Goal: Task Accomplishment & Management: Manage account settings

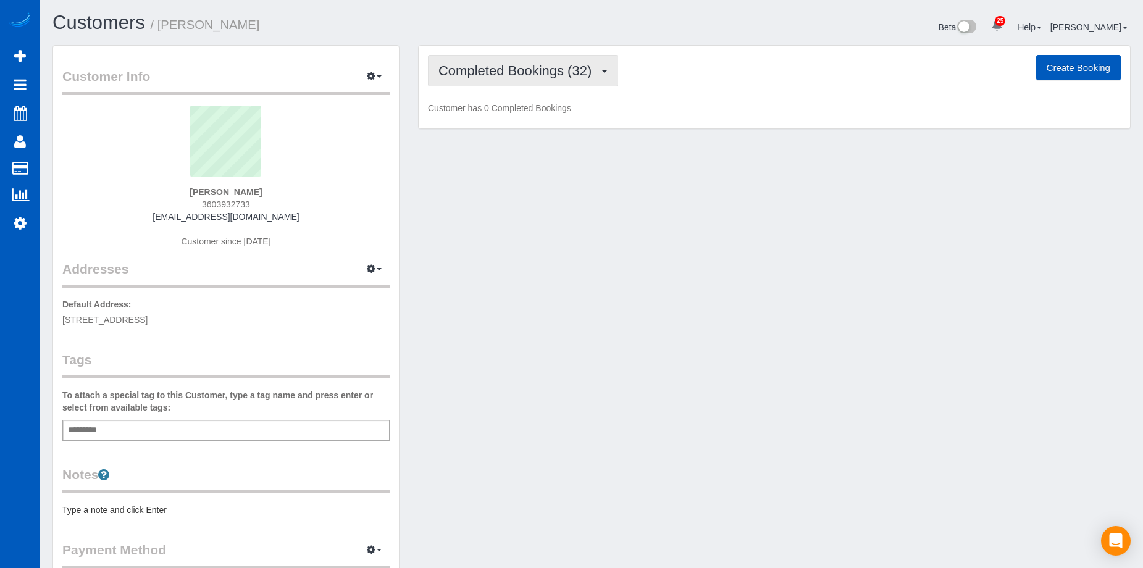
click at [518, 77] on span "Completed Bookings (32)" at bounding box center [517, 70] width 159 height 15
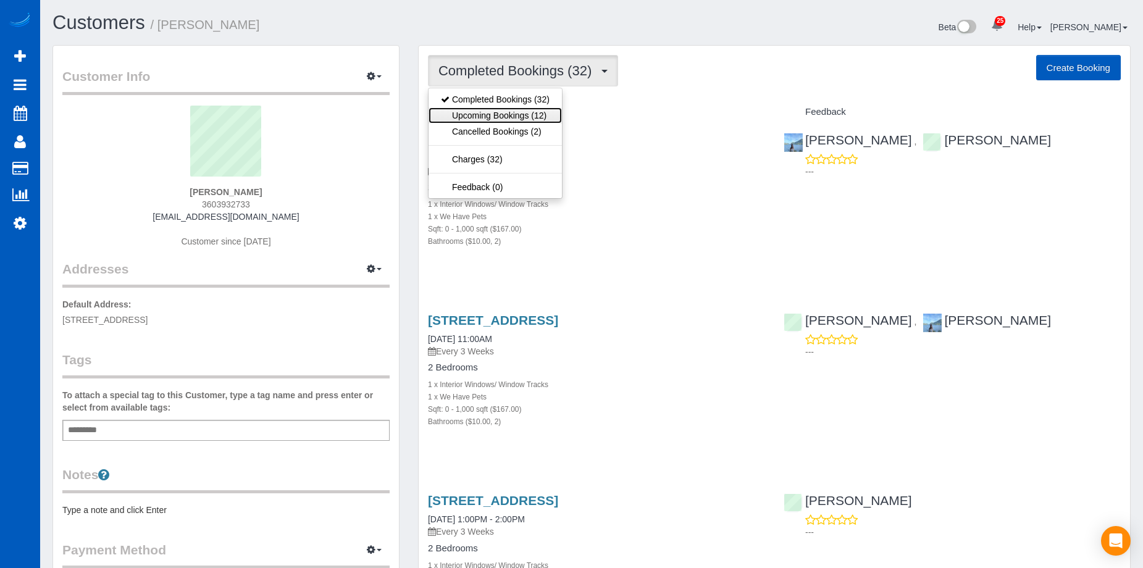
click at [513, 113] on link "Upcoming Bookings (12)" at bounding box center [495, 115] width 133 height 16
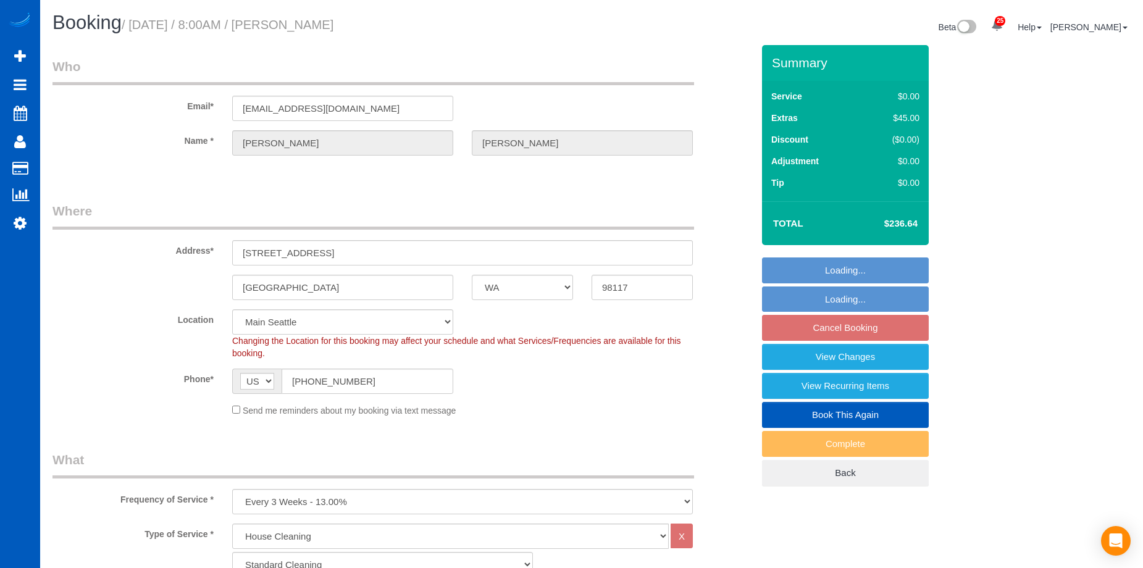
select select "WA"
select select "199"
select select "number:8"
select select "spot1"
select select "2"
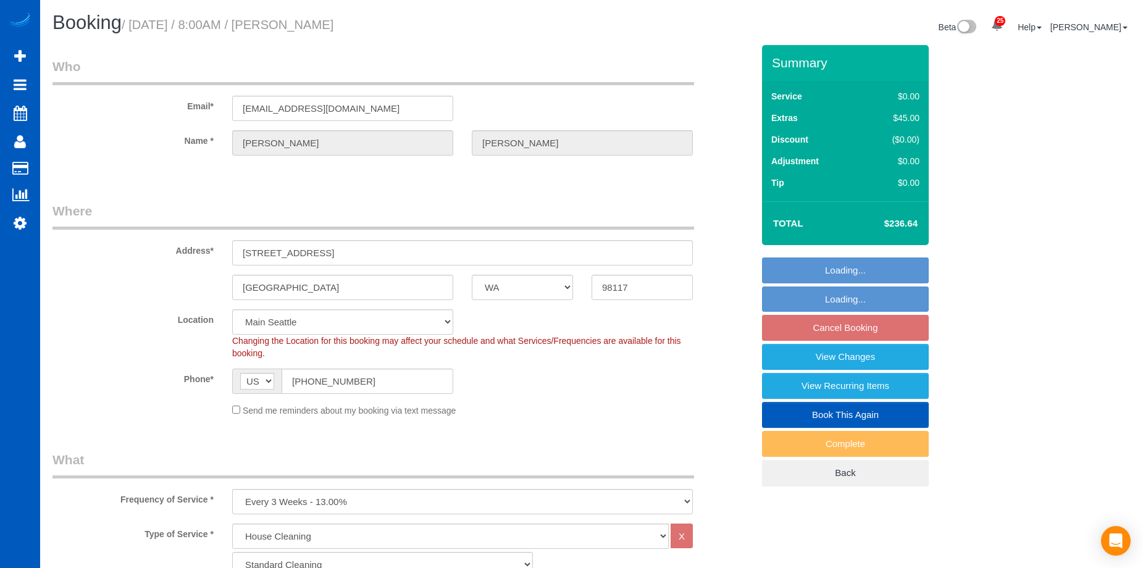
select select "2"
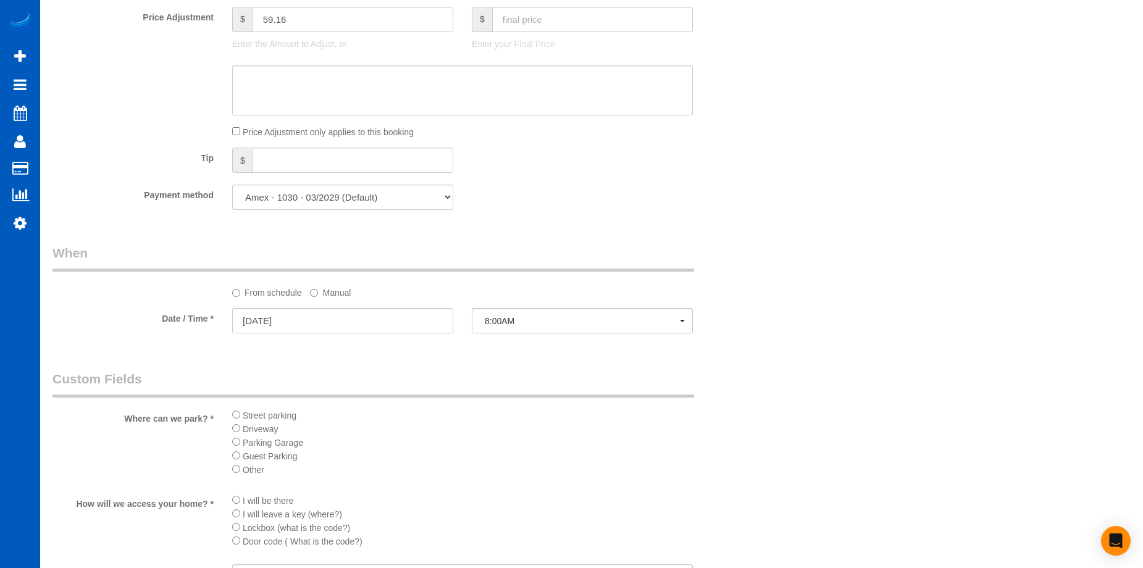
scroll to position [1050, 0]
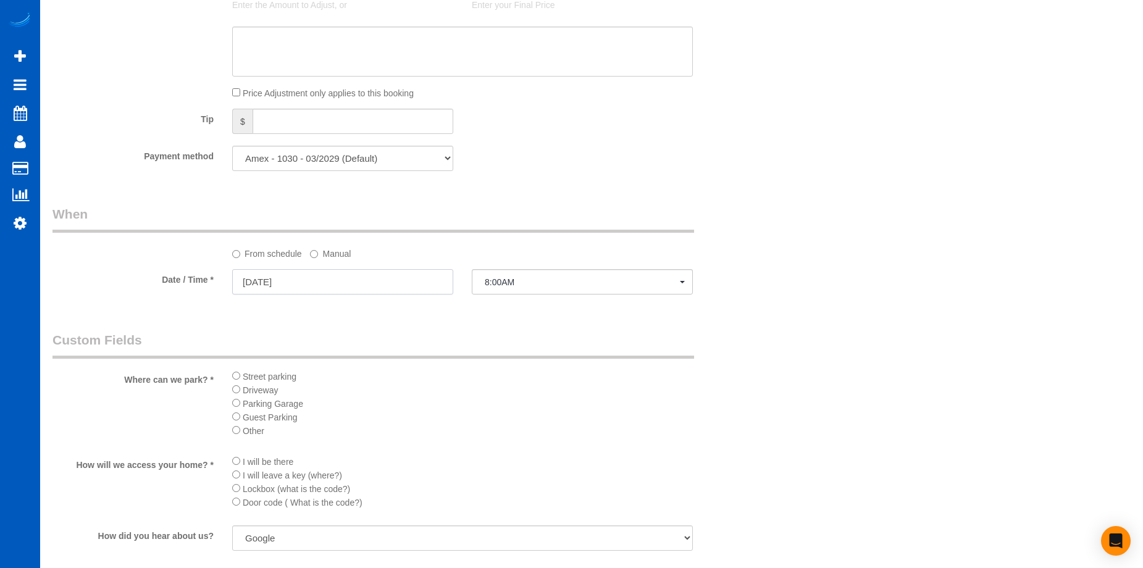
click at [416, 288] on input "09/18/2025" at bounding box center [342, 281] width 221 height 25
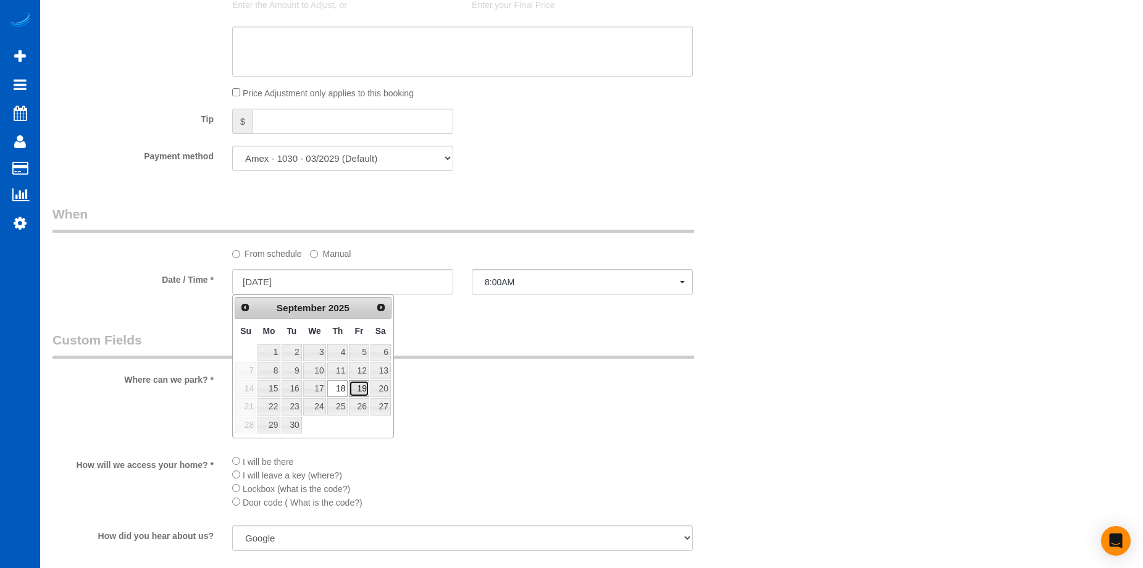
click at [362, 389] on link "19" at bounding box center [359, 388] width 20 height 17
type input "09/19/2025"
select select "spot5"
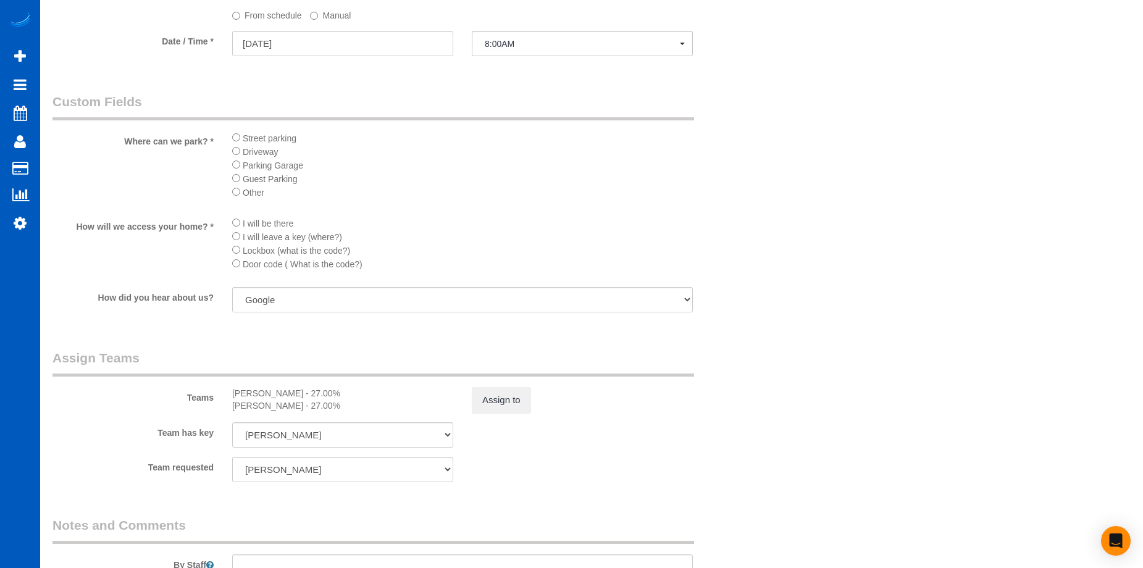
scroll to position [1297, 0]
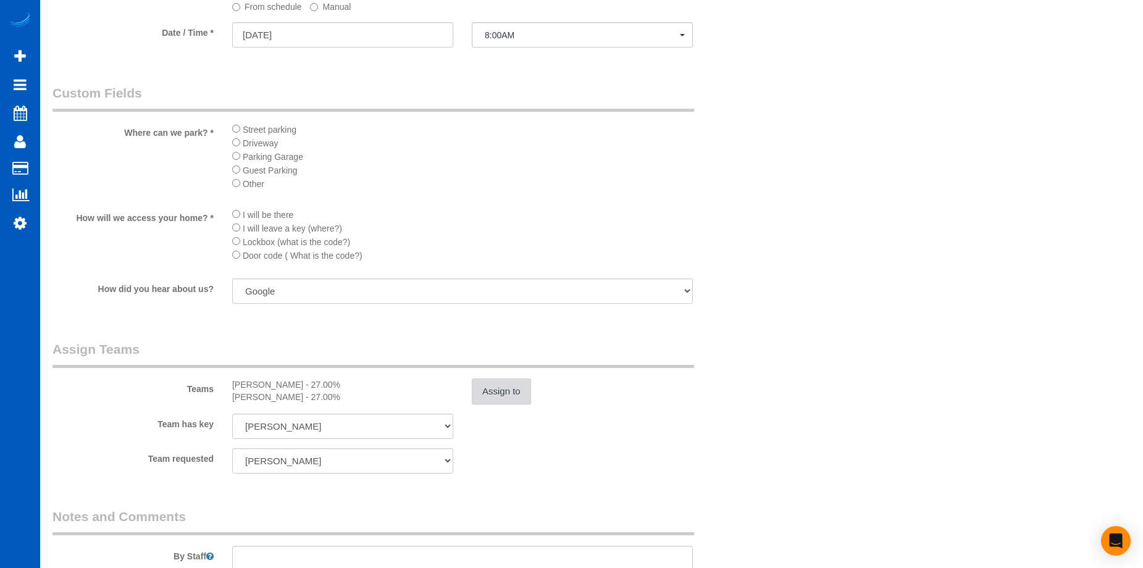
click at [498, 390] on button "Assign to" at bounding box center [501, 392] width 59 height 26
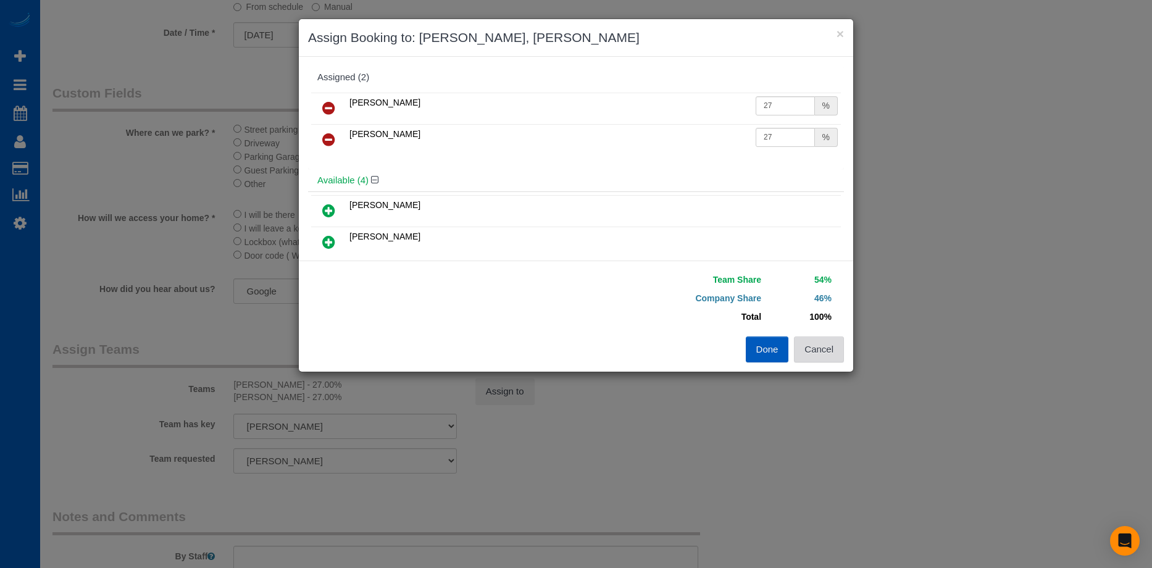
click at [837, 354] on button "Cancel" at bounding box center [819, 350] width 50 height 26
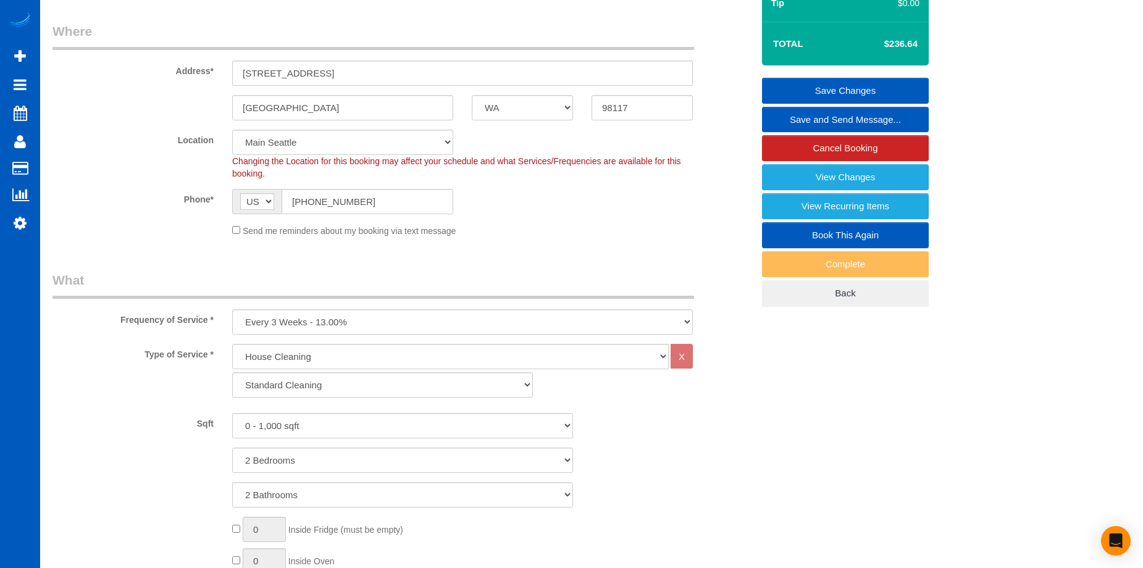
scroll to position [62, 0]
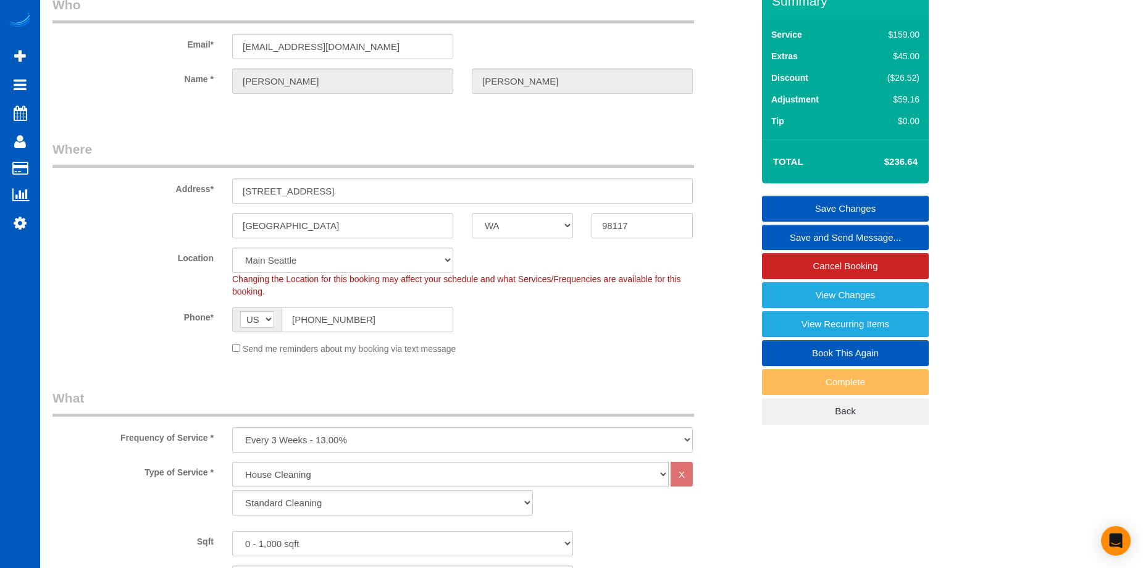
click at [797, 204] on link "Save Changes" at bounding box center [845, 209] width 167 height 26
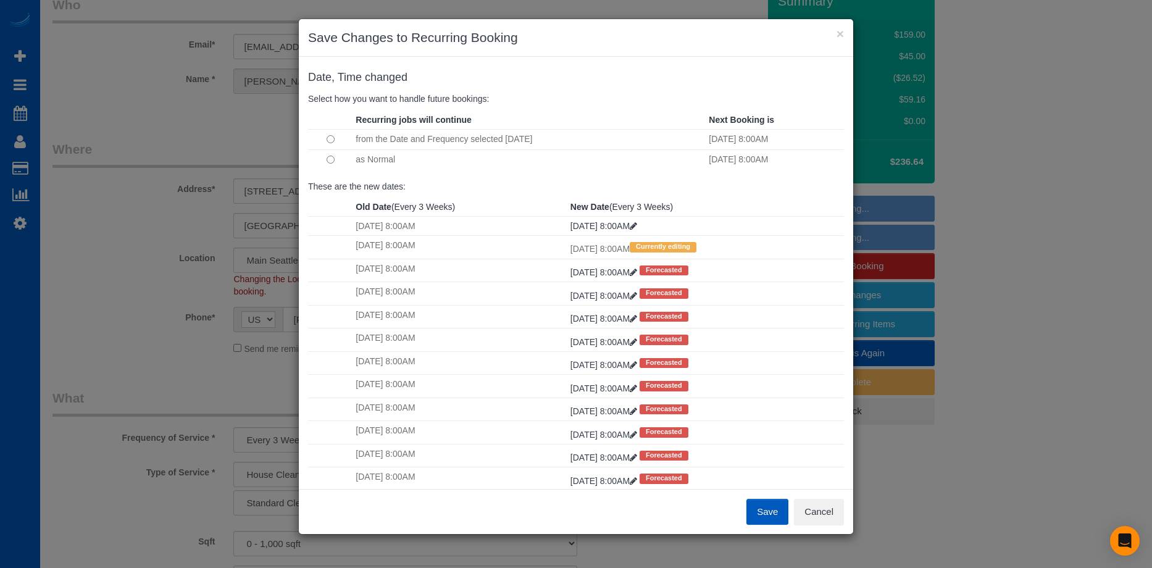
click at [1100, 228] on div "× Save Changes to Recurring Booking Date, Time changed Select how you want to h…" at bounding box center [576, 284] width 1152 height 568
click at [765, 515] on button "Save" at bounding box center [768, 512] width 42 height 26
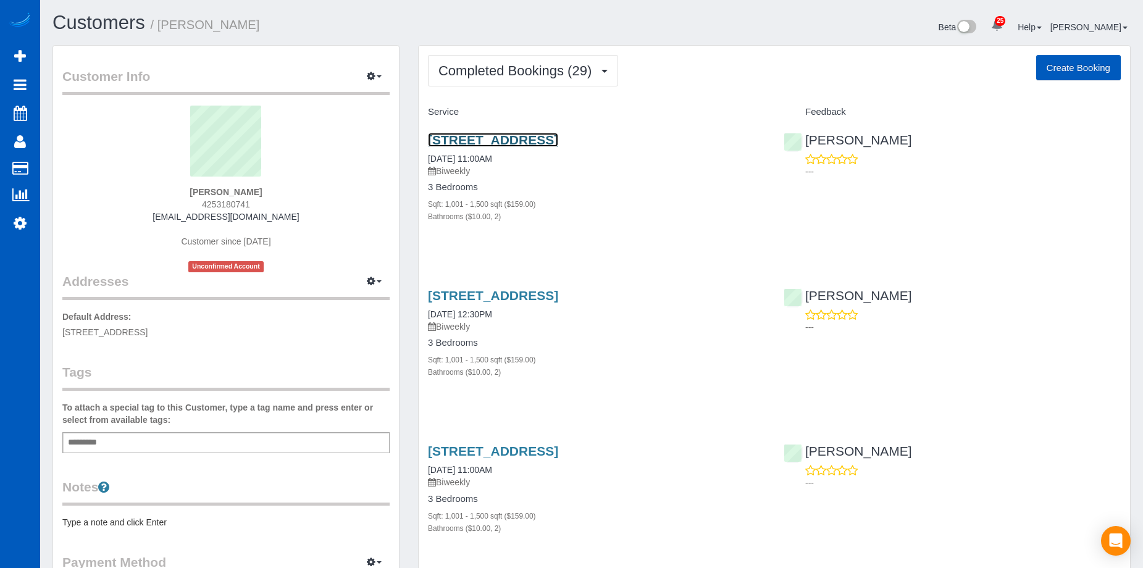
click at [558, 137] on link "2322 Pine St, Everett, WA 98201" at bounding box center [493, 140] width 130 height 14
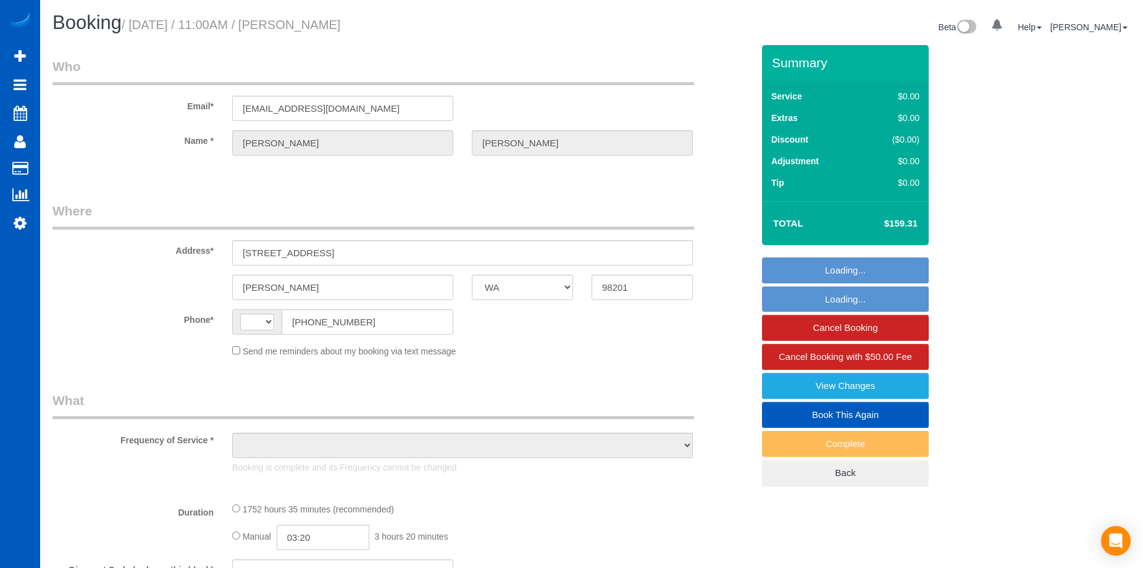
select select "WA"
select select "string:US"
select select "string:fspay-e1a04ed8-38d0-473a-96fb-0227c9a671cb"
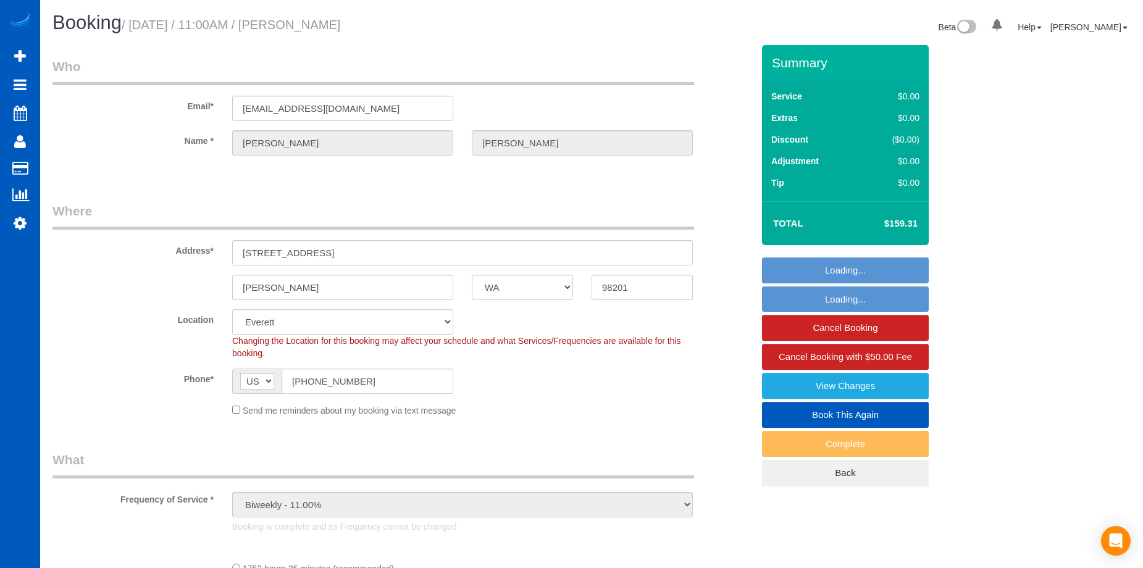
select select "object:1032"
select select "spot1"
select select "1001"
select select "2"
select select "1001"
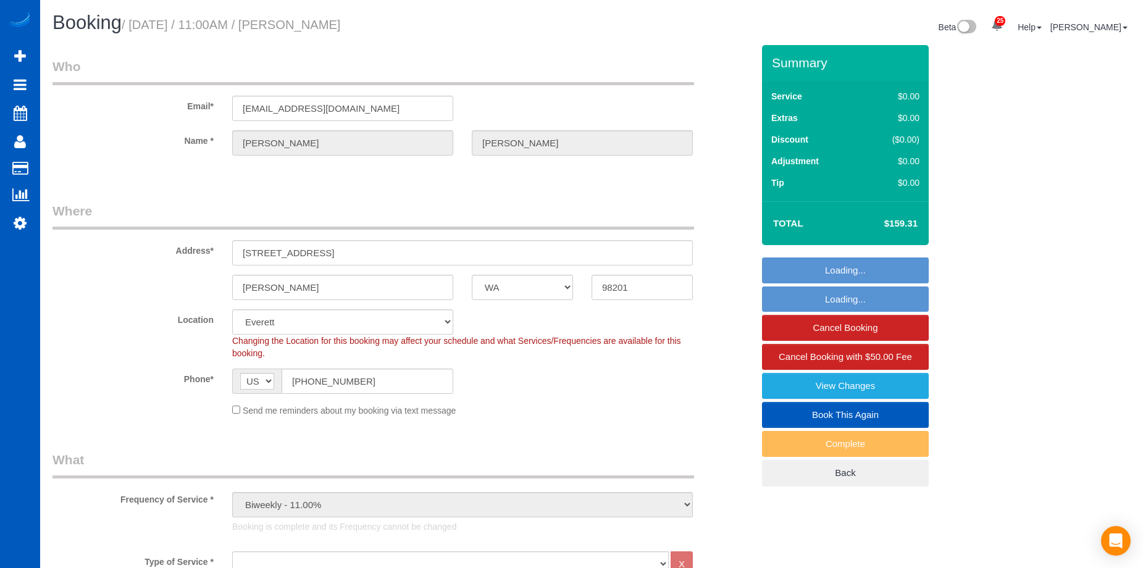
select select "2"
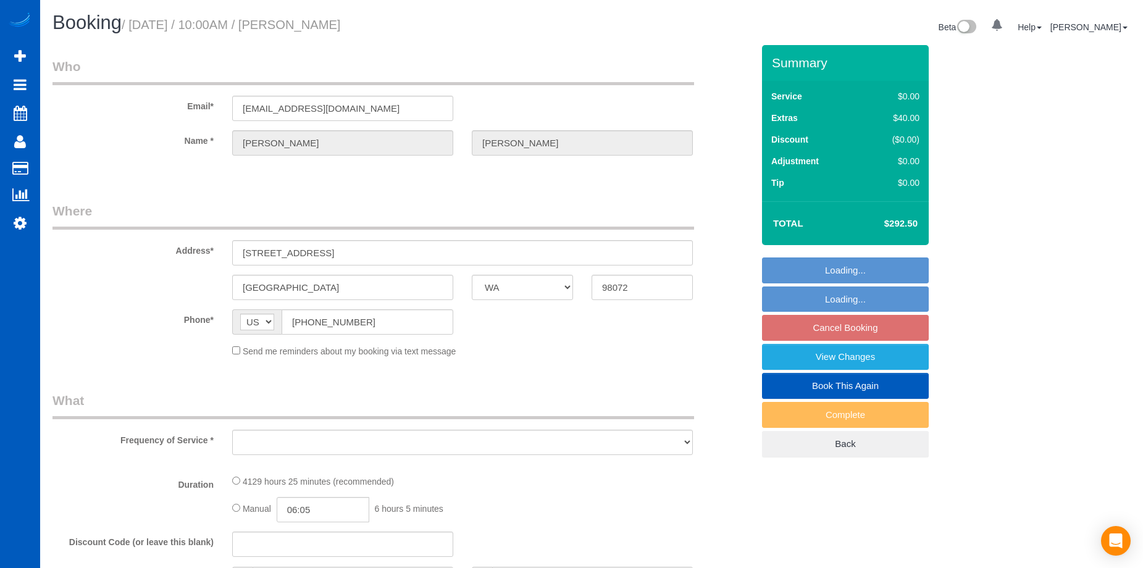
select select "WA"
select select "string:fspay-cffccb61-b55a-470b-924f-3204858d3e04"
select select "3"
select select "1501"
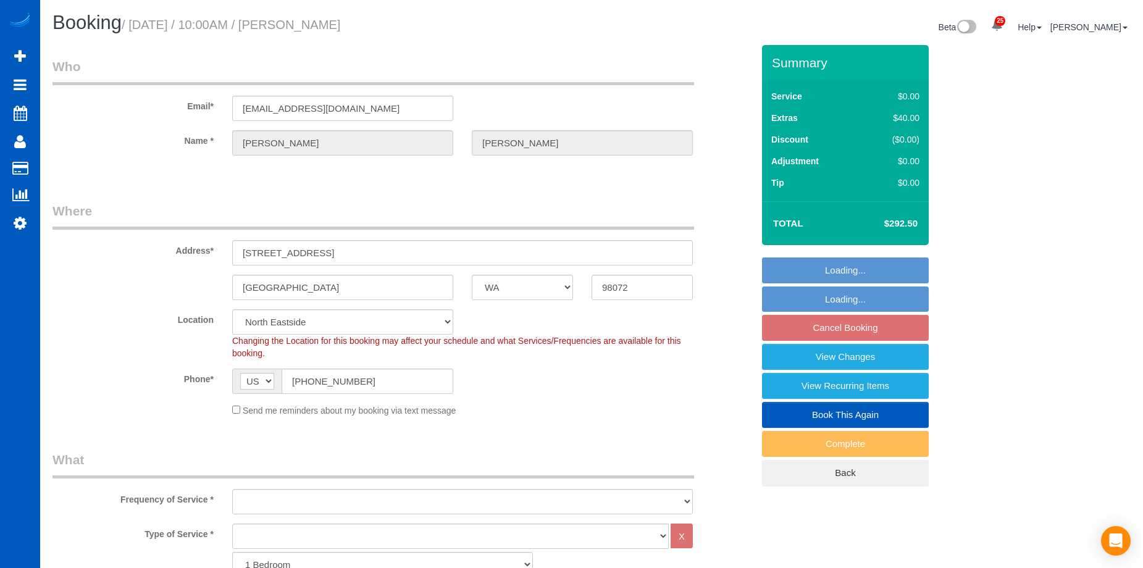
select select "object:1059"
select select "3"
select select "1501"
select select "631"
select select "object:1180"
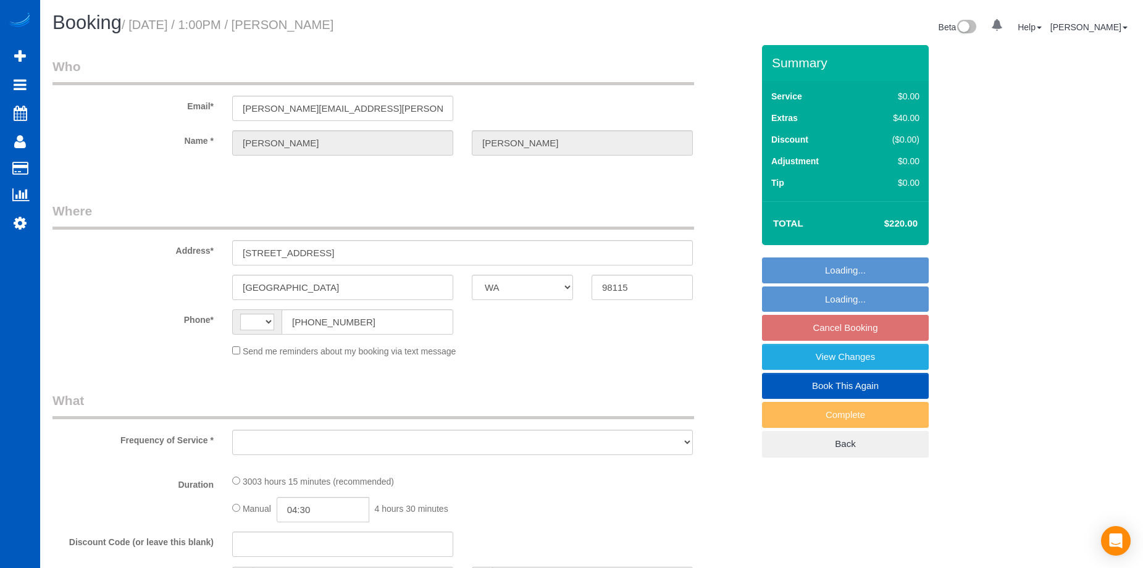
select select "WA"
select select "string:US"
select select "string:fspay-1344b3bb-f376-4f69-ae98-511b8ee23d56"
select select "number:8"
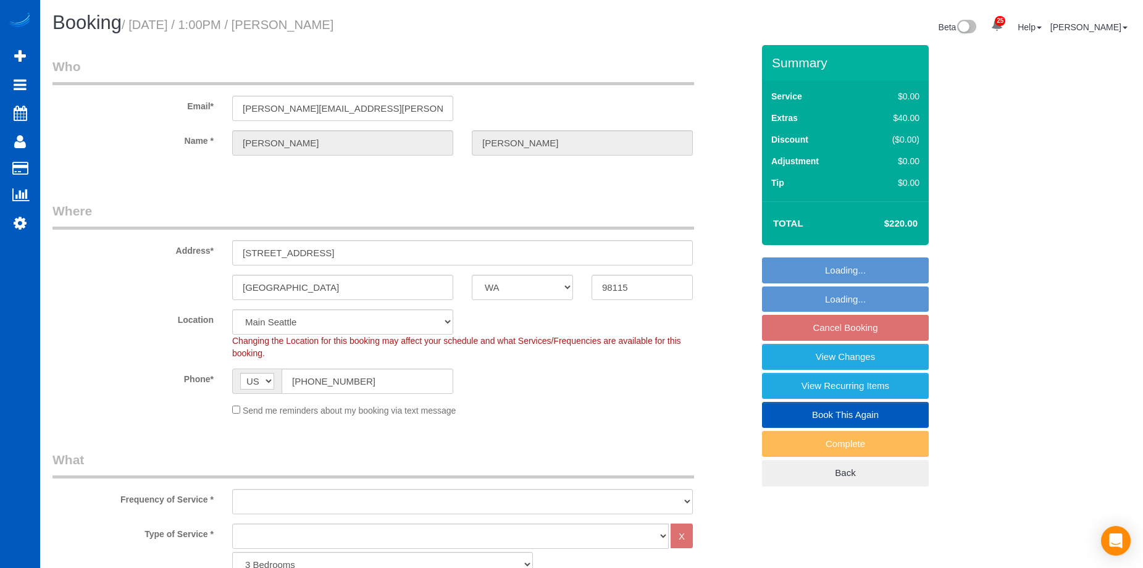
select select "object:1156"
select select "1501"
select select "2"
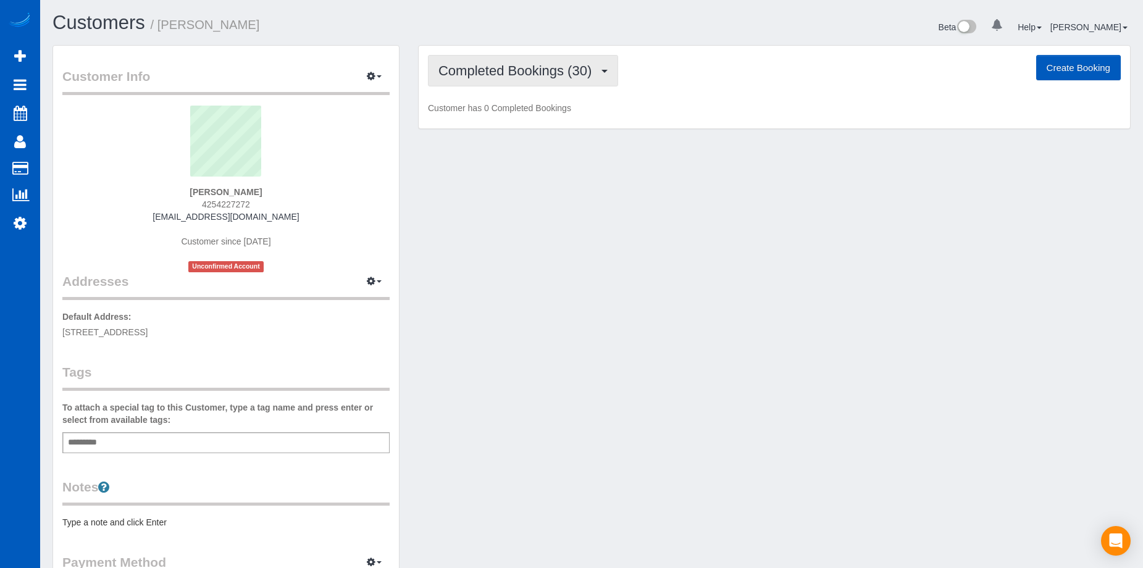
click at [555, 71] on span "Completed Bookings (30)" at bounding box center [517, 70] width 159 height 15
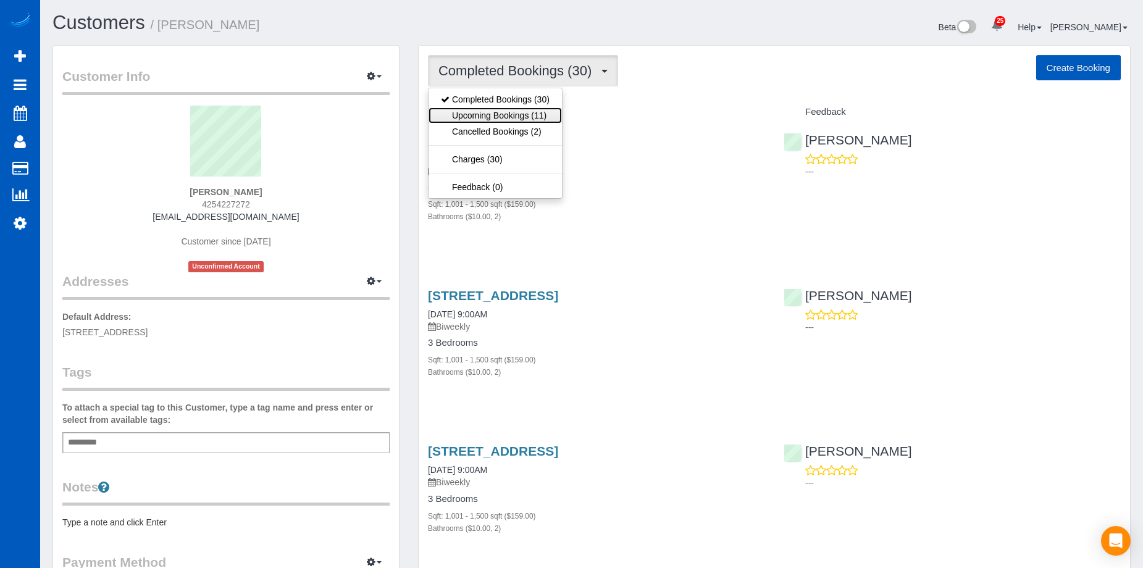
click at [524, 111] on link "Upcoming Bookings (11)" at bounding box center [495, 115] width 133 height 16
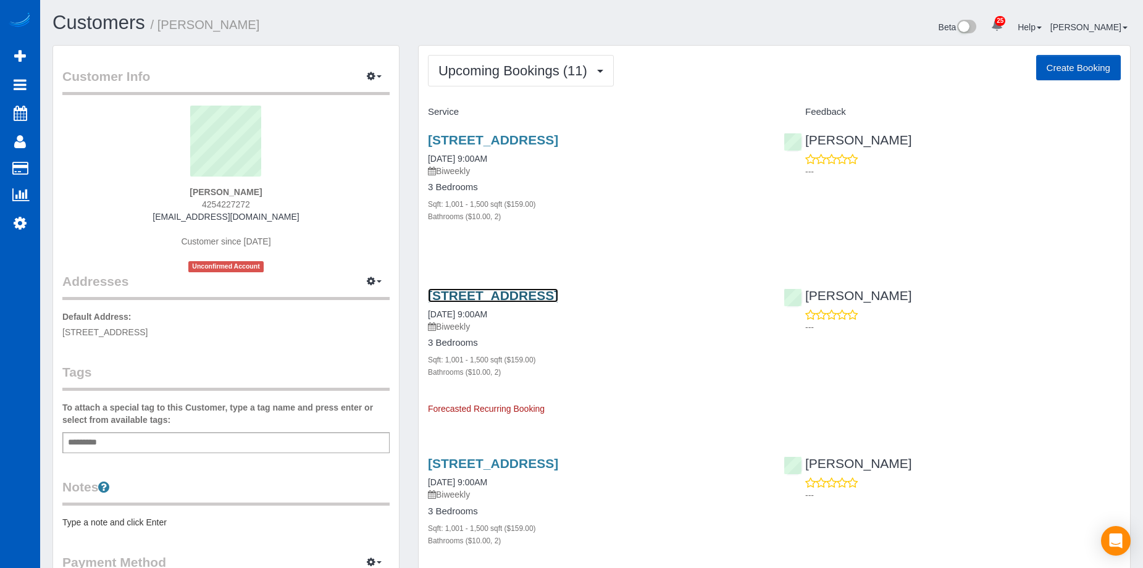
click at [547, 300] on link "5803 East Drive, Everett, WA 98203" at bounding box center [493, 295] width 130 height 14
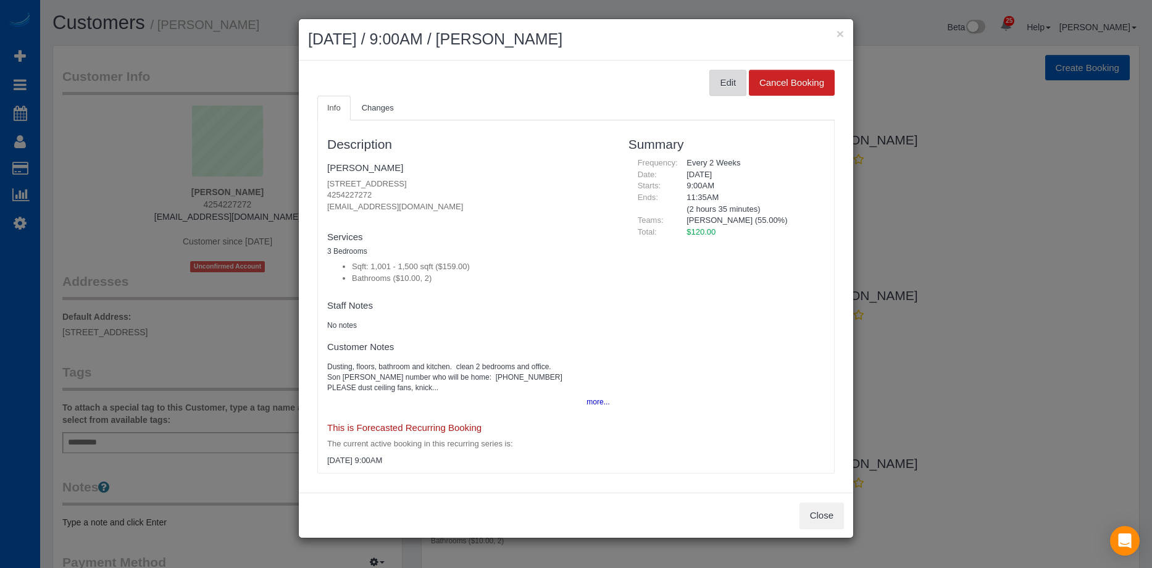
click at [718, 83] on button "Edit" at bounding box center [728, 83] width 37 height 26
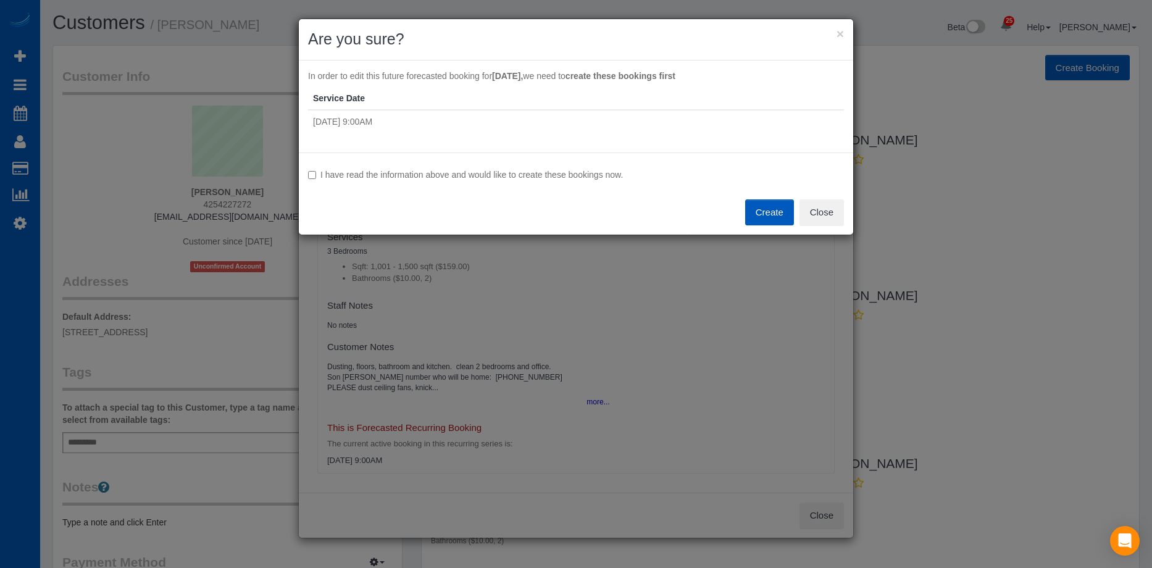
click at [596, 172] on label "I have read the information above and would like to create these bookings now." at bounding box center [576, 175] width 536 height 12
click at [760, 208] on button "Create" at bounding box center [769, 212] width 49 height 26
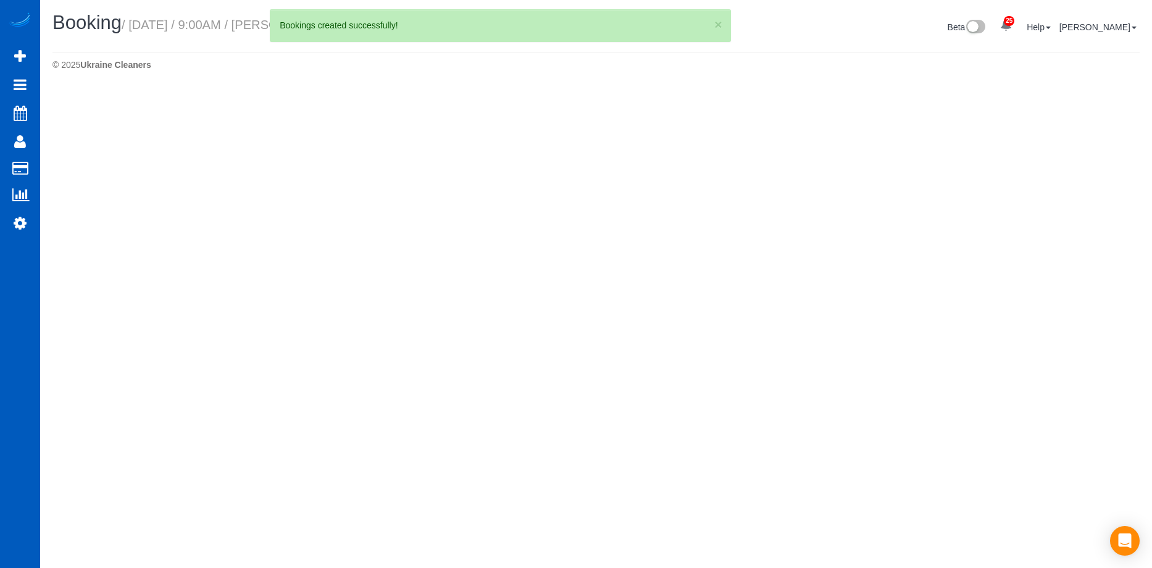
select select "WA"
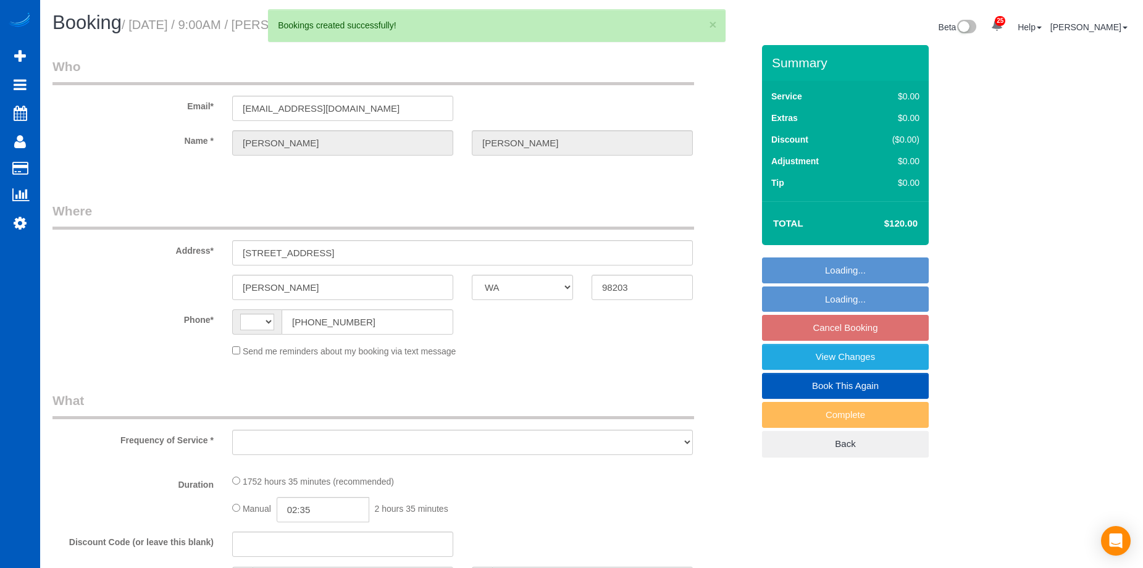
select select "string:[GEOGRAPHIC_DATA]"
select select "string:fspay-96b10224-c641-4475-b196-05408e127168"
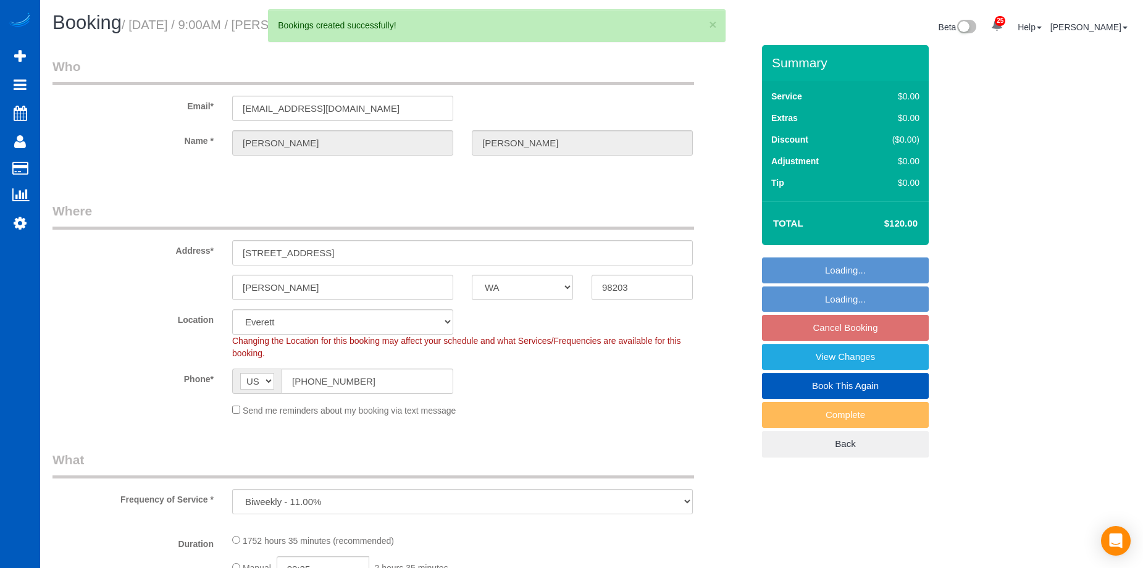
select select "object:2820"
select select "1001"
select select "2"
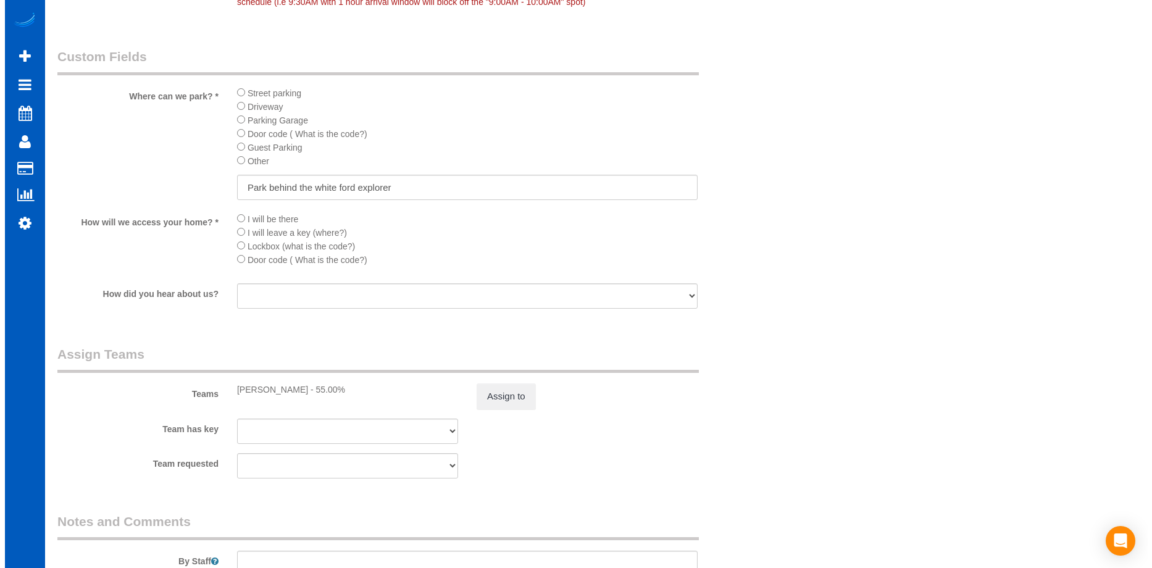
scroll to position [1297, 0]
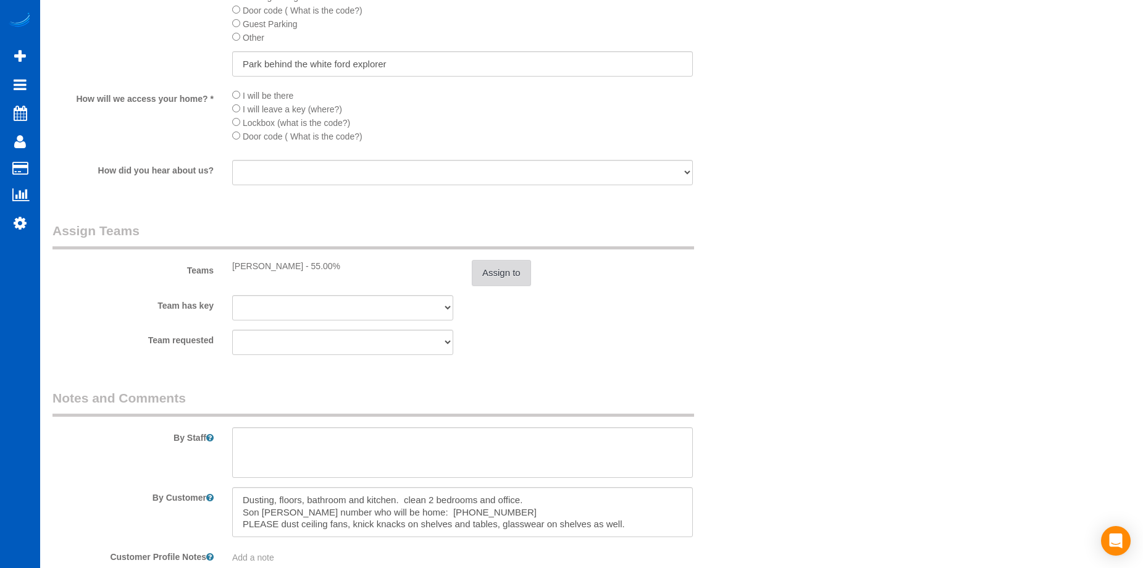
click at [506, 277] on button "Assign to" at bounding box center [501, 273] width 59 height 26
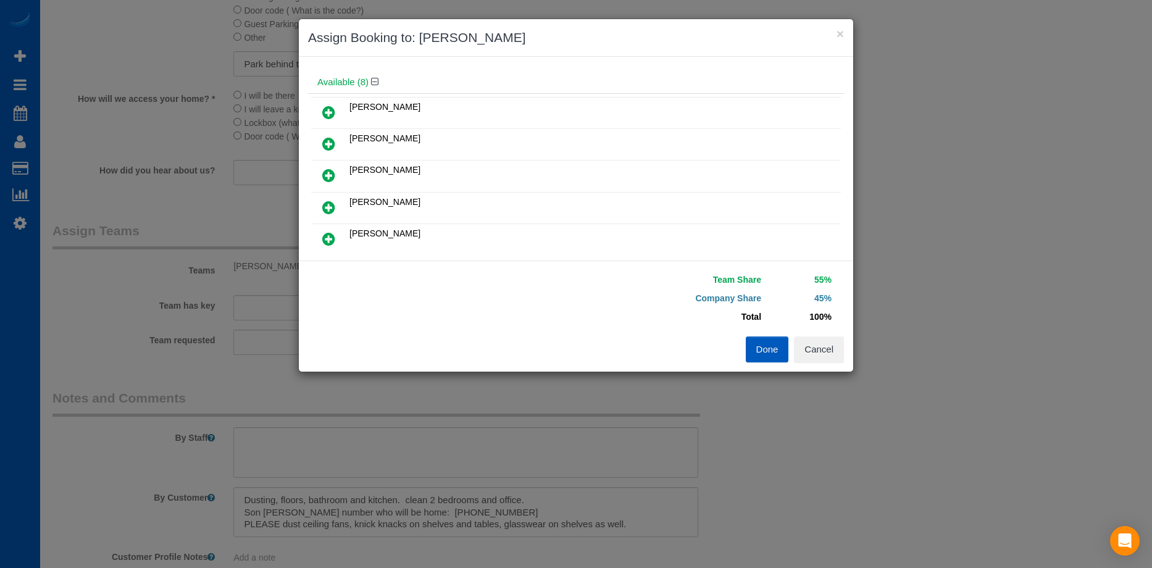
scroll to position [62, 0]
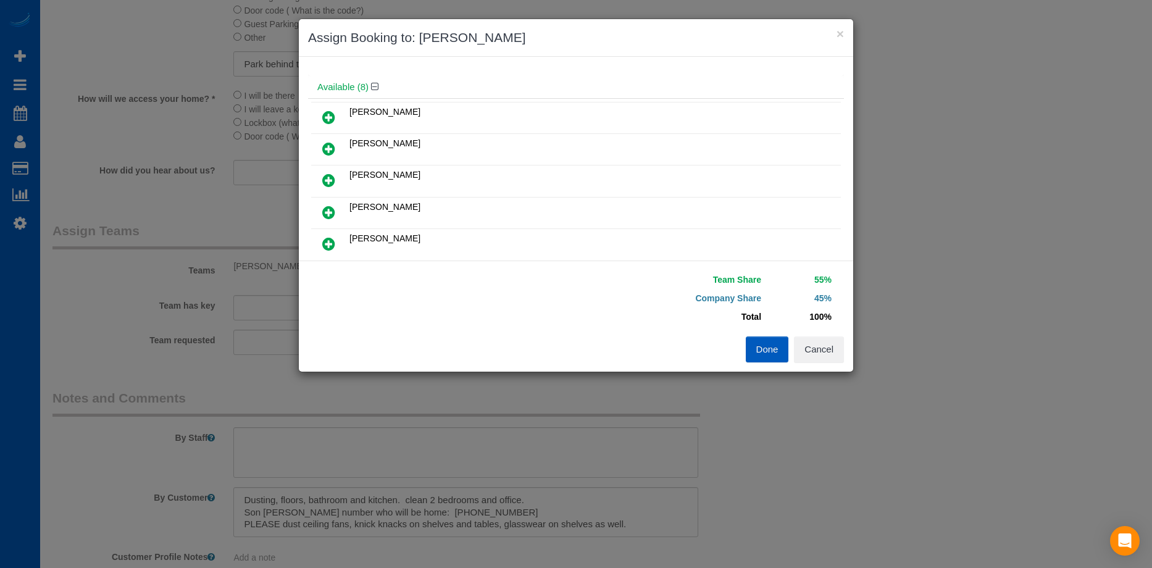
click at [327, 182] on icon at bounding box center [328, 180] width 13 height 15
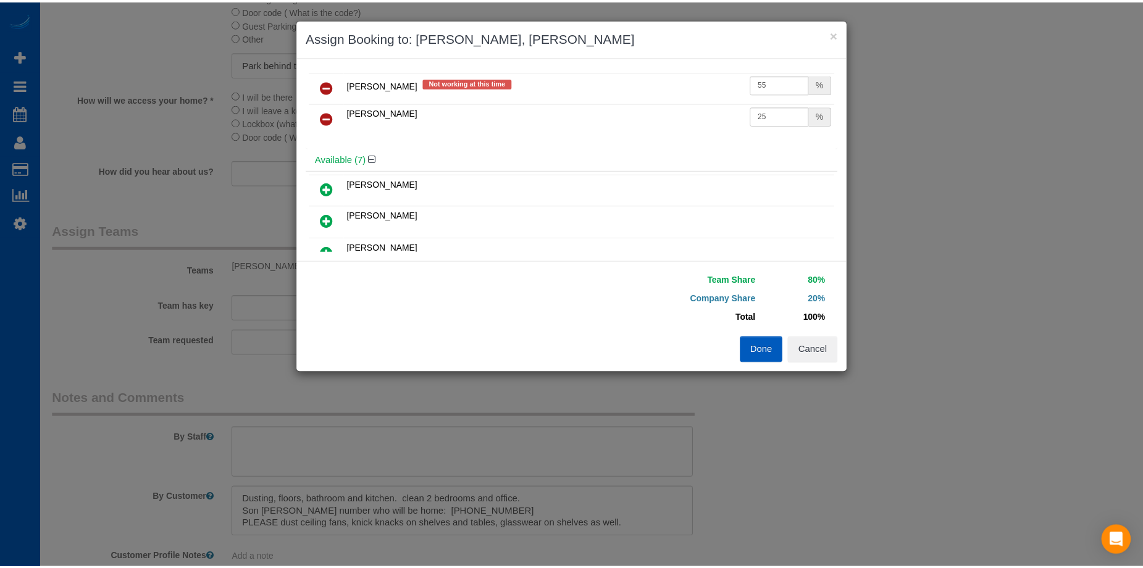
scroll to position [0, 0]
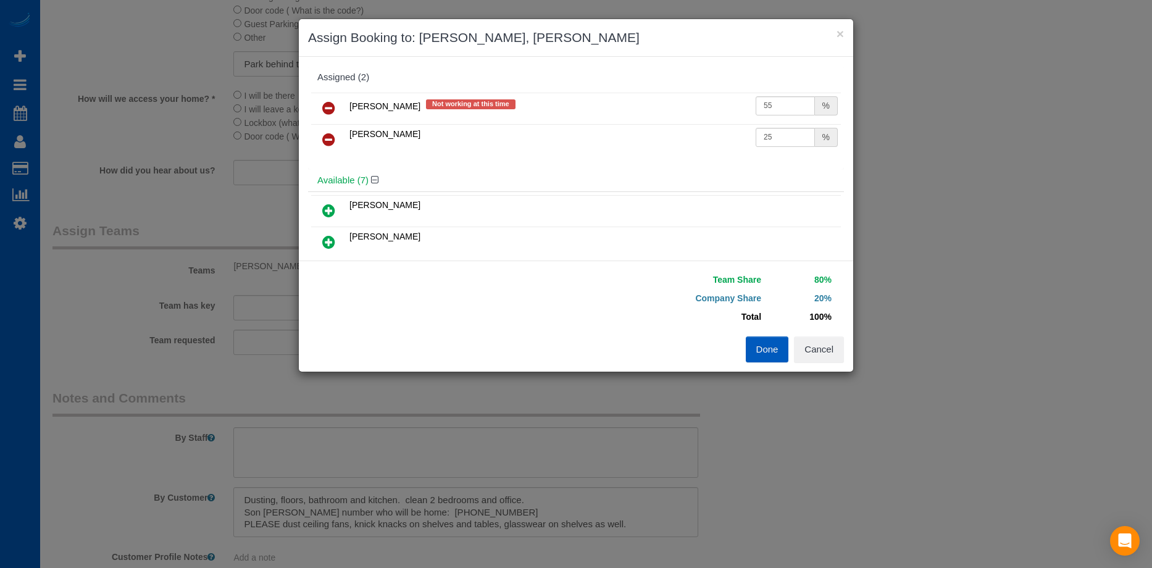
click at [330, 106] on icon at bounding box center [328, 108] width 13 height 15
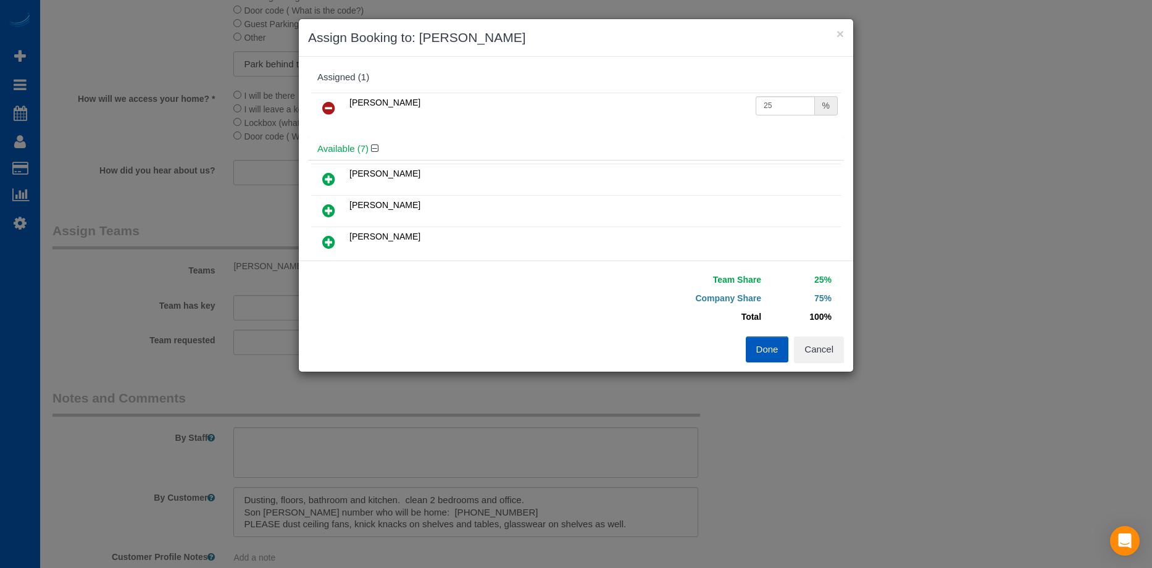
click at [743, 104] on td "Nataliia Moskalenko" at bounding box center [549, 108] width 406 height 31
click at [773, 104] on input "25" at bounding box center [785, 105] width 59 height 19
drag, startPoint x: 682, startPoint y: 101, endPoint x: 658, endPoint y: 101, distance: 24.1
click at [658, 101] on tr "Nataliia Moskalenko 25 %" at bounding box center [576, 108] width 530 height 31
type input "55"
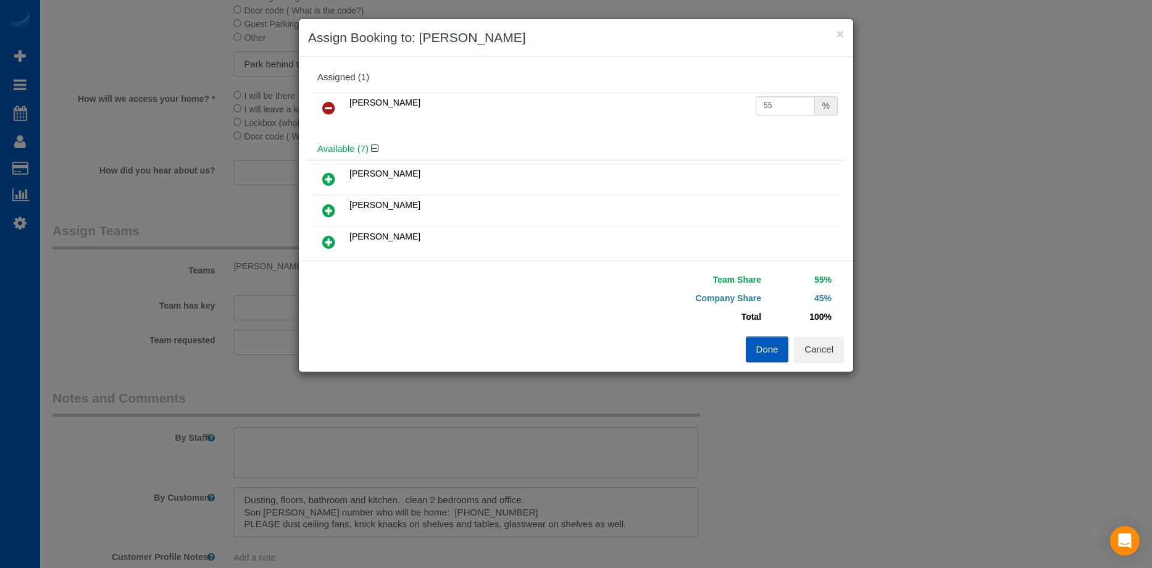
click at [754, 345] on button "Done" at bounding box center [767, 350] width 43 height 26
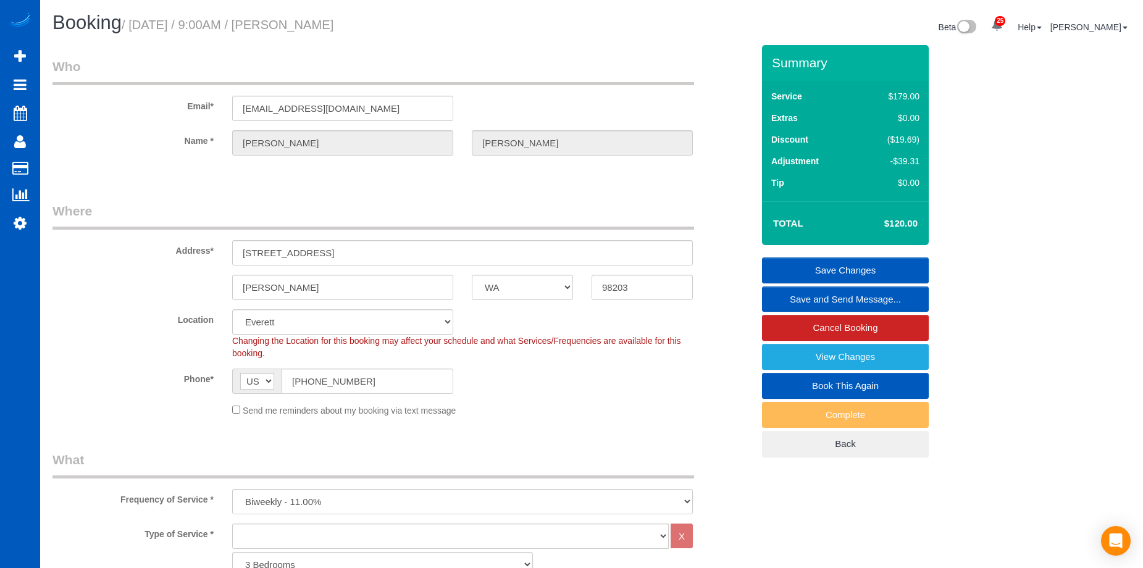
click at [798, 262] on link "Save Changes" at bounding box center [845, 271] width 167 height 26
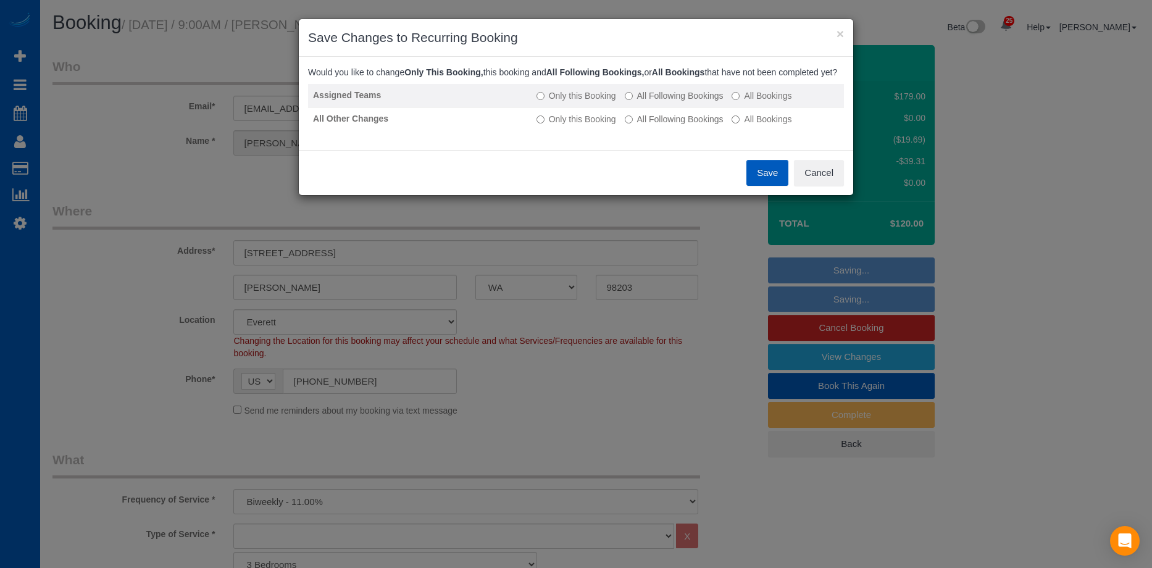
click at [676, 102] on label "All Following Bookings" at bounding box center [674, 96] width 99 height 12
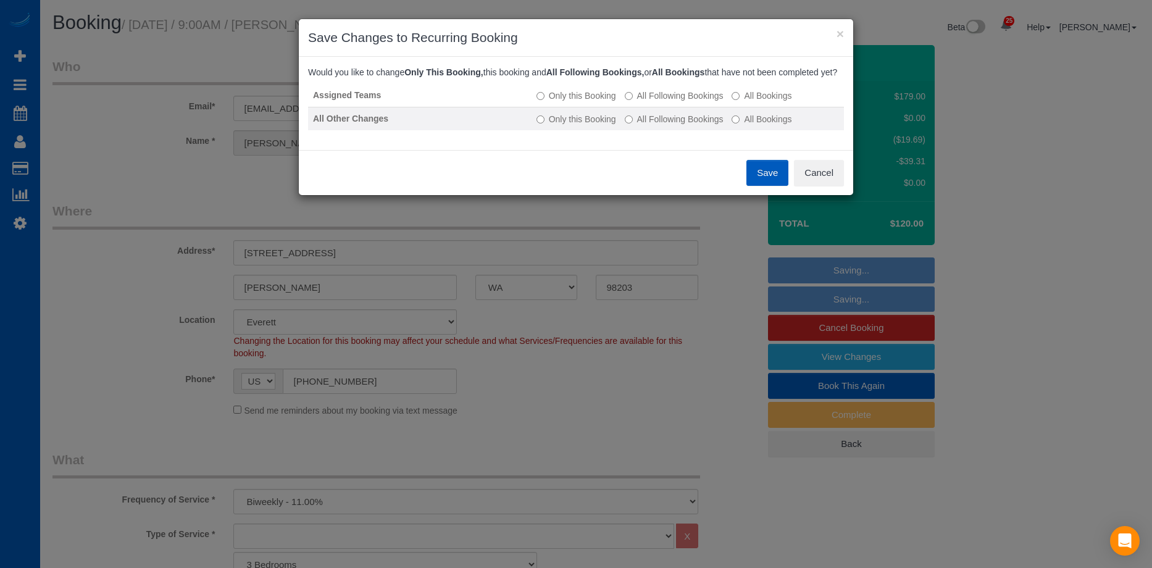
click at [664, 125] on label "All Following Bookings" at bounding box center [674, 119] width 99 height 12
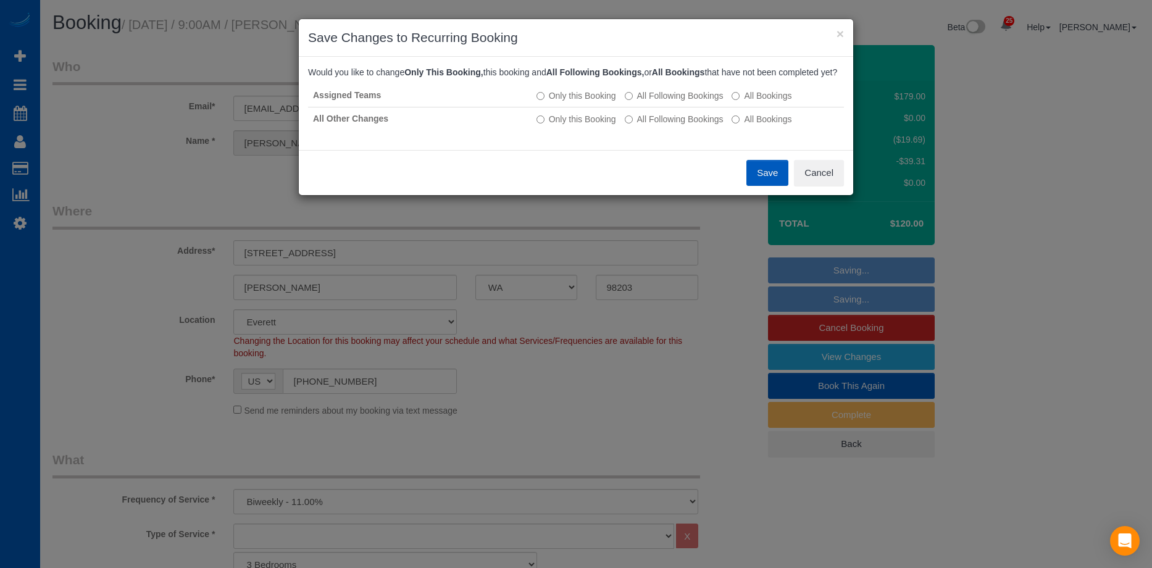
click at [772, 183] on button "Save" at bounding box center [768, 173] width 42 height 26
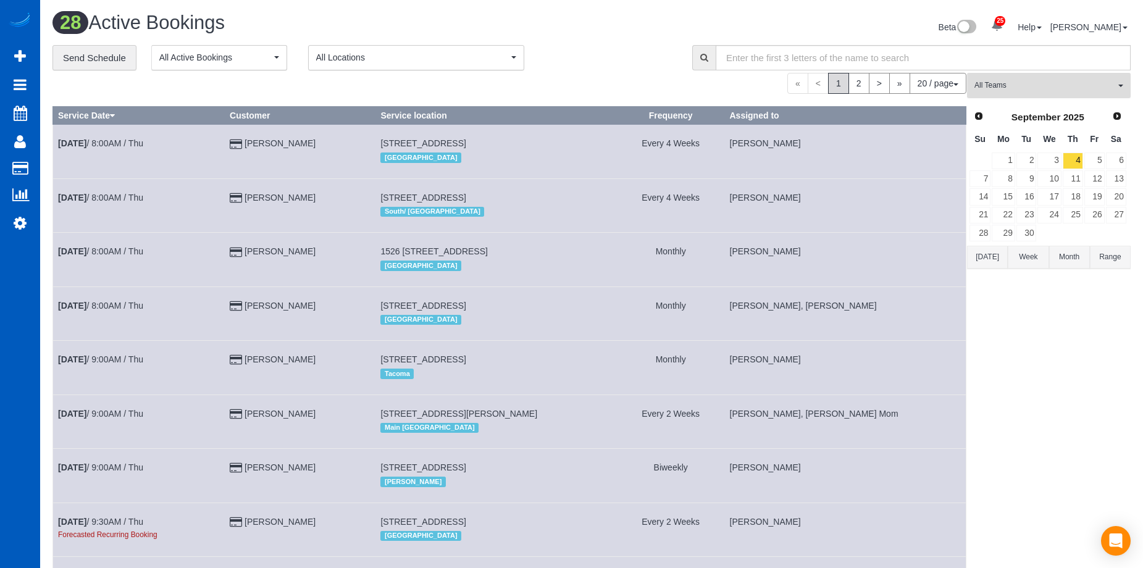
click at [1014, 75] on button "All Teams" at bounding box center [1049, 85] width 164 height 25
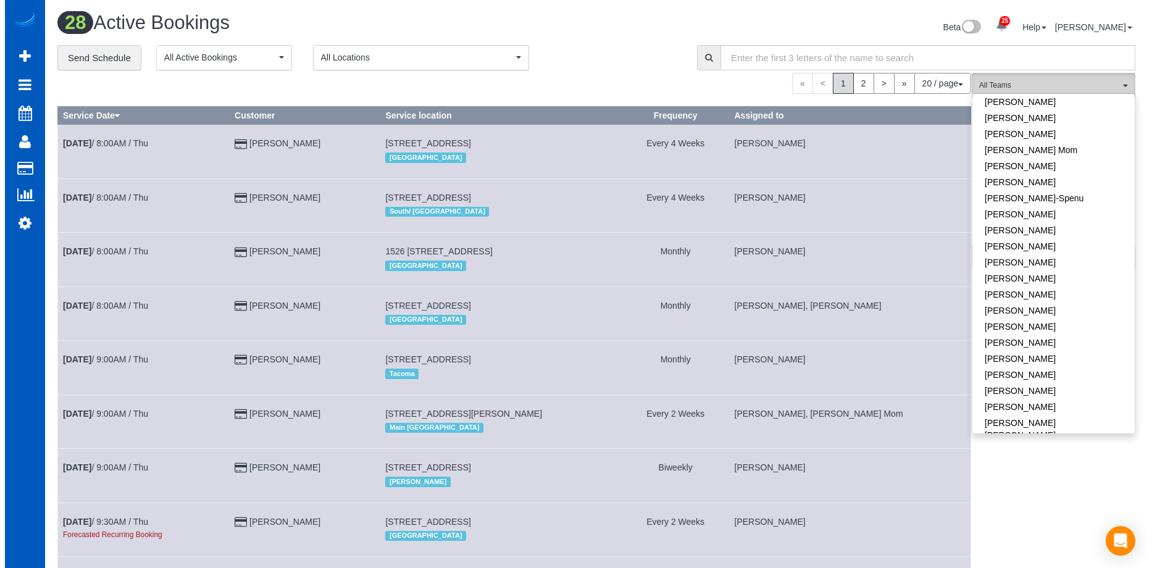
scroll to position [371, 0]
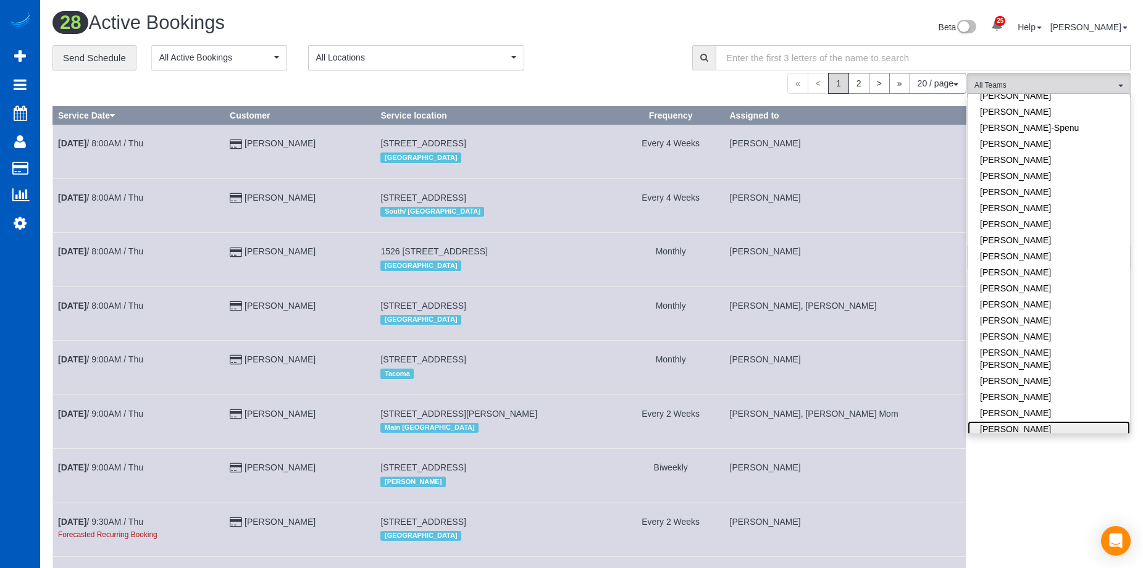
click at [1050, 421] on link "Nataliia Moskalenko" at bounding box center [1049, 429] width 162 height 16
click at [566, 38] on div "28 Active Bookings" at bounding box center [317, 25] width 548 height 27
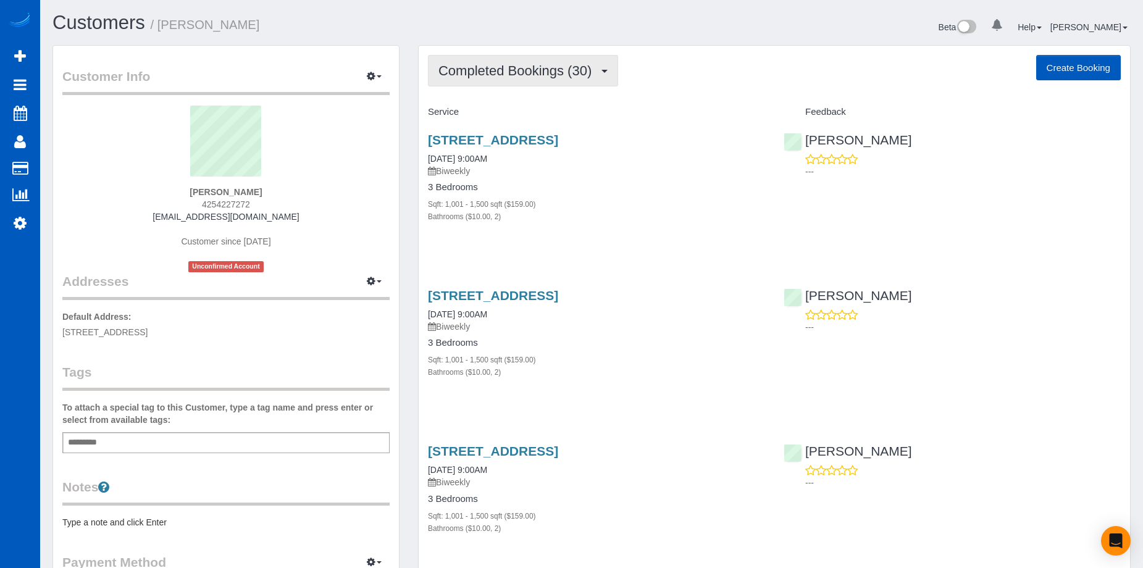
click at [571, 67] on span "Completed Bookings (30)" at bounding box center [517, 70] width 159 height 15
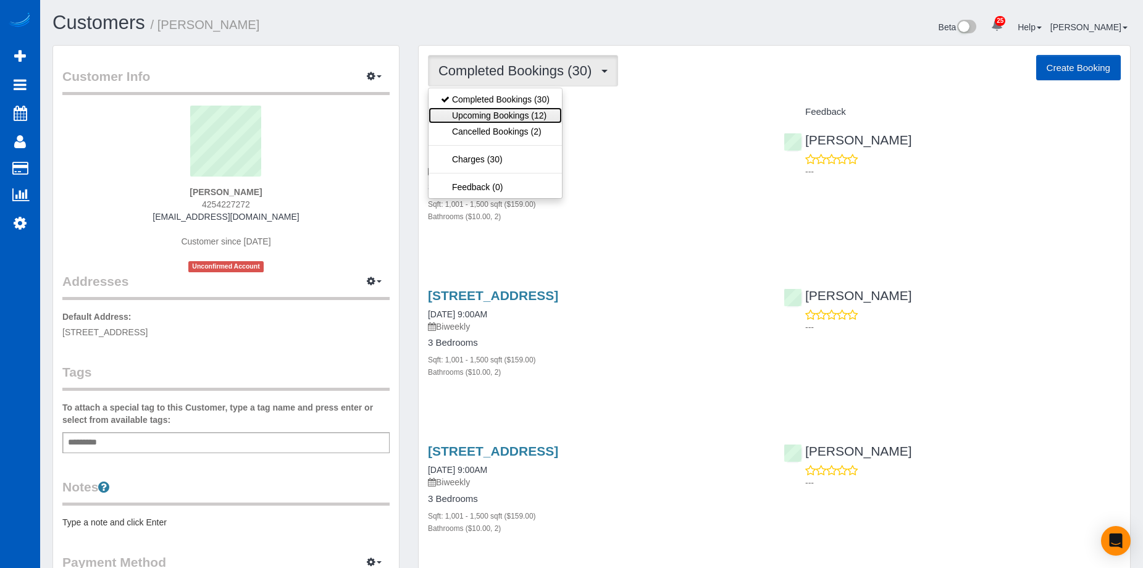
click at [543, 117] on link "Upcoming Bookings (12)" at bounding box center [495, 115] width 133 height 16
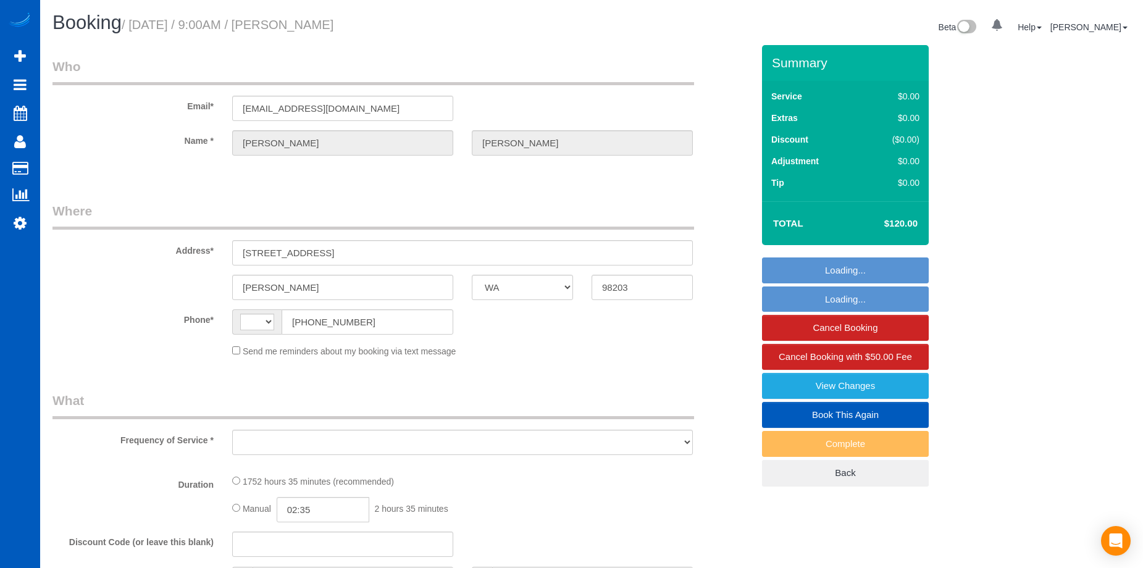
select select "WA"
select select "string:[GEOGRAPHIC_DATA]"
select select "object:809"
select select "string:fspay-96b10224-c641-4475-b196-05408e127168"
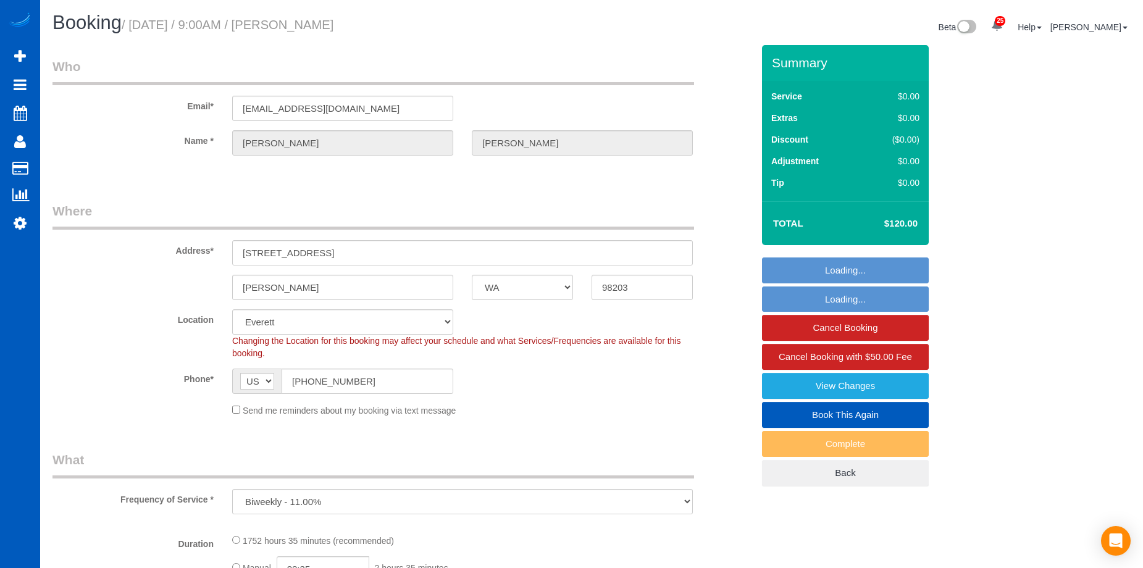
select select "object:1118"
select select "1001"
select select "2"
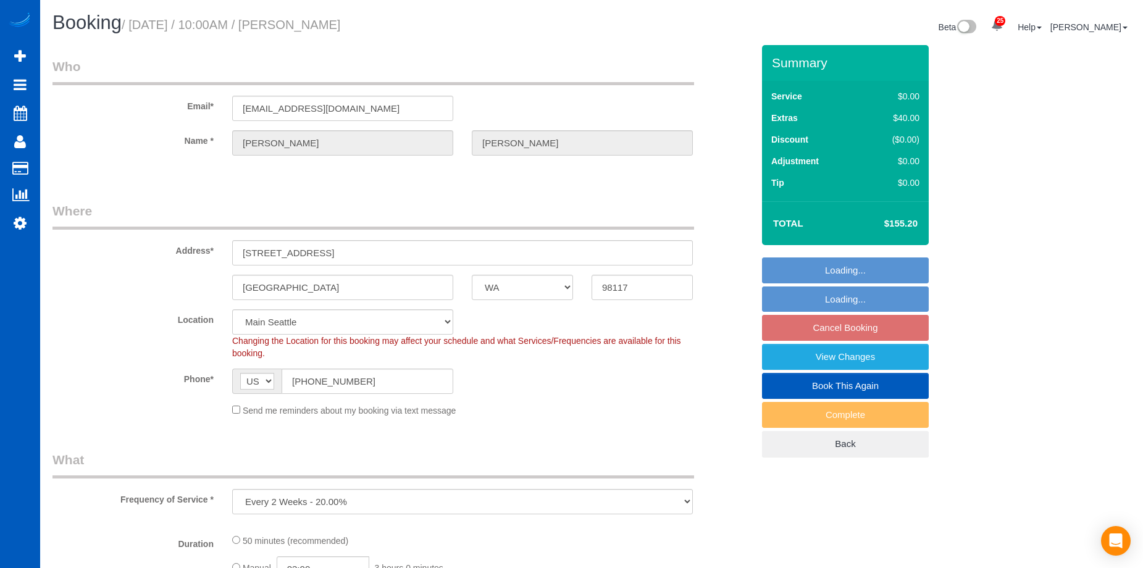
select select "WA"
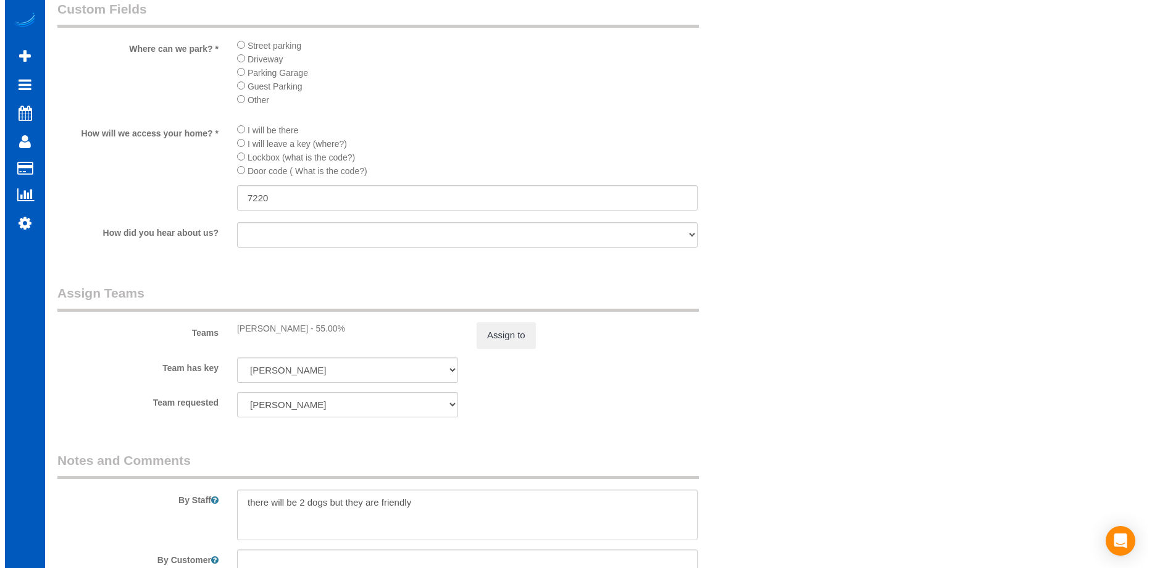
scroll to position [1235, 0]
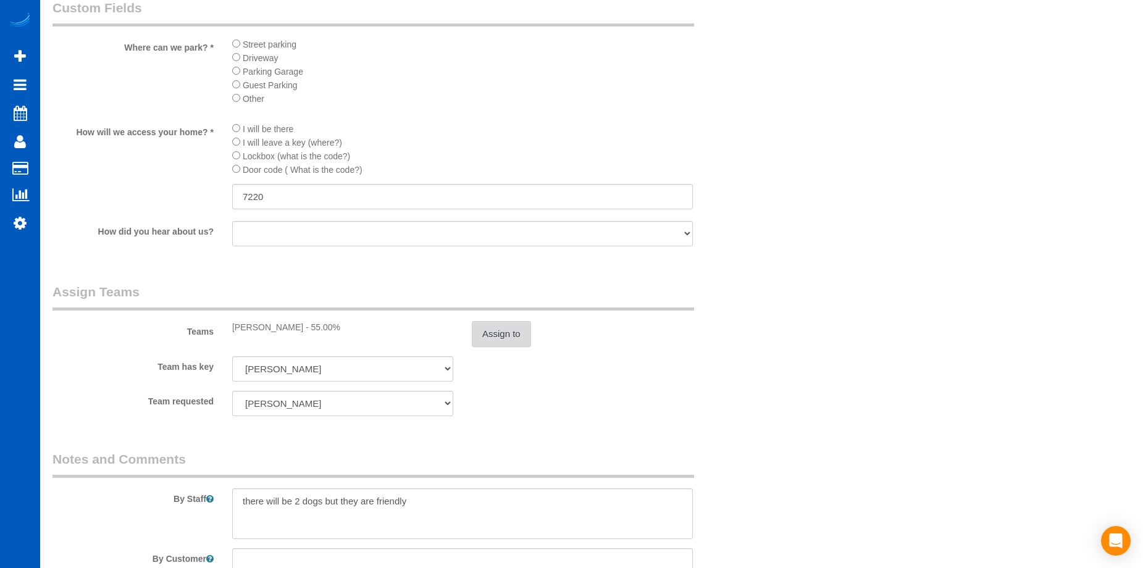
click at [506, 328] on button "Assign to" at bounding box center [501, 334] width 59 height 26
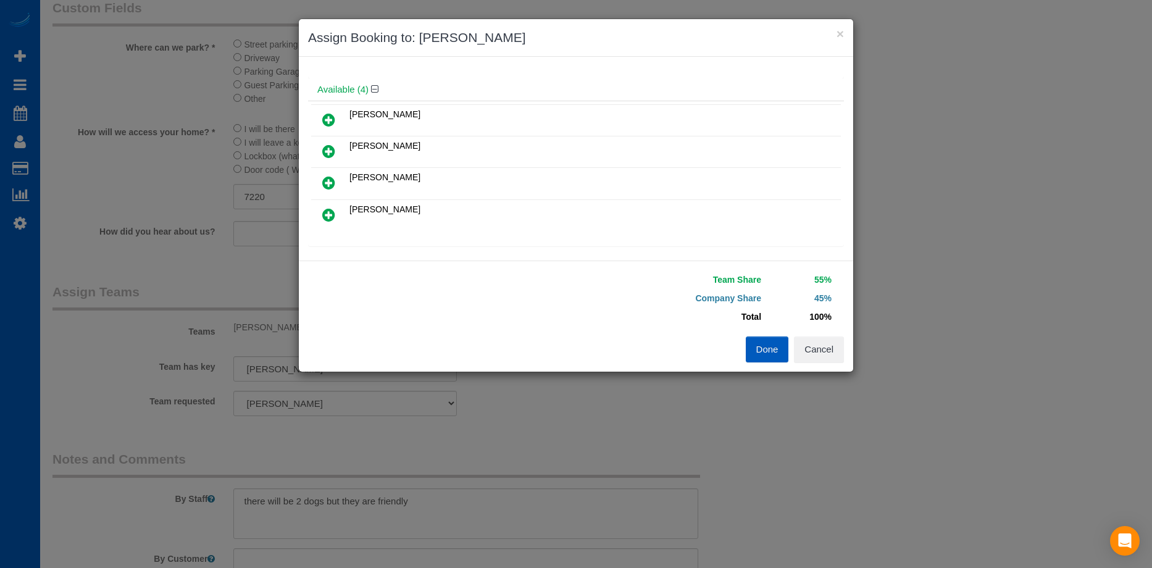
scroll to position [0, 0]
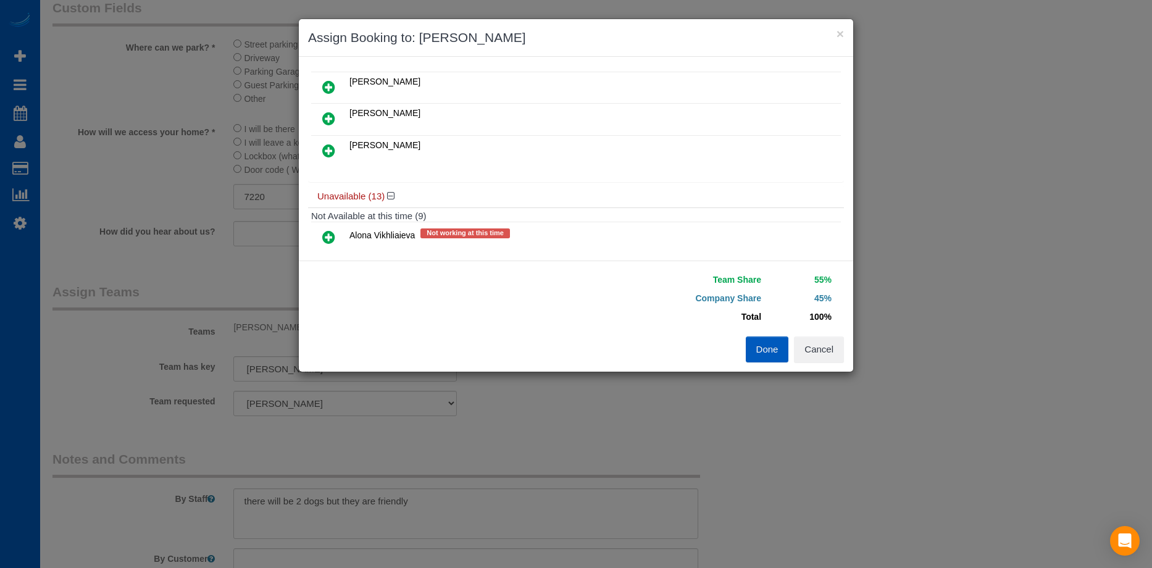
click at [329, 148] on icon at bounding box center [328, 150] width 13 height 15
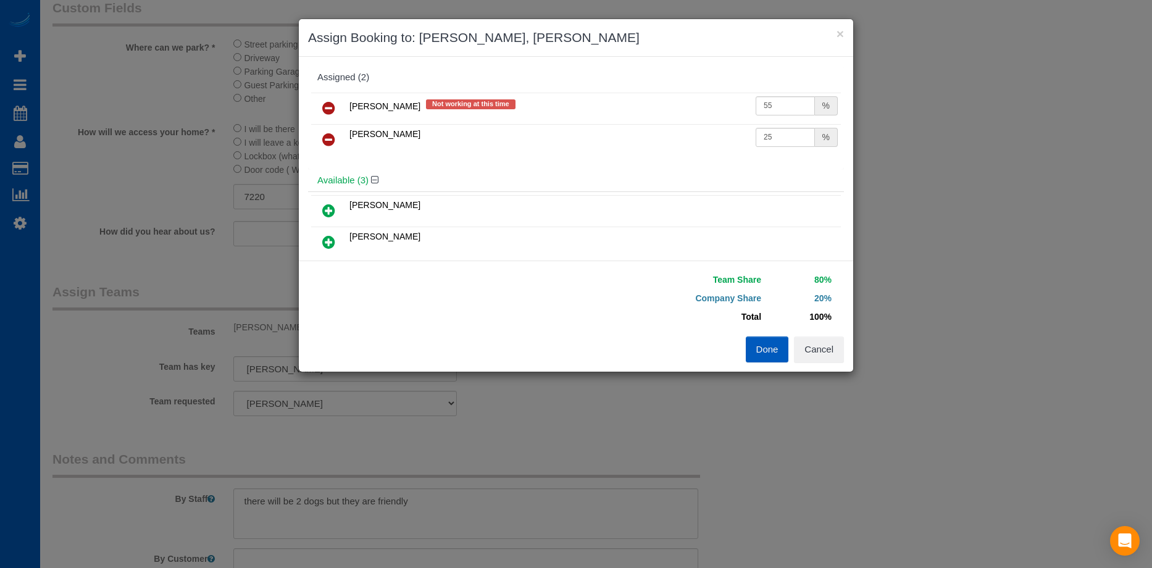
click at [329, 106] on icon at bounding box center [328, 108] width 13 height 15
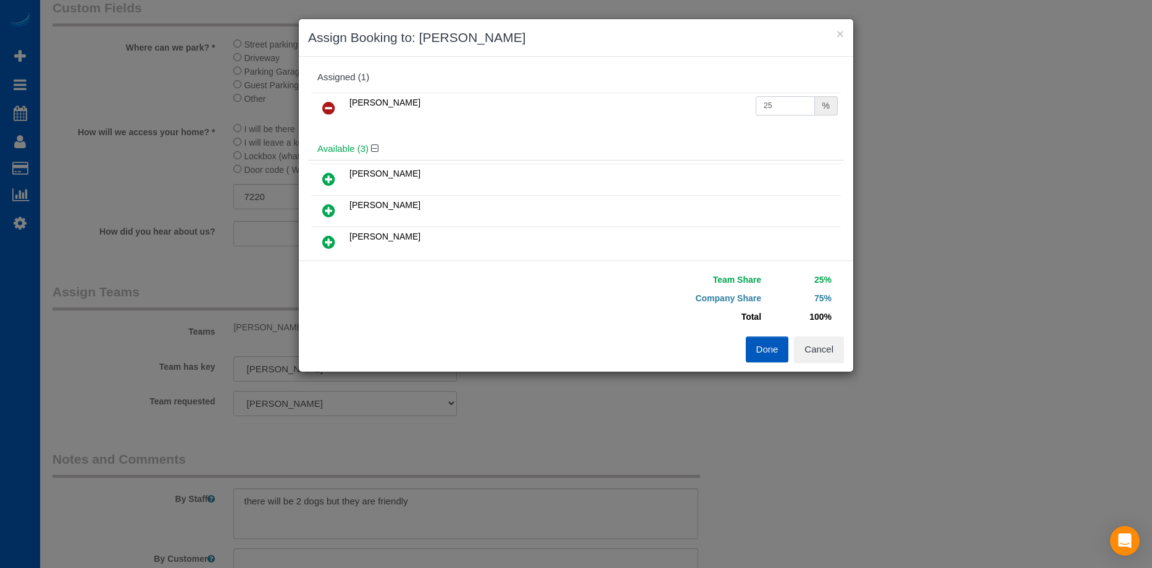
click at [787, 108] on input "25" at bounding box center [785, 105] width 59 height 19
drag, startPoint x: 785, startPoint y: 105, endPoint x: 705, endPoint y: 100, distance: 80.4
click at [705, 100] on tr "Sarah Morozov 25 %" at bounding box center [576, 108] width 530 height 31
type input "55"
click at [771, 354] on button "Done" at bounding box center [767, 350] width 43 height 26
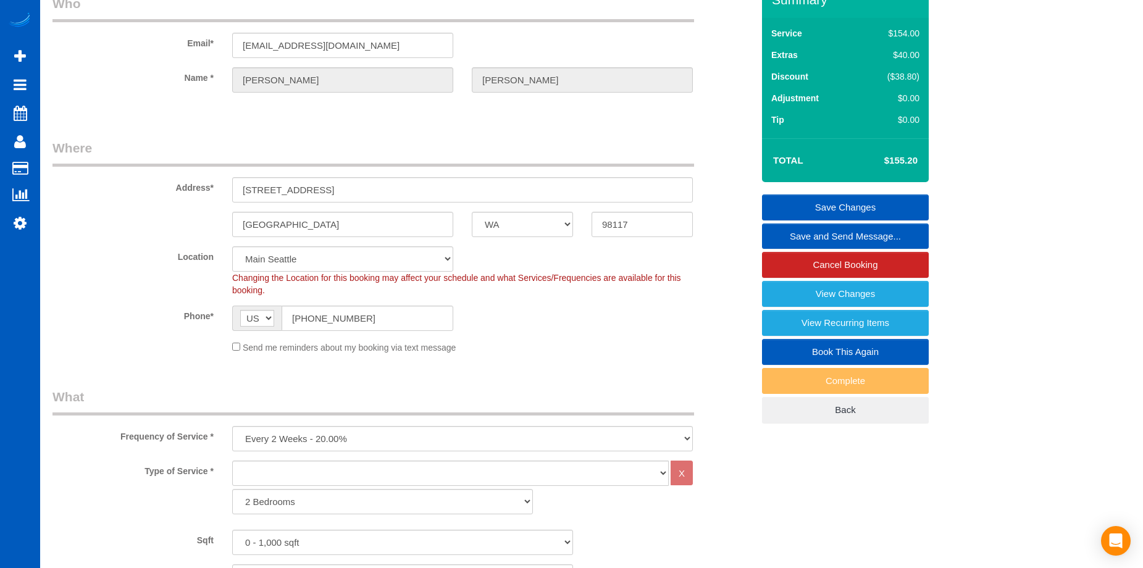
scroll to position [62, 0]
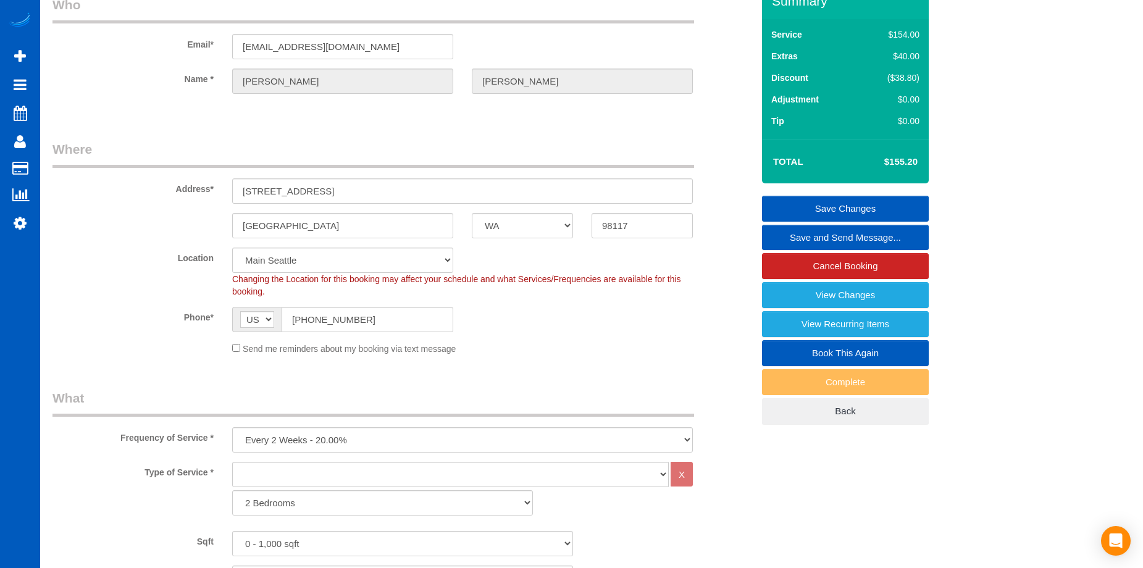
click at [803, 202] on link "Save Changes" at bounding box center [845, 209] width 167 height 26
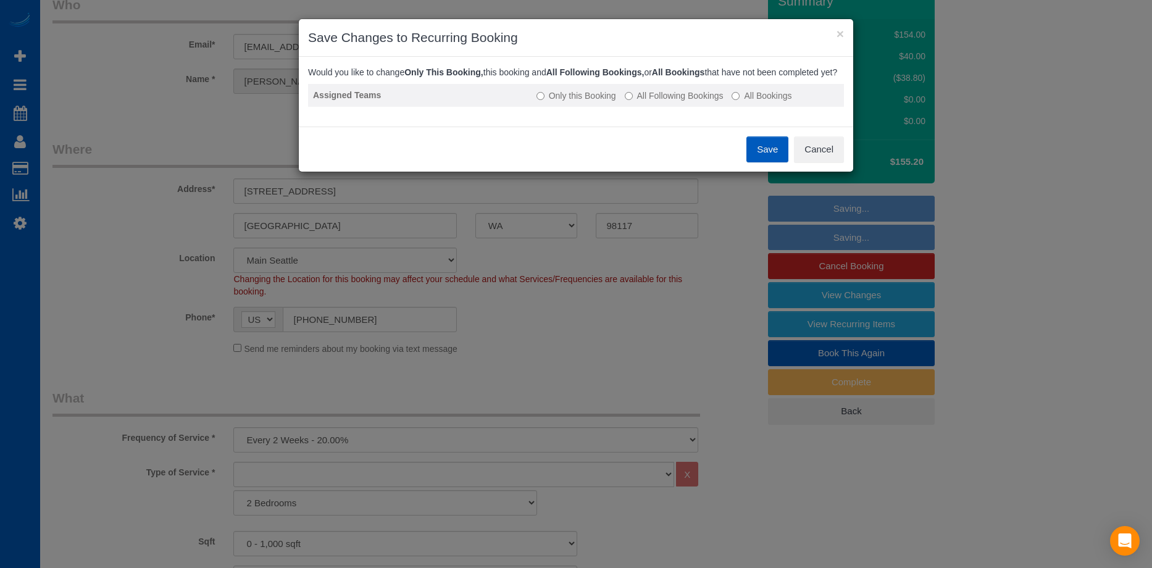
click at [669, 102] on label "All Following Bookings" at bounding box center [674, 96] width 99 height 12
click at [578, 102] on label "Only this Booking" at bounding box center [577, 96] width 80 height 12
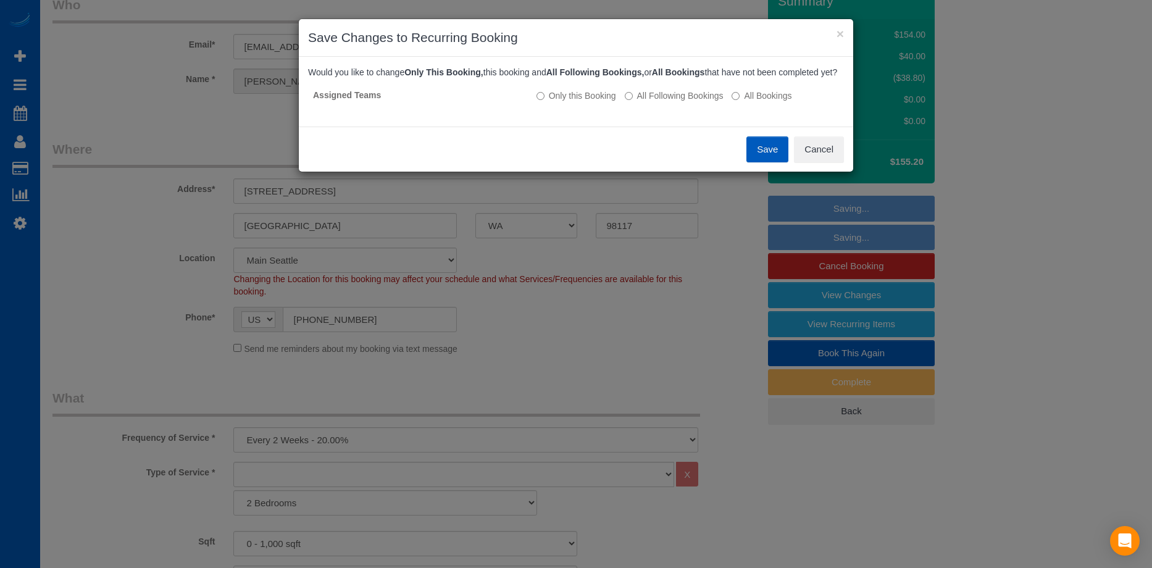
click at [762, 159] on button "Save" at bounding box center [768, 149] width 42 height 26
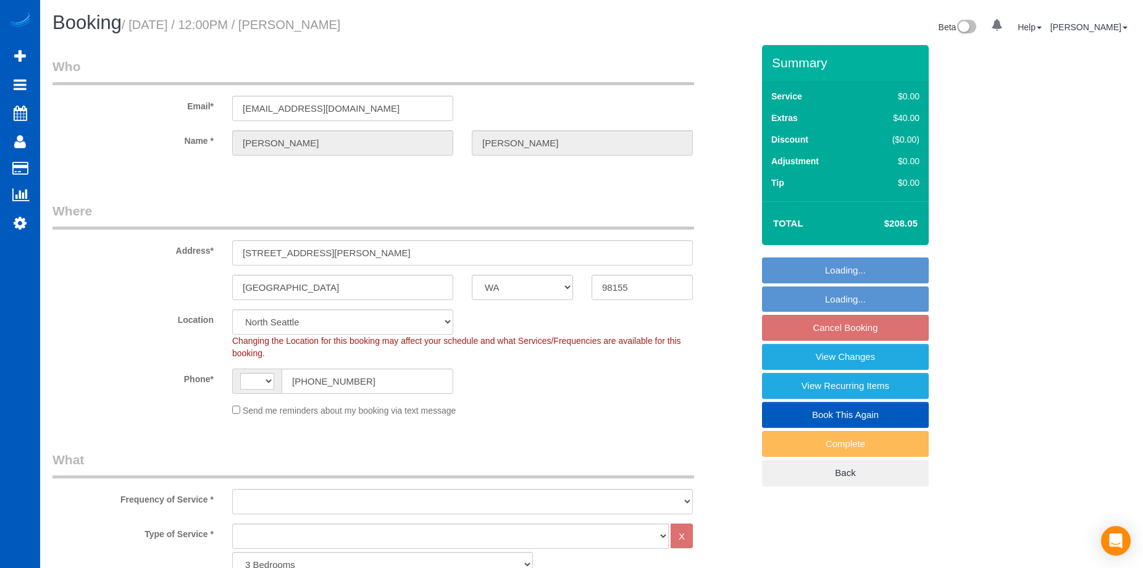
select select "WA"
select select "1001"
select select "2"
select select "number:8"
select select "string:[GEOGRAPHIC_DATA]"
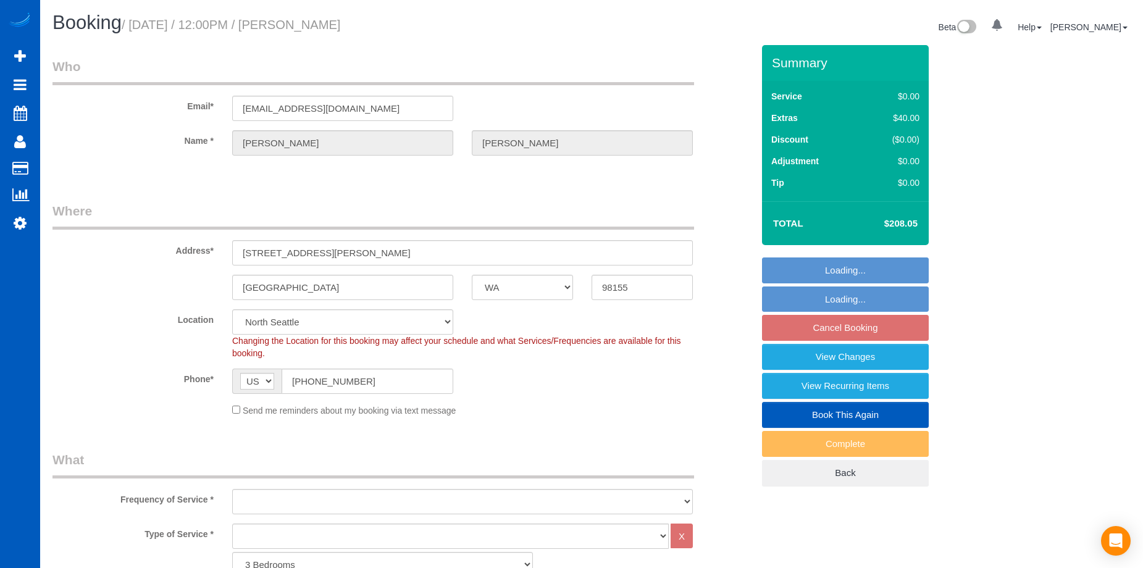
select select "object:921"
select select "1001"
select select "2"
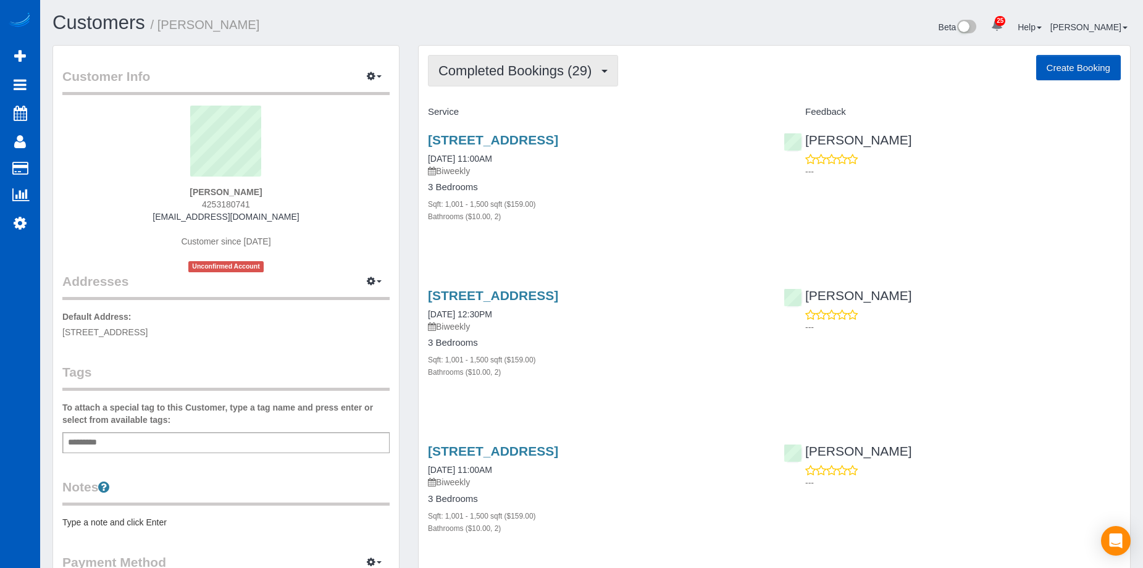
click at [547, 69] on span "Completed Bookings (29)" at bounding box center [517, 70] width 159 height 15
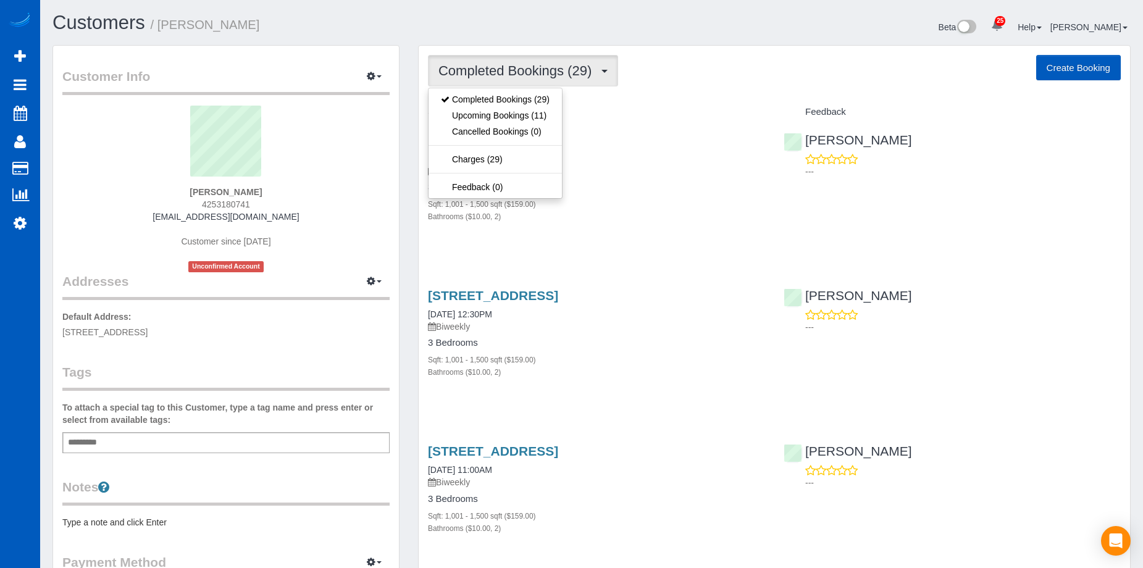
click at [557, 69] on span "Completed Bookings (29)" at bounding box center [517, 70] width 159 height 15
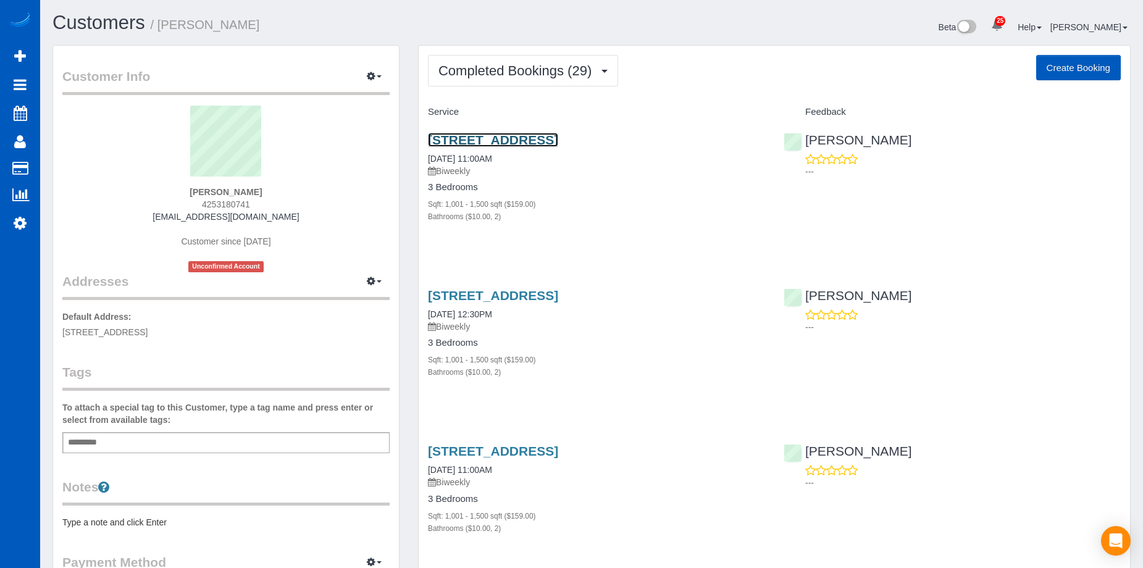
click at [558, 136] on link "2322 Pine St, Everett, WA 98201" at bounding box center [493, 140] width 130 height 14
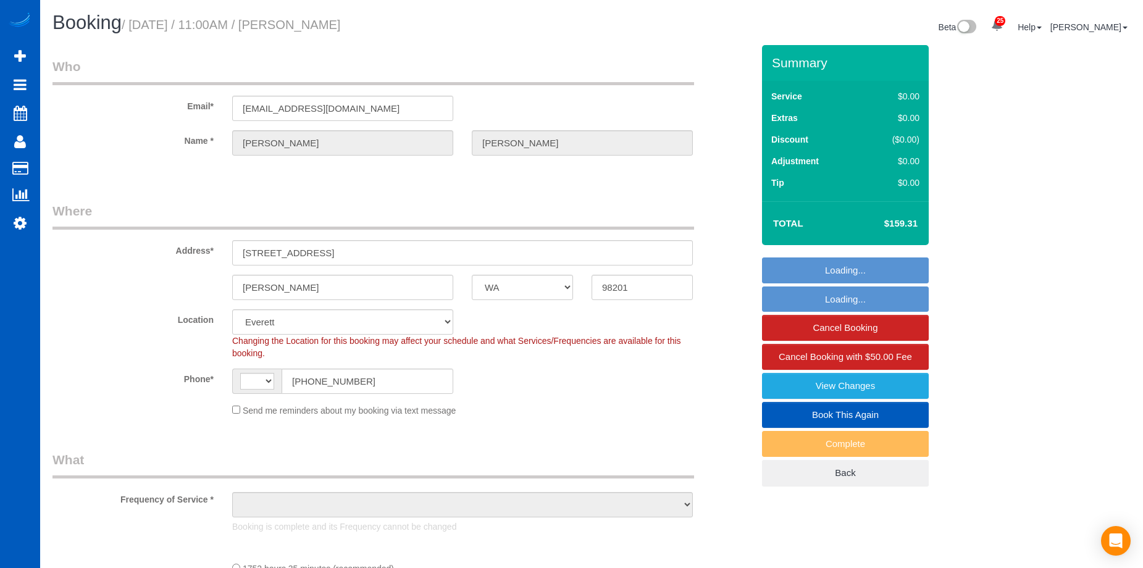
select select "WA"
select select "string:[GEOGRAPHIC_DATA]"
select select "spot1"
select select "object:1170"
select select "1001"
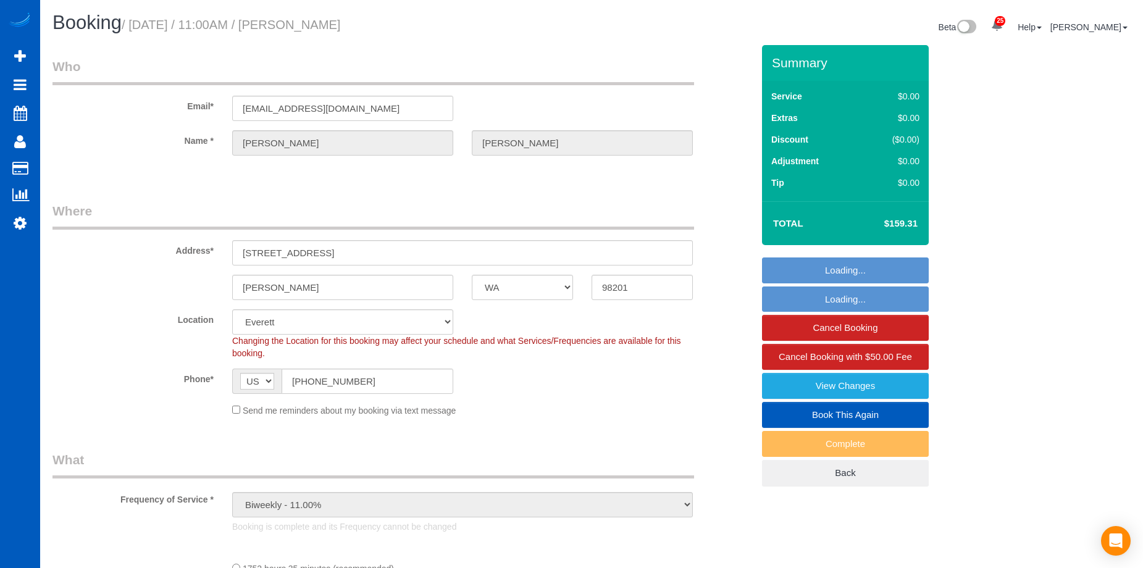
select select "2"
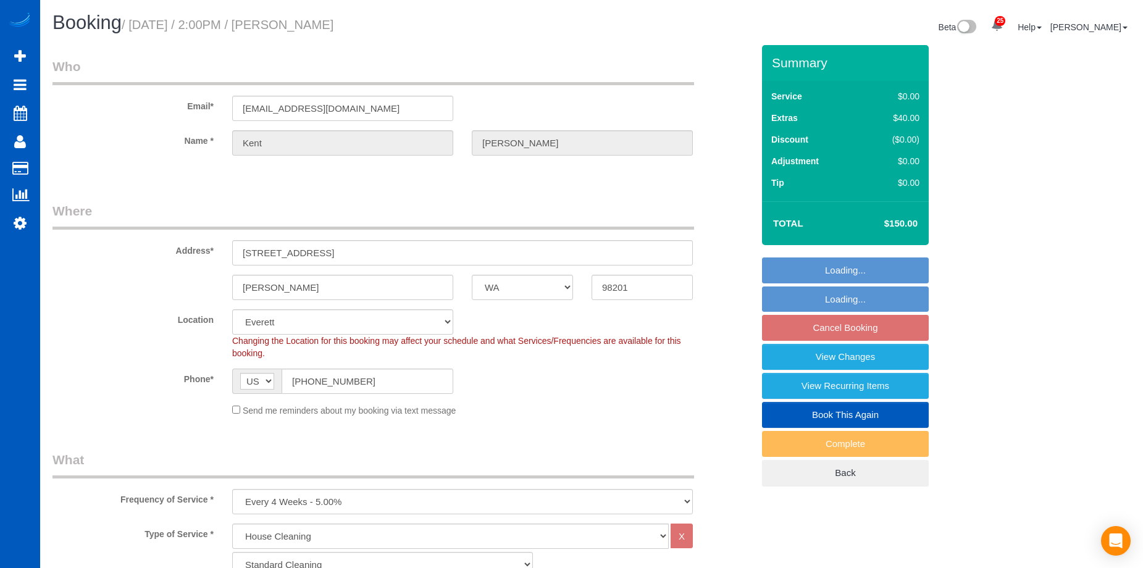
select select "WA"
select select "199"
select select "object:1156"
select select "spot3"
select select "1001"
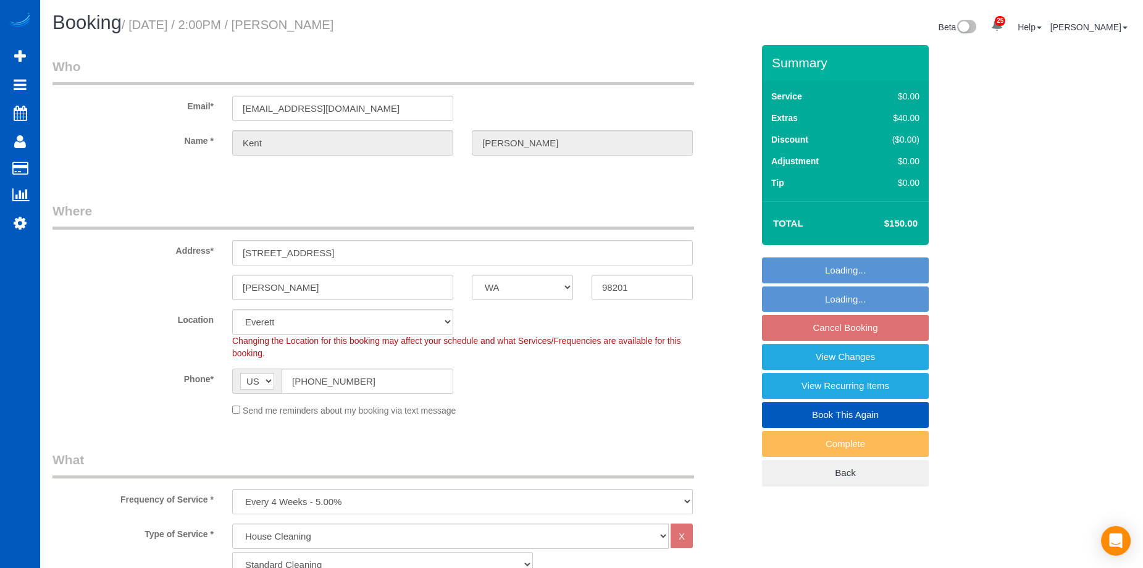
select select "3"
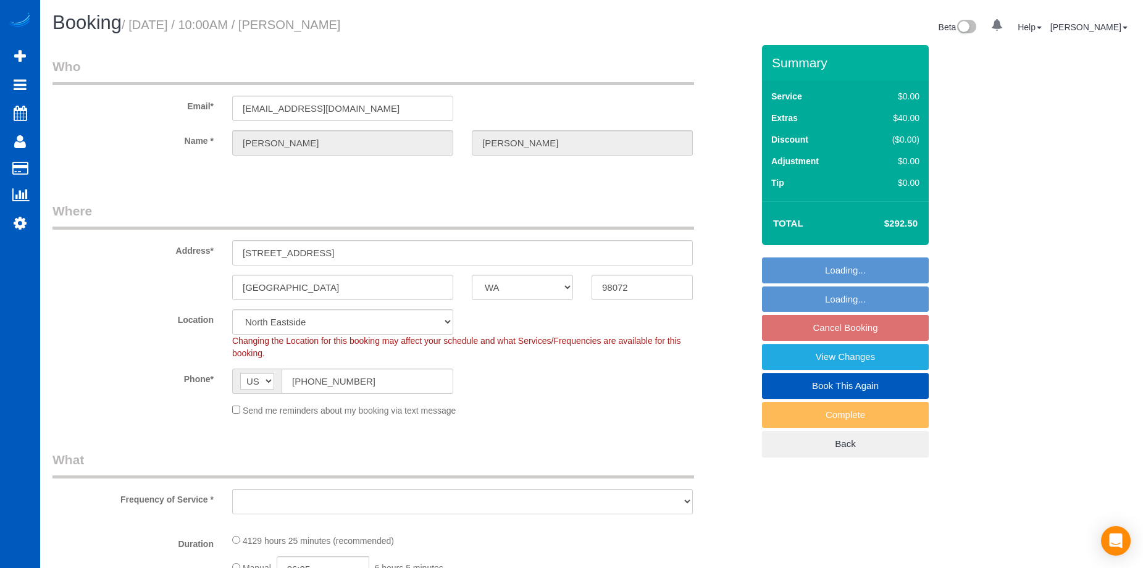
select select "WA"
select select "object:928"
select select "631"
select select "object:1180"
select select "3"
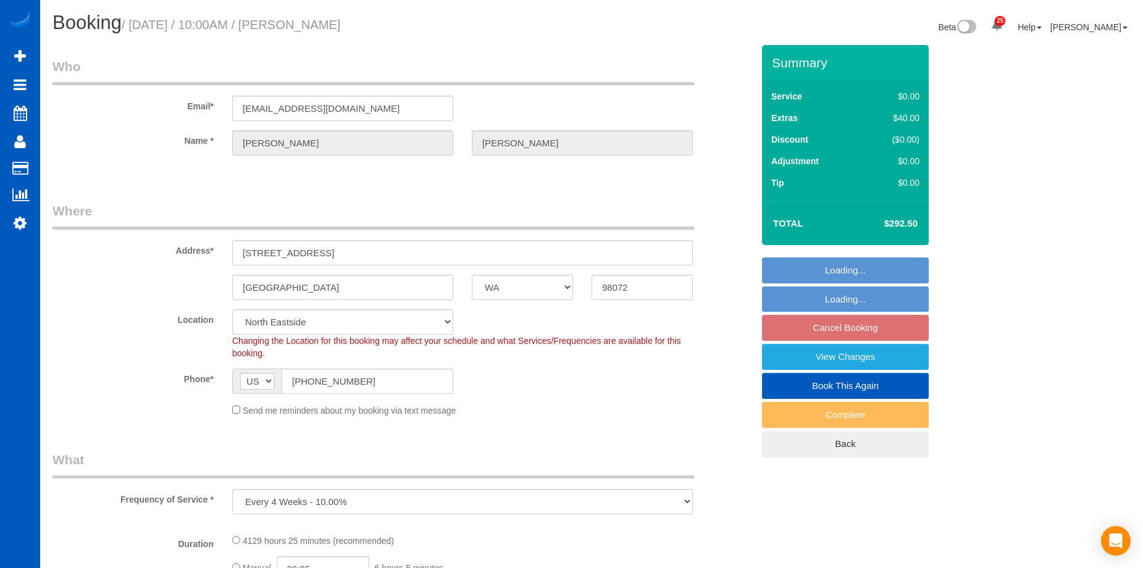
select select "1501"
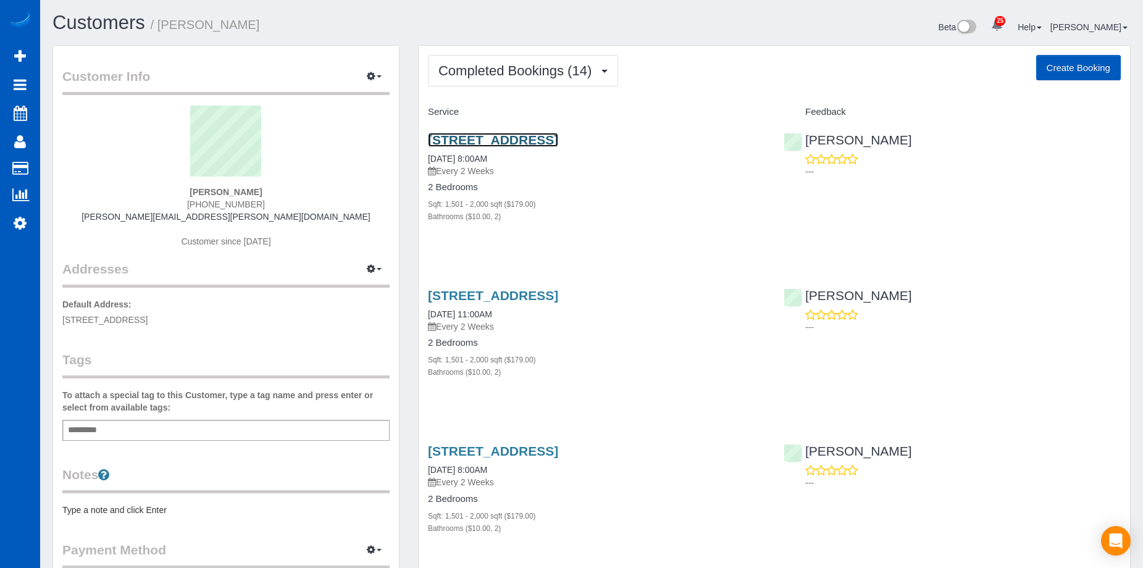
click at [501, 143] on link "[STREET_ADDRESS]" at bounding box center [493, 140] width 130 height 14
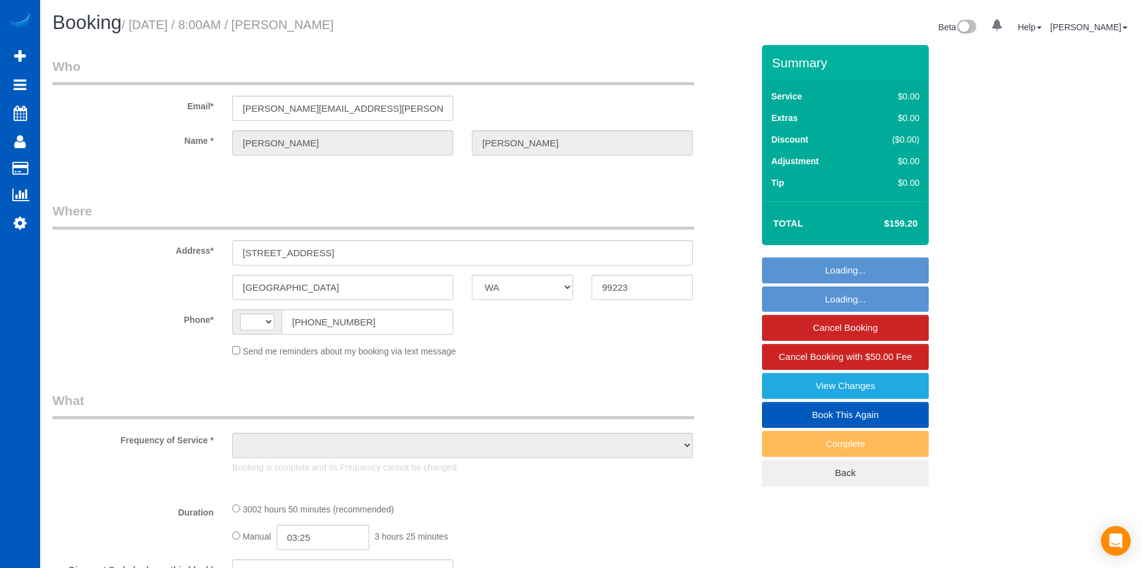
select select "WA"
select select "string:[GEOGRAPHIC_DATA]"
select select "string:fspay-8d382afd-9af4-419e-82f6-081b972437e5"
select select "number:67"
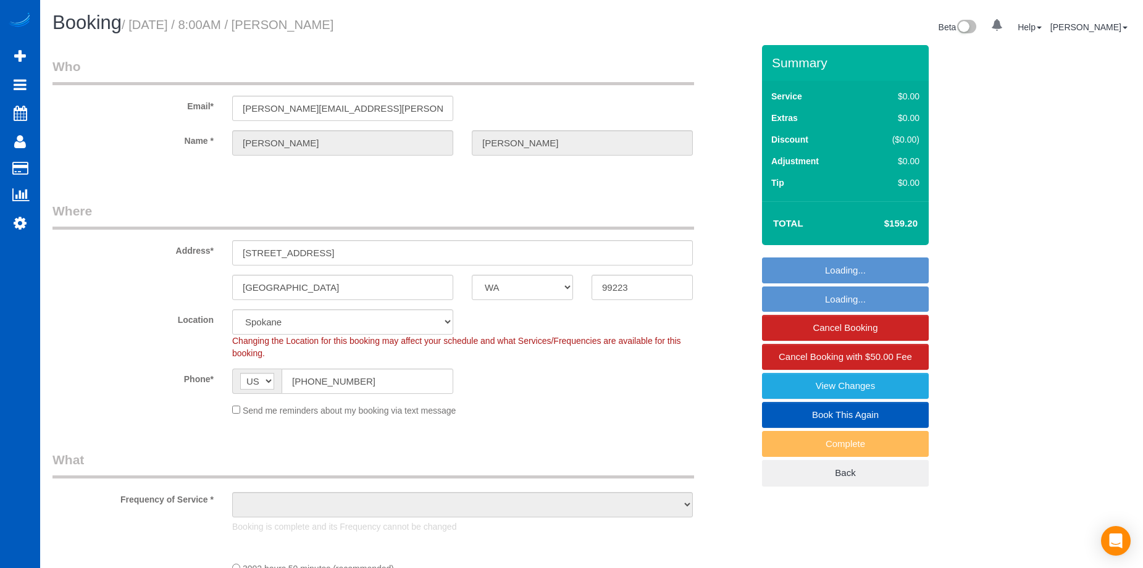
select select "1501"
select select "2"
select select "object:1062"
select select "spot1"
select select "1501"
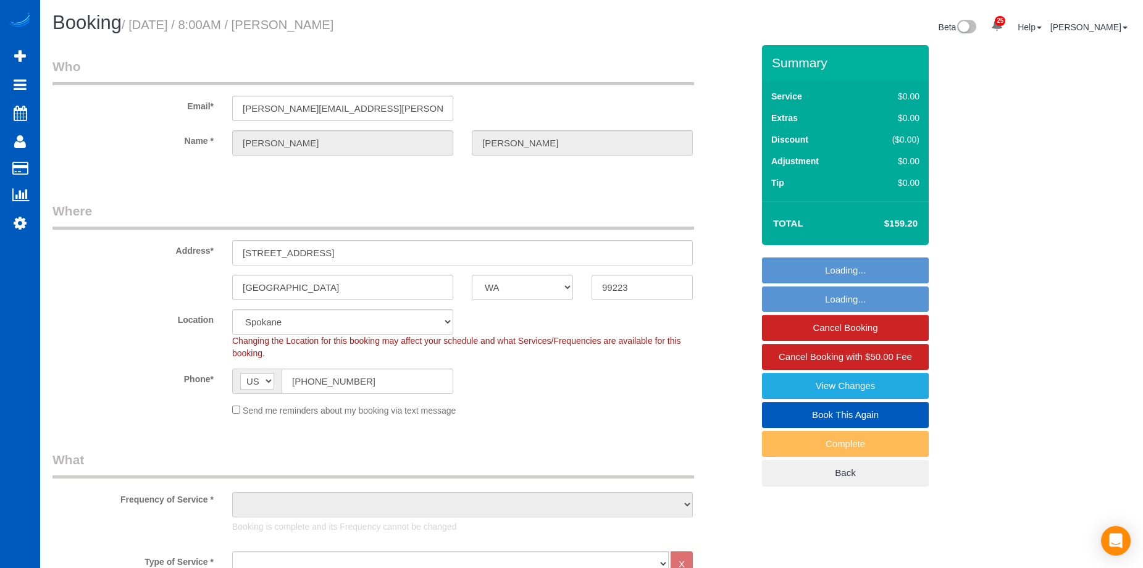
select select "2"
select select "object:1105"
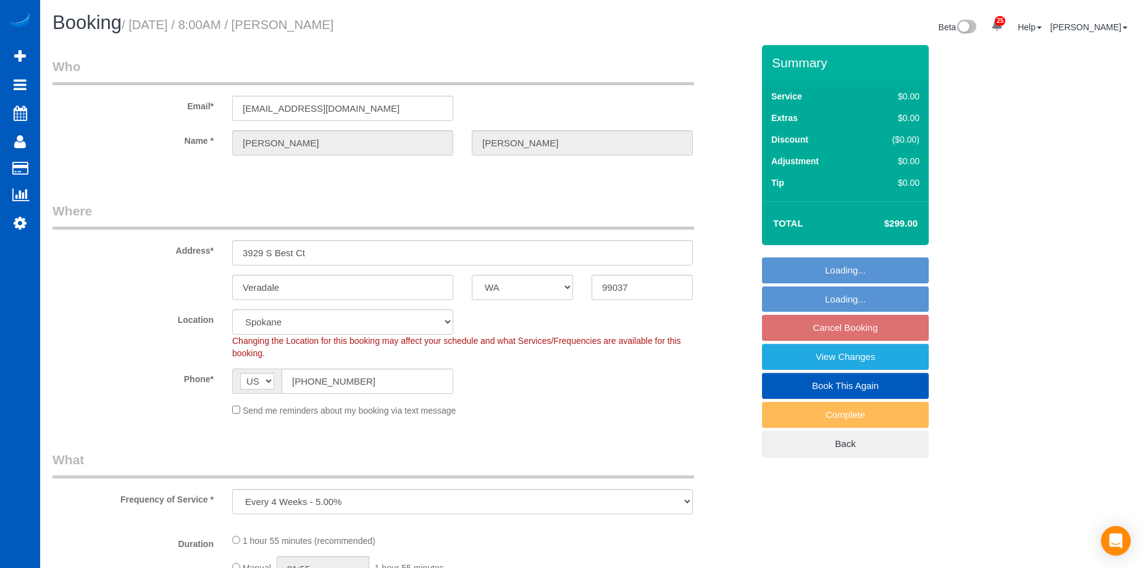
select select "WA"
select select "object:1089"
select select "spot1"
select select "199"
select select "3001"
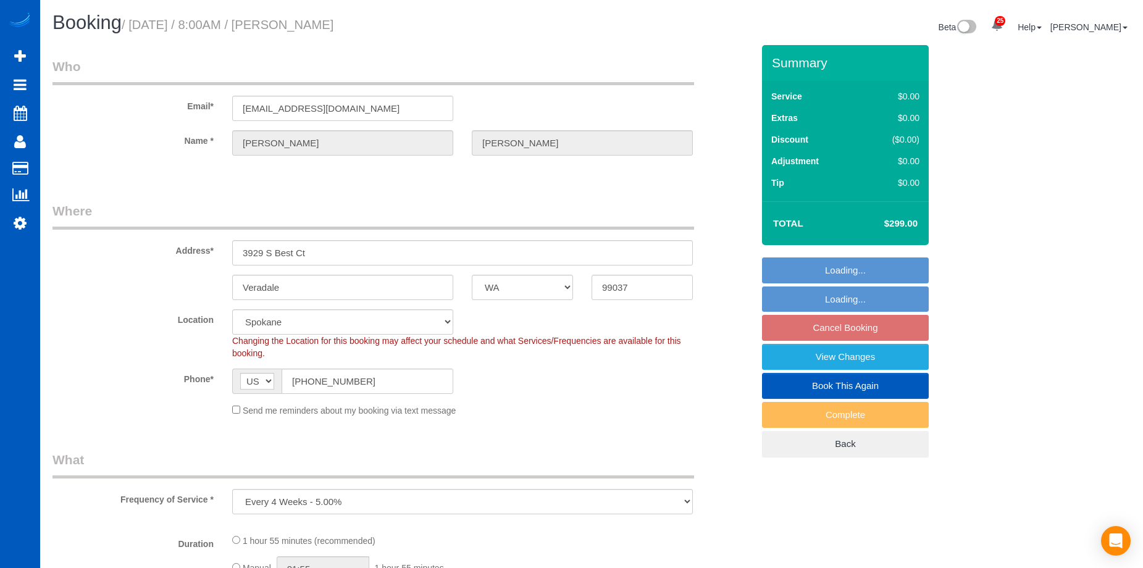
select select "2"
select select "3"
select select "WA"
select select "object:1031"
select select "spot1"
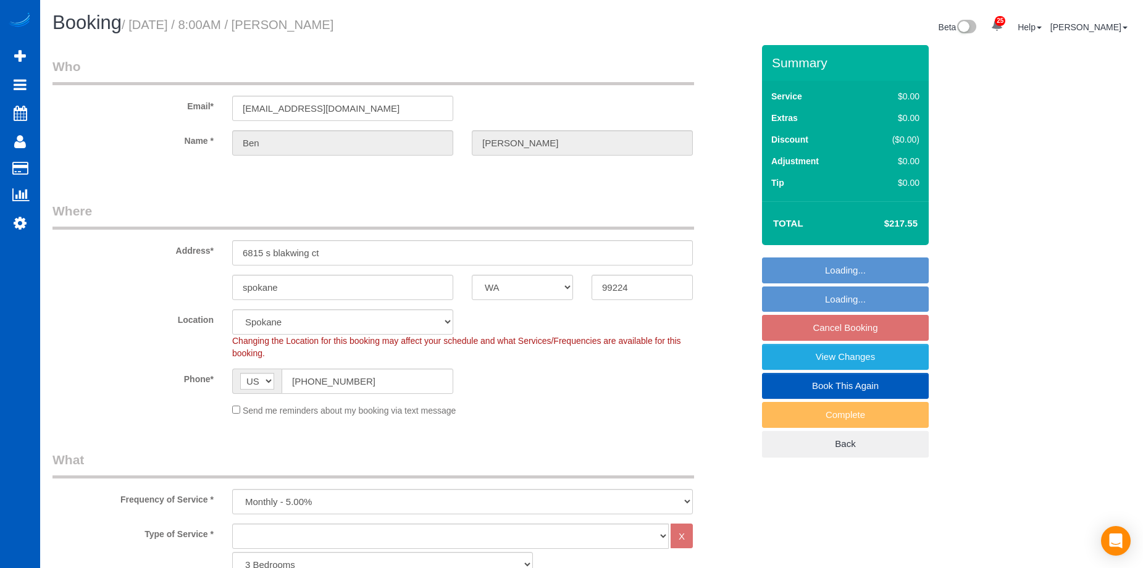
select select "2001"
select select "3"
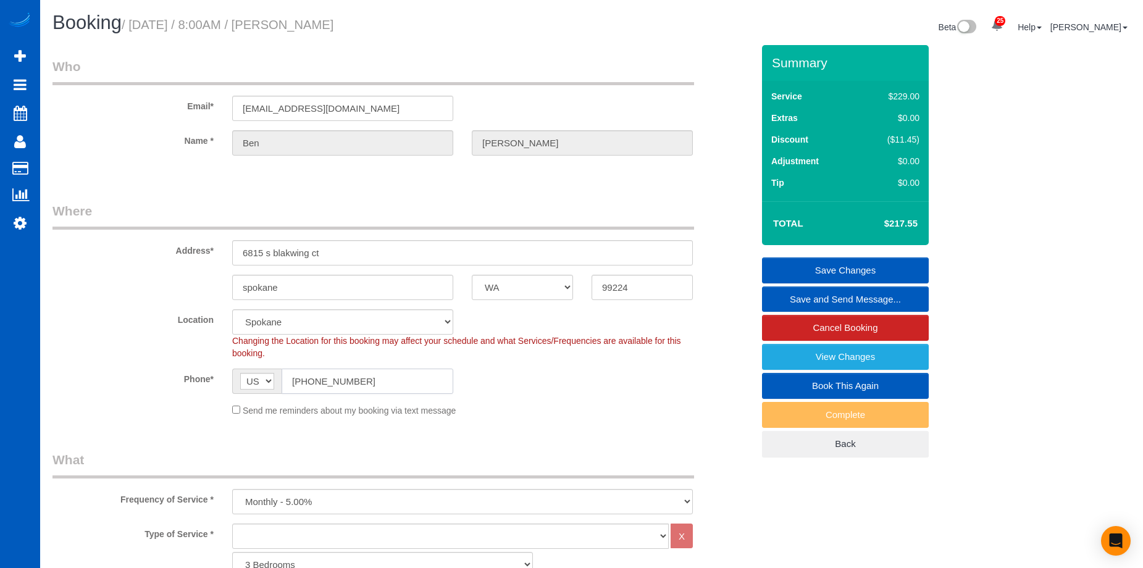
click at [365, 393] on input "(617) 515-5067" at bounding box center [368, 381] width 172 height 25
drag, startPoint x: 375, startPoint y: 383, endPoint x: 255, endPoint y: 375, distance: 120.1
click at [255, 375] on div "AF AL DZ AD AO AI AQ AG AR AM AW AU AT AZ BS BH BD BB BY BE BZ BJ BM BT BO BA B…" at bounding box center [342, 381] width 221 height 25
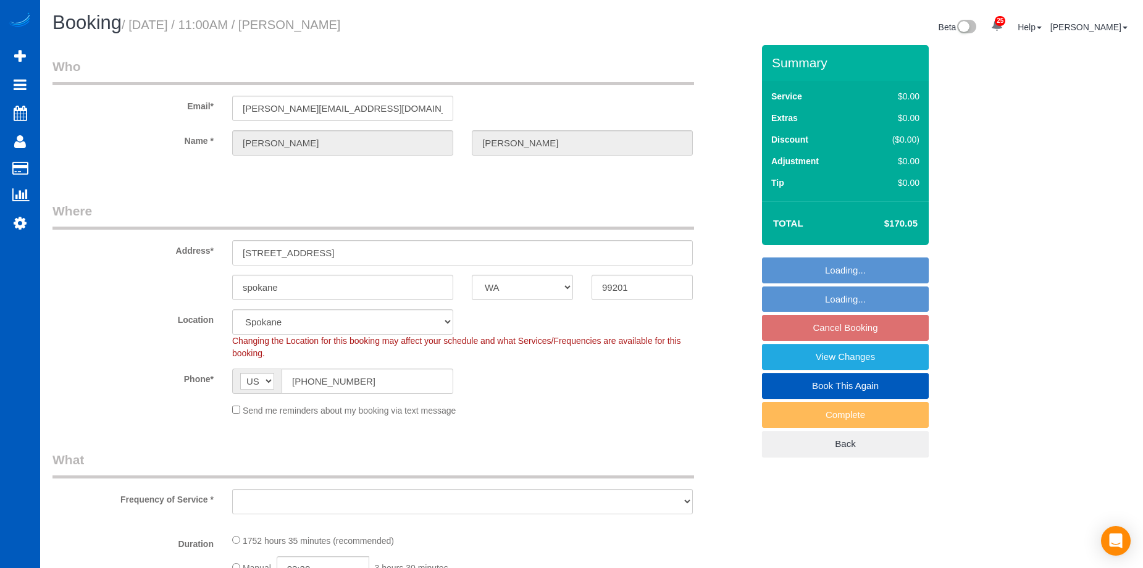
select select "WA"
select select "object:1031"
select select "1001"
select select "2"
select select "spot1"
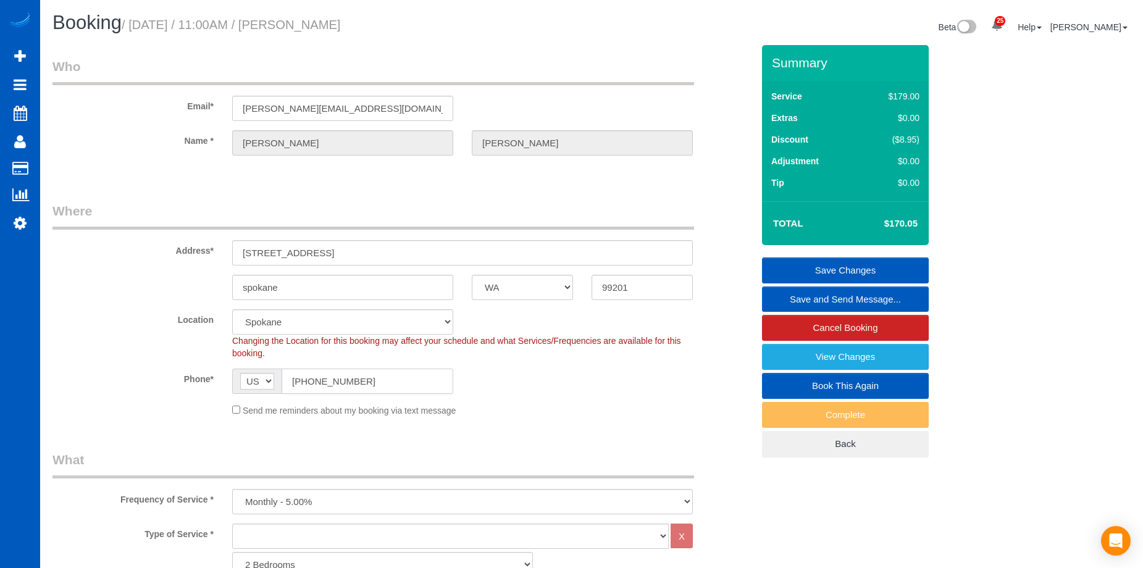
click at [395, 388] on input "(650) 248-9115" at bounding box center [368, 381] width 172 height 25
drag, startPoint x: 401, startPoint y: 384, endPoint x: 261, endPoint y: 376, distance: 139.8
click at [261, 376] on div "AF AL DZ AD AO AI AQ AG AR AM AW AU AT AZ BS BH BD BB BY BE BZ BJ BM BT BO BA B…" at bounding box center [342, 381] width 221 height 25
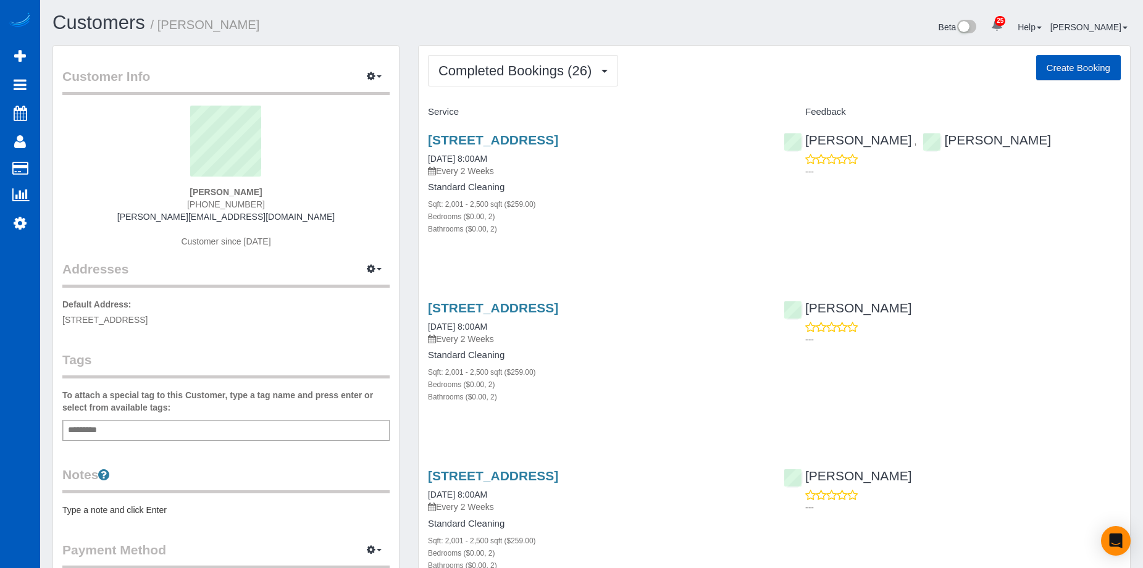
drag, startPoint x: 195, startPoint y: 201, endPoint x: 282, endPoint y: 199, distance: 87.1
click at [282, 199] on div "[PERSON_NAME] [PHONE_NUMBER] [PERSON_NAME][EMAIL_ADDRESS][DOMAIN_NAME] Customer…" at bounding box center [225, 183] width 327 height 154
copy span "[PHONE_NUMBER]"
click at [558, 136] on link "5307 E 18th Ln, Spokane, WA 99212" at bounding box center [493, 140] width 130 height 14
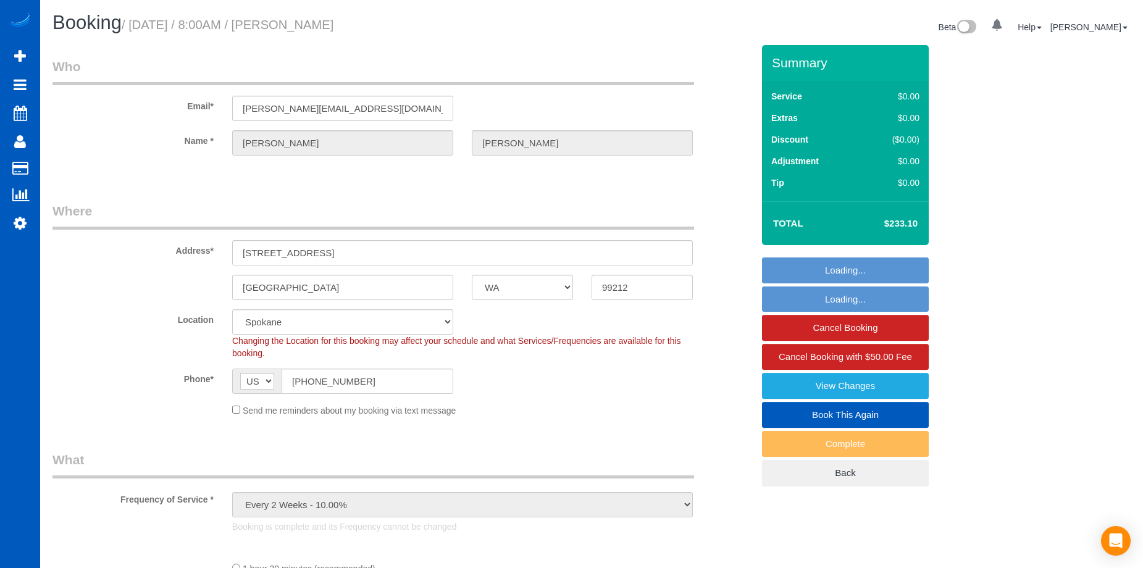
select select "WA"
select select "199"
select select "2001"
select select "2"
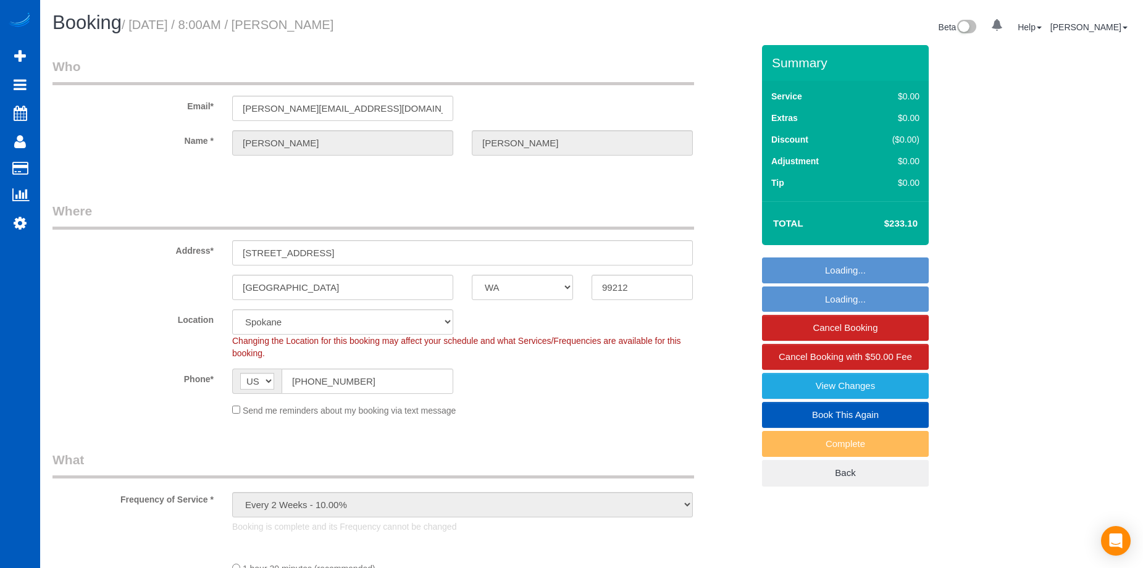
select select "spot1"
select select "object:1109"
select select "2001"
select select "2"
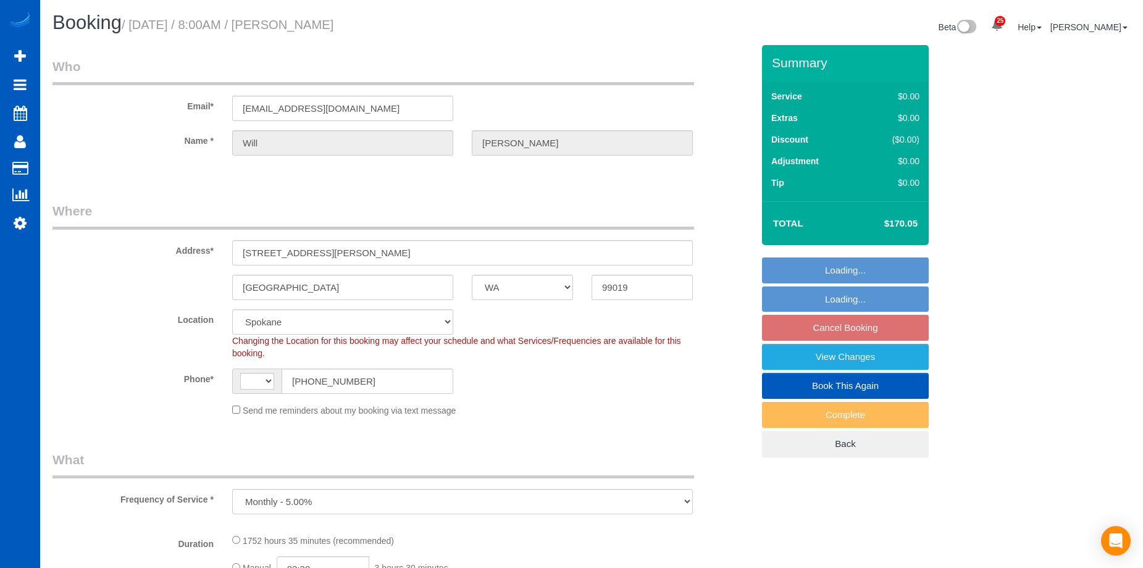
select select "WA"
select select "object:668"
select select "string:[GEOGRAPHIC_DATA]"
select select "1001"
select select "2"
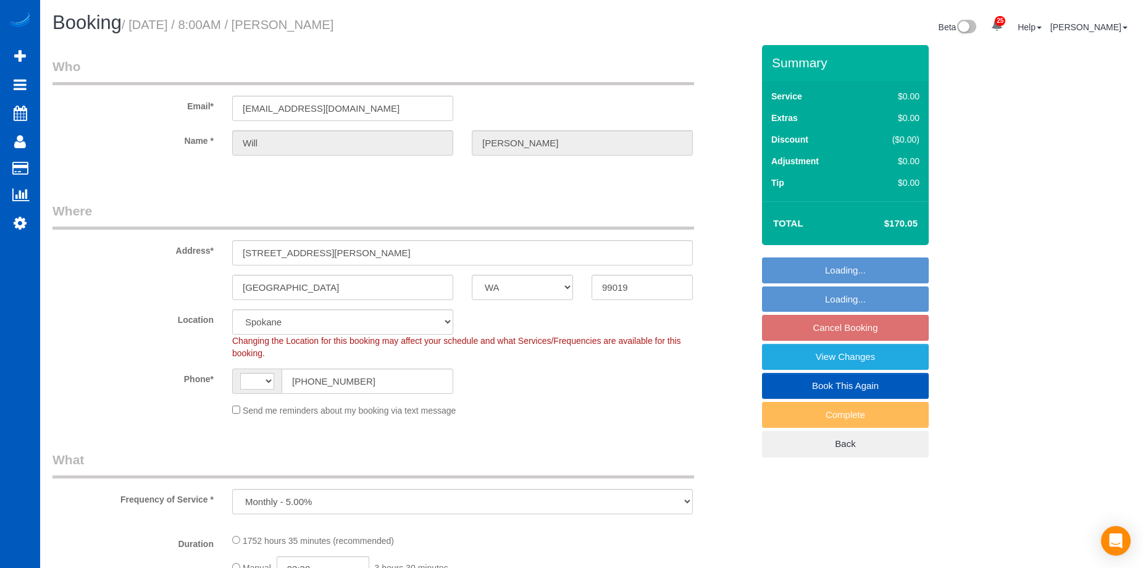
select select "spot1"
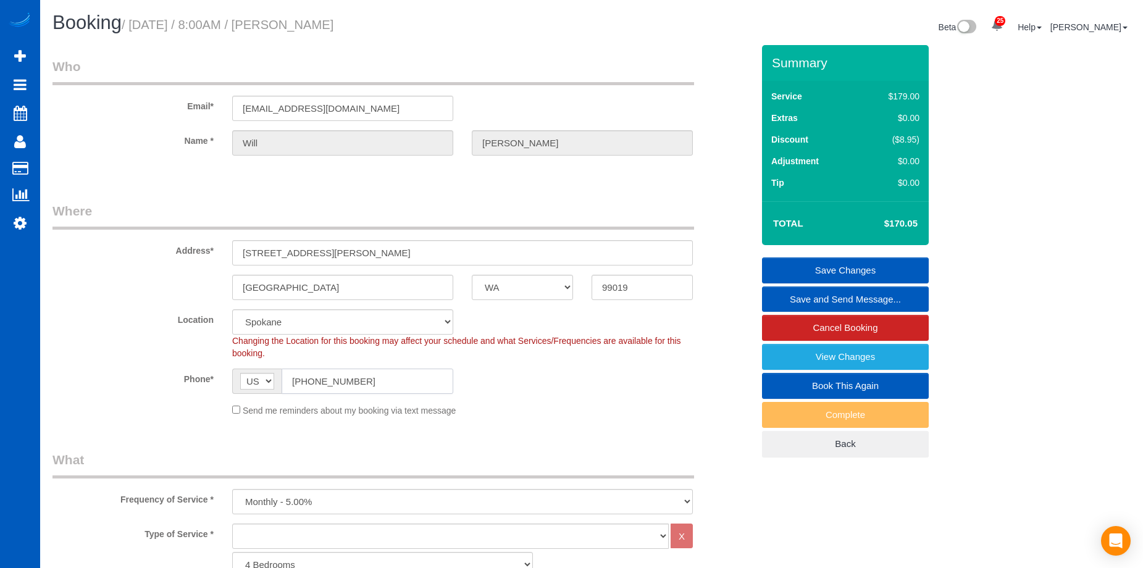
click at [327, 377] on input "(847) 890-9614" at bounding box center [368, 381] width 172 height 25
drag, startPoint x: 380, startPoint y: 378, endPoint x: 224, endPoint y: 363, distance: 156.3
click at [224, 363] on sui-booking-location "Location North Seattle Atlanta GA Denver Everett Fort Worth TX Las Vegas Main D…" at bounding box center [402, 362] width 700 height 107
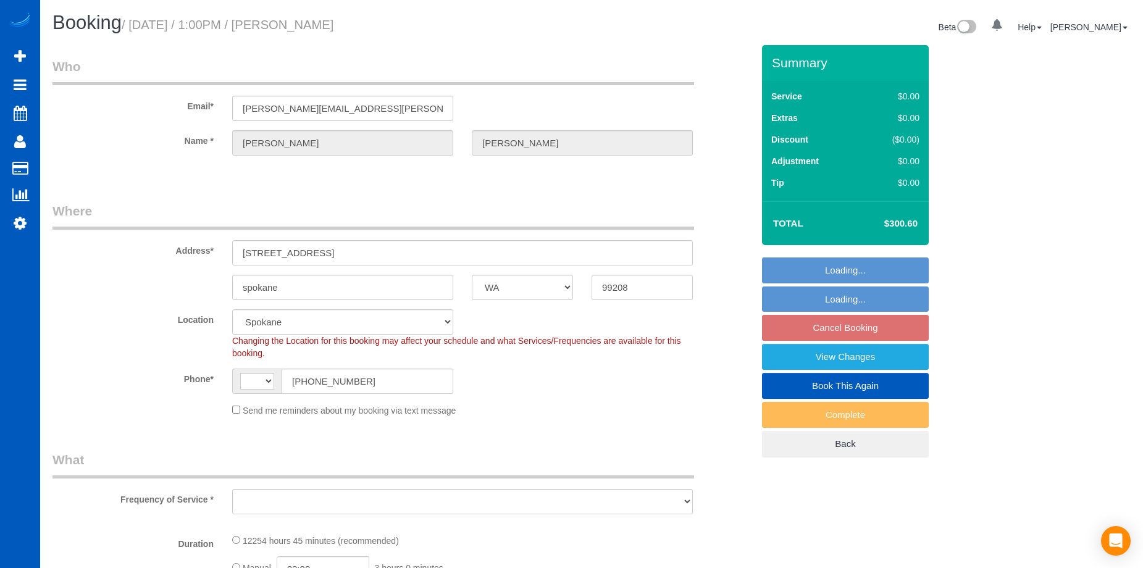
select select "WA"
select select "string:fspay-e53f8730-2b0c-46d4-b455-dc44fef393b5"
select select "3501"
select select "3"
select select "string:[GEOGRAPHIC_DATA]"
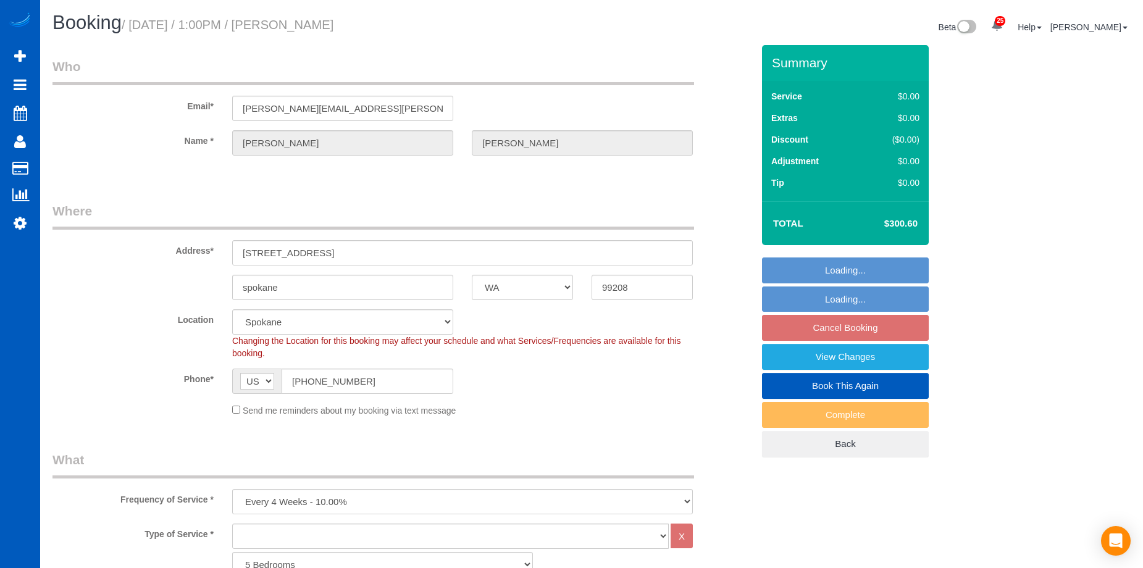
select select "object:1105"
click at [343, 379] on input "(801) 706-9151" at bounding box center [368, 381] width 172 height 25
drag, startPoint x: 366, startPoint y: 380, endPoint x: 227, endPoint y: 375, distance: 139.1
click at [227, 375] on div "AF AL DZ AD AO AI AQ AG AR AM AW AU AT AZ BS BH BD BB BY BE BZ BJ BM BT BO BA B…" at bounding box center [343, 381] width 240 height 25
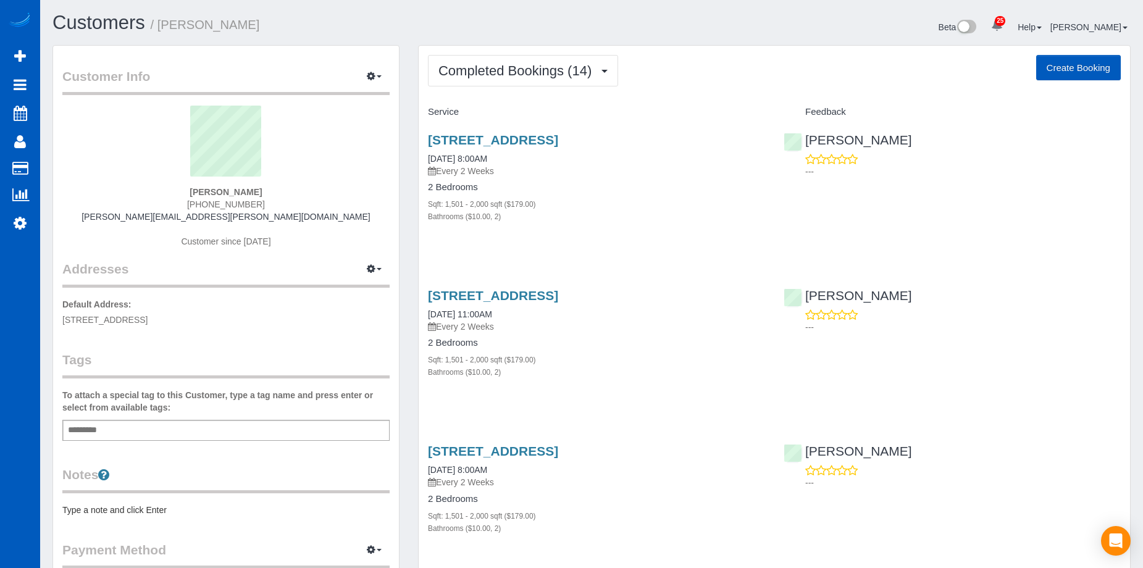
drag, startPoint x: 193, startPoint y: 201, endPoint x: 298, endPoint y: 205, distance: 104.4
click at [298, 205] on div "Nathan Allen (509) 570-2551 nathaniel.j.allen@gmail.com Customer since 2025" at bounding box center [225, 183] width 327 height 154
copy span "(509) 570-2551"
click at [495, 139] on link "5031 S Dearborn Ln, Spokane, WA 99223" at bounding box center [493, 140] width 130 height 14
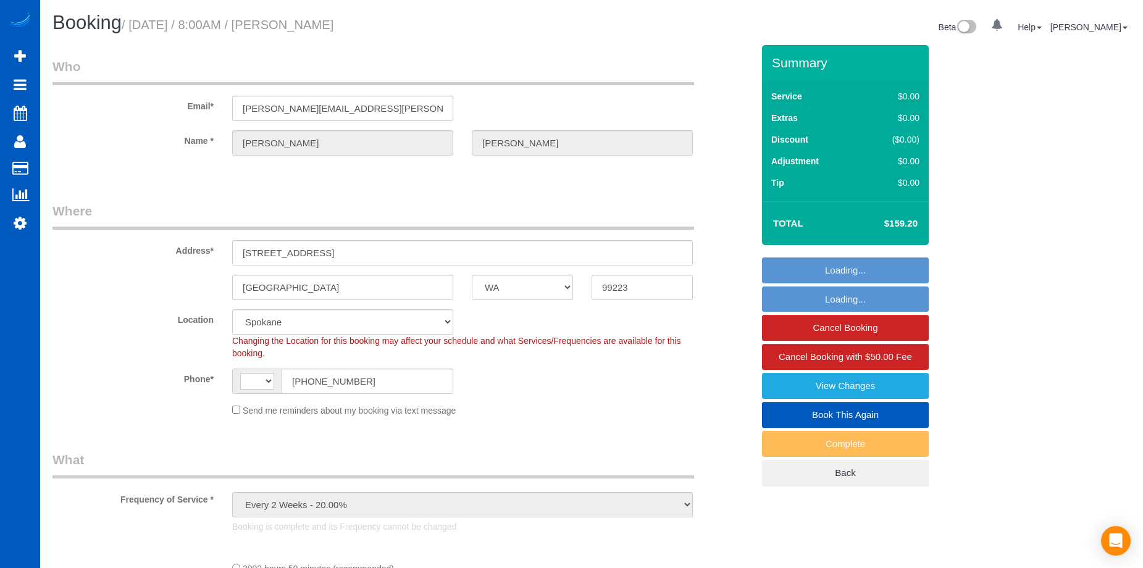
select select "WA"
select select "string:fspay-8d382afd-9af4-419e-82f6-081b972437e5"
select select "object:661"
select select "string:US"
select select "1501"
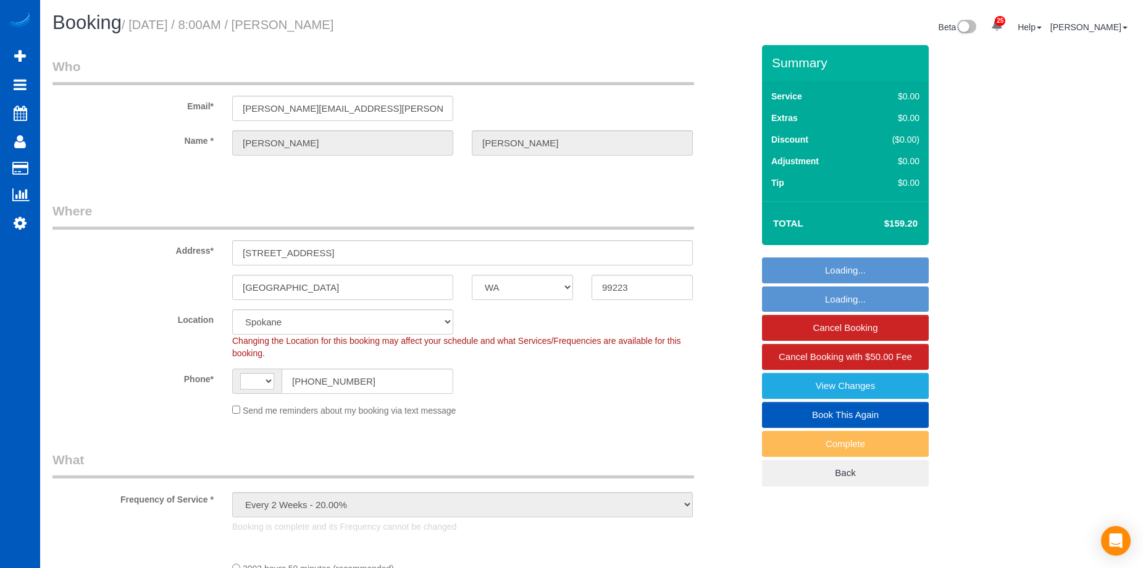
select select "2"
select select "spot1"
select select "number:67"
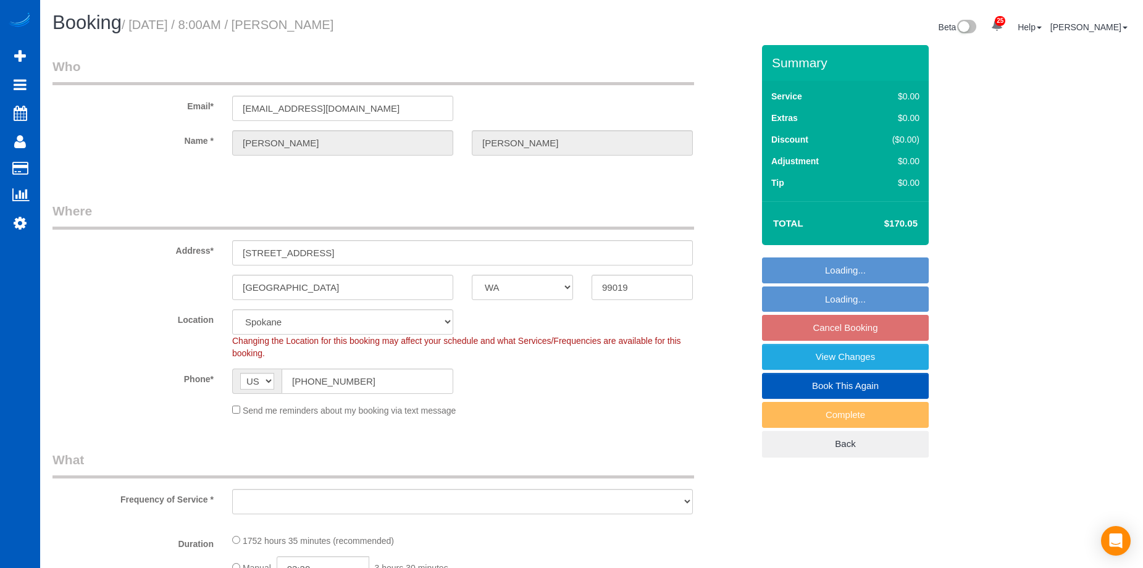
select select "WA"
select select "object:1030"
select select "spot1"
select select "1001"
select select "2"
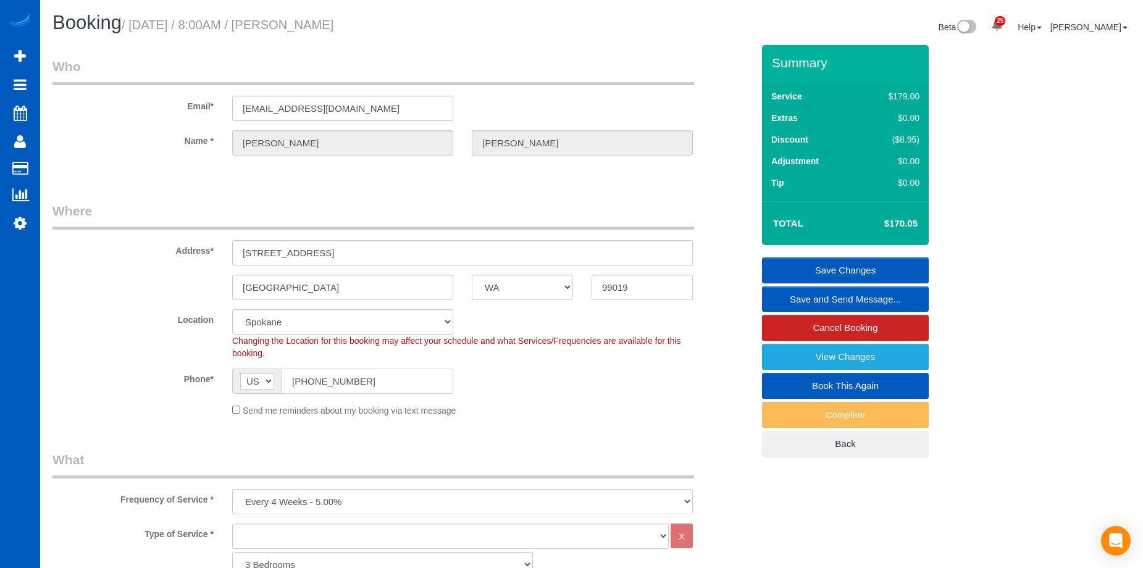
click at [303, 393] on input "[PHONE_NUMBER]" at bounding box center [368, 381] width 172 height 25
drag, startPoint x: 251, startPoint y: 371, endPoint x: 100, endPoint y: 363, distance: 150.9
click at [143, 366] on sui-booking-location "Location [GEOGRAPHIC_DATA] [GEOGRAPHIC_DATA] [GEOGRAPHIC_DATA] [GEOGRAPHIC_DATA…" at bounding box center [402, 362] width 700 height 107
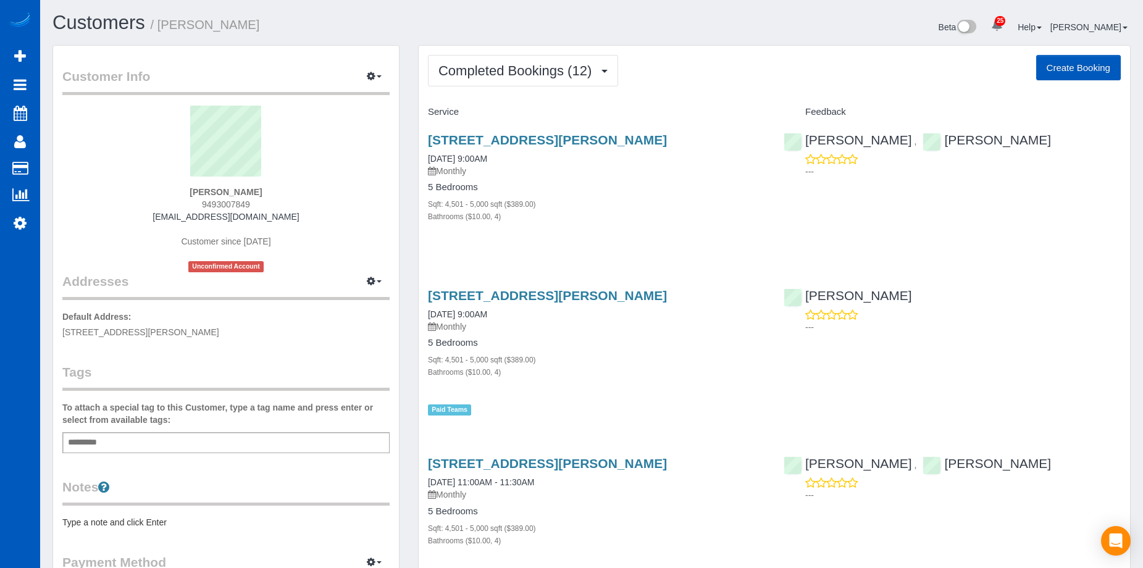
drag, startPoint x: 197, startPoint y: 206, endPoint x: 267, endPoint y: 204, distance: 69.8
click at [267, 204] on div "[PERSON_NAME] 9493007849 [EMAIL_ADDRESS][DOMAIN_NAME] Customer since [DATE] Unc…" at bounding box center [225, 189] width 327 height 167
copy span "9493007849"
click at [543, 136] on link "[STREET_ADDRESS][PERSON_NAME]" at bounding box center [547, 140] width 239 height 14
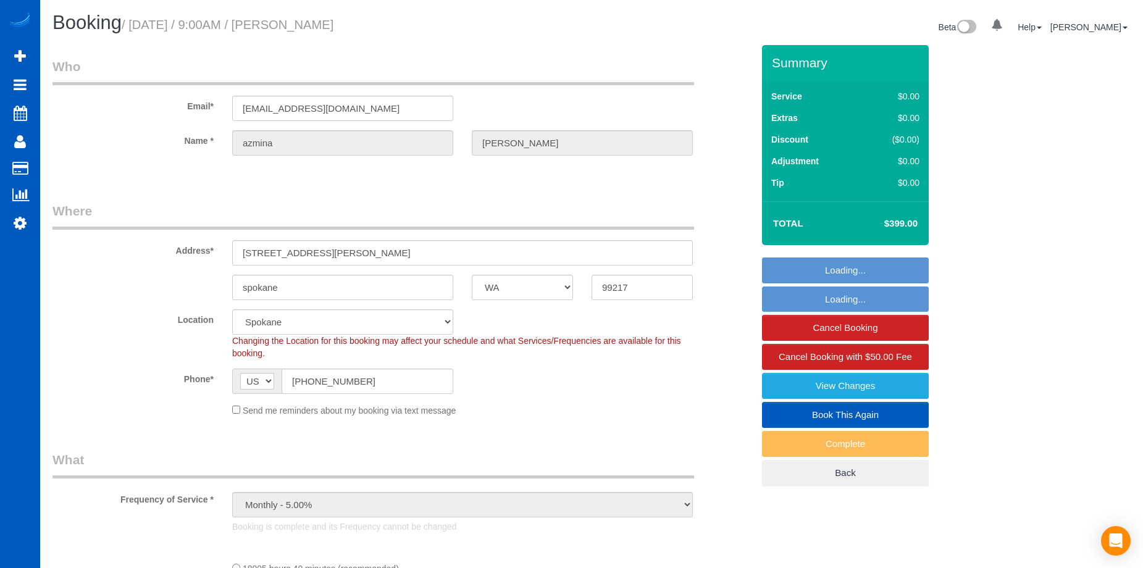
select select "WA"
select select "object:1010"
select select "4501"
select select "4"
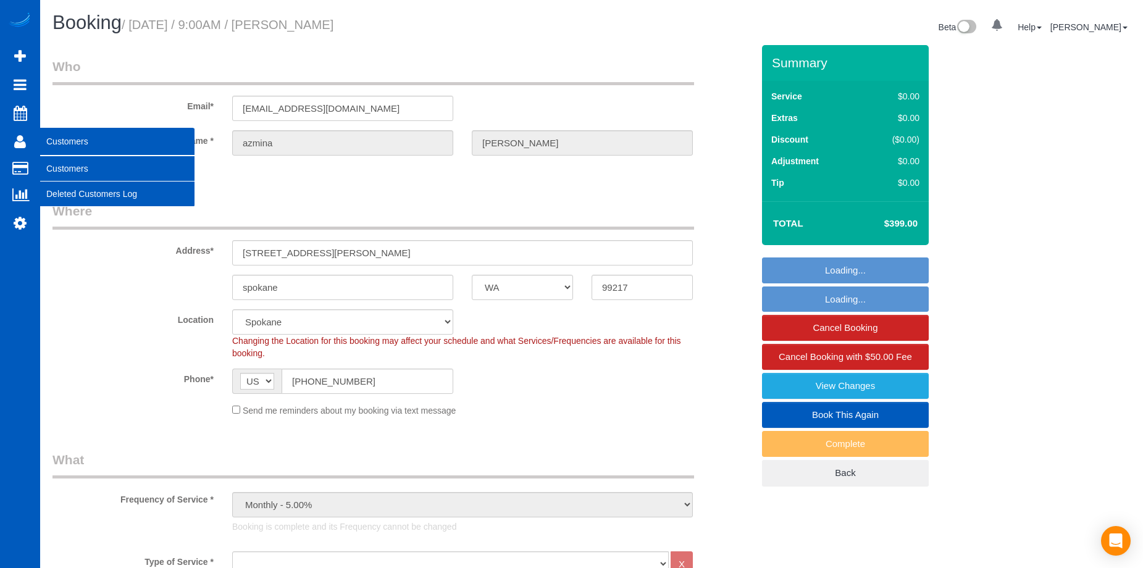
select select "4501"
select select "4"
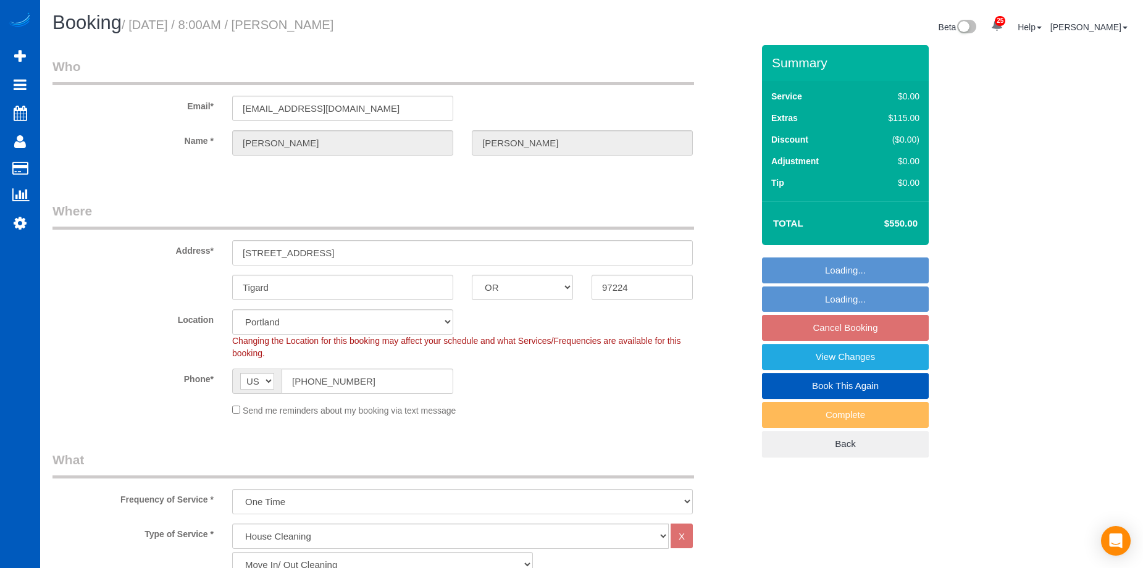
select select "OR"
select select "199"
select select "object:1198"
select select "spot1"
select select "1501"
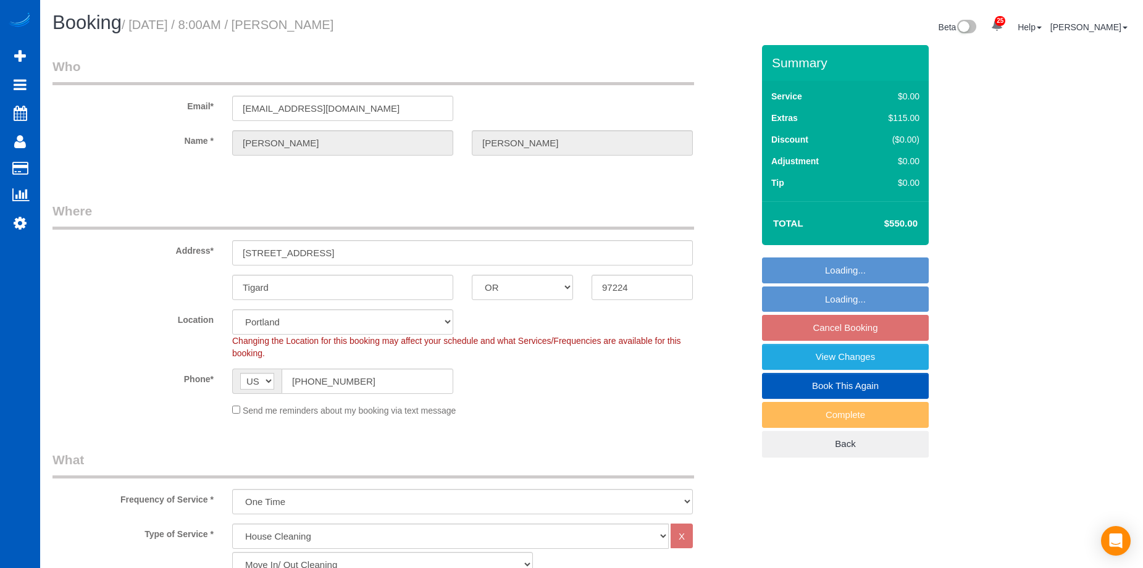
select select "3"
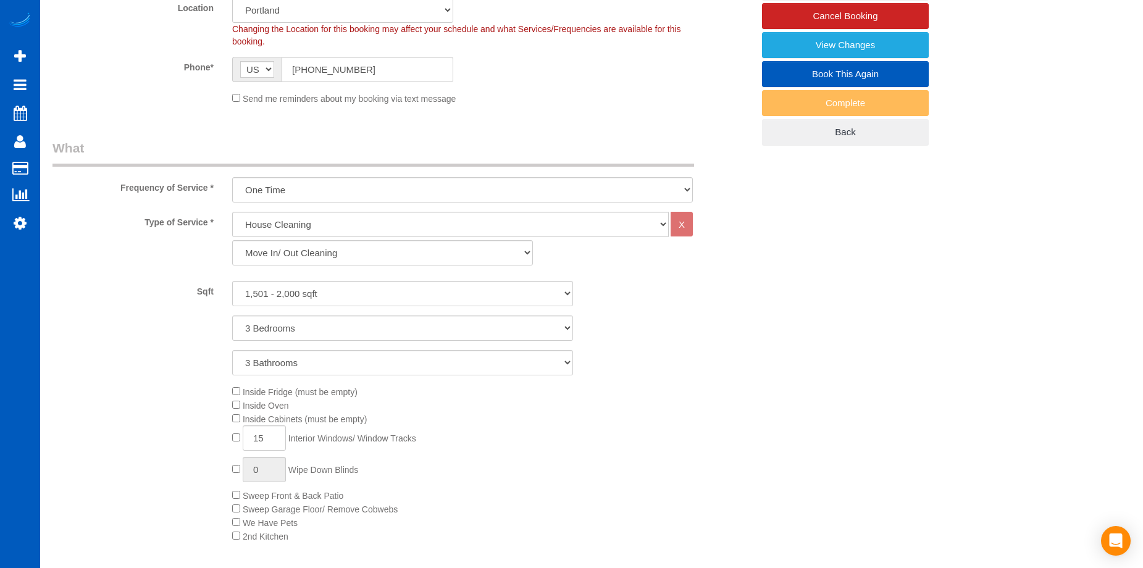
scroll to position [247, 0]
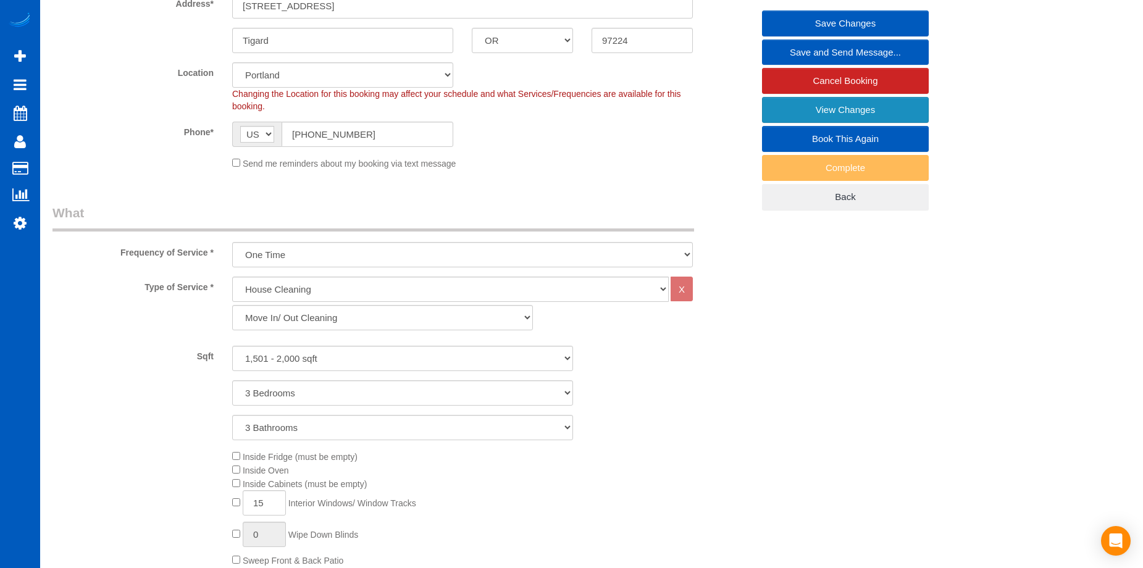
click at [816, 105] on link "View Changes" at bounding box center [845, 110] width 167 height 26
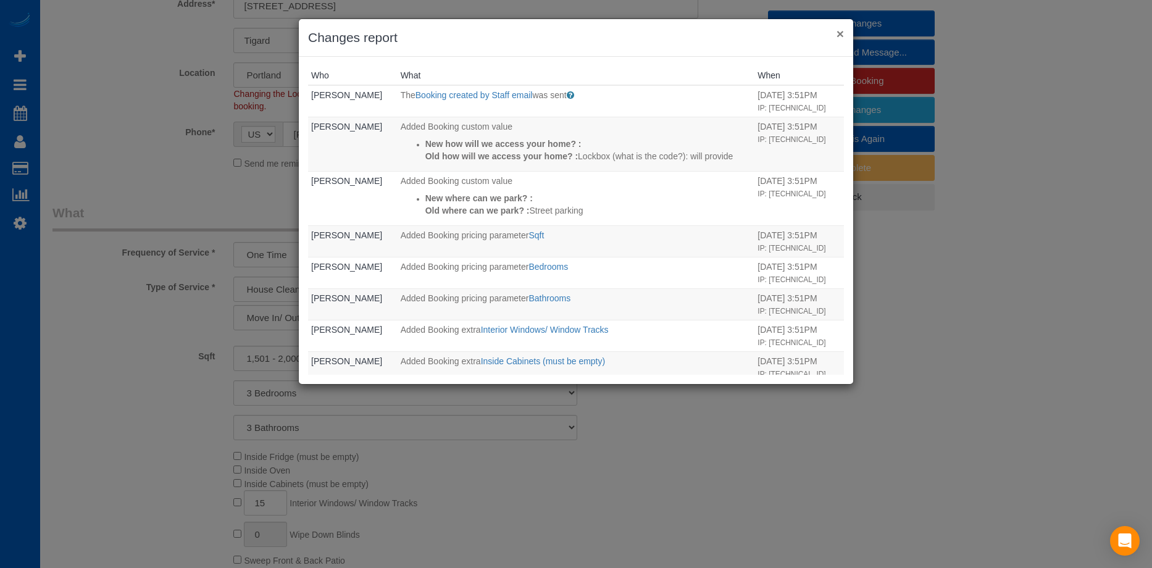
click at [843, 36] on button "×" at bounding box center [840, 33] width 7 height 13
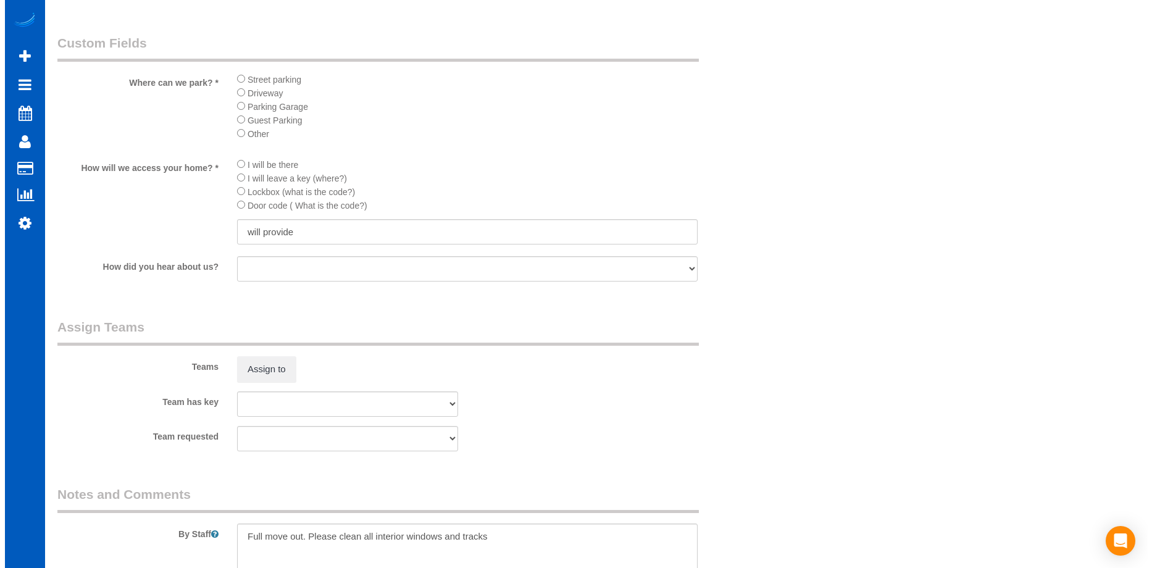
scroll to position [1482, 0]
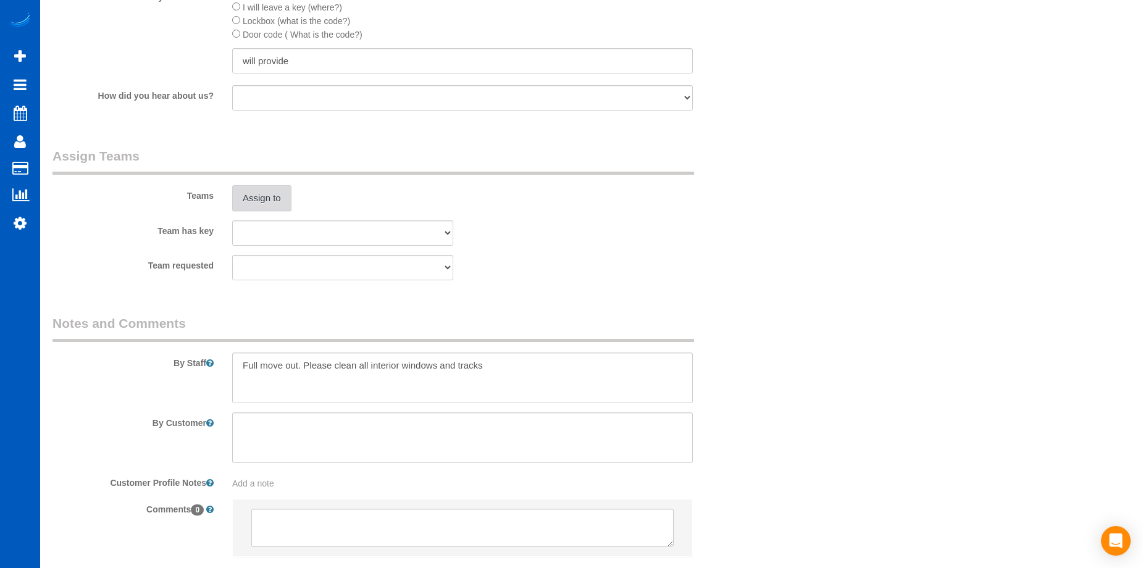
click at [264, 193] on button "Assign to" at bounding box center [261, 198] width 59 height 26
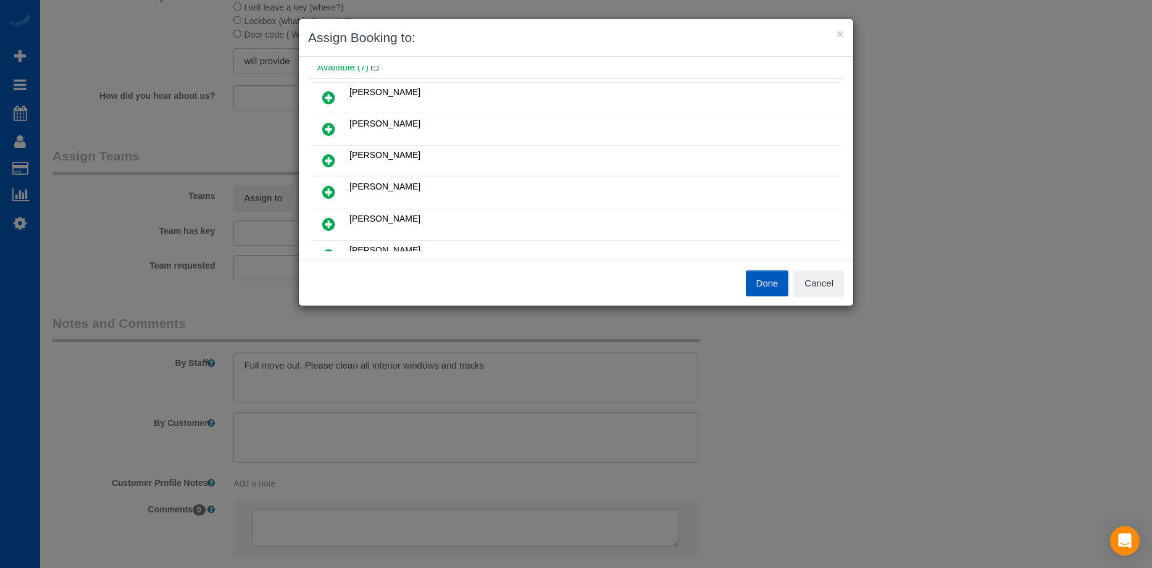
scroll to position [124, 0]
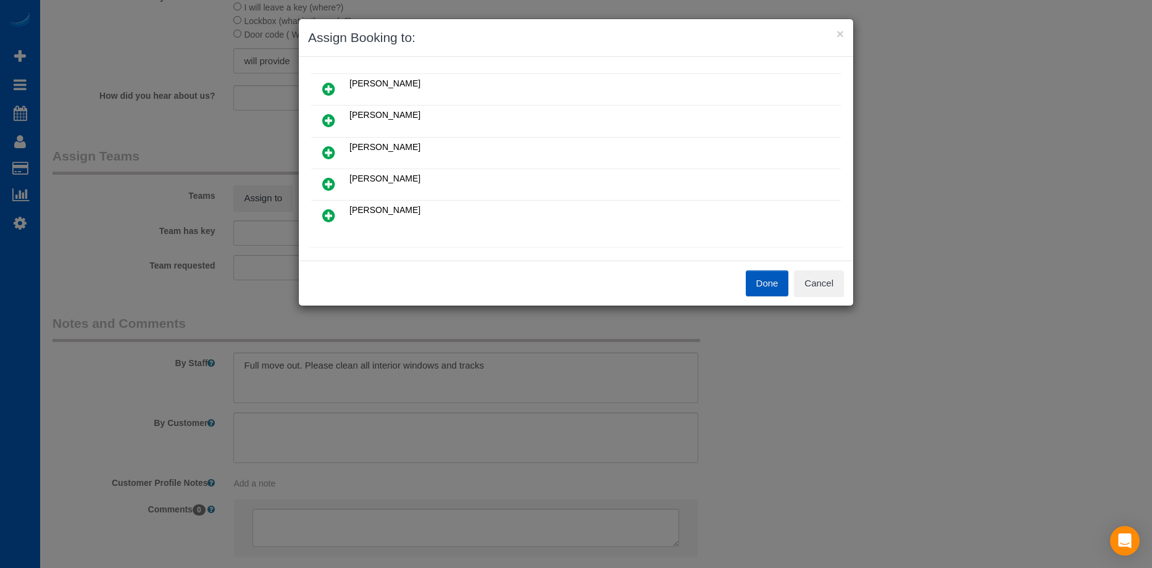
click at [330, 151] on icon at bounding box center [328, 152] width 13 height 15
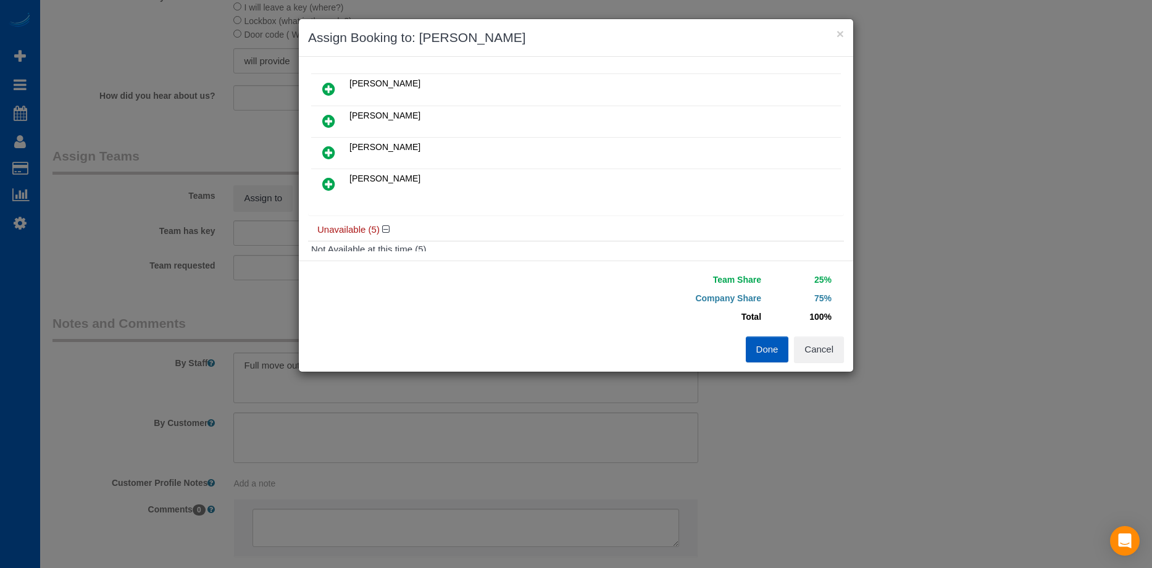
click at [332, 181] on icon at bounding box center [328, 184] width 13 height 15
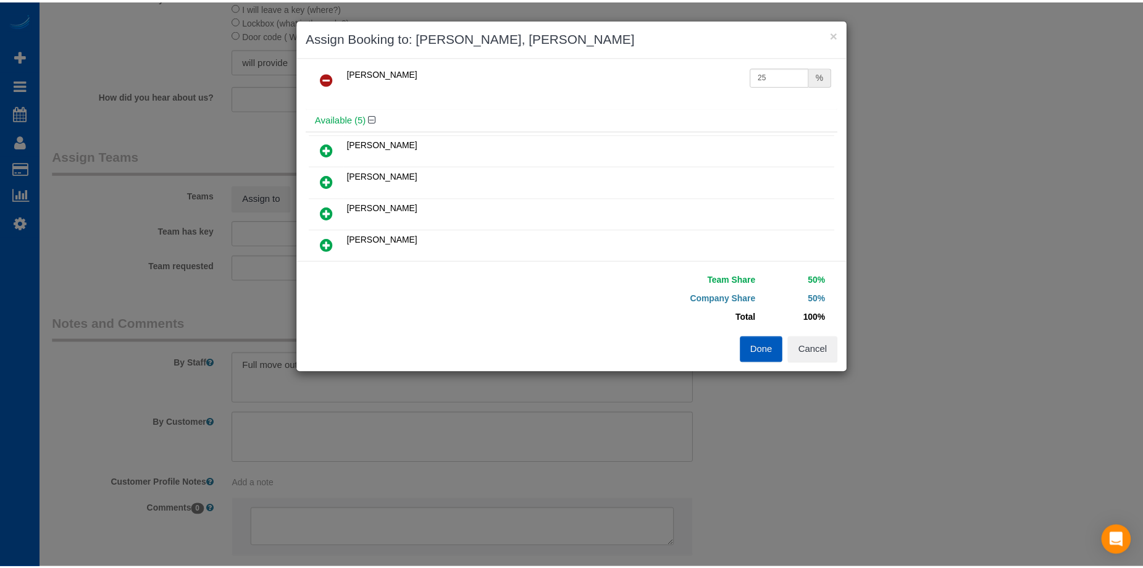
scroll to position [0, 0]
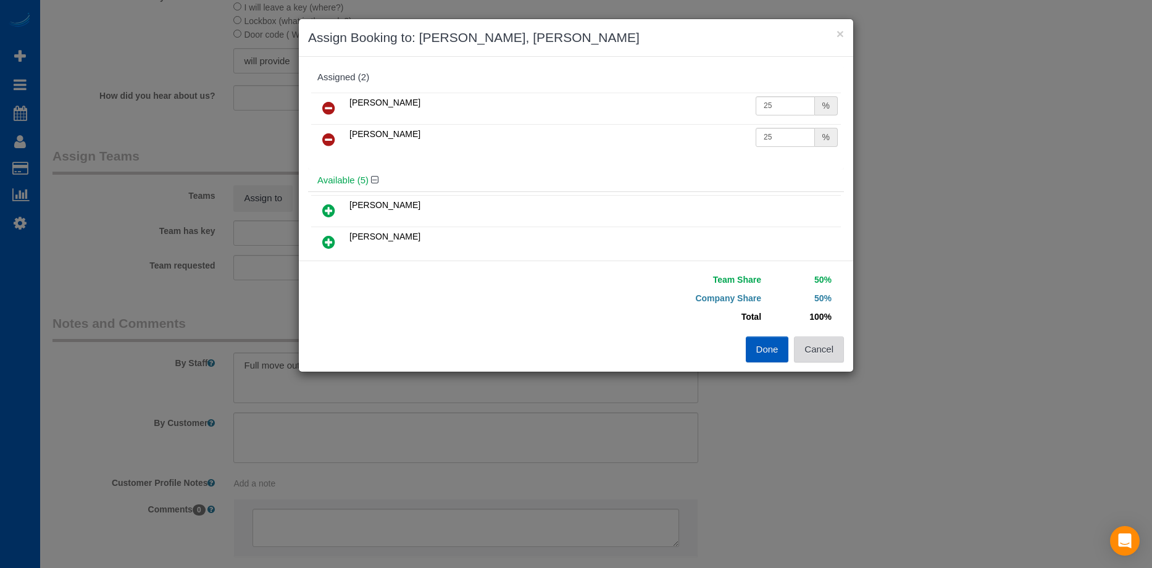
click at [831, 347] on button "Cancel" at bounding box center [819, 350] width 50 height 26
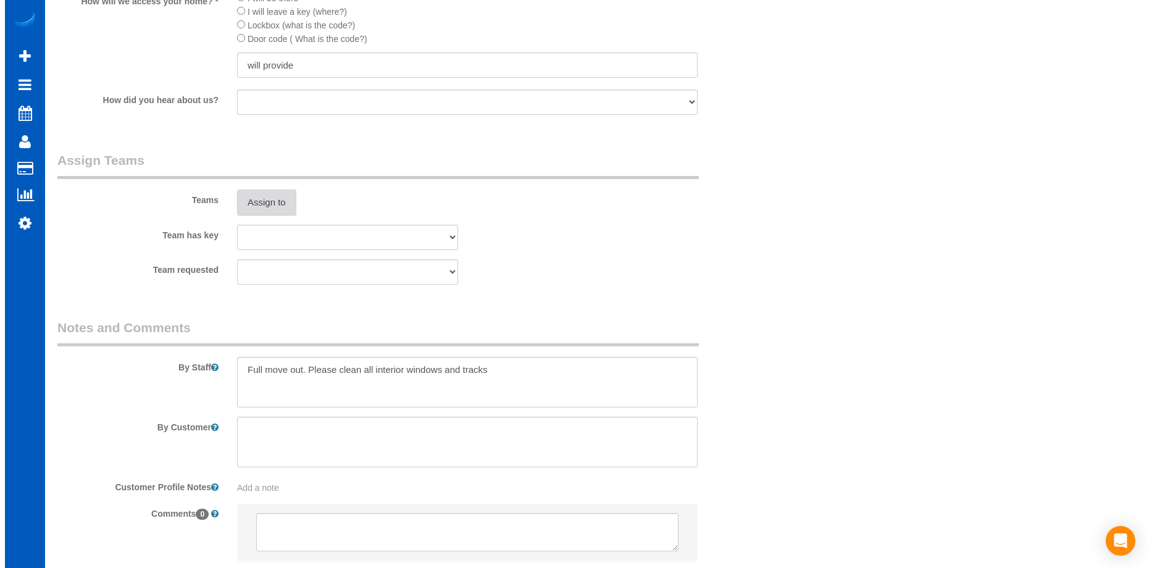
scroll to position [1482, 0]
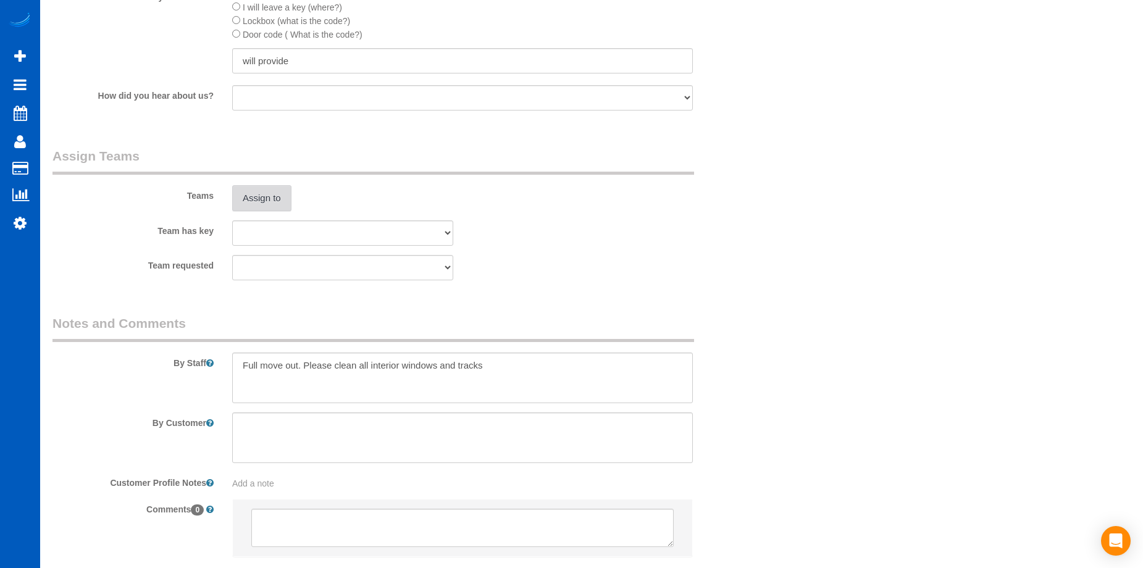
click at [280, 201] on button "Assign to" at bounding box center [261, 198] width 59 height 26
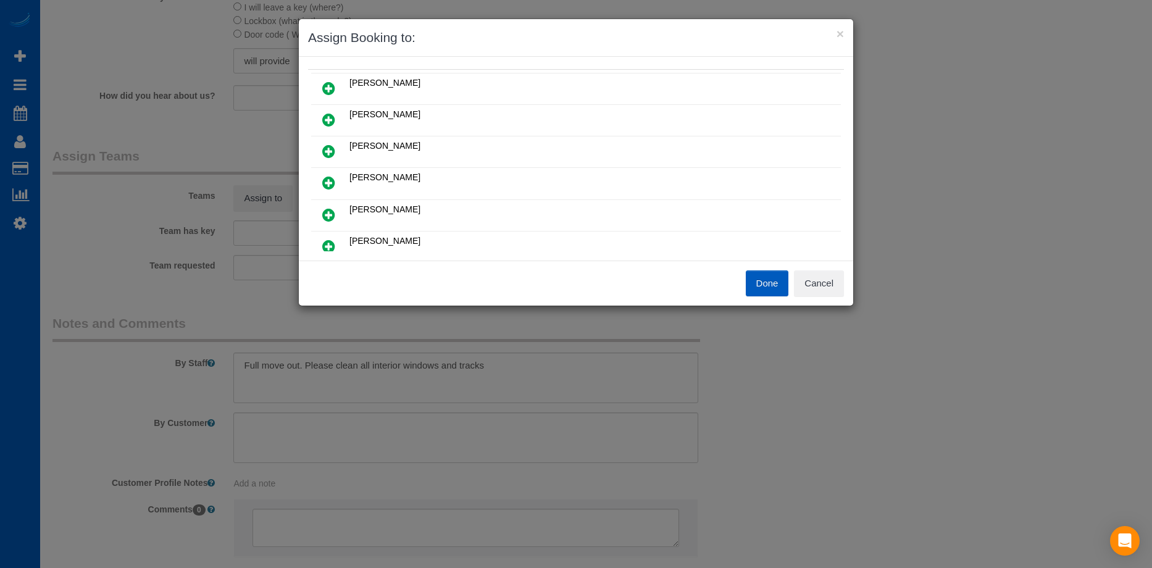
scroll to position [62, 0]
drag, startPoint x: 330, startPoint y: 151, endPoint x: 369, endPoint y: 154, distance: 39.0
click at [330, 151] on icon at bounding box center [328, 150] width 13 height 15
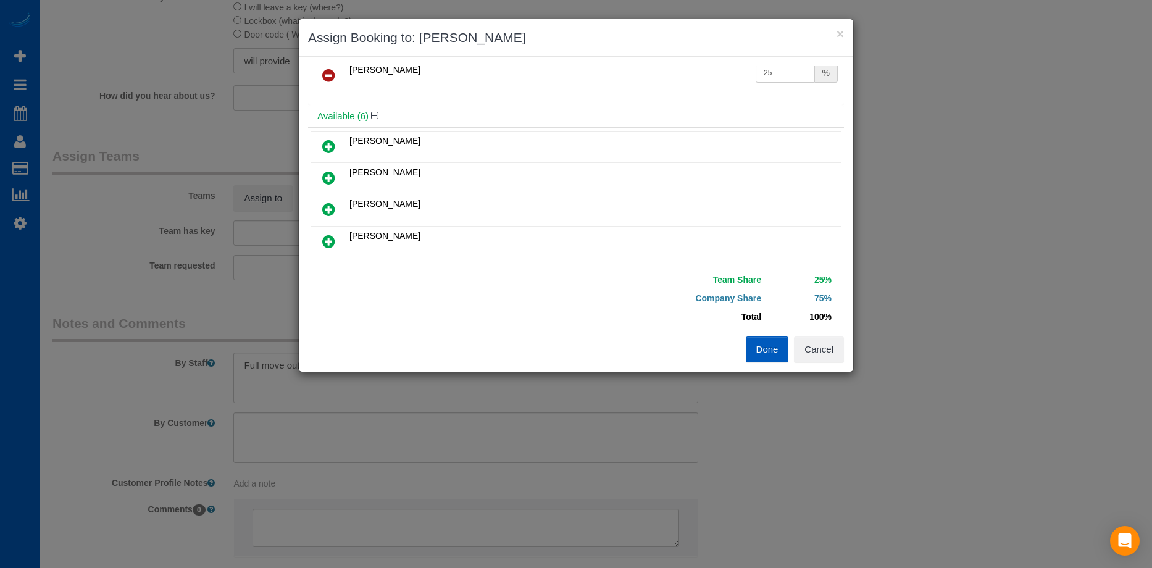
scroll to position [32, 0]
click at [330, 177] on icon at bounding box center [328, 178] width 13 height 15
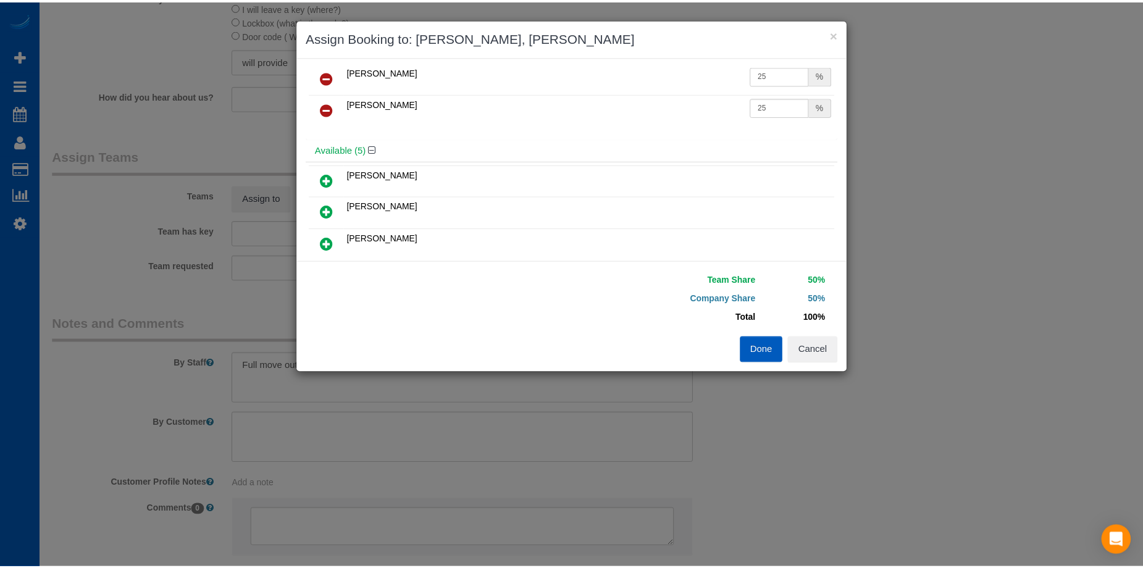
scroll to position [0, 0]
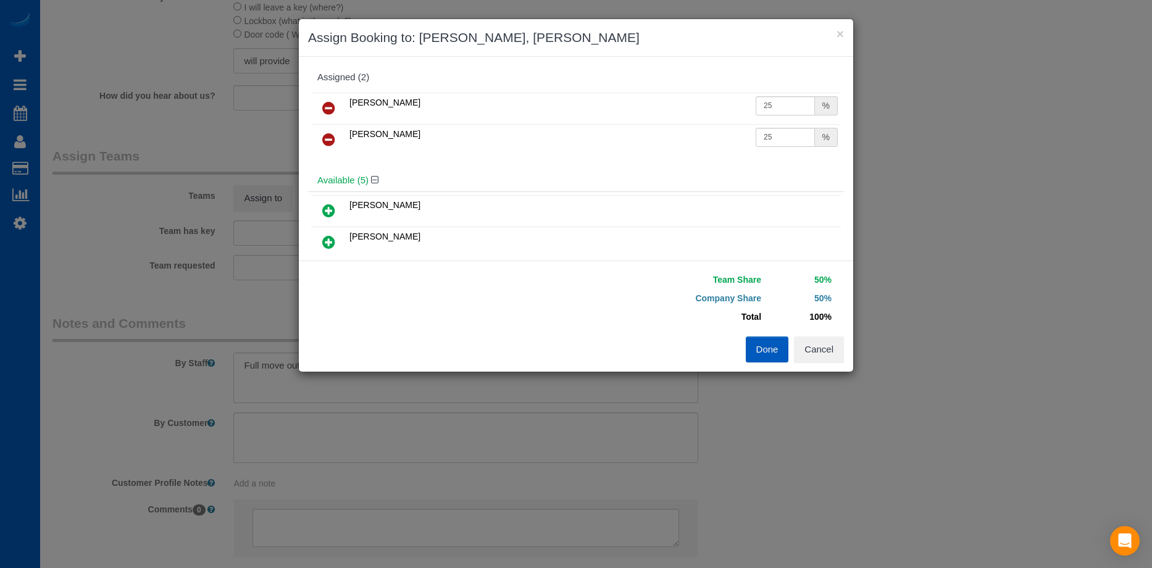
click at [770, 351] on button "Done" at bounding box center [767, 350] width 43 height 26
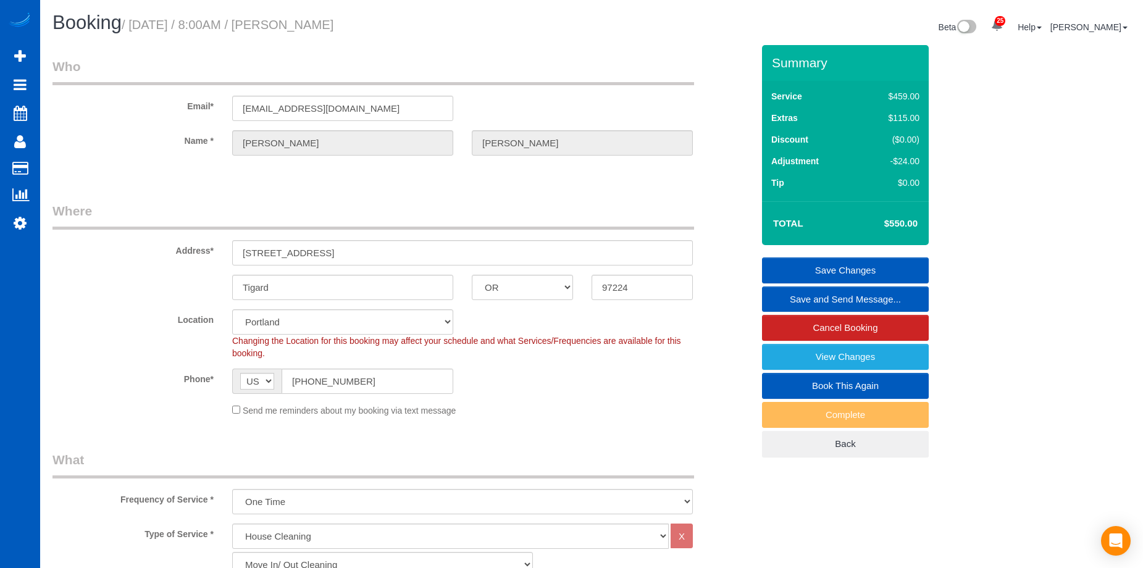
click at [798, 264] on link "Save Changes" at bounding box center [845, 271] width 167 height 26
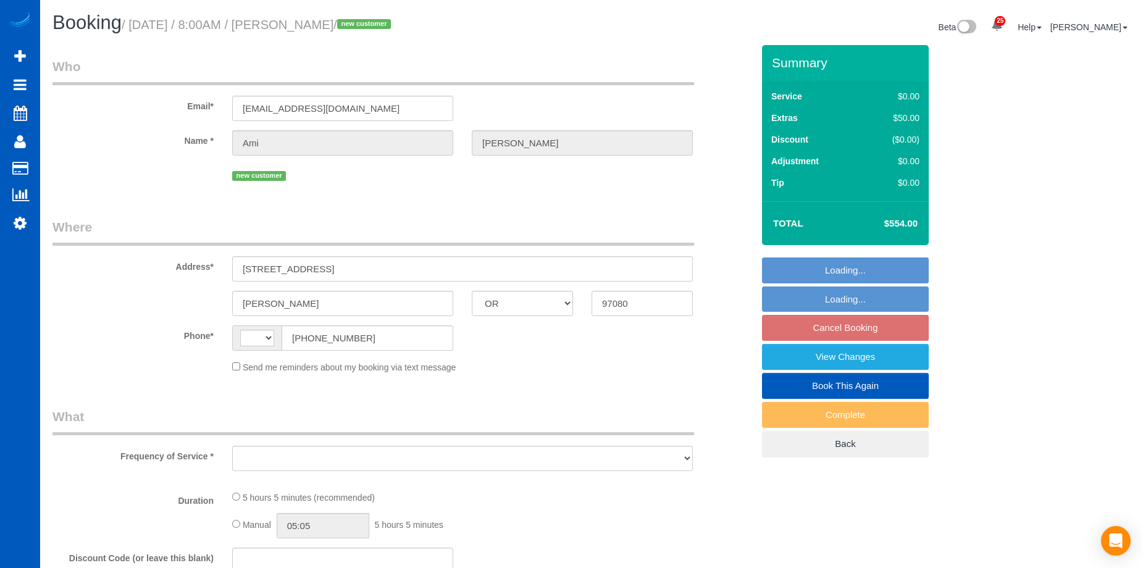
select select "OR"
select select "string:[GEOGRAPHIC_DATA]"
select select "199"
select select "2001"
select select "4"
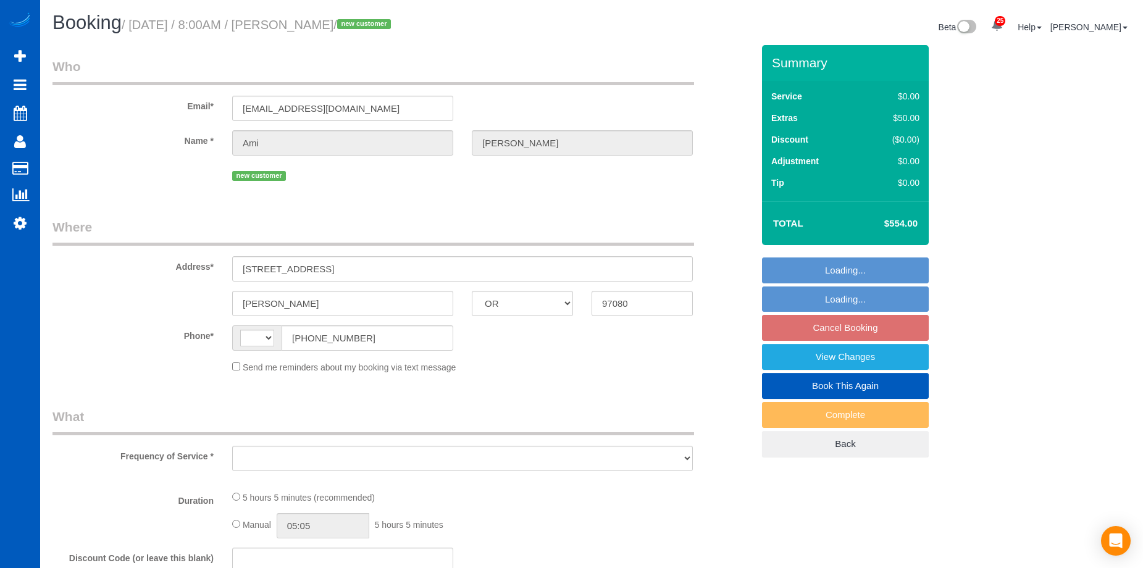
select select "3"
select select "number:8"
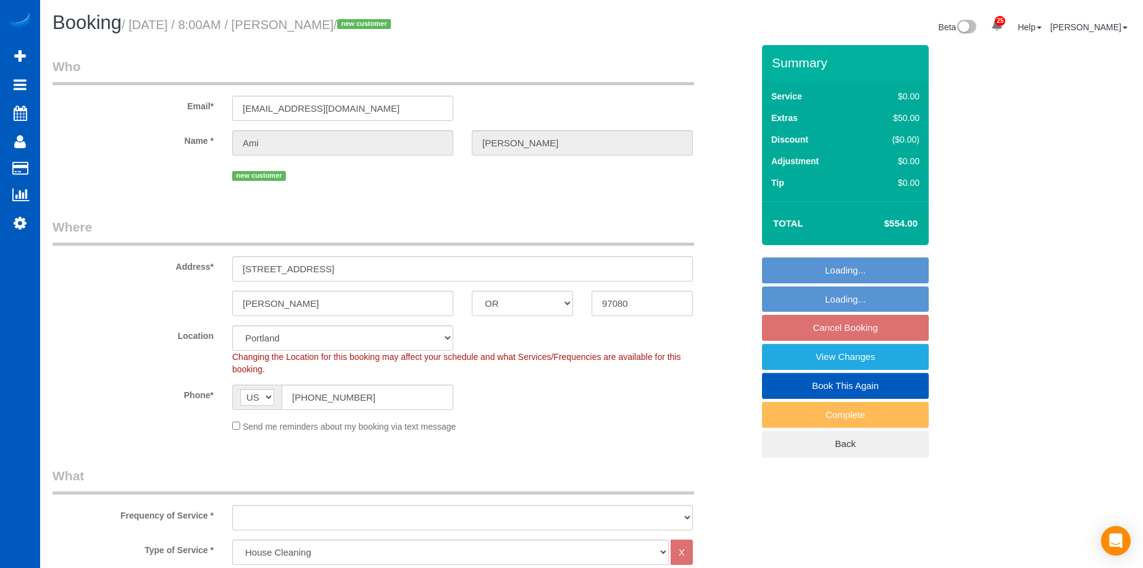
select select "object:1047"
select select "string:fspay-c931029e-6197-44cb-af71-fb69ea4b678b"
select select "spot1"
select select "2001"
select select "4"
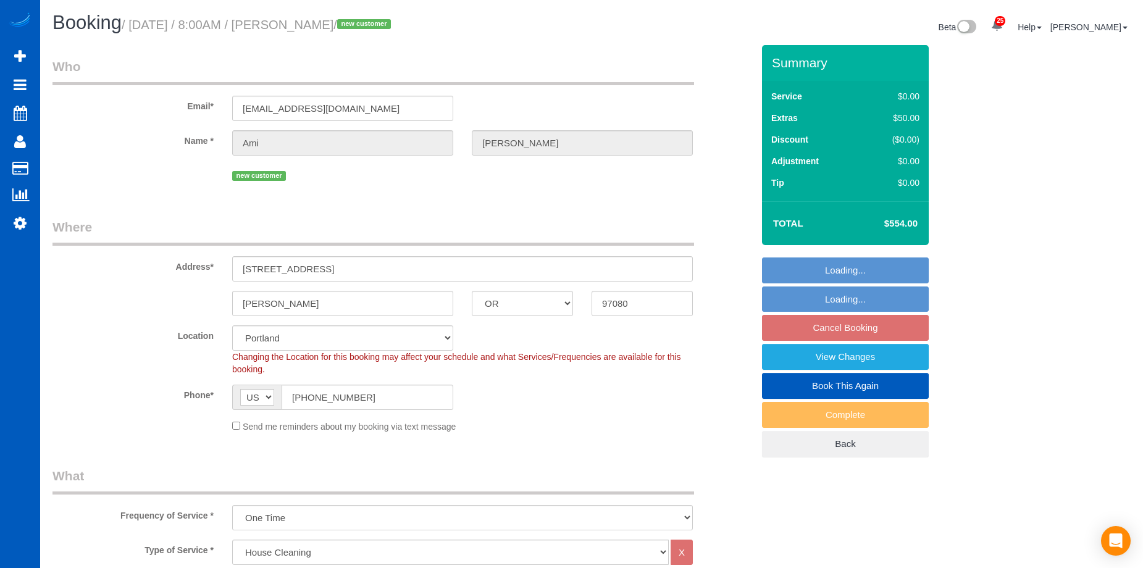
select select "3"
select select "object:1207"
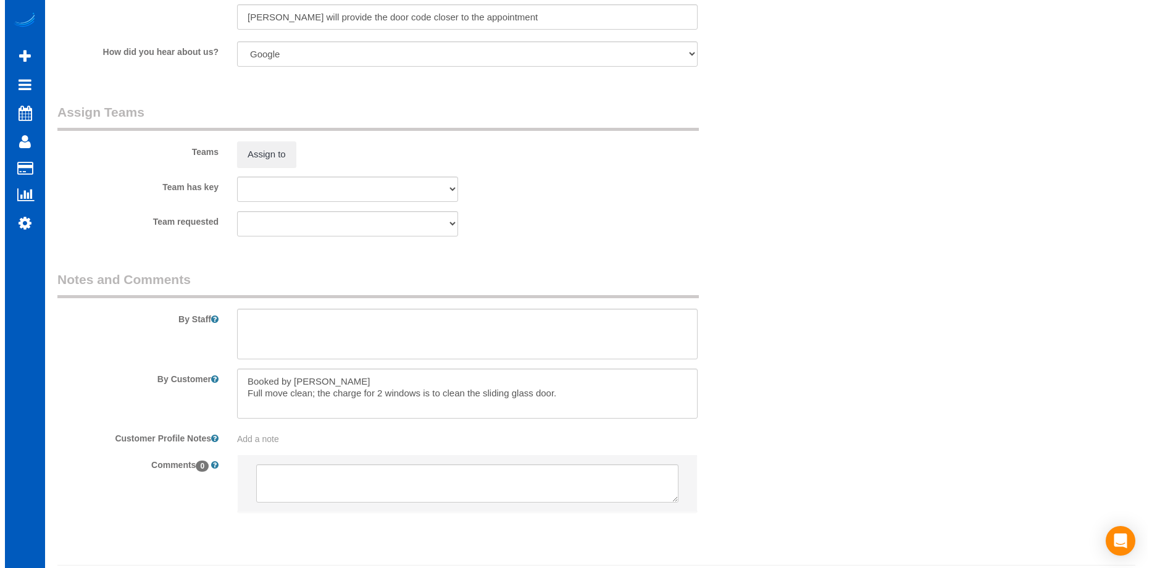
scroll to position [1544, 0]
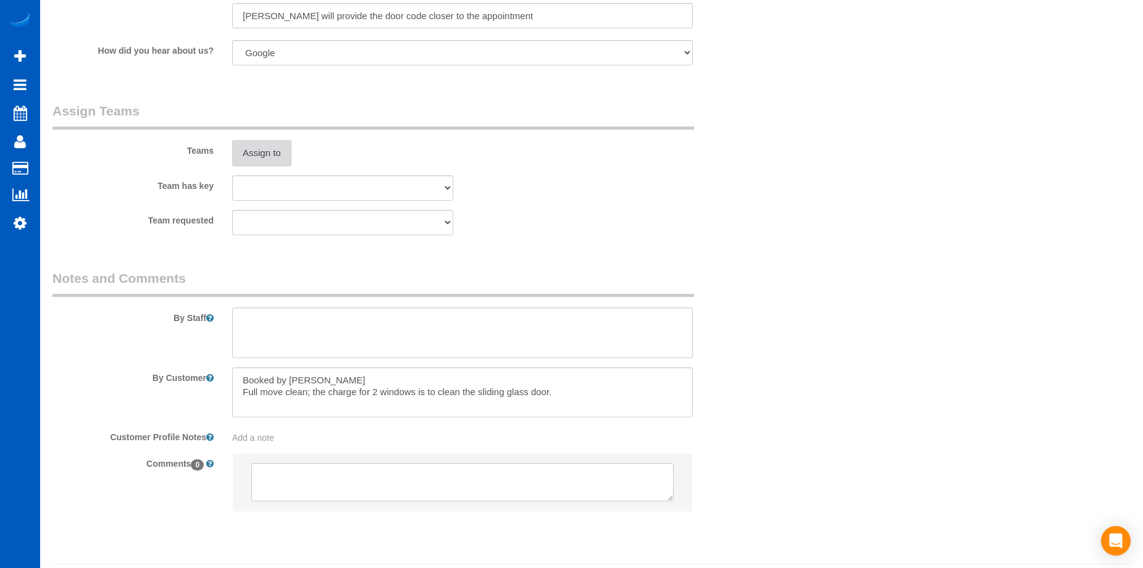
click at [269, 151] on button "Assign to" at bounding box center [261, 153] width 59 height 26
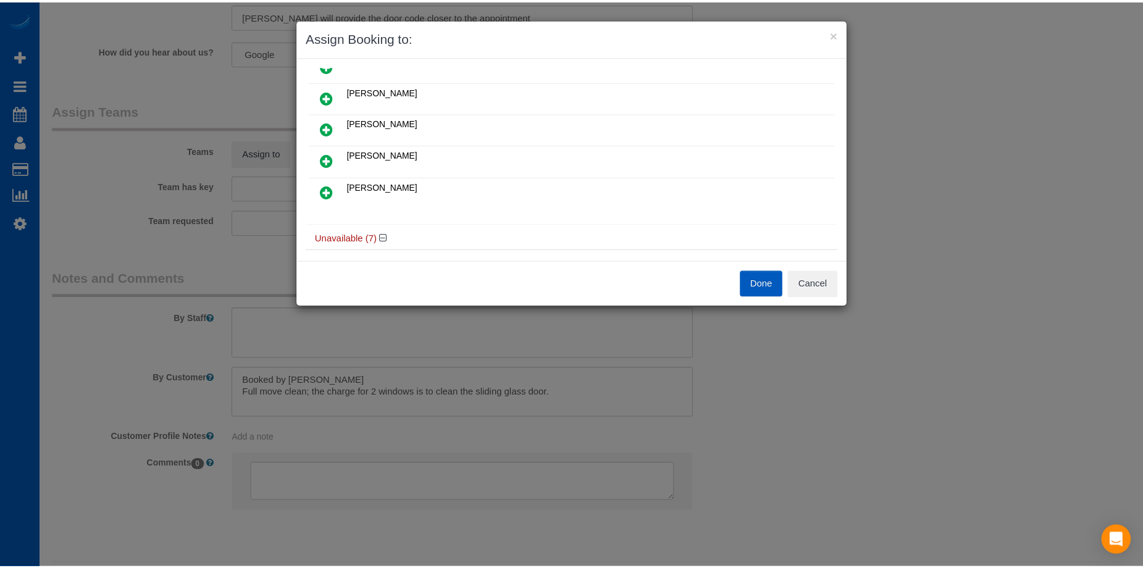
scroll to position [62, 0]
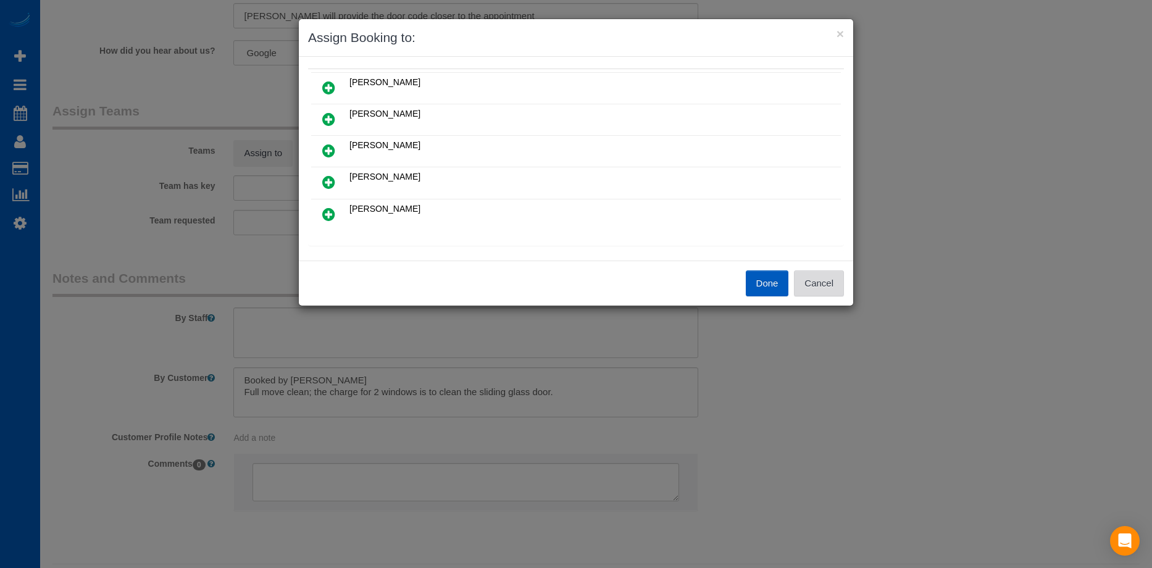
click at [834, 284] on button "Cancel" at bounding box center [819, 283] width 50 height 26
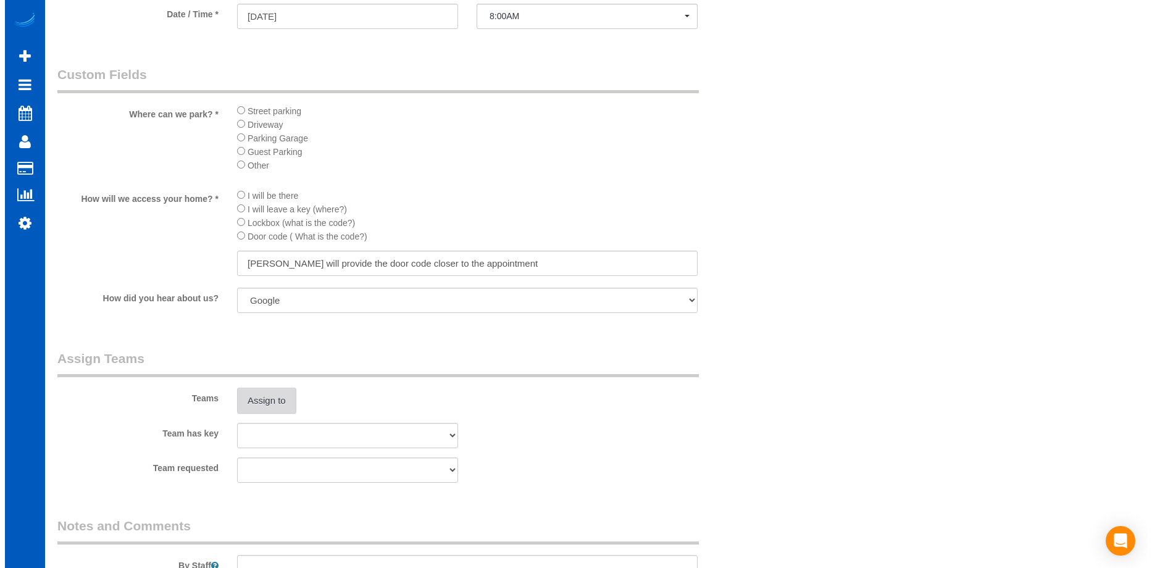
scroll to position [1297, 0]
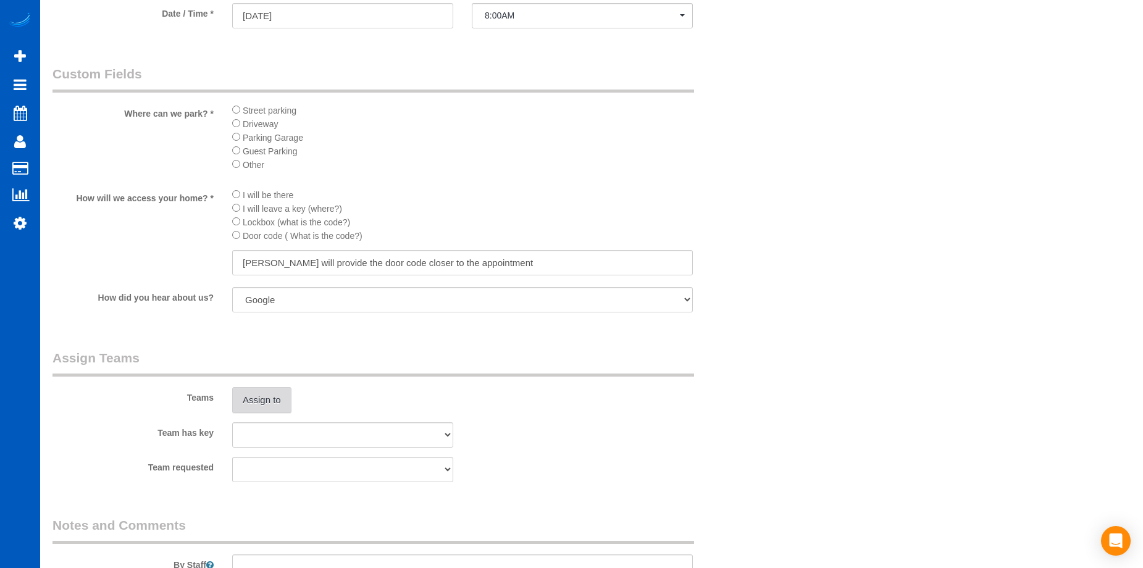
click at [287, 397] on button "Assign to" at bounding box center [261, 400] width 59 height 26
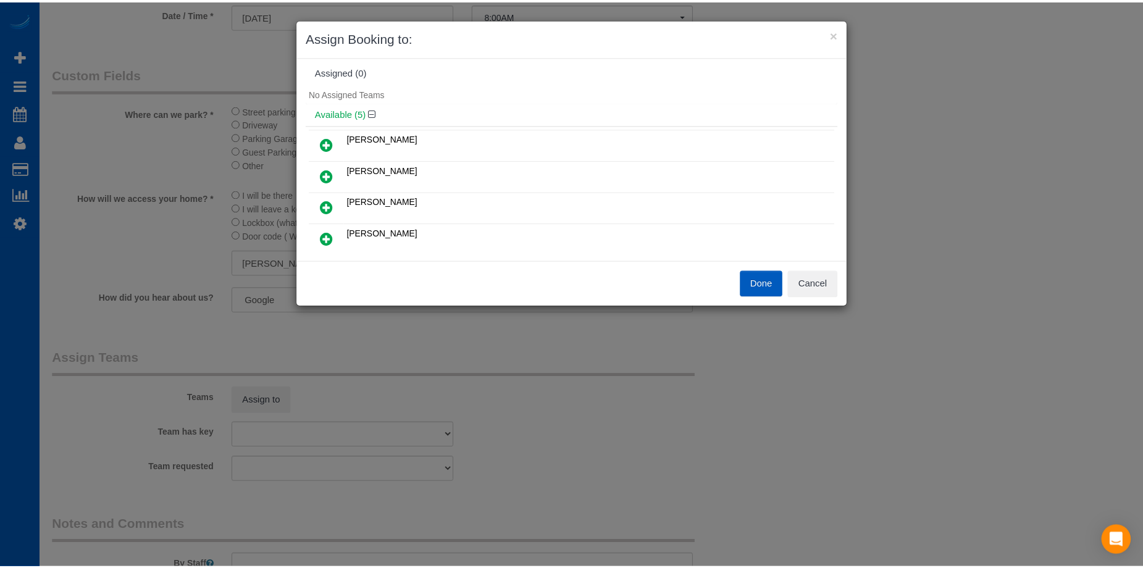
scroll to position [0, 0]
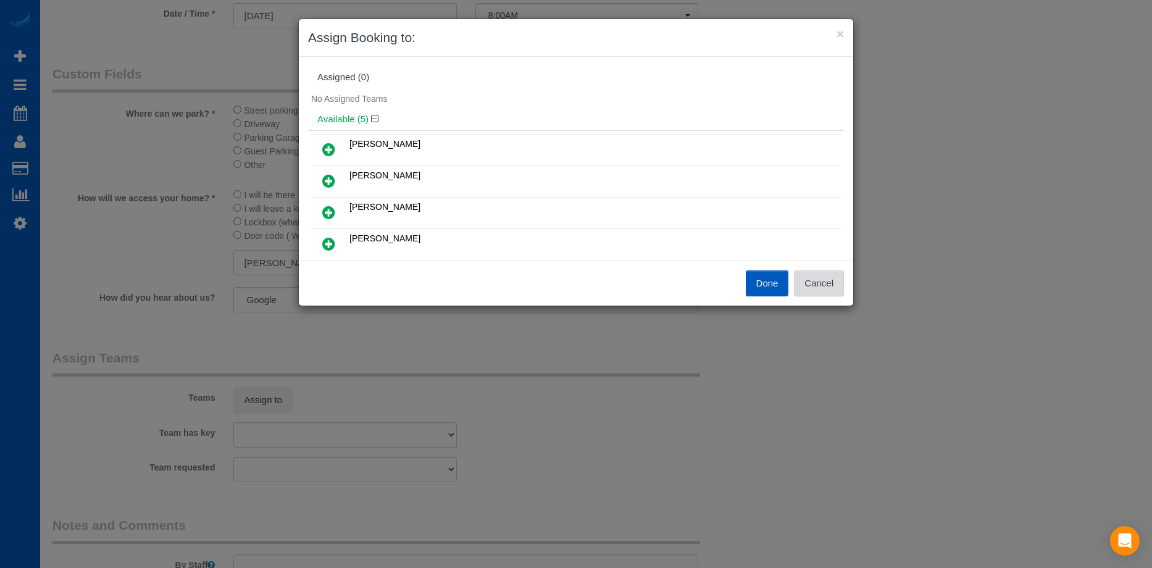
click at [830, 278] on button "Cancel" at bounding box center [819, 283] width 50 height 26
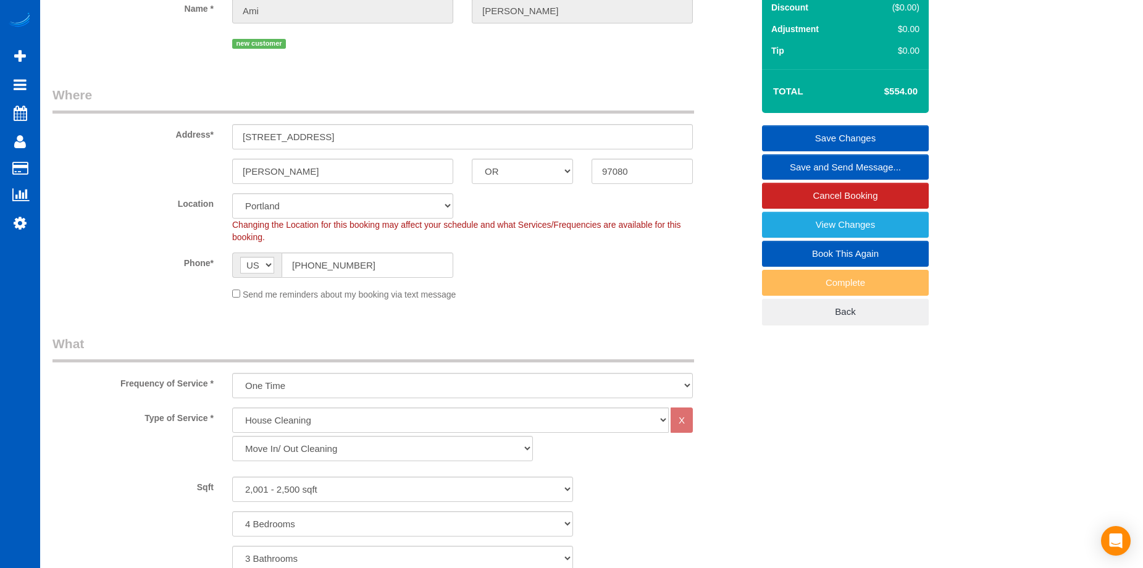
scroll to position [62, 0]
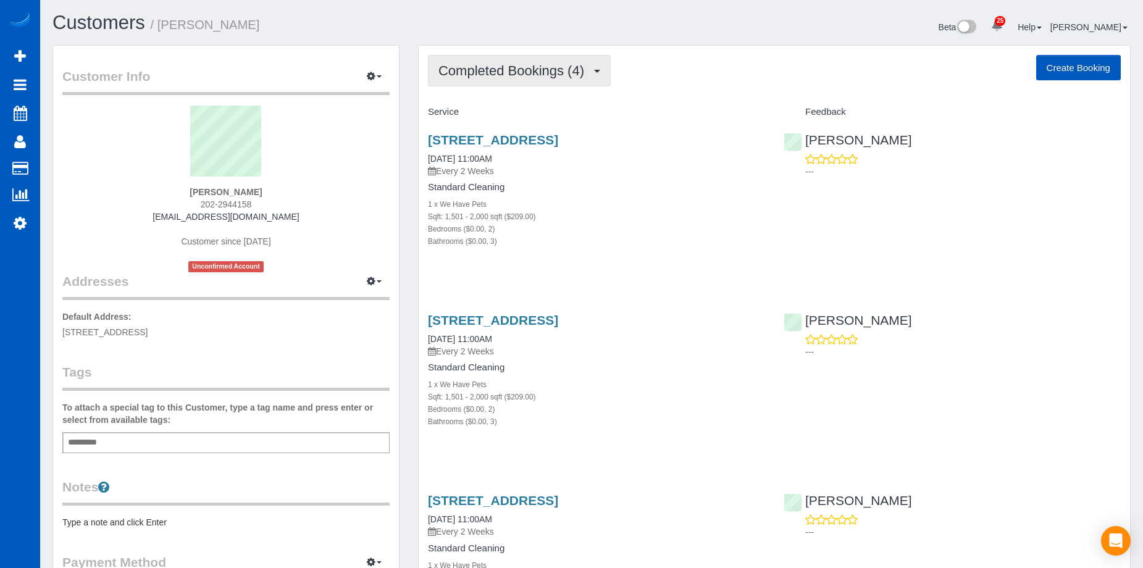
click at [533, 61] on button "Completed Bookings (4)" at bounding box center [519, 70] width 183 height 31
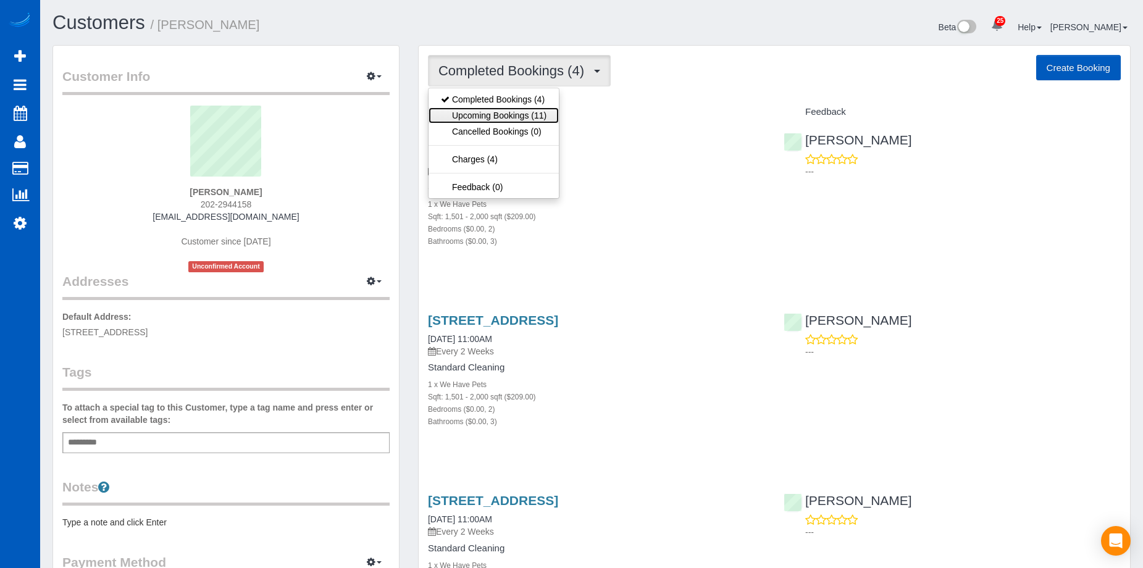
click at [513, 115] on link "Upcoming Bookings (11)" at bounding box center [494, 115] width 130 height 16
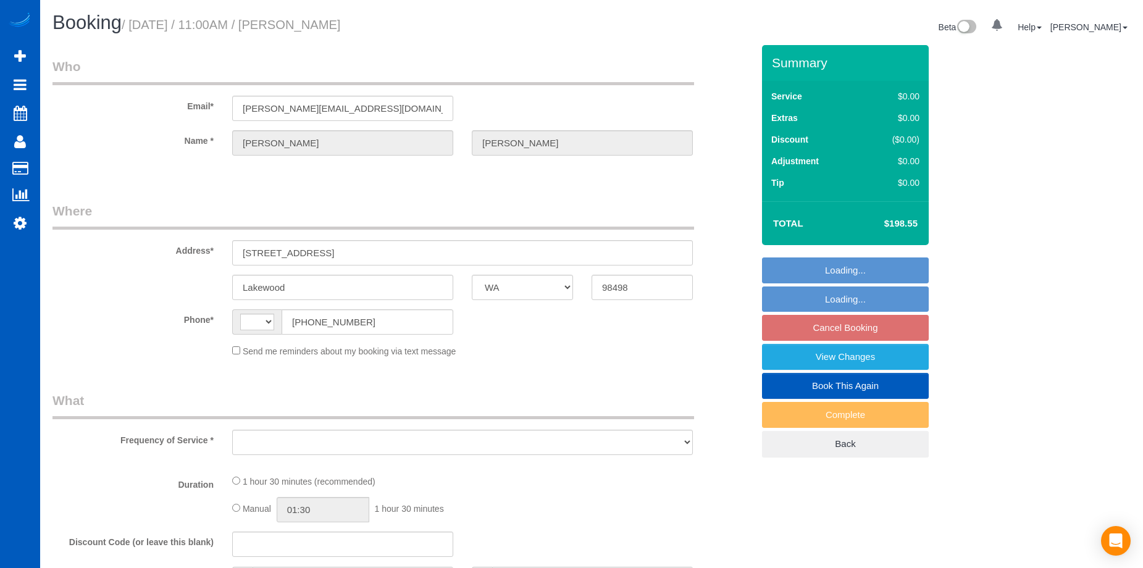
select select "WA"
select select "string:[GEOGRAPHIC_DATA]"
select select "object:552"
select select "string:fspay-bae6ae7f-5e18-4a23-8281-d3fb07681ae4"
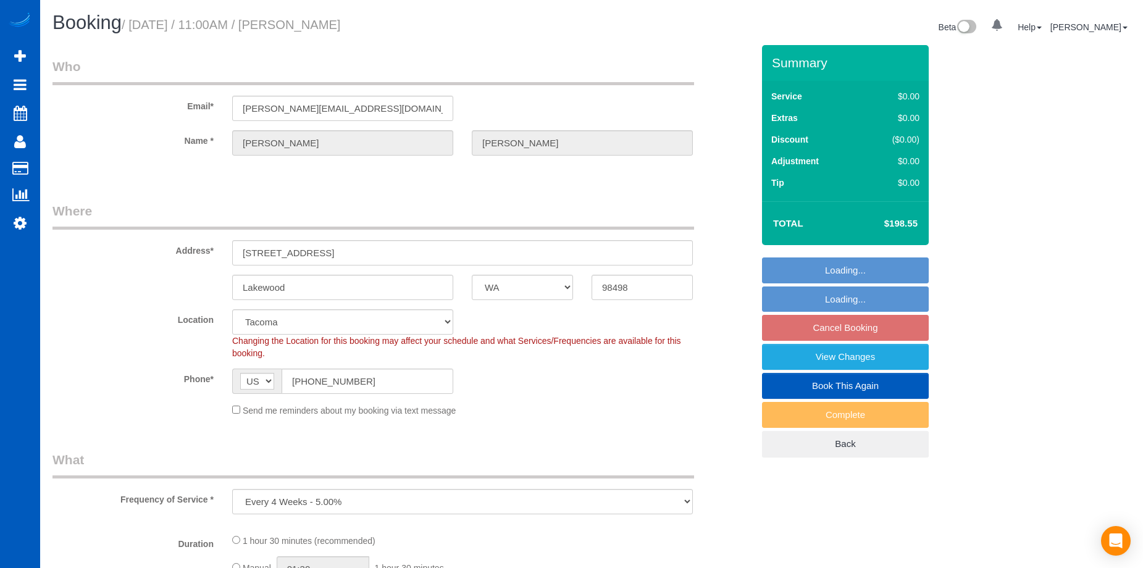
select select "199"
select select "1501"
select select "2"
select select "spot1"
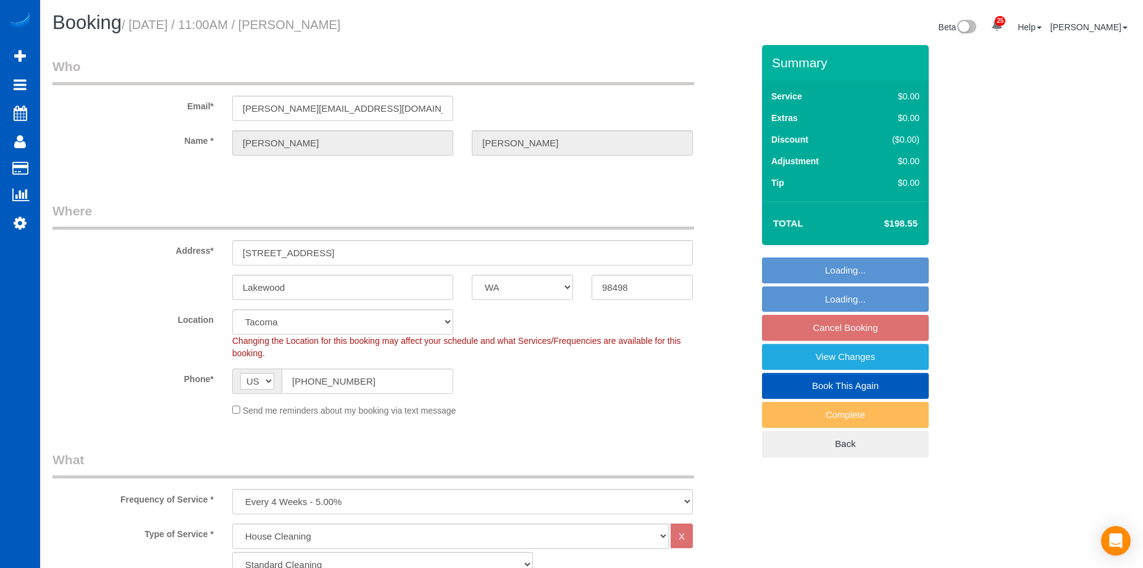
select select "object:1118"
select select "1501"
select select "2"
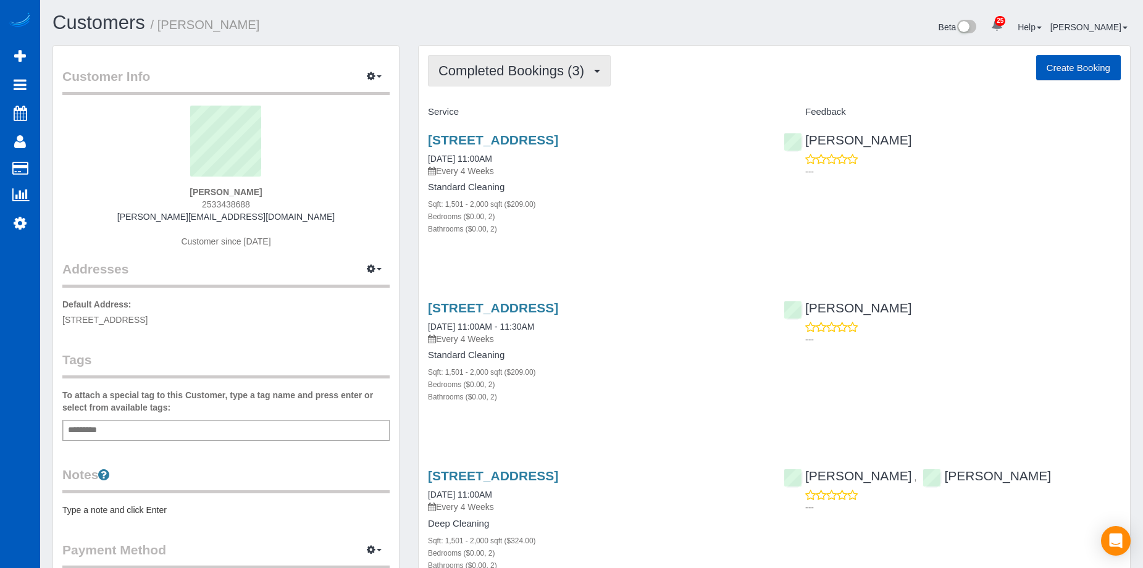
click at [555, 72] on span "Completed Bookings (3)" at bounding box center [514, 70] width 152 height 15
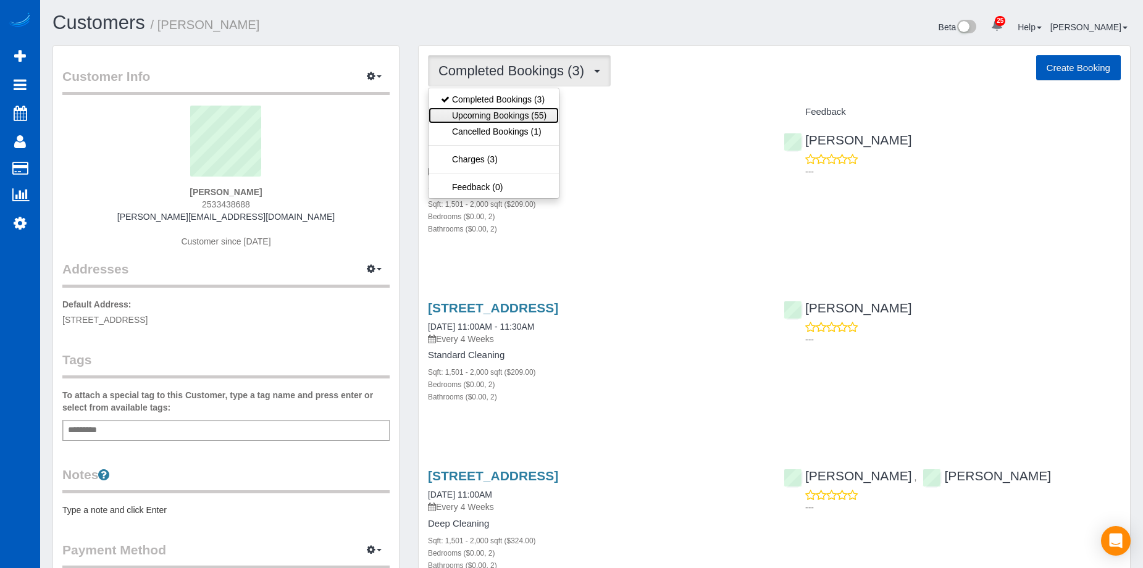
click at [514, 118] on link "Upcoming Bookings (55)" at bounding box center [494, 115] width 130 height 16
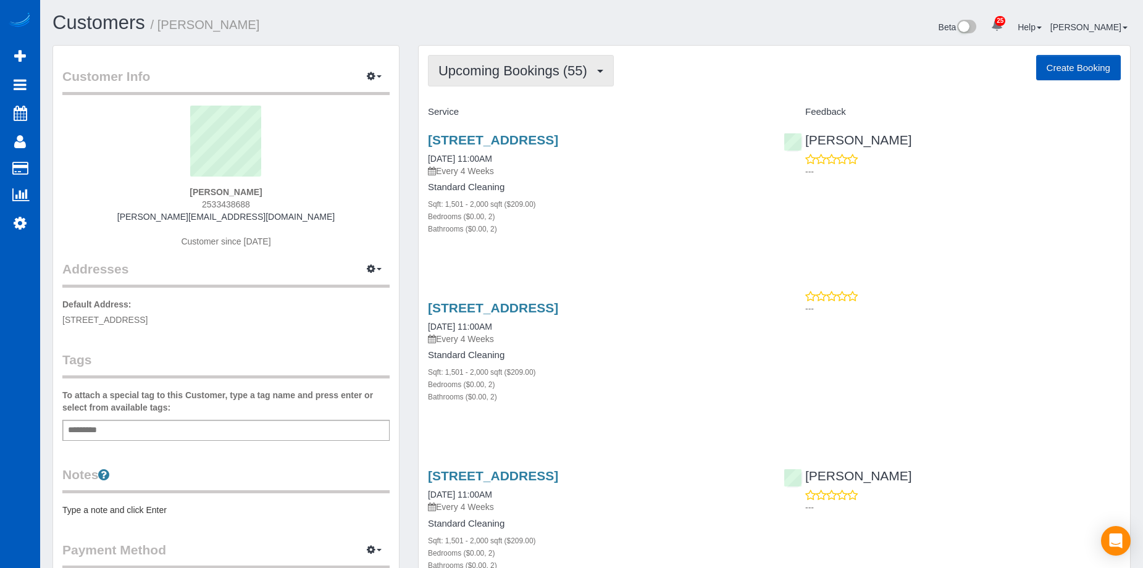
click at [540, 74] on span "Upcoming Bookings (55)" at bounding box center [515, 70] width 155 height 15
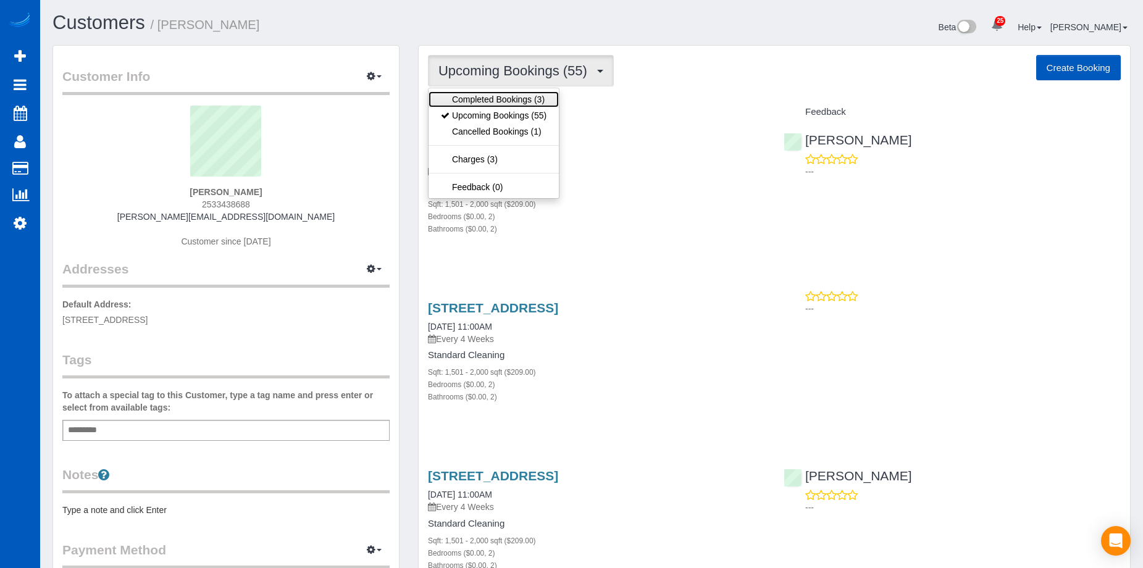
click at [523, 93] on link "Completed Bookings (3)" at bounding box center [494, 99] width 130 height 16
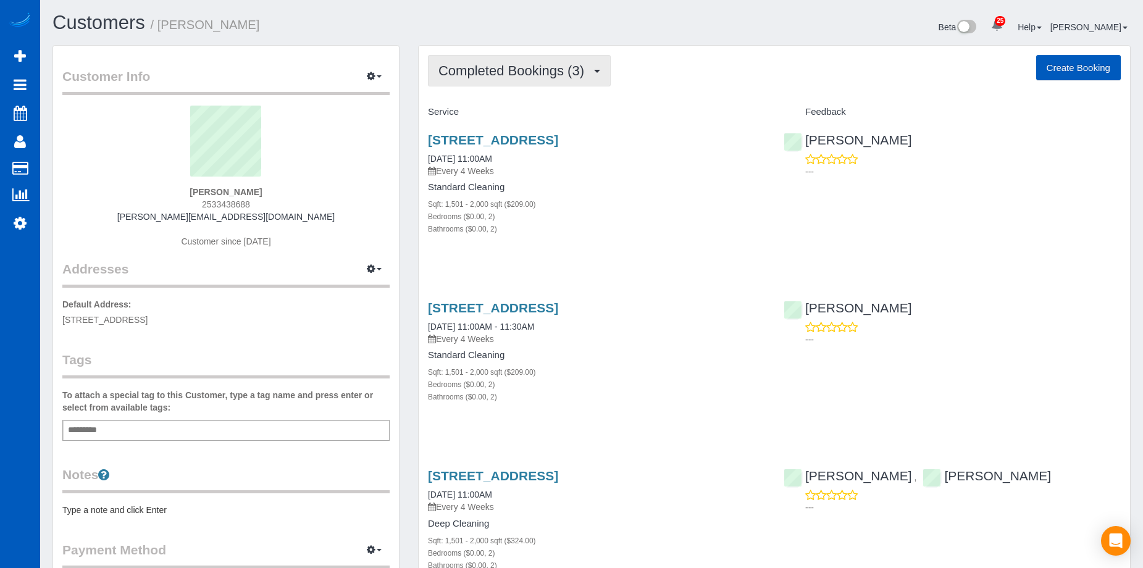
click at [556, 69] on span "Completed Bookings (3)" at bounding box center [514, 70] width 152 height 15
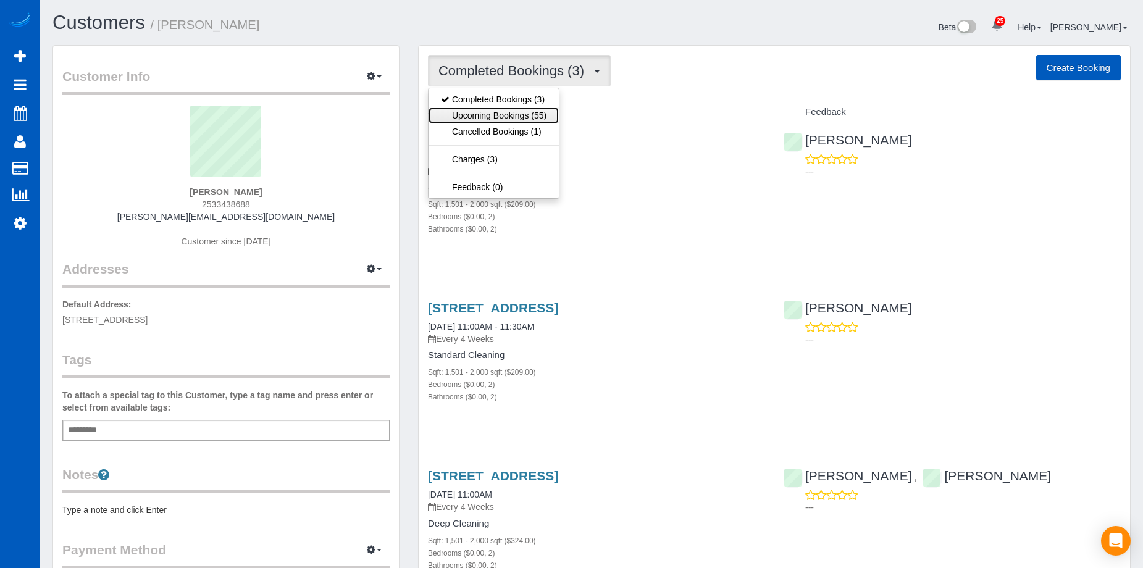
click at [521, 111] on link "Upcoming Bookings (55)" at bounding box center [494, 115] width 130 height 16
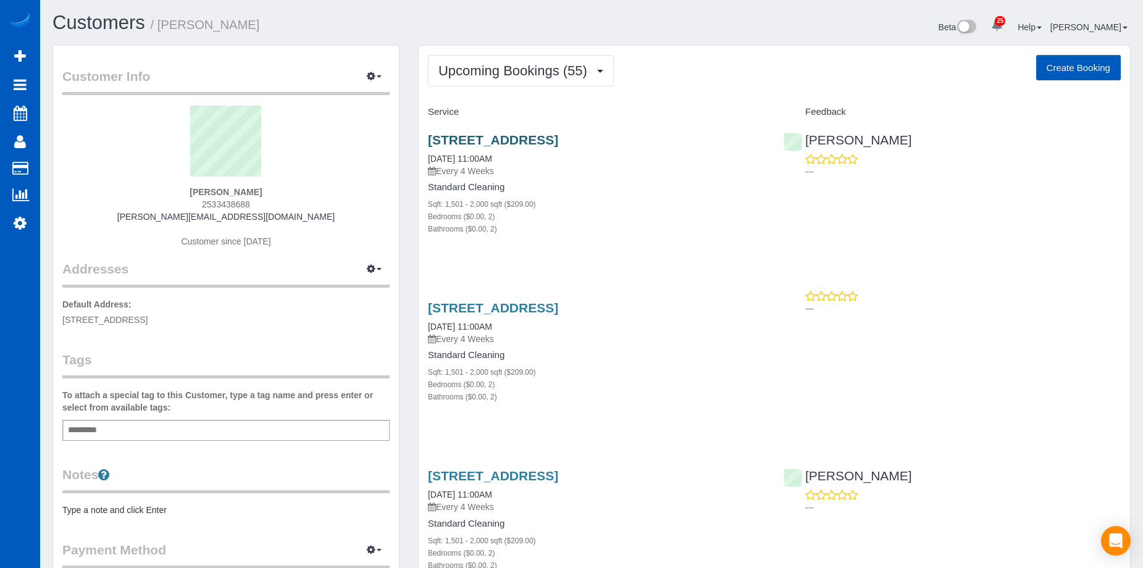
scroll to position [62, 0]
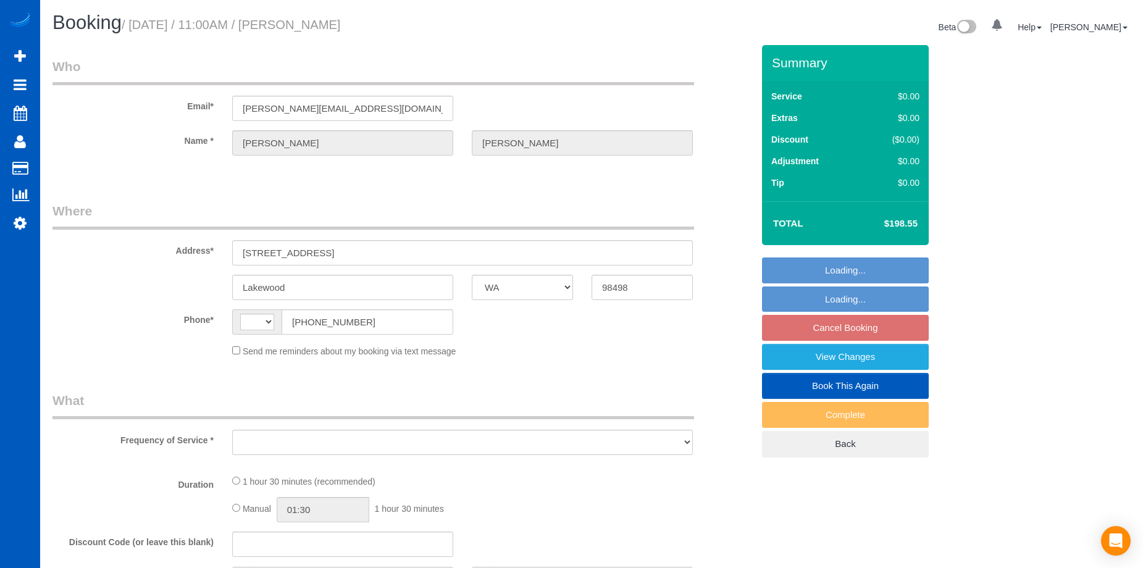
select select "WA"
select select "string:[GEOGRAPHIC_DATA]"
select select "object:753"
select select "string:fspay-bae6ae7f-5e18-4a23-8281-d3fb07681ae4"
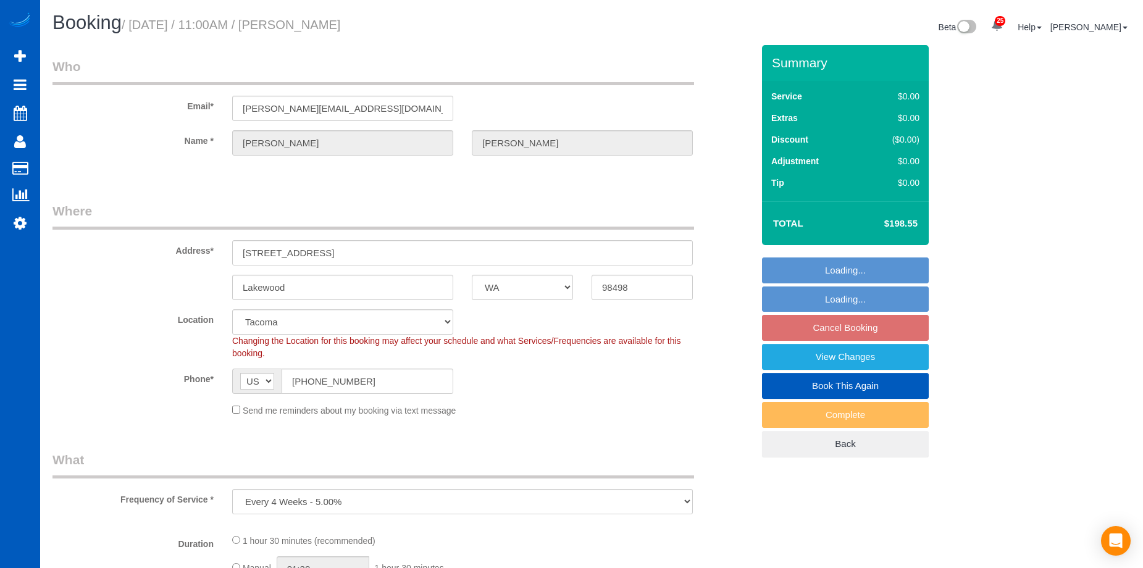
select select "object:937"
select select "199"
select select "1501"
select select "2"
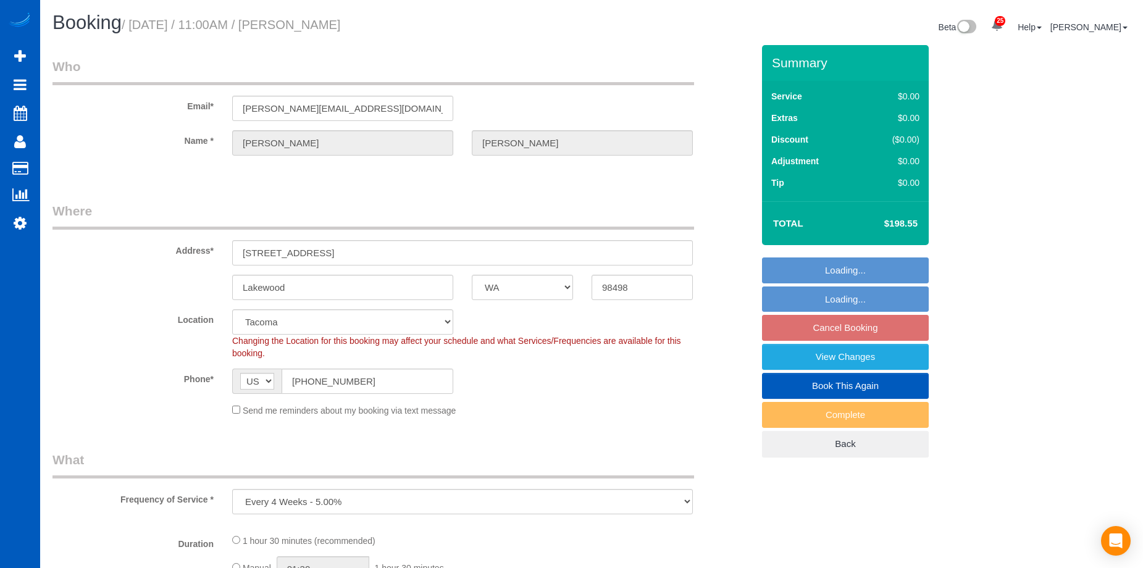
select select "spot2"
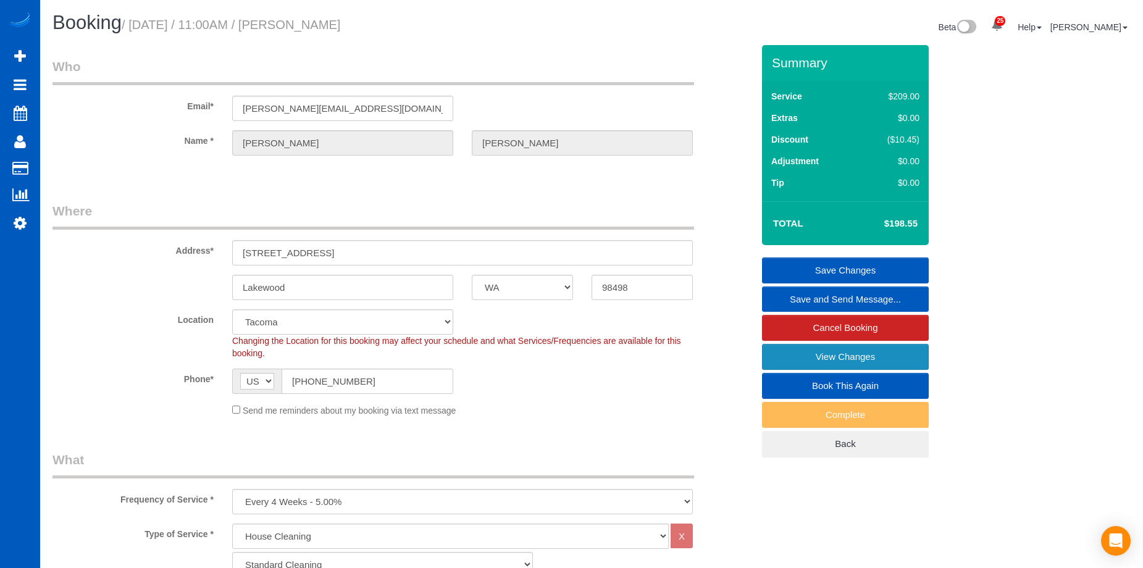
click at [781, 357] on link "View Changes" at bounding box center [845, 357] width 167 height 26
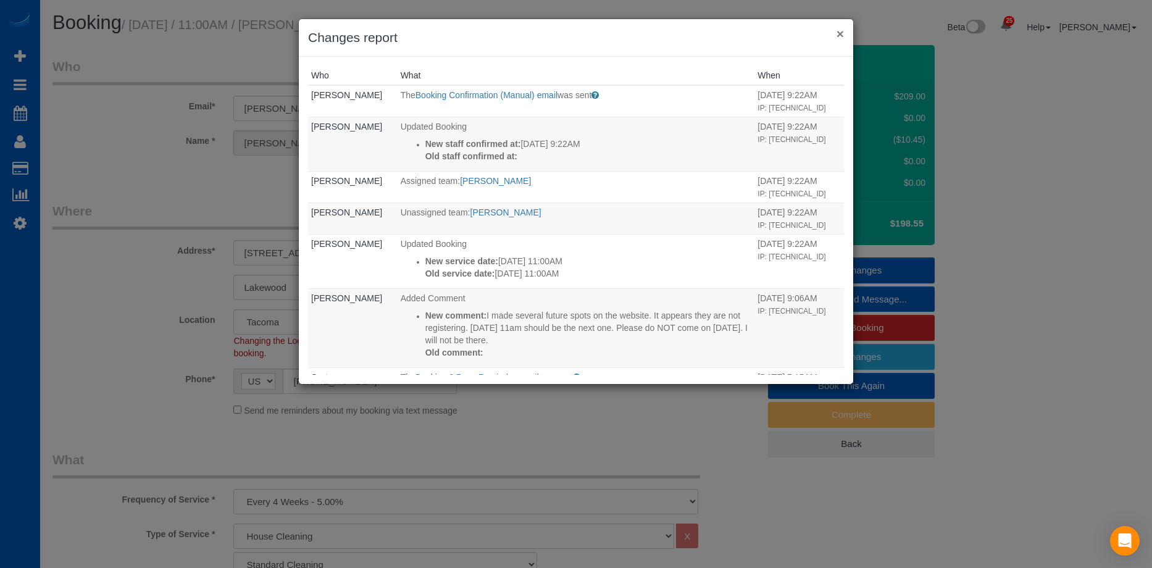
click at [837, 33] on button "×" at bounding box center [840, 33] width 7 height 13
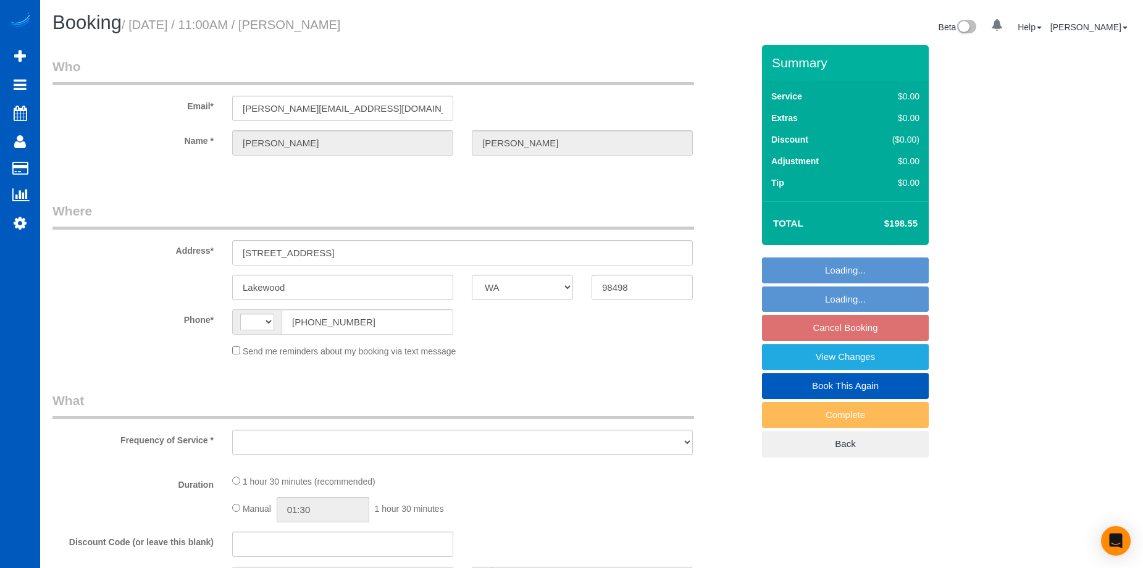
select select "WA"
select select "string:fspay-bae6ae7f-5e18-4a23-8281-d3fb07681ae4"
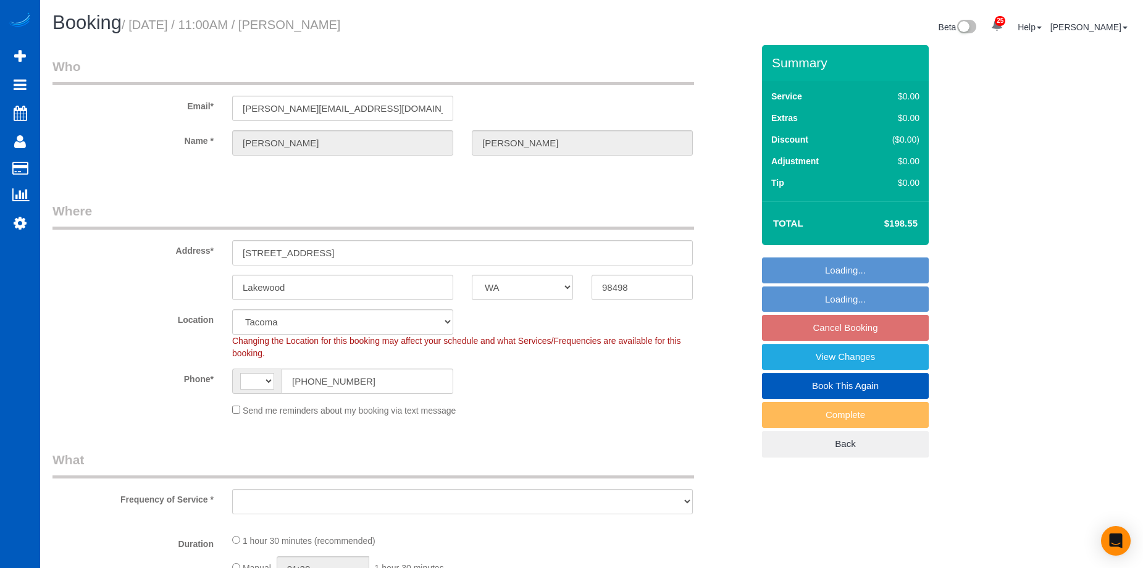
select select "string:[GEOGRAPHIC_DATA]"
select select "object:908"
select select "spot1"
select select "object:979"
select select "199"
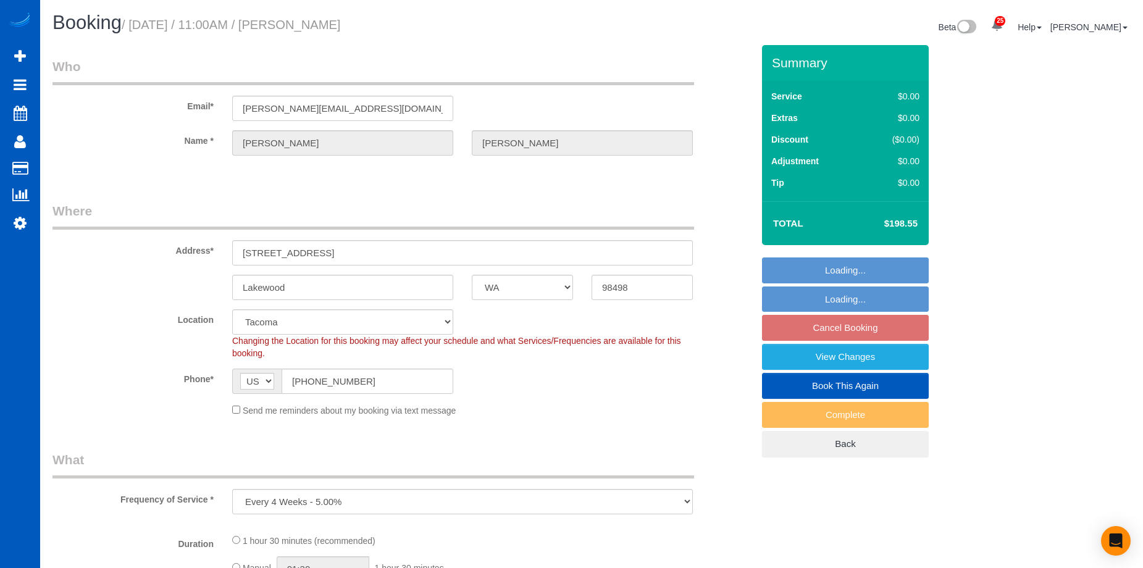
select select "1501"
select select "2"
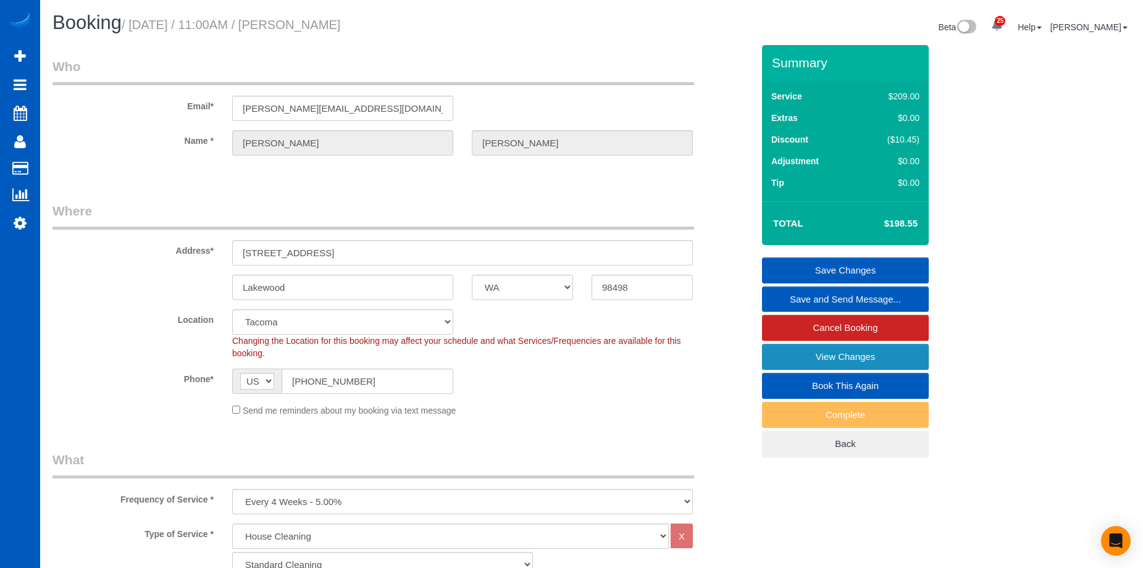
click at [790, 351] on link "View Changes" at bounding box center [845, 357] width 167 height 26
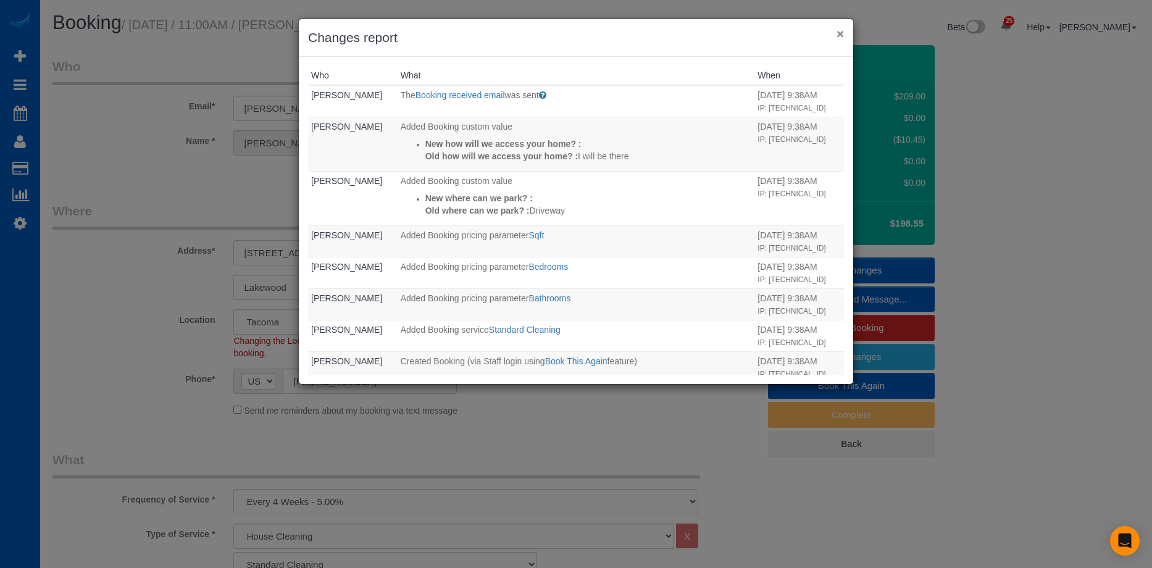
click at [841, 37] on button "×" at bounding box center [840, 33] width 7 height 13
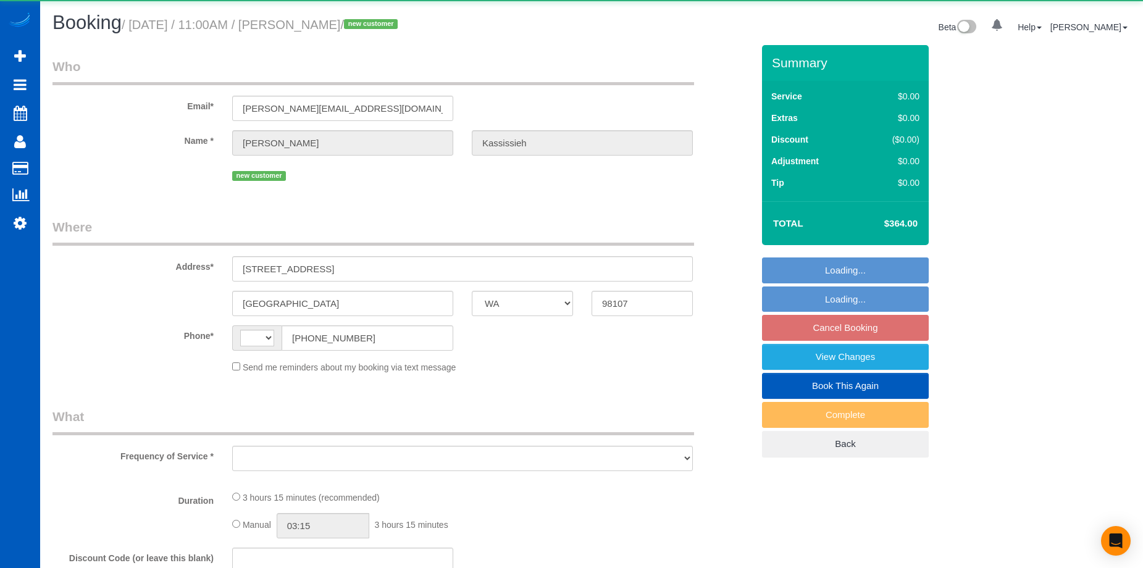
select select "WA"
select select "string:fspay-f37232ad-f22d-42d8-917a-c1e37d1ebed2"
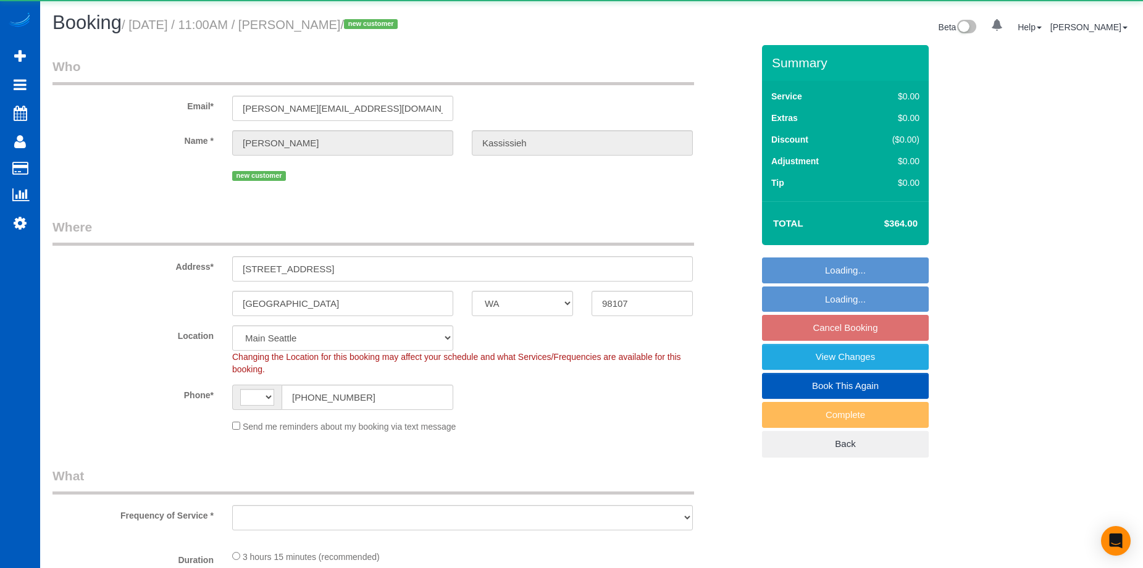
select select "string:[GEOGRAPHIC_DATA]"
select select "object:912"
select select "number:67"
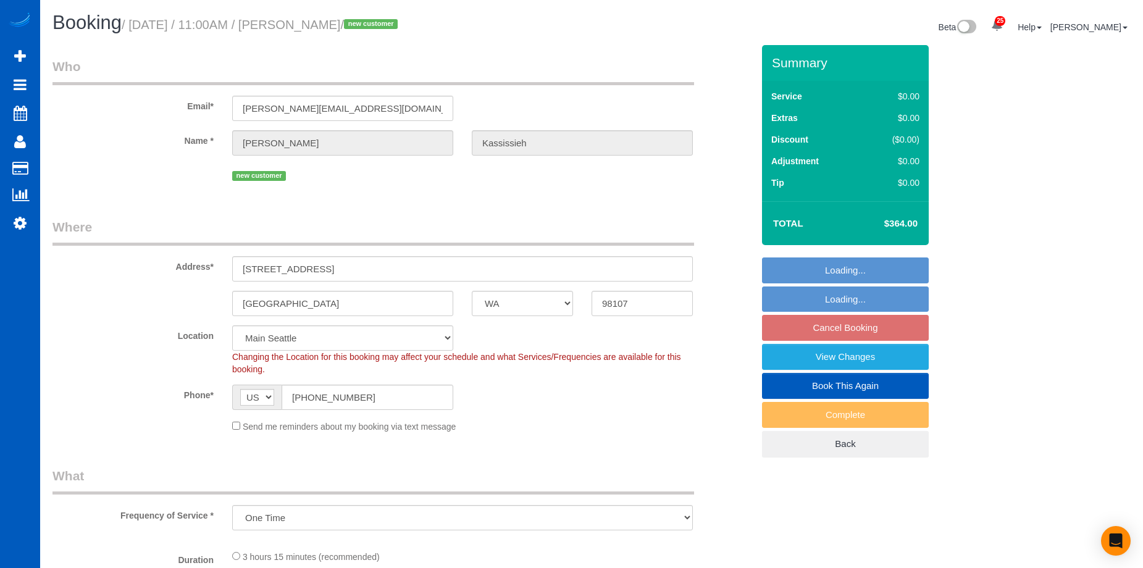
select select "199"
select select "2"
select select "spot2"
select select "object:1057"
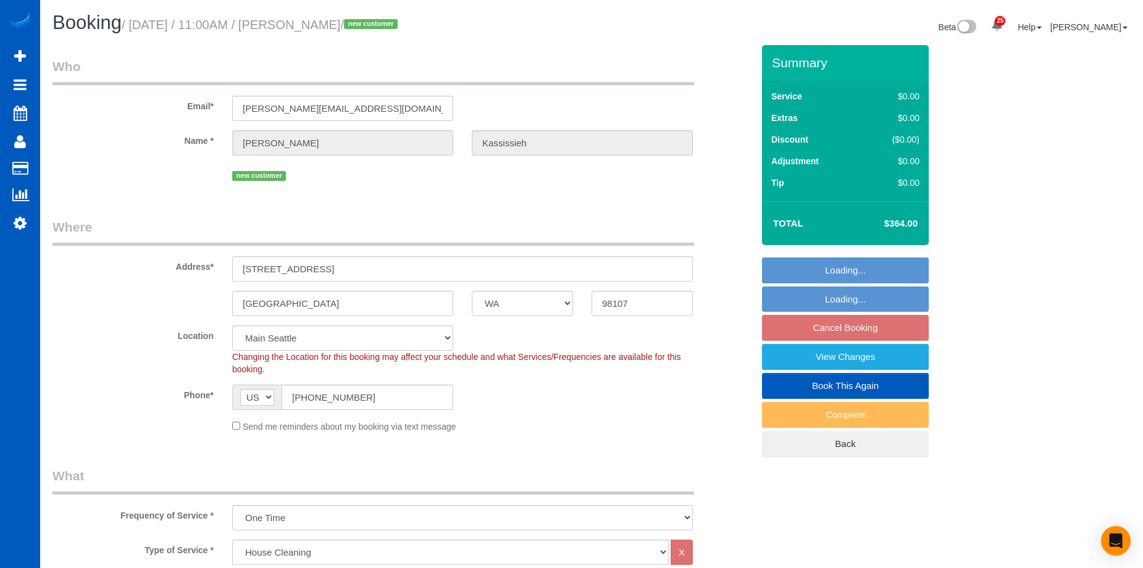
select select "2"
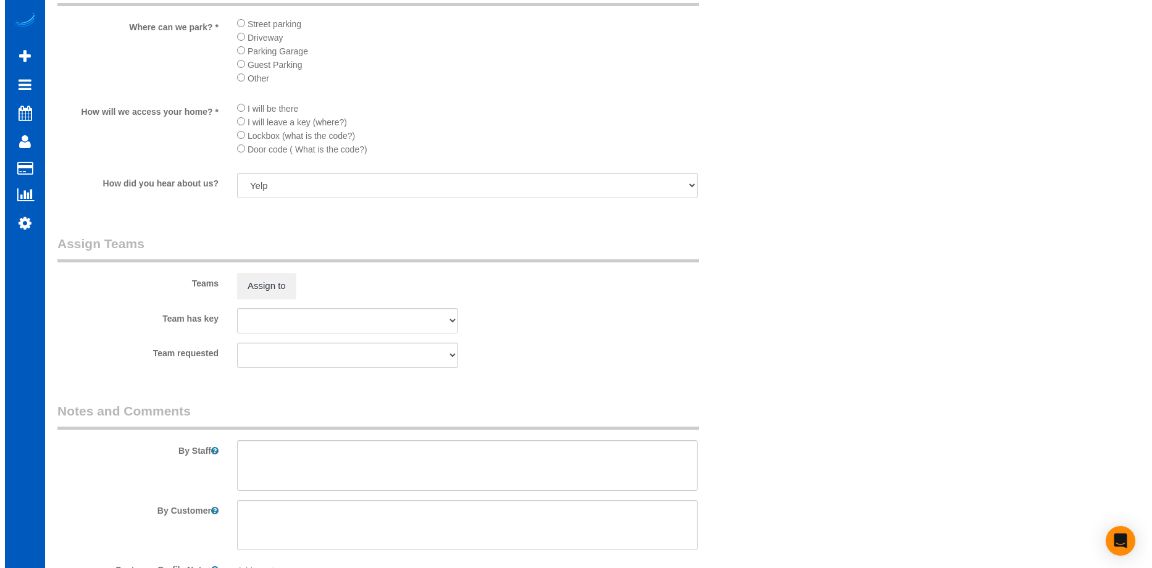
scroll to position [1235, 0]
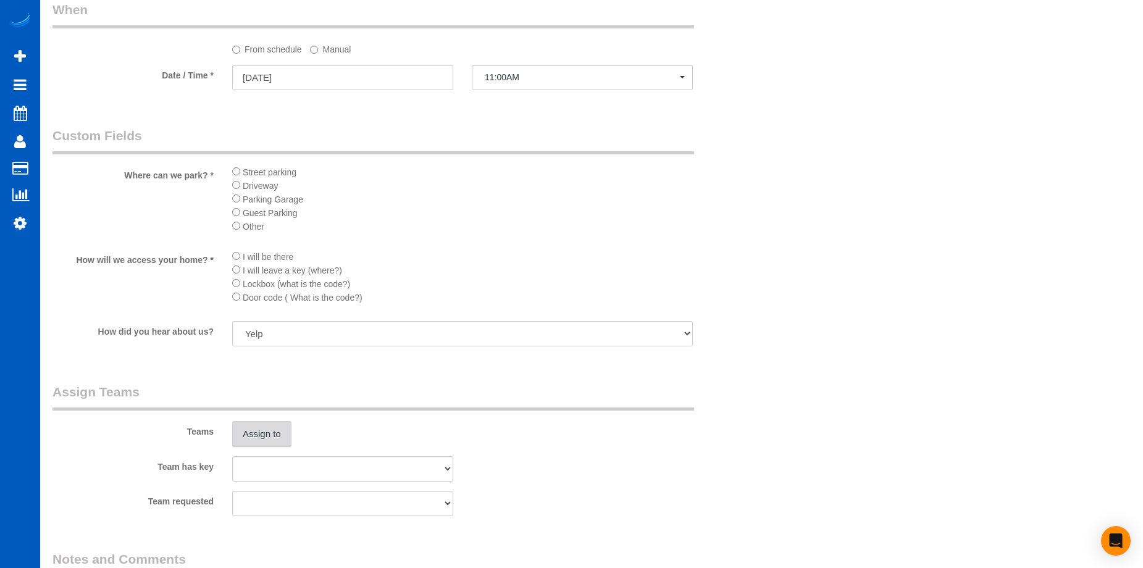
click at [256, 428] on button "Assign to" at bounding box center [261, 434] width 59 height 26
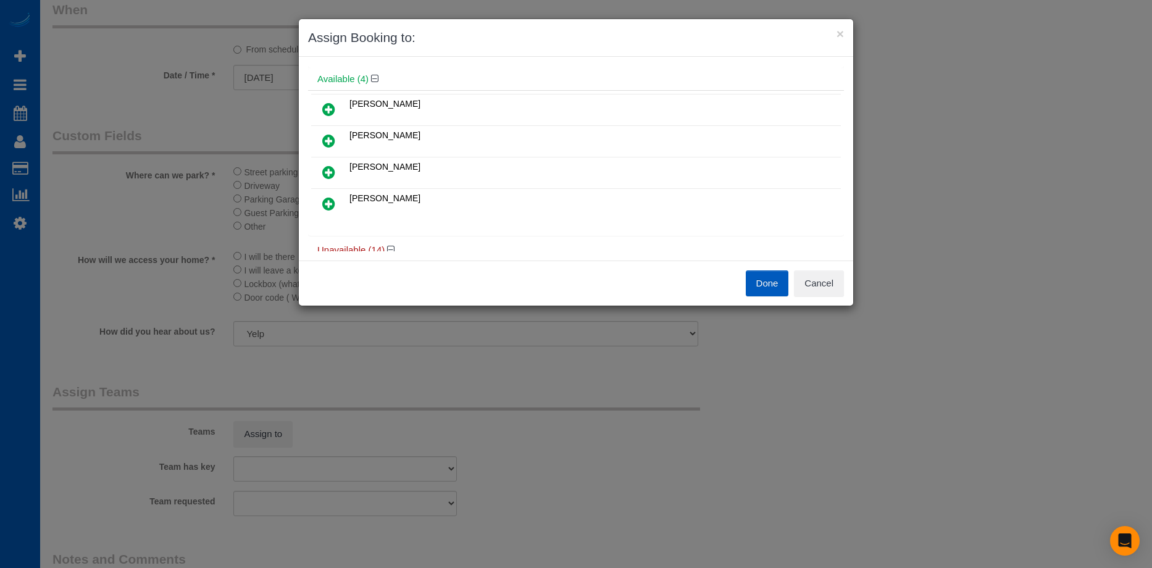
scroll to position [62, 0]
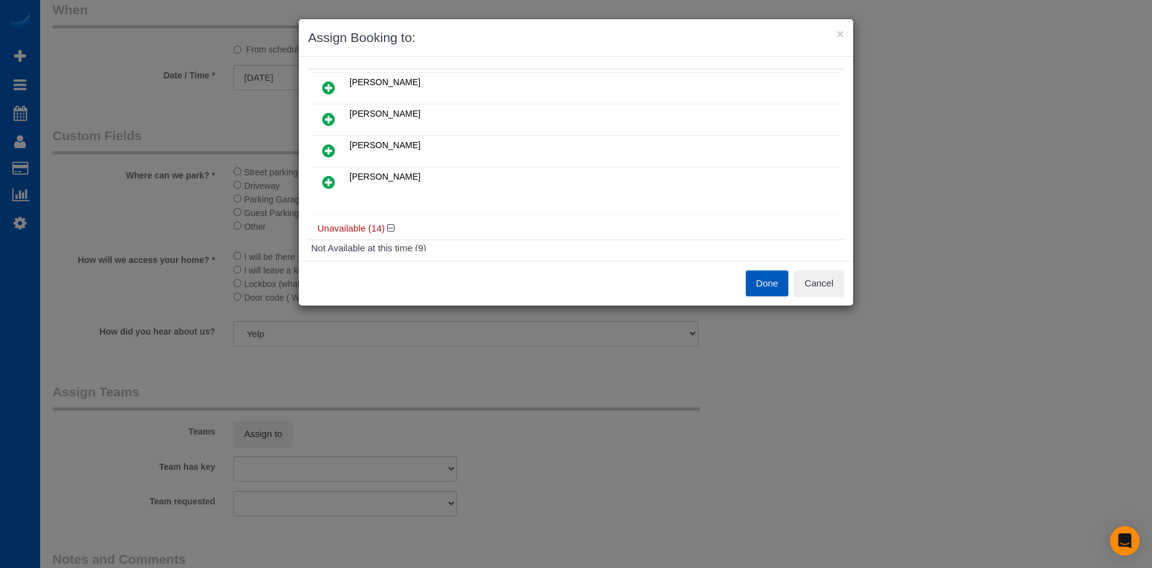
click at [330, 143] on link at bounding box center [328, 151] width 29 height 25
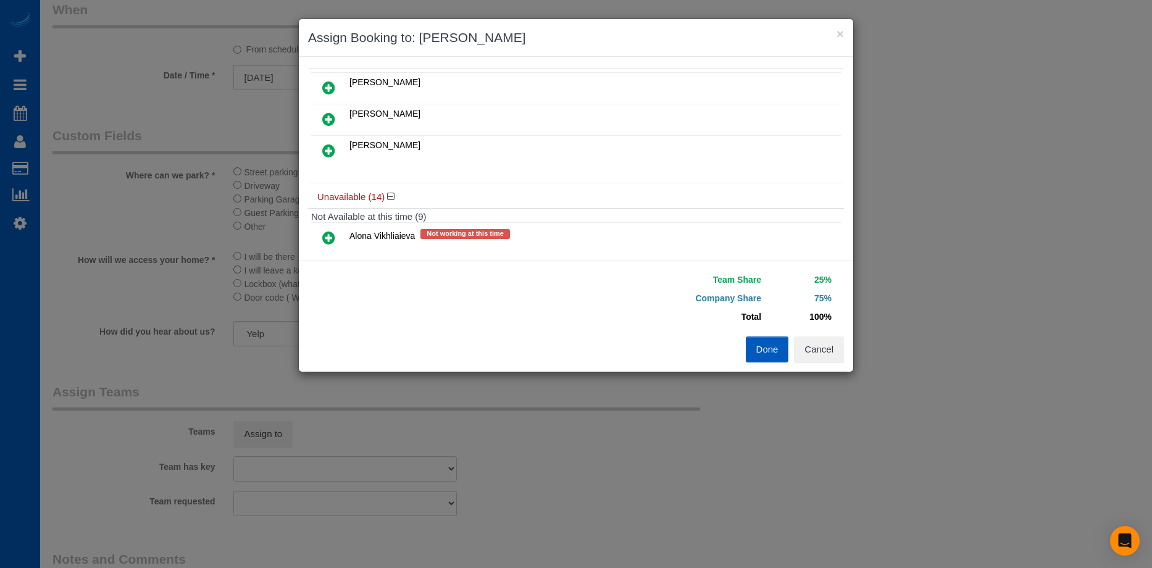
click at [335, 149] on icon at bounding box center [328, 150] width 13 height 15
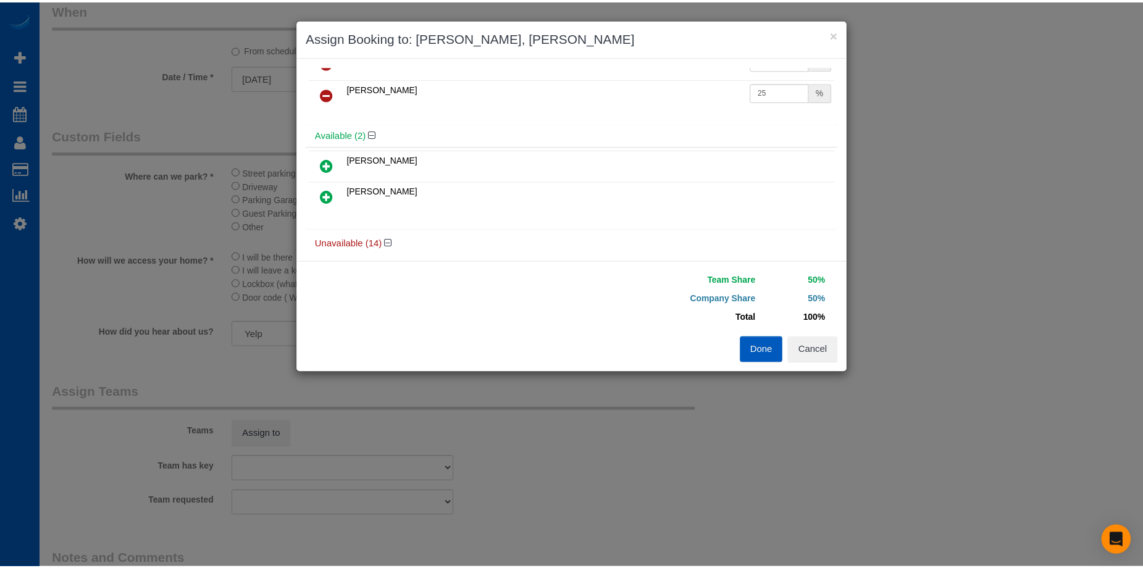
scroll to position [0, 0]
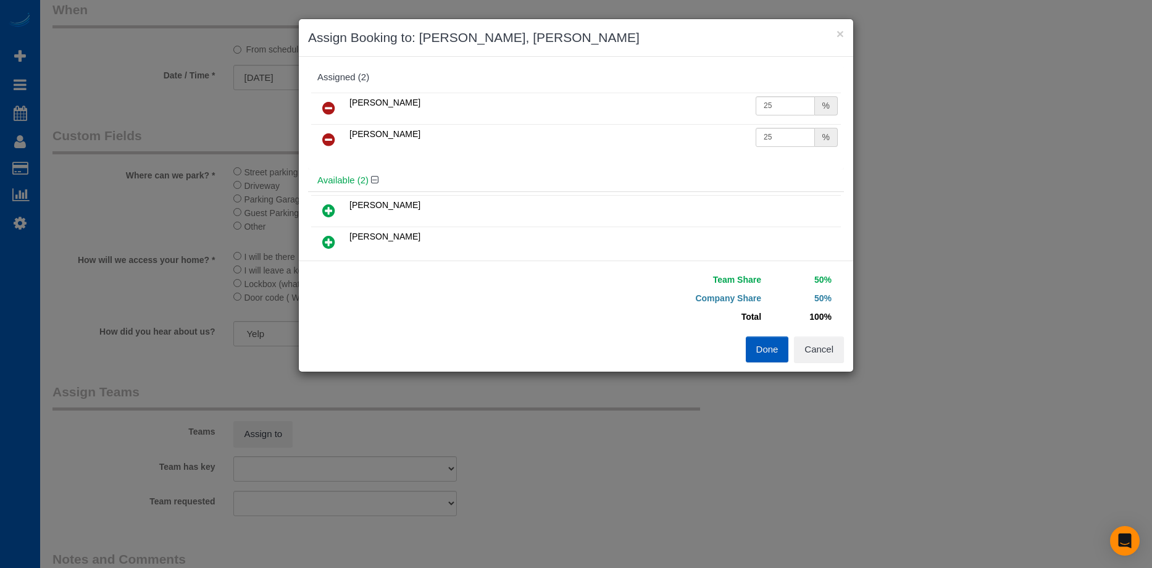
click at [763, 343] on button "Done" at bounding box center [767, 350] width 43 height 26
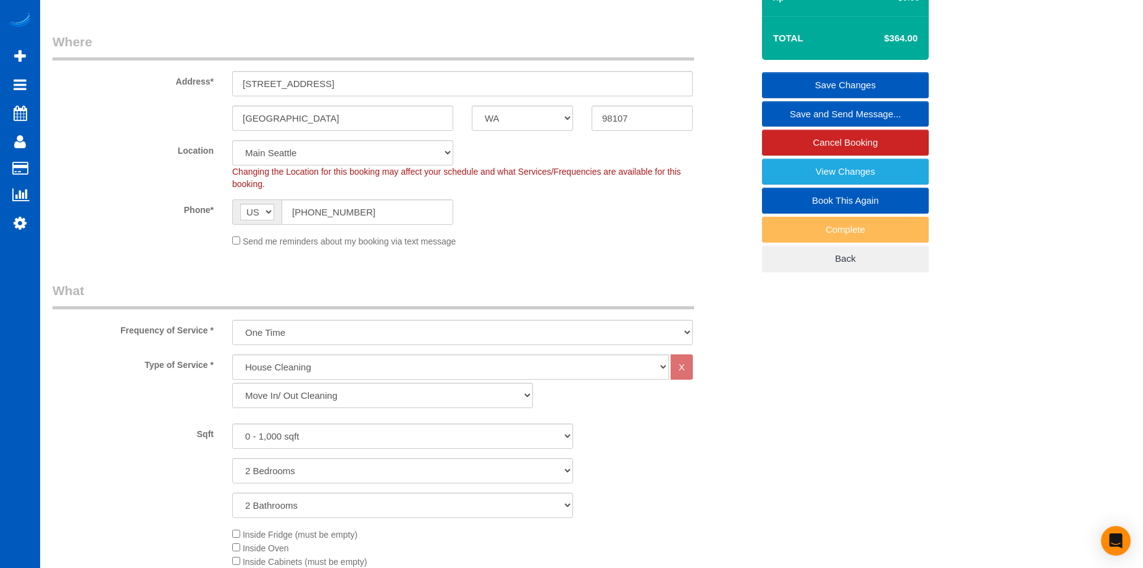
scroll to position [124, 0]
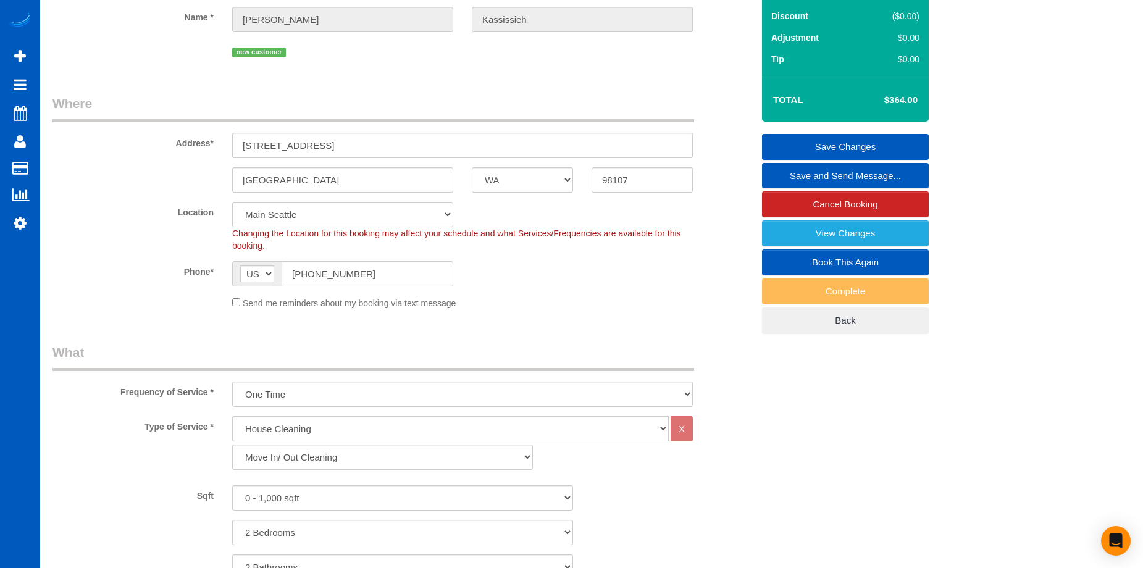
click at [792, 139] on link "Save Changes" at bounding box center [845, 147] width 167 height 26
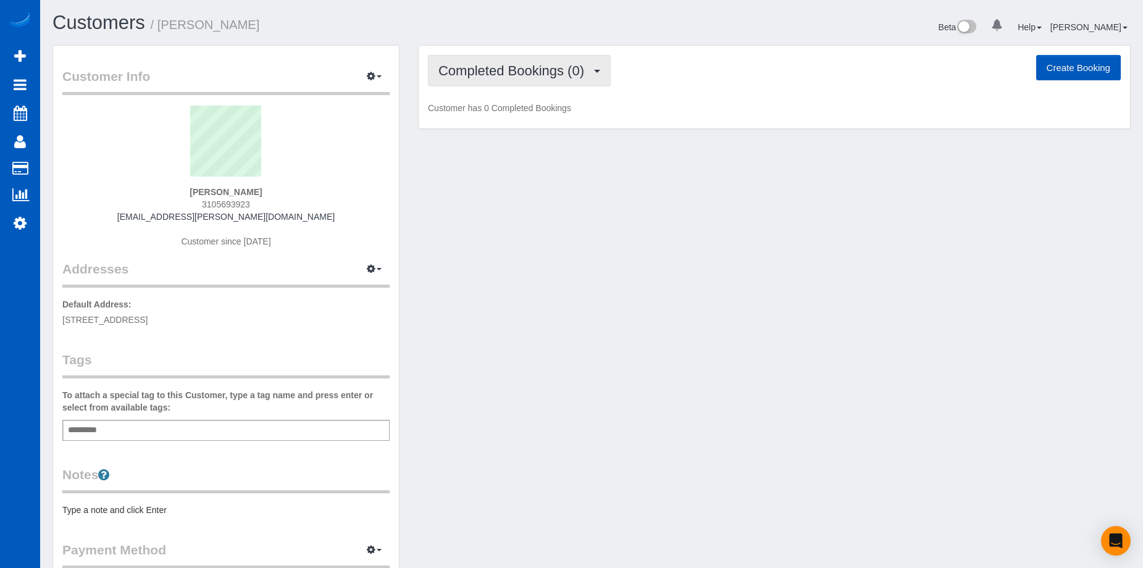
click at [516, 73] on span "Completed Bookings (0)" at bounding box center [514, 70] width 152 height 15
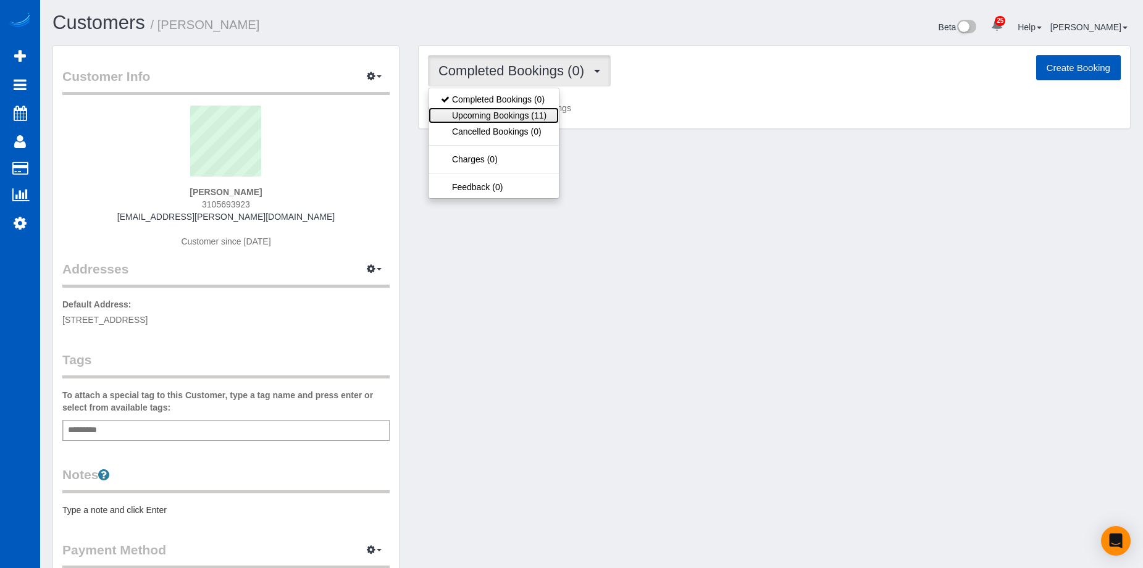
click at [509, 115] on link "Upcoming Bookings (11)" at bounding box center [494, 115] width 130 height 16
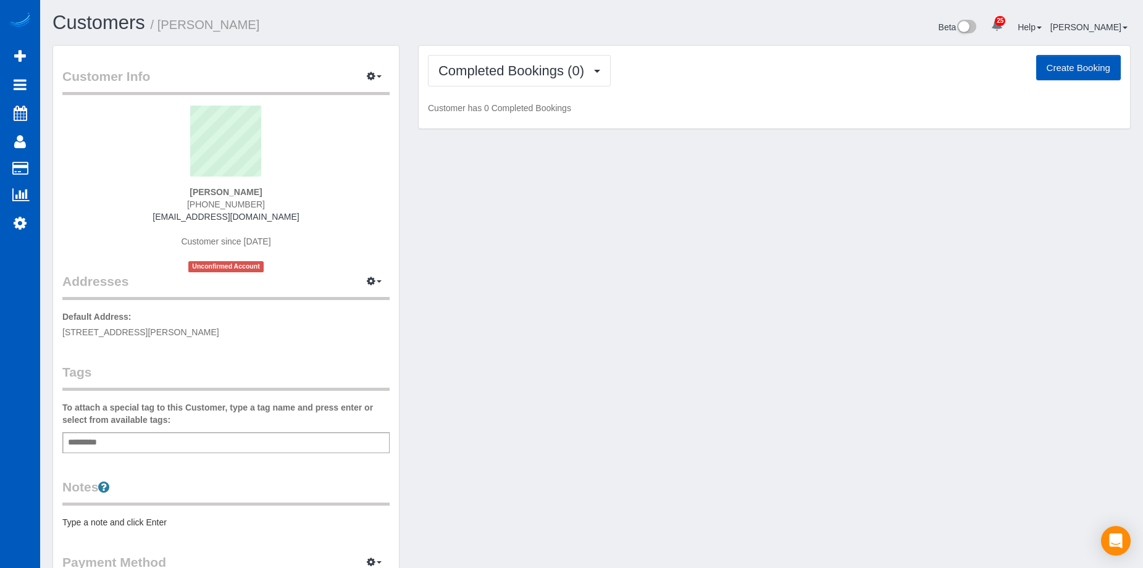
click at [1050, 73] on button "Create Booking" at bounding box center [1078, 68] width 85 height 26
select select "[GEOGRAPHIC_DATA]"
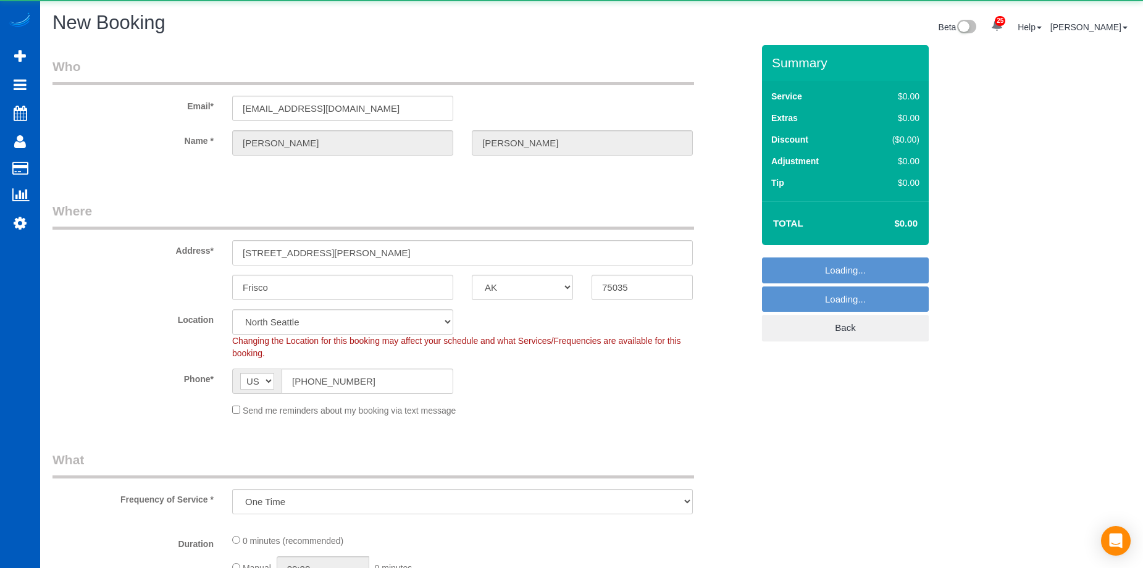
select select "object:1871"
select select "199"
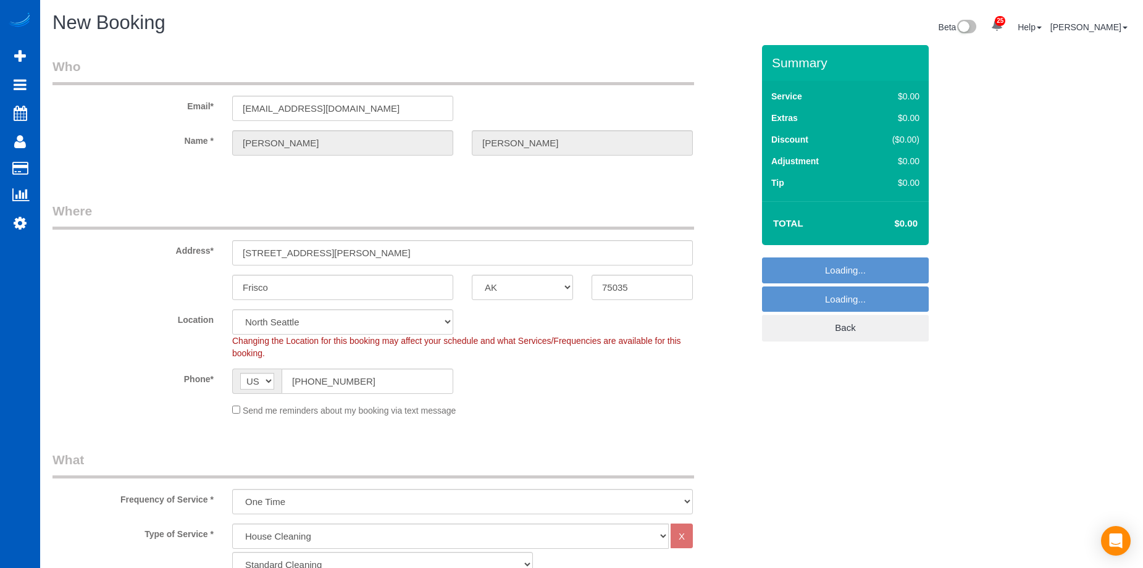
select select "331"
select select "object:2131"
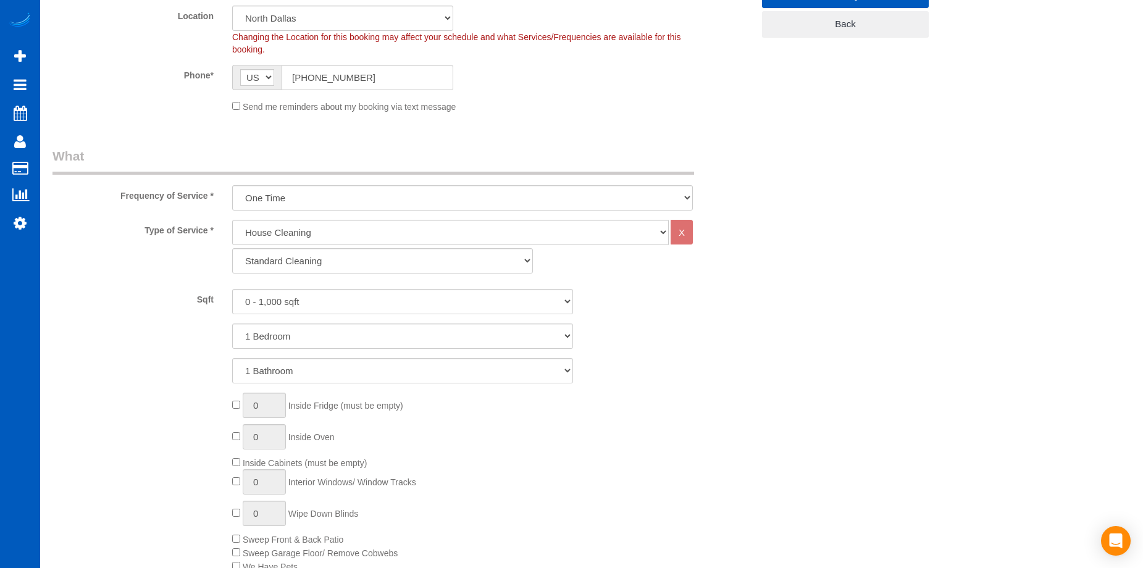
scroll to position [309, 0]
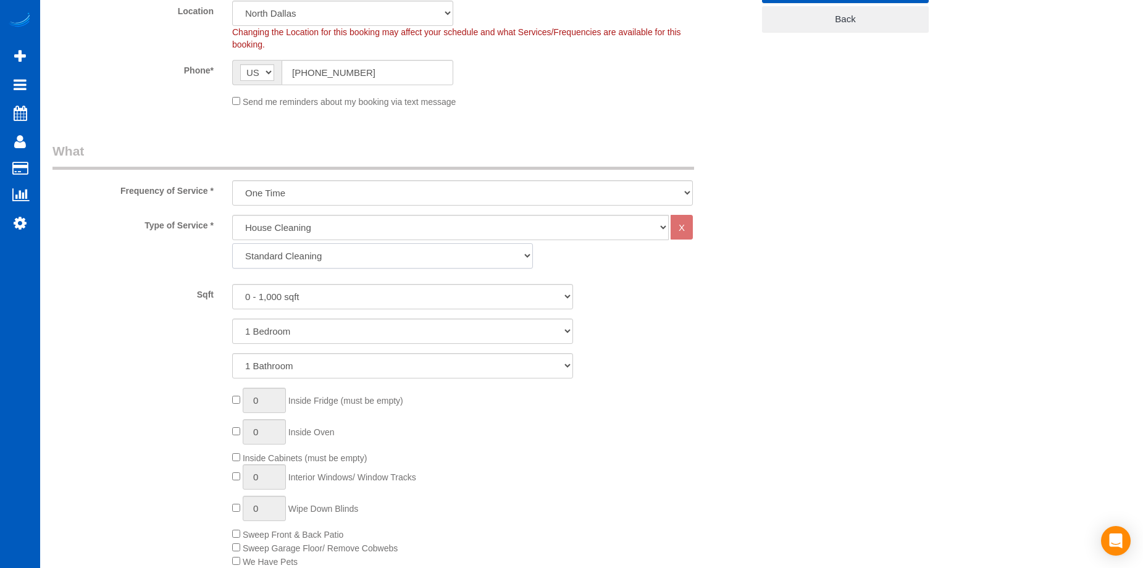
click at [362, 260] on select "Standard Cleaning Deep Cleaning Move In/ Out Cleaning" at bounding box center [382, 255] width 301 height 25
select select "367"
click at [232, 243] on select "Standard Cleaning Deep Cleaning Move In/ Out Cleaning" at bounding box center [382, 255] width 301 height 25
click at [376, 295] on select "0 - 1,000 sqft 1,001 - 1,500 sqft 1,501 - 2,000 sqft 2,001 - 2,500 sqft 2,501 -…" at bounding box center [402, 296] width 341 height 25
select select "2001"
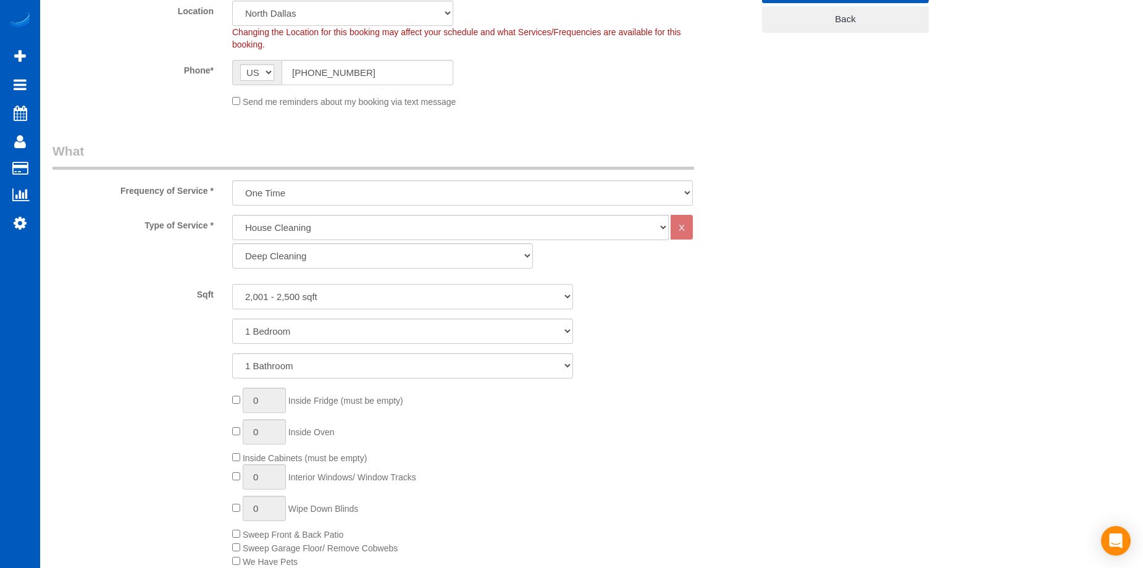
click at [232, 284] on select "0 - 1,000 sqft 1,001 - 1,500 sqft 1,501 - 2,000 sqft 2,001 - 2,500 sqft 2,501 -…" at bounding box center [402, 296] width 341 height 25
click at [368, 335] on select "1 Bedroom 2 Bedrooms 3 Bedrooms 4 Bedrooms 5 Bedrooms 6 Bedrooms 7 Bedrooms" at bounding box center [402, 331] width 341 height 25
click at [232, 319] on select "1 Bedroom 2 Bedrooms 3 Bedrooms 4 Bedrooms 5 Bedrooms 6 Bedrooms 7 Bedrooms" at bounding box center [402, 331] width 341 height 25
click at [376, 342] on select "1 Bedroom 2 Bedrooms 3 Bedrooms 4 Bedrooms 5 Bedrooms 6 Bedrooms 7 Bedrooms" at bounding box center [402, 331] width 341 height 25
click at [387, 332] on select "1 Bedroom 2 Bedrooms 3 Bedrooms 4 Bedrooms 5 Bedrooms 6 Bedrooms 7 Bedrooms" at bounding box center [402, 331] width 341 height 25
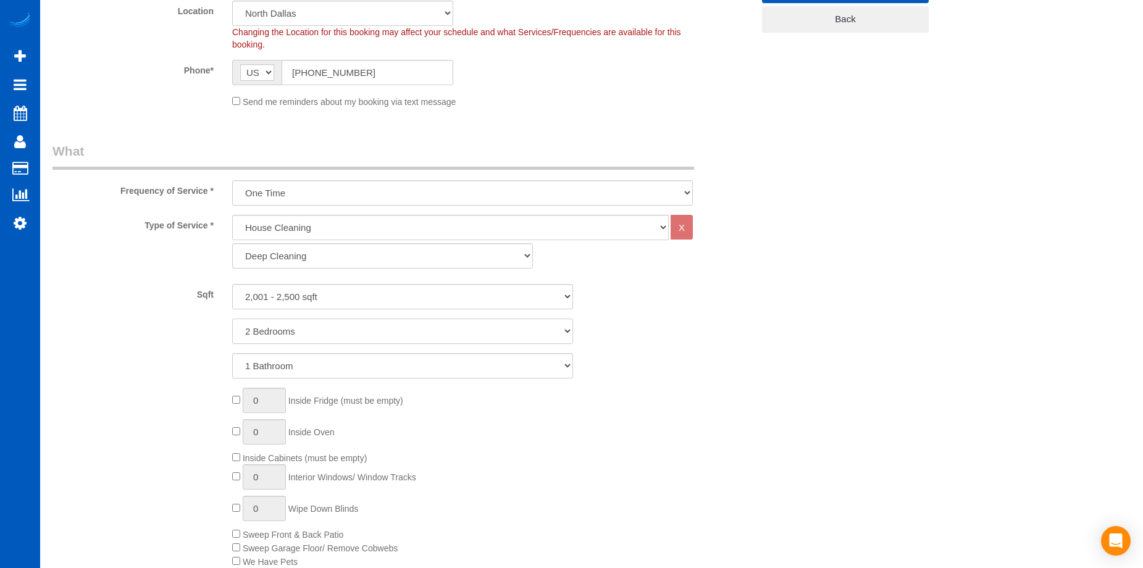
drag, startPoint x: 387, startPoint y: 332, endPoint x: 384, endPoint y: 338, distance: 6.9
click at [387, 332] on select "1 Bedroom 2 Bedrooms 3 Bedrooms 4 Bedrooms 5 Bedrooms 6 Bedrooms 7 Bedrooms" at bounding box center [402, 331] width 341 height 25
select select "3"
click at [232, 319] on select "1 Bedroom 2 Bedrooms 3 Bedrooms 4 Bedrooms 5 Bedrooms 6 Bedrooms 7 Bedrooms" at bounding box center [402, 331] width 341 height 25
click at [358, 358] on select "1 Bathroom 2 Bathrooms 3 Bathrooms 4 Bathrooms 5 Bathrooms 6 Bathrooms 7 Bathro…" at bounding box center [402, 365] width 341 height 25
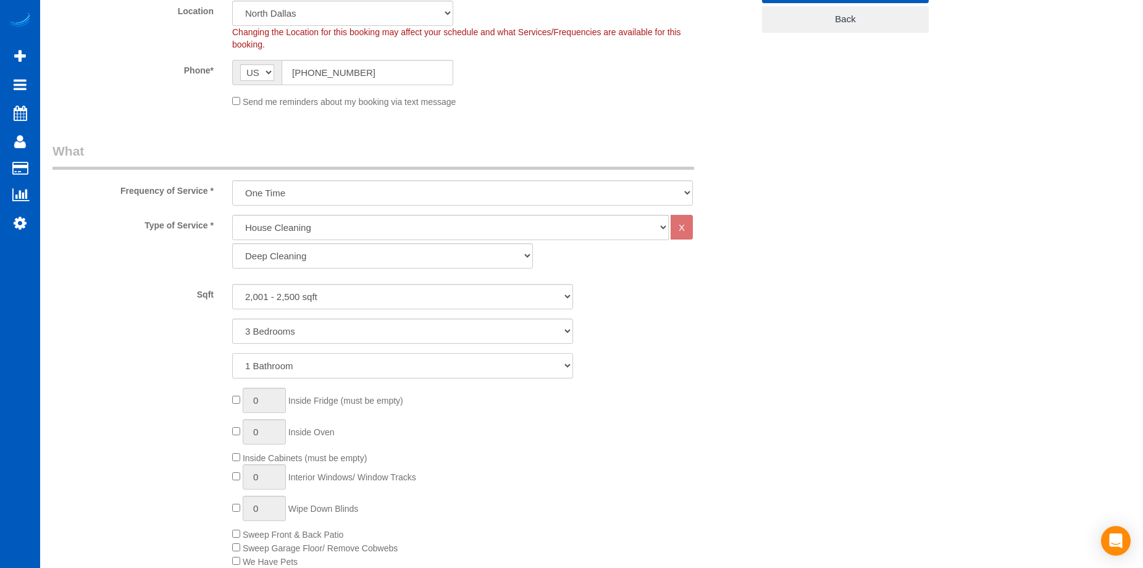
select select "3"
click at [232, 353] on select "1 Bathroom 2 Bathrooms 3 Bathrooms 4 Bathrooms 5 Bathrooms 6 Bathrooms 7 Bathro…" at bounding box center [402, 365] width 341 height 25
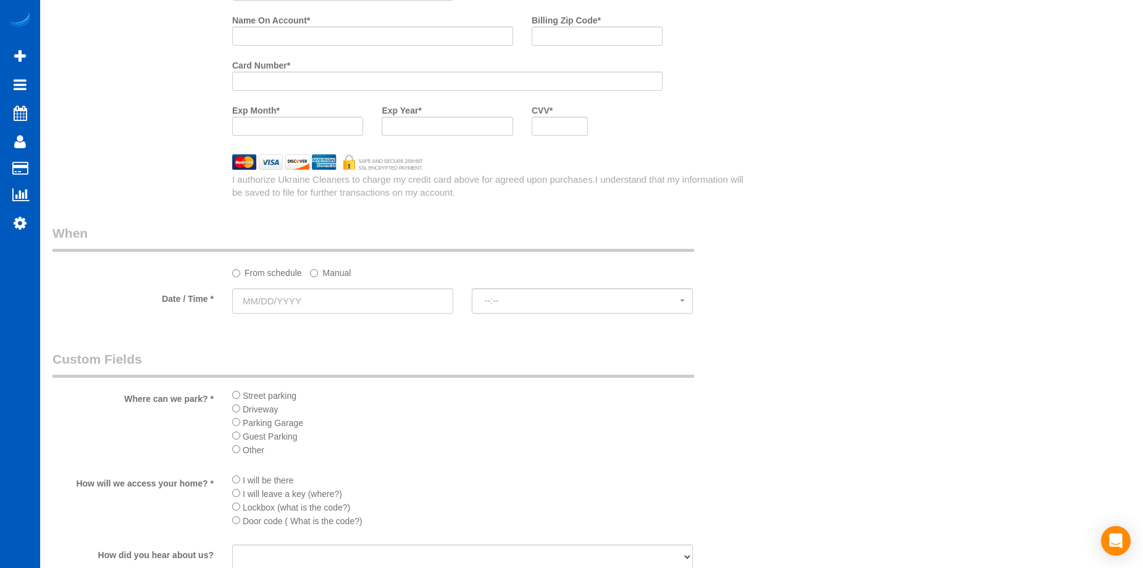
scroll to position [1235, 0]
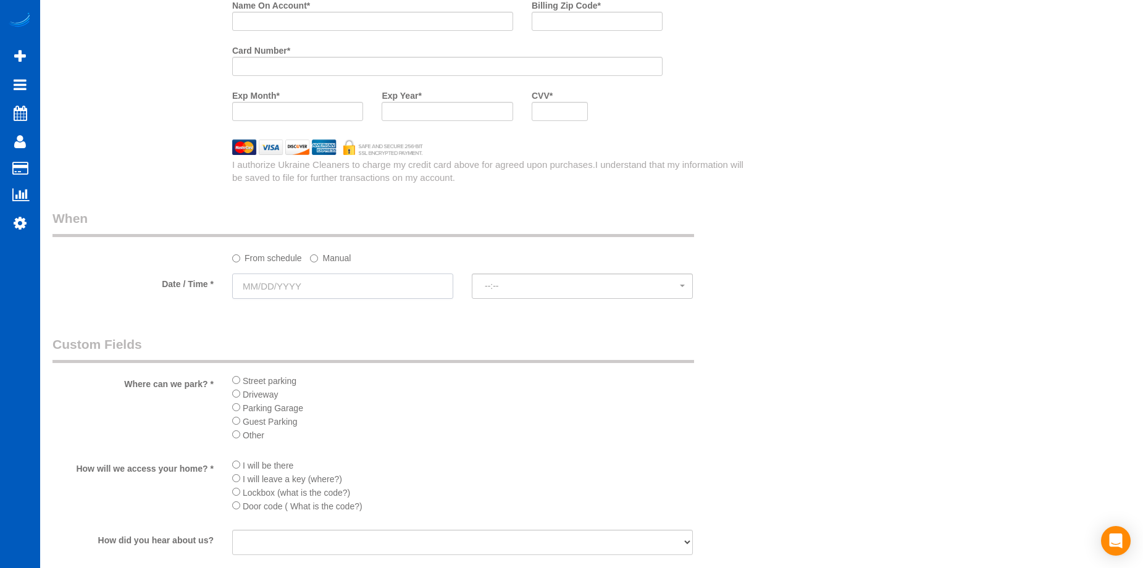
click at [397, 286] on input "text" at bounding box center [342, 286] width 221 height 25
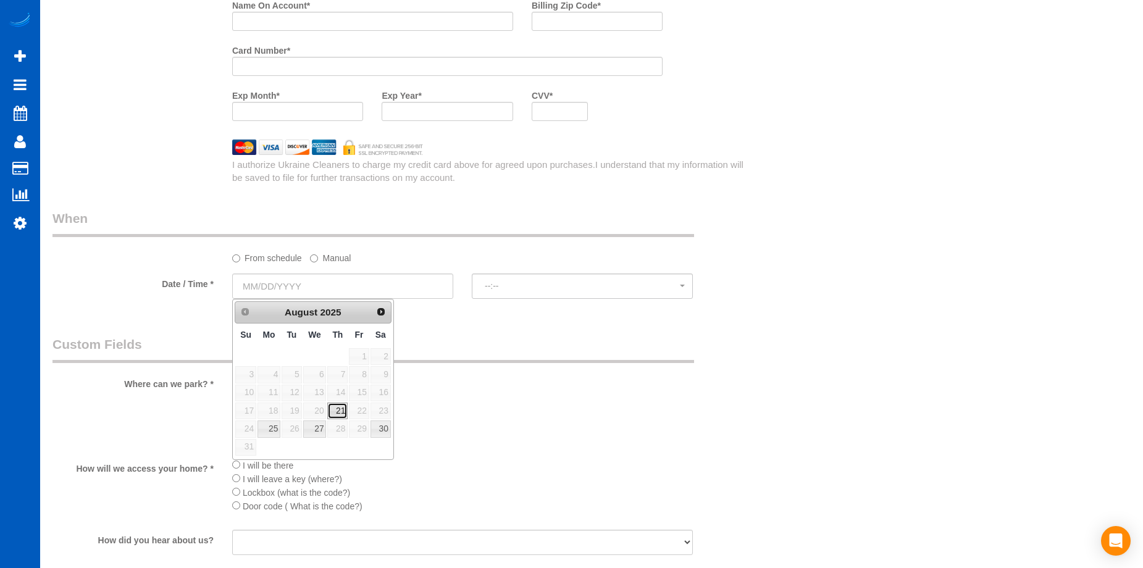
click at [339, 414] on link "21" at bounding box center [337, 411] width 20 height 17
type input "08/21/2025"
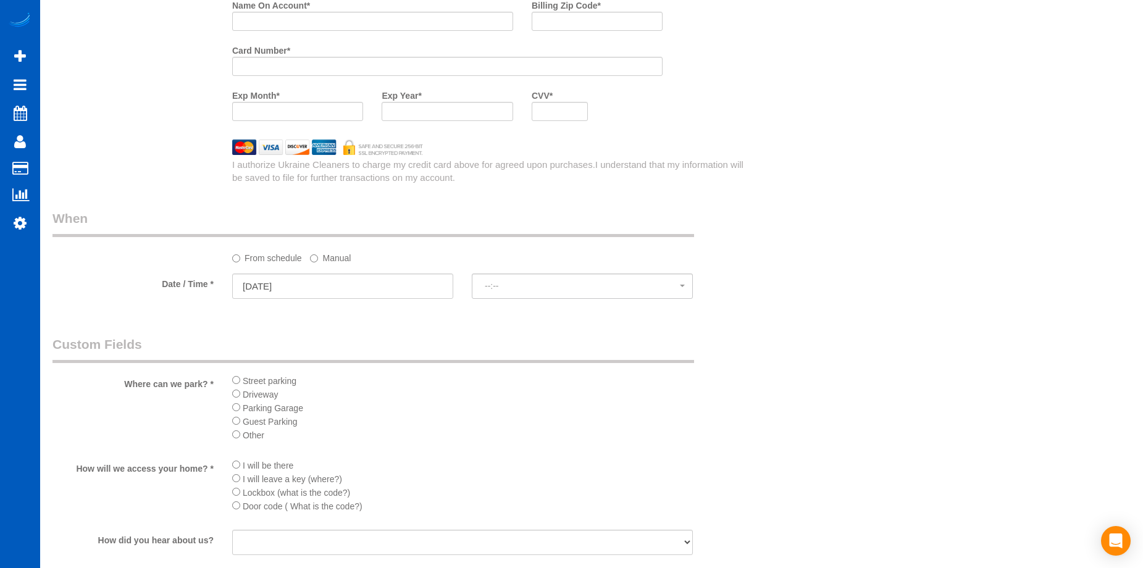
select select "spot1"
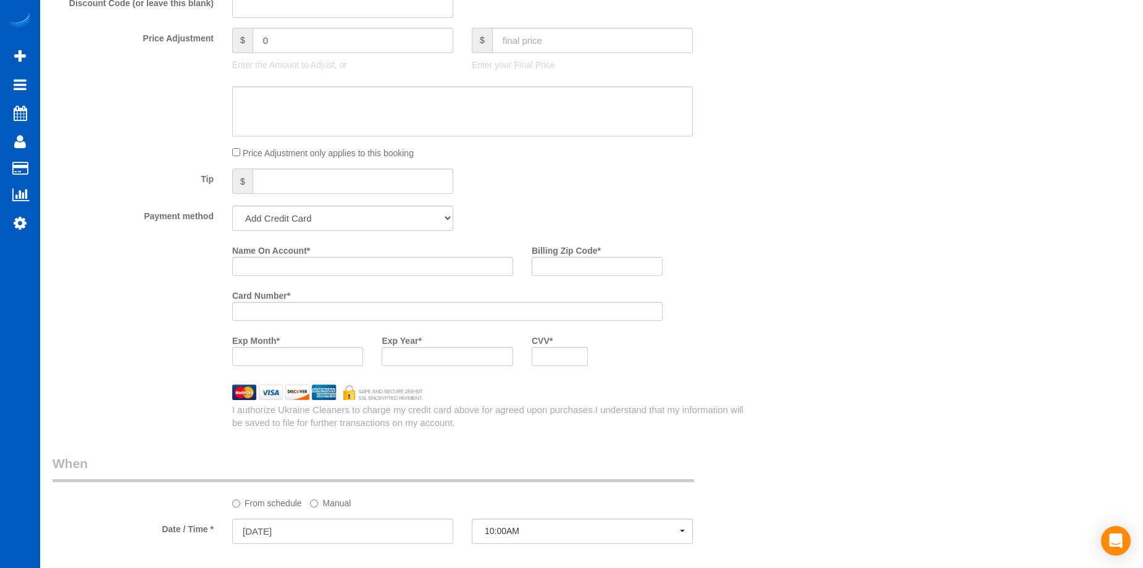
scroll to position [988, 0]
click at [584, 46] on input "text" at bounding box center [592, 42] width 201 height 25
type input "0"
click at [548, 89] on textarea at bounding box center [462, 113] width 461 height 51
type textarea "Post c"
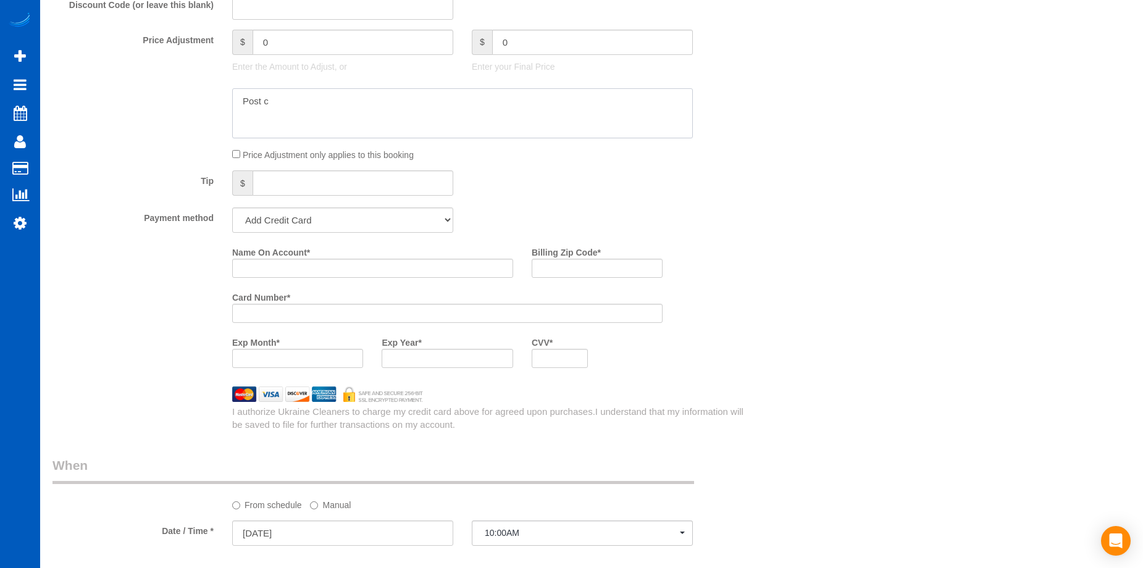
type input "-369"
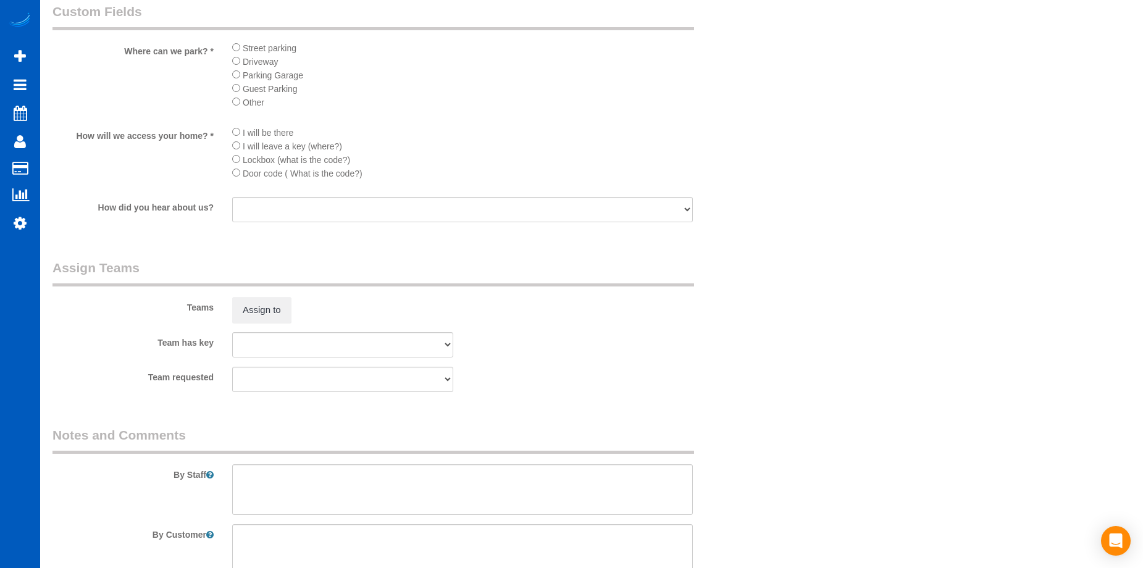
scroll to position [1678, 0]
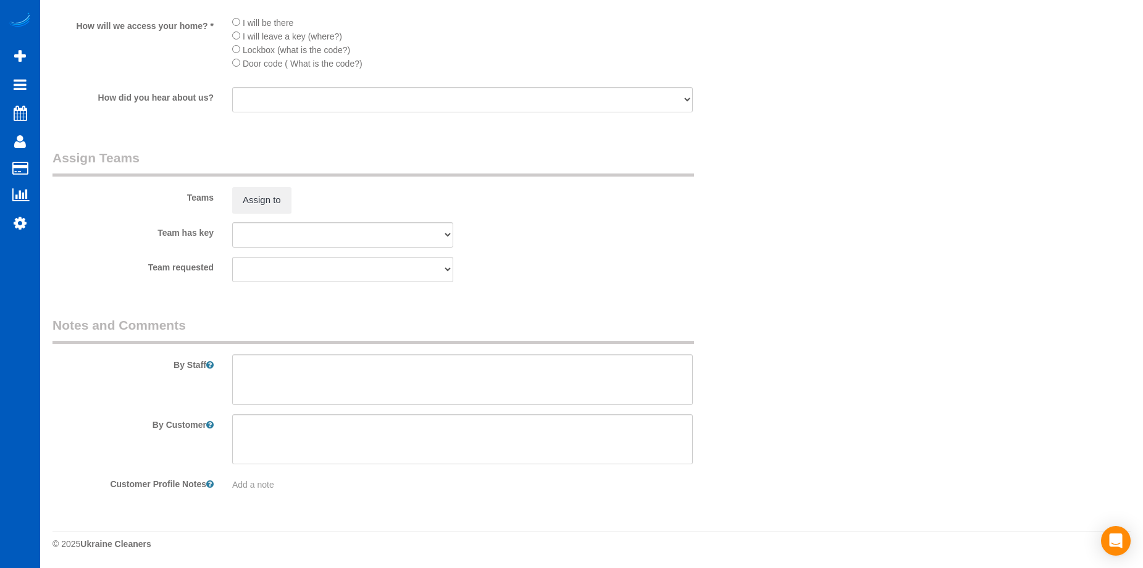
type textarea "Post construction. Hourly job."
click at [445, 367] on textarea at bounding box center [462, 379] width 461 height 51
click at [377, 372] on textarea at bounding box center [462, 379] width 461 height 51
paste textarea "Post construction hourly job. Lots of dust. Focus on all surfaces that are dust…"
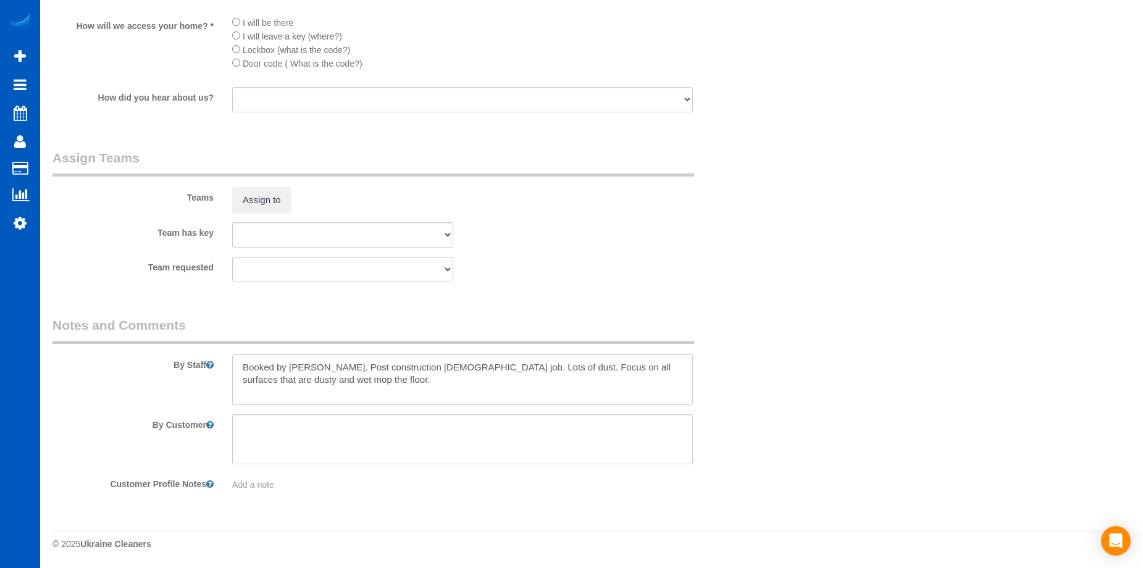
type textarea "Booked by Aaron. Post construction hourly job. Lots of dust. Focus on all surfa…"
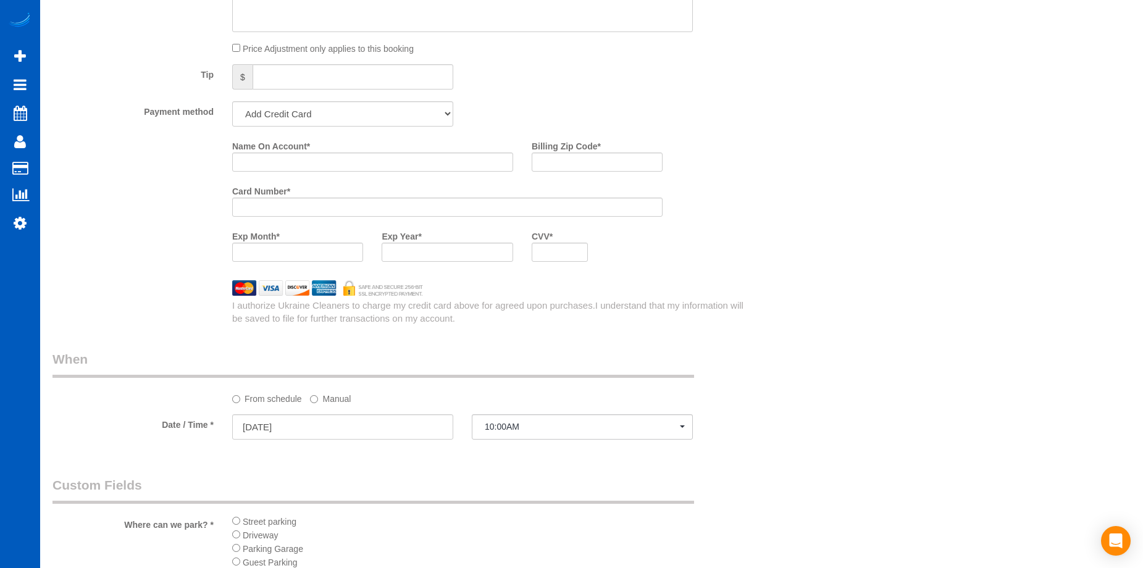
scroll to position [999, 0]
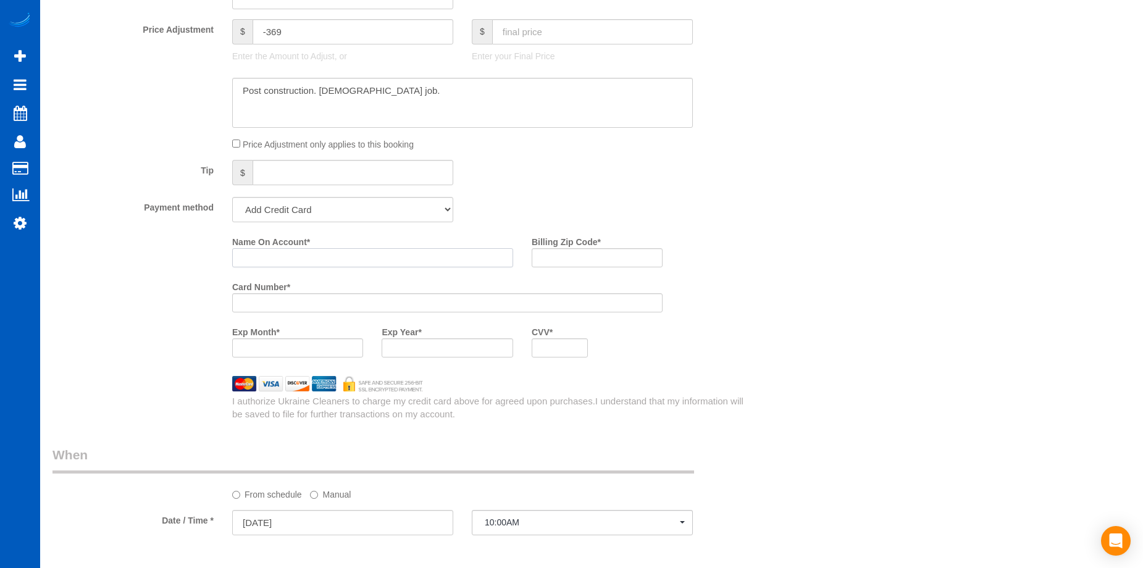
drag, startPoint x: 305, startPoint y: 259, endPoint x: 287, endPoint y: 259, distance: 17.9
click at [305, 259] on input "Name On Account *" at bounding box center [372, 257] width 281 height 19
paste input "Greg Thomisee"
type input "Greg Thomisee"
drag, startPoint x: 606, startPoint y: 272, endPoint x: 609, endPoint y: 266, distance: 6.9
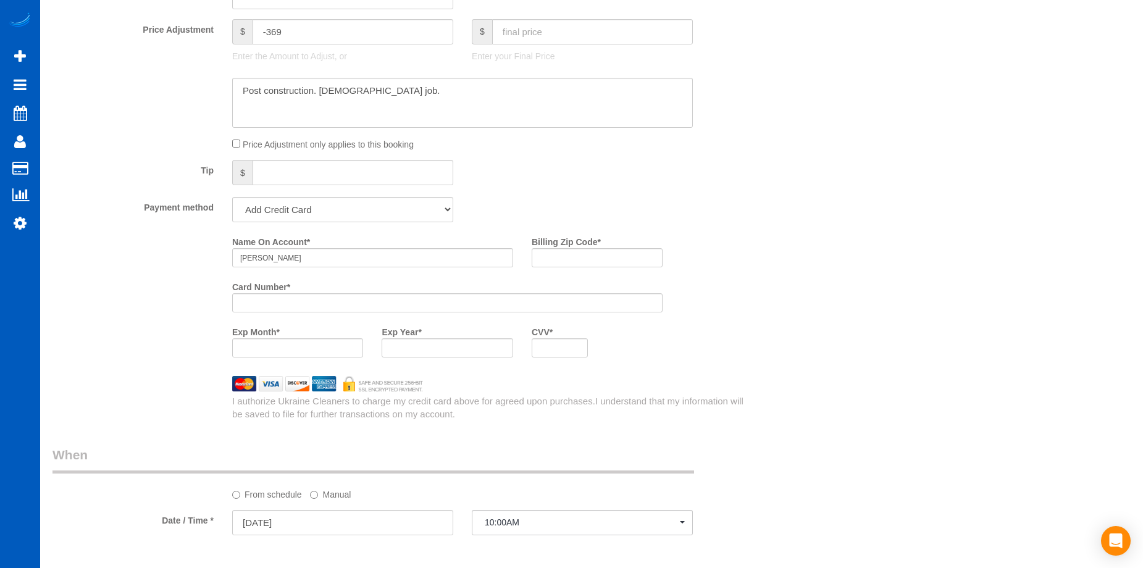
click at [606, 272] on div "Billing Zip Code *" at bounding box center [596, 254] width 149 height 45
click at [609, 259] on input "Billing Zip Code *" at bounding box center [597, 257] width 131 height 19
paste input "75035"
type input "75035"
drag, startPoint x: 677, startPoint y: 364, endPoint x: 551, endPoint y: 342, distance: 128.0
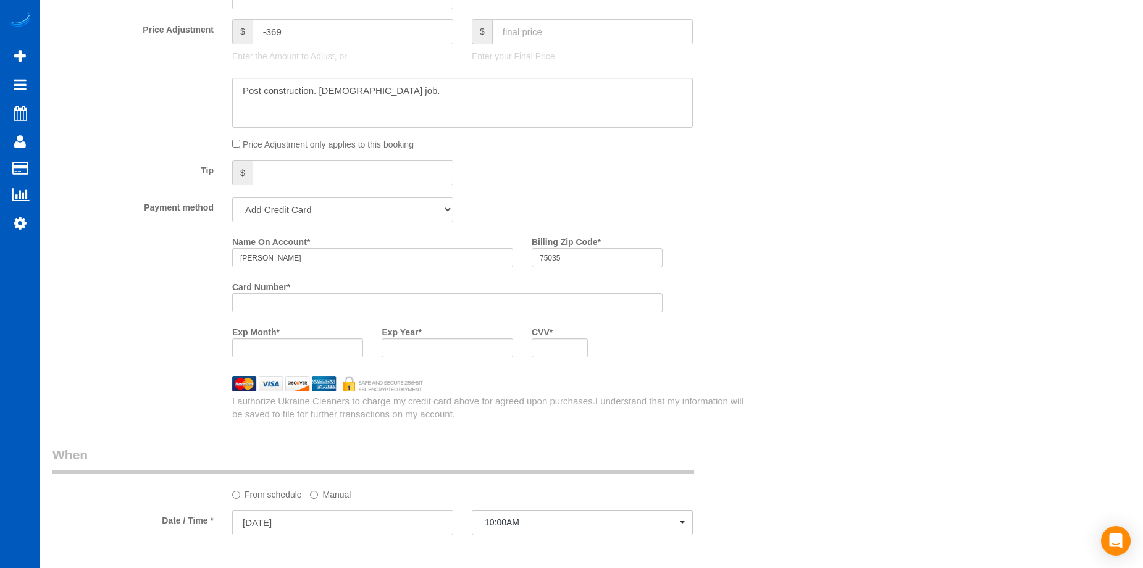
click at [671, 364] on div "Name On Account * Greg Thomisee Billing Zip Code * 75035 Card Number * Exp Mont…" at bounding box center [492, 299] width 539 height 135
click at [764, 354] on div "Who Email* gregthomisee@hotmail.com Name * Greg Thomisee Where Address* 1210 Me…" at bounding box center [591, 126] width 1078 height 2158
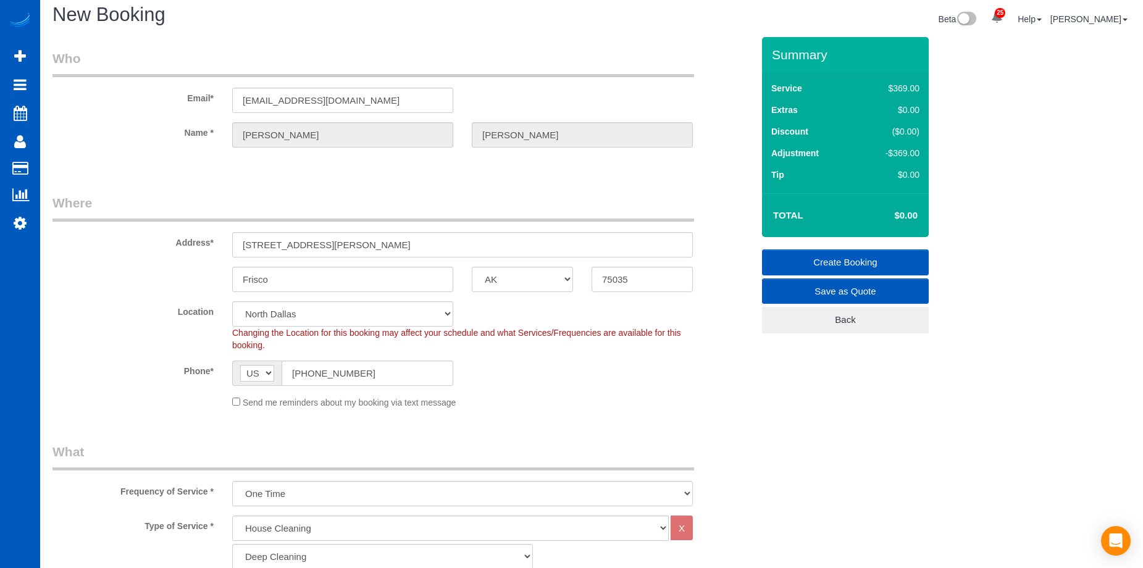
scroll to position [0, 0]
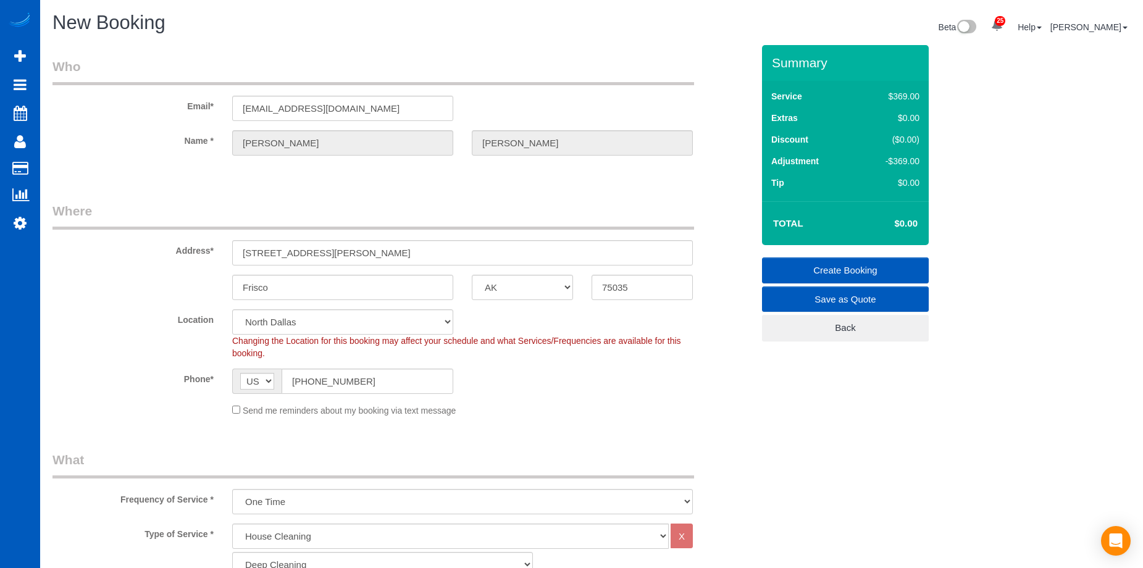
click at [842, 269] on link "Create Booking" at bounding box center [845, 271] width 167 height 26
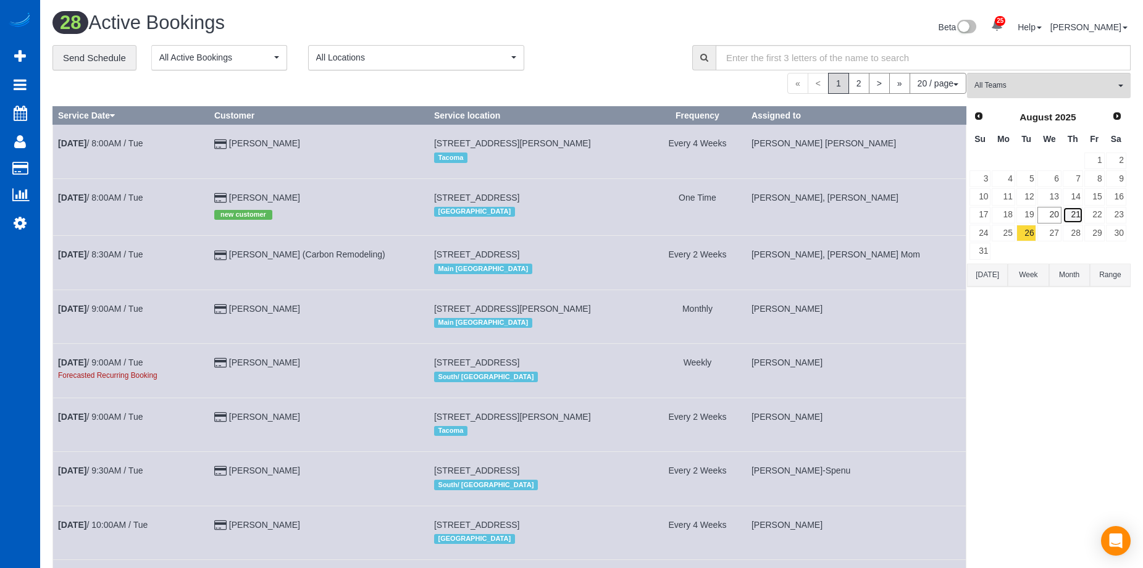
click at [1081, 211] on link "21" at bounding box center [1073, 215] width 20 height 17
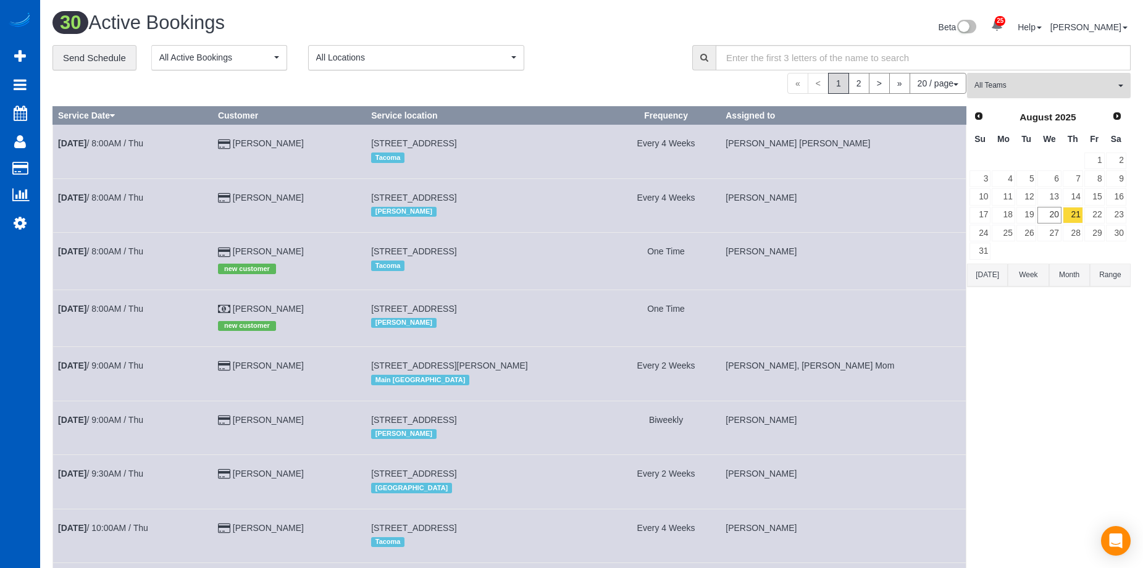
click at [1011, 90] on span "All Teams" at bounding box center [1044, 85] width 141 height 10
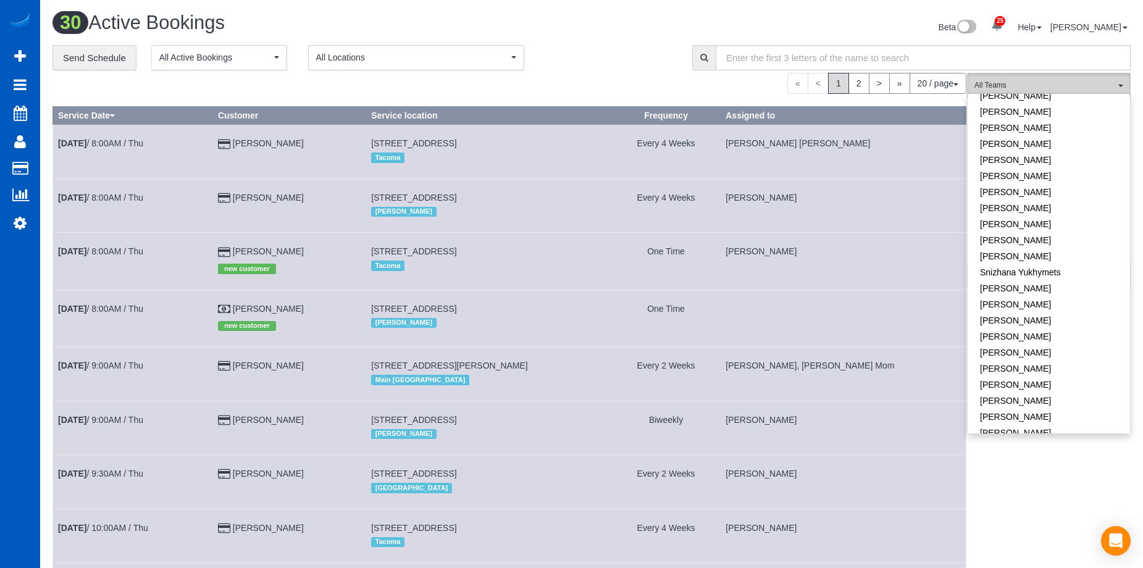
scroll to position [850, 0]
click at [1075, 375] on link "[PERSON_NAME]" at bounding box center [1049, 383] width 162 height 16
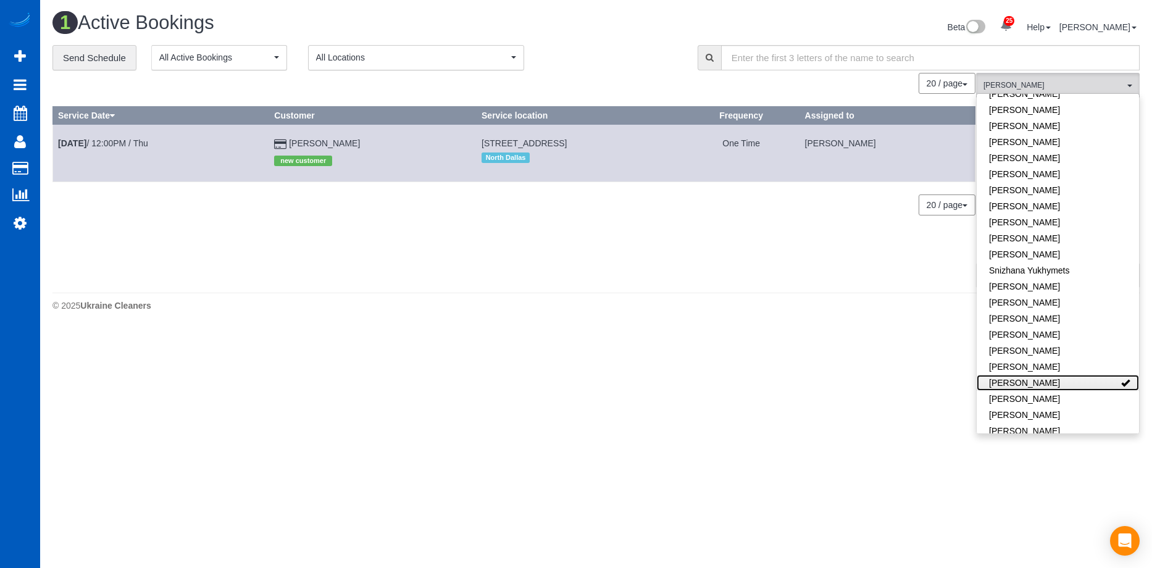
click at [1084, 375] on link "Viktoriia Nazarenko" at bounding box center [1058, 383] width 162 height 16
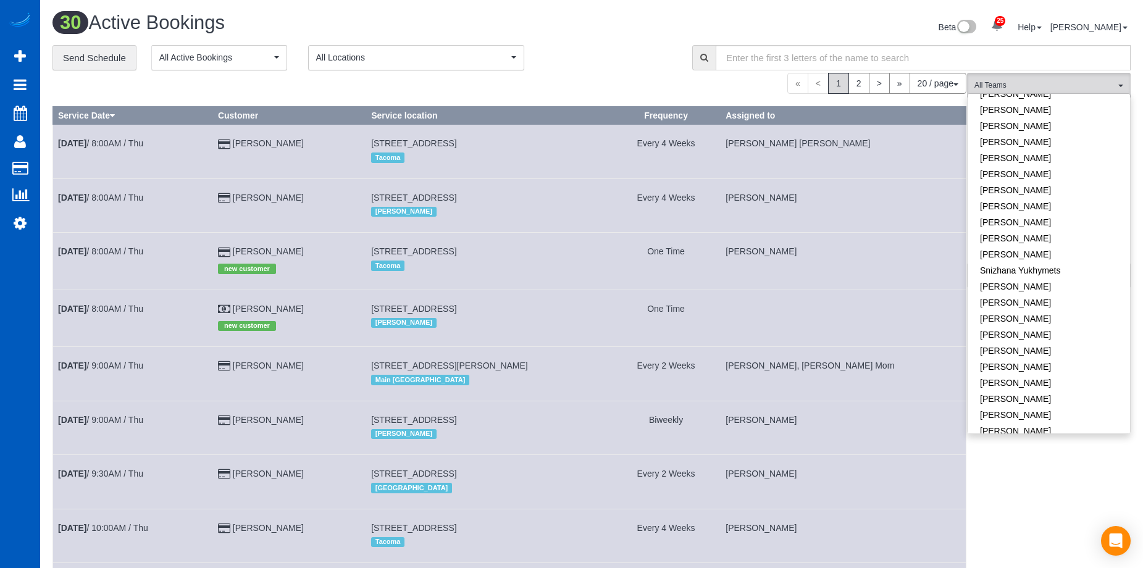
click at [628, 52] on div "**********" at bounding box center [362, 58] width 621 height 26
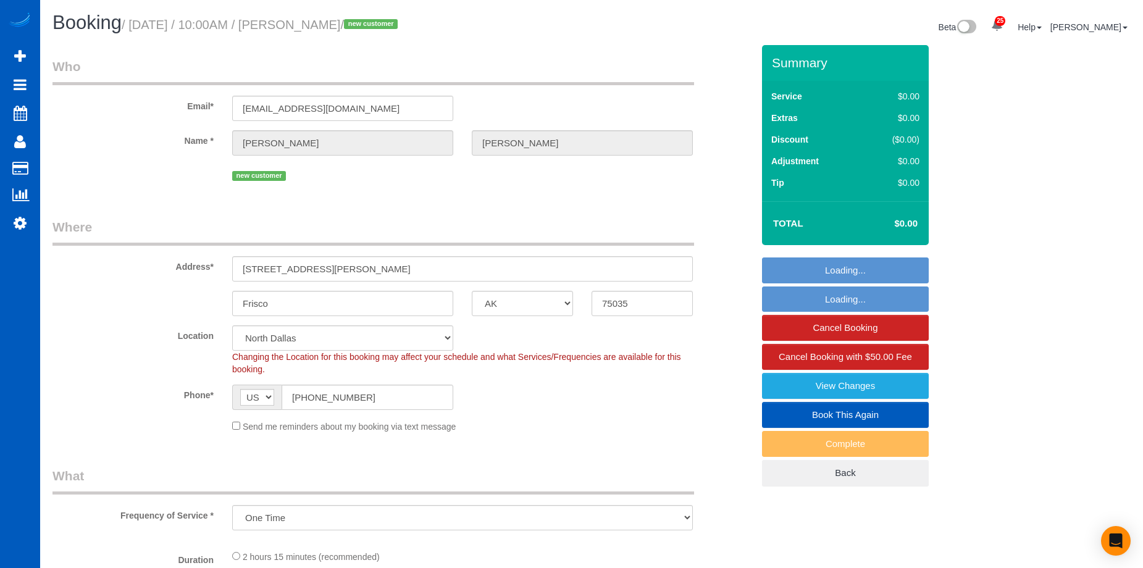
select select "[GEOGRAPHIC_DATA]"
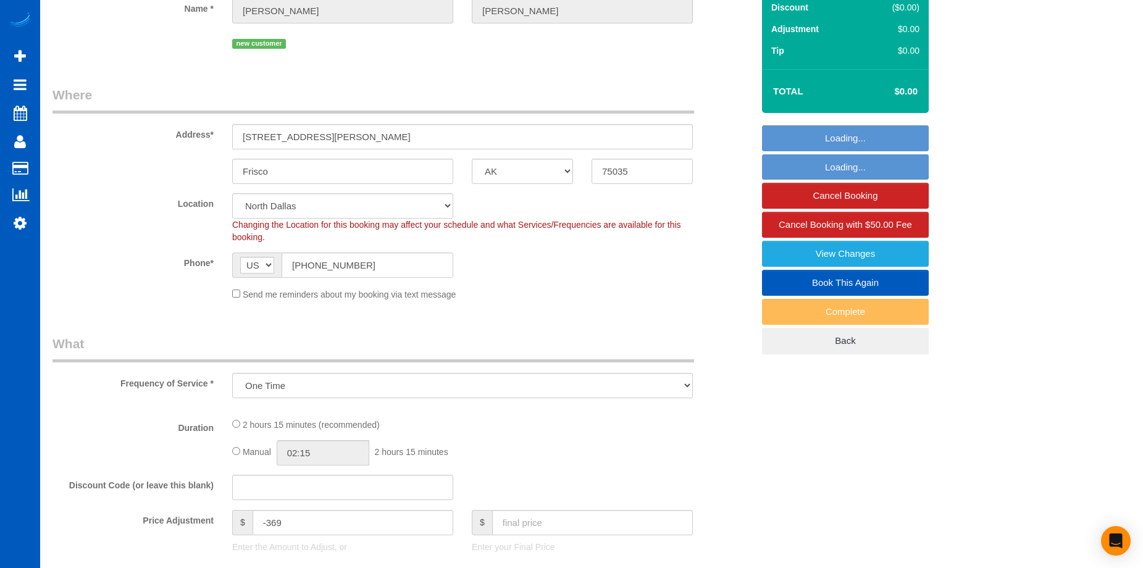
select select "object:942"
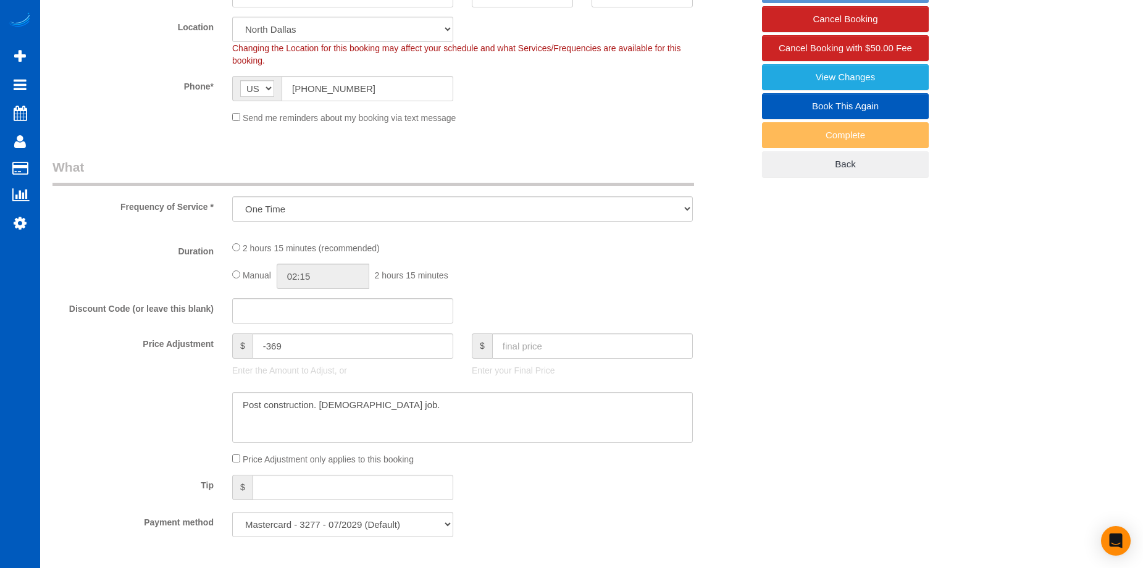
select select "spot1"
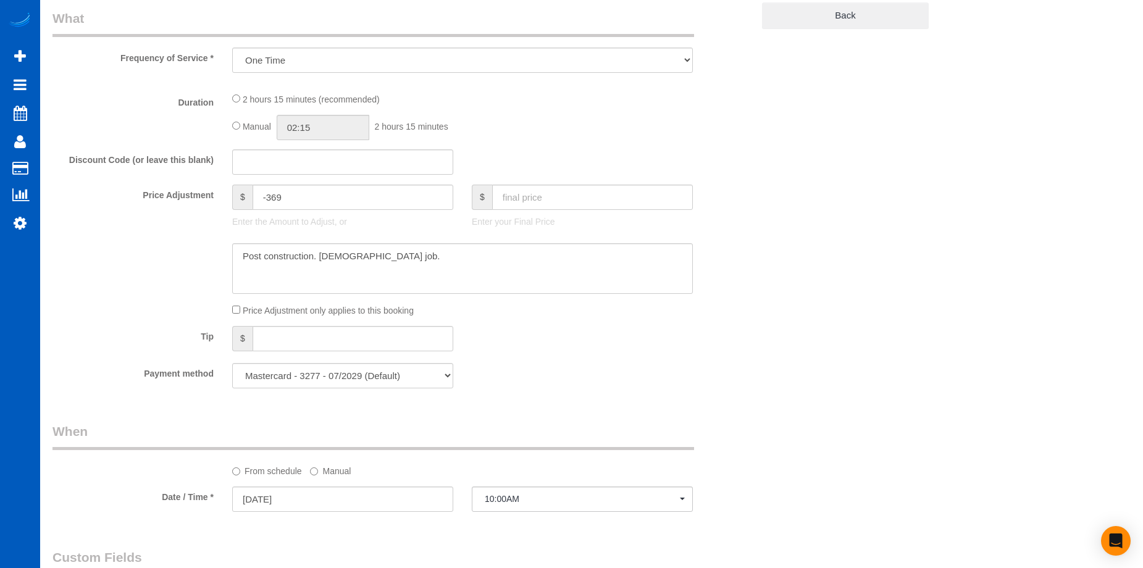
select select "199"
select select "2001"
select select "3"
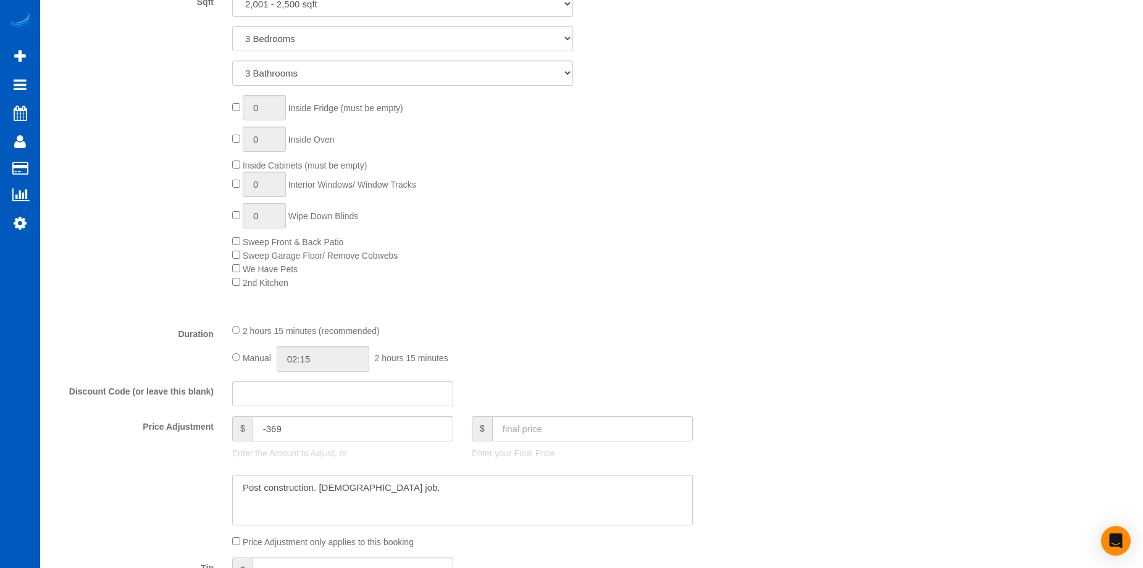
select select "2001"
select select "3"
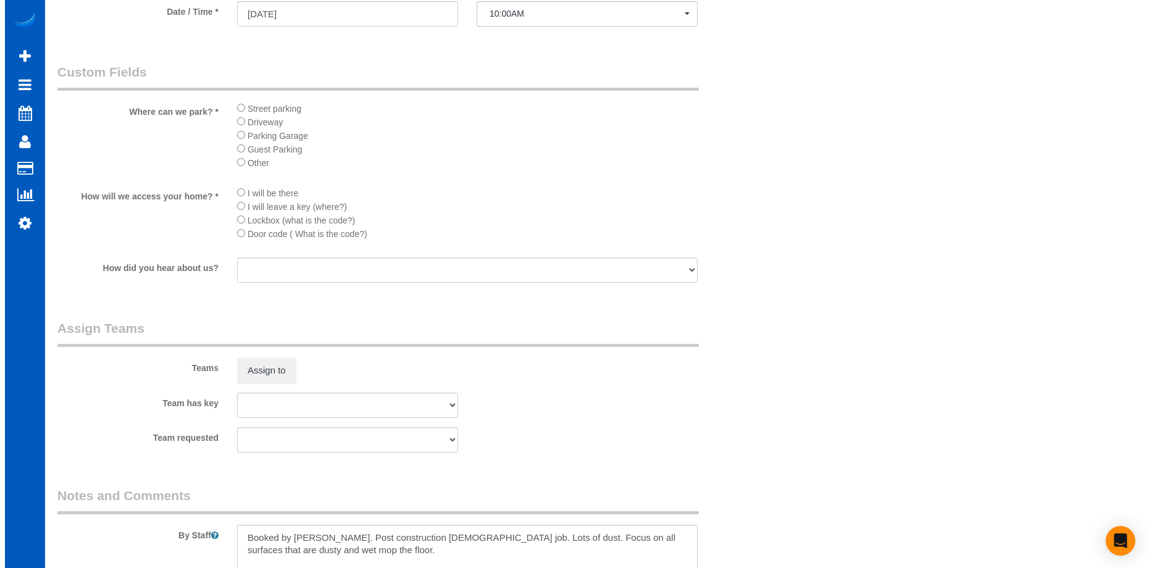
scroll to position [1482, 0]
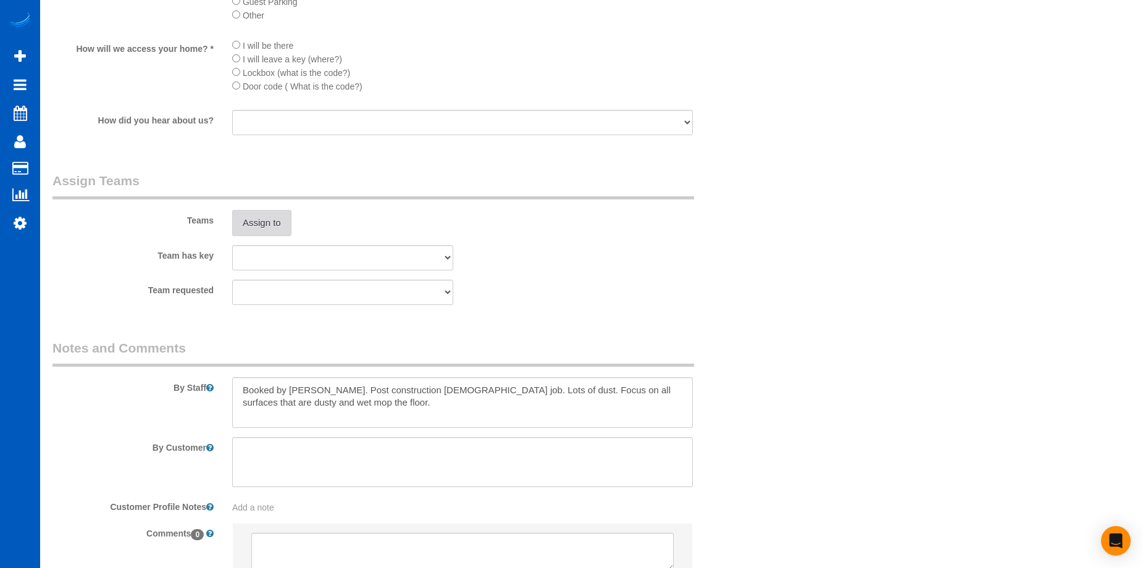
click at [283, 225] on button "Assign to" at bounding box center [261, 223] width 59 height 26
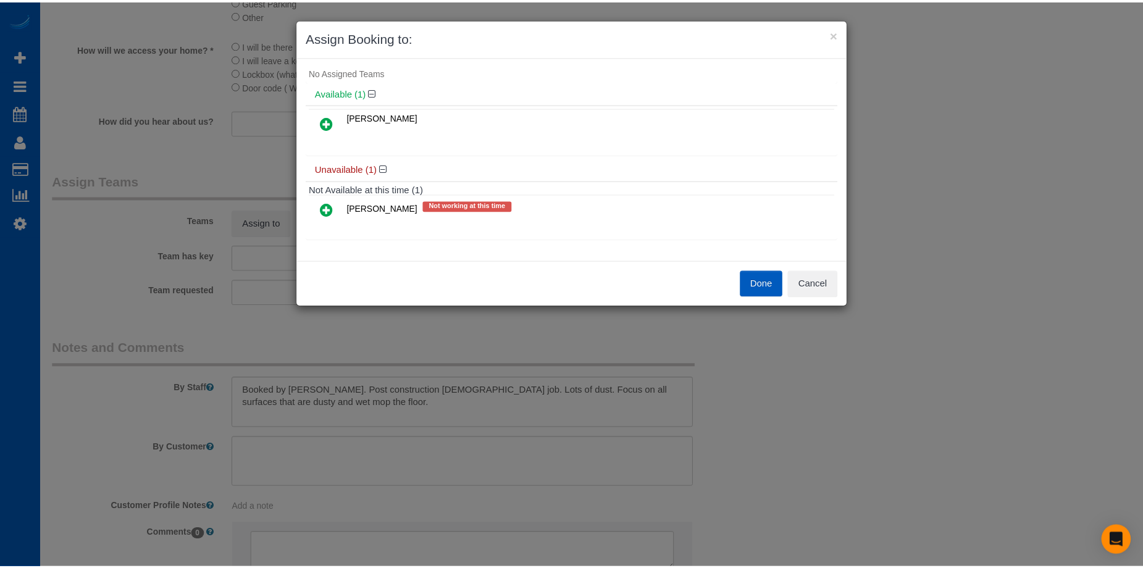
scroll to position [0, 0]
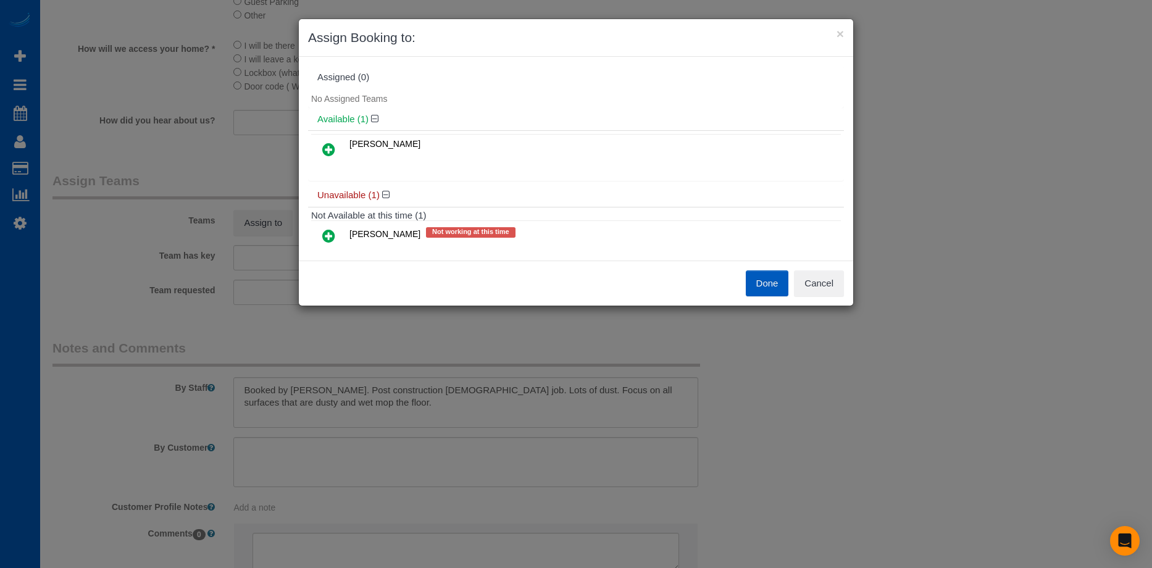
drag, startPoint x: 333, startPoint y: 148, endPoint x: 365, endPoint y: 133, distance: 35.1
click at [333, 148] on icon at bounding box center [328, 149] width 13 height 15
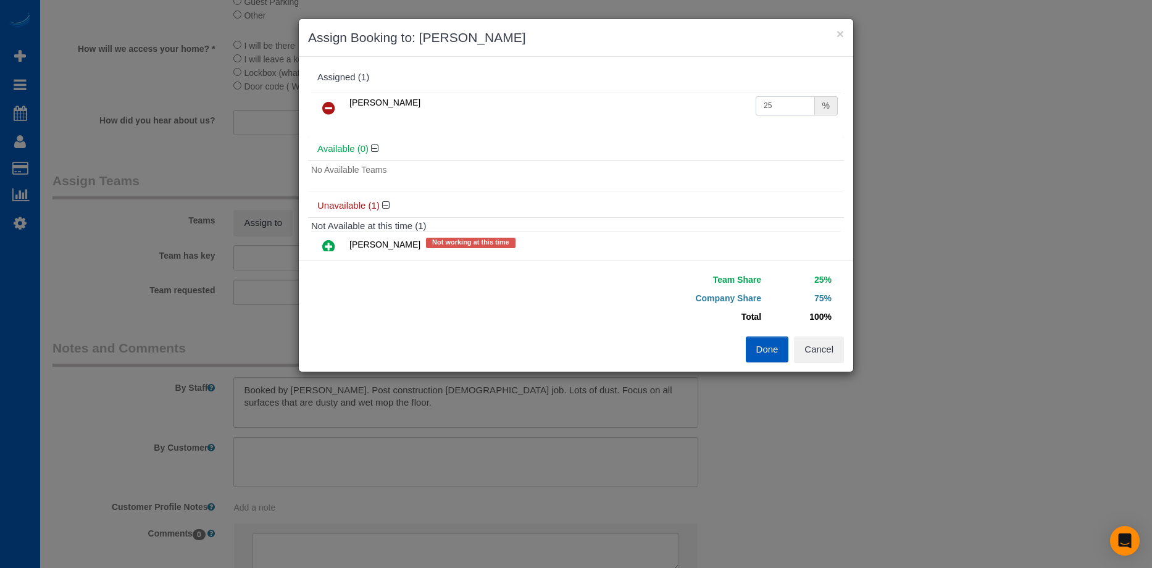
click at [776, 108] on input "25" at bounding box center [785, 105] width 59 height 19
drag, startPoint x: 786, startPoint y: 103, endPoint x: 682, endPoint y: 103, distance: 103.1
click at [684, 103] on tr "Viktoriia Nazarenko 25 %" at bounding box center [576, 108] width 530 height 31
type input "55"
click at [768, 354] on button "Done" at bounding box center [767, 350] width 43 height 26
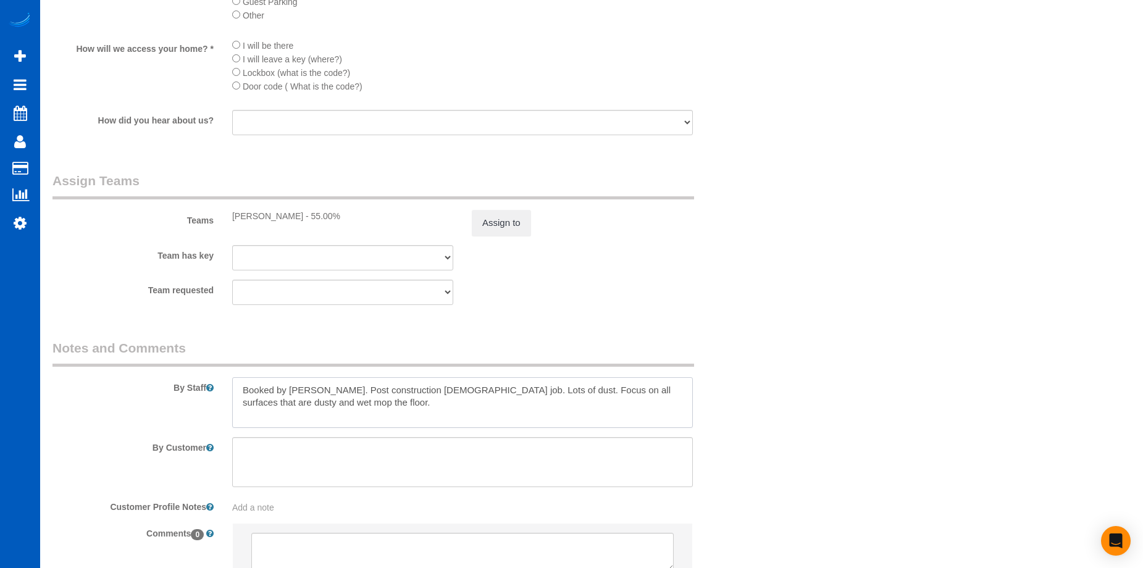
click at [324, 387] on textarea at bounding box center [462, 402] width 461 height 51
click at [316, 387] on textarea at bounding box center [462, 402] width 461 height 51
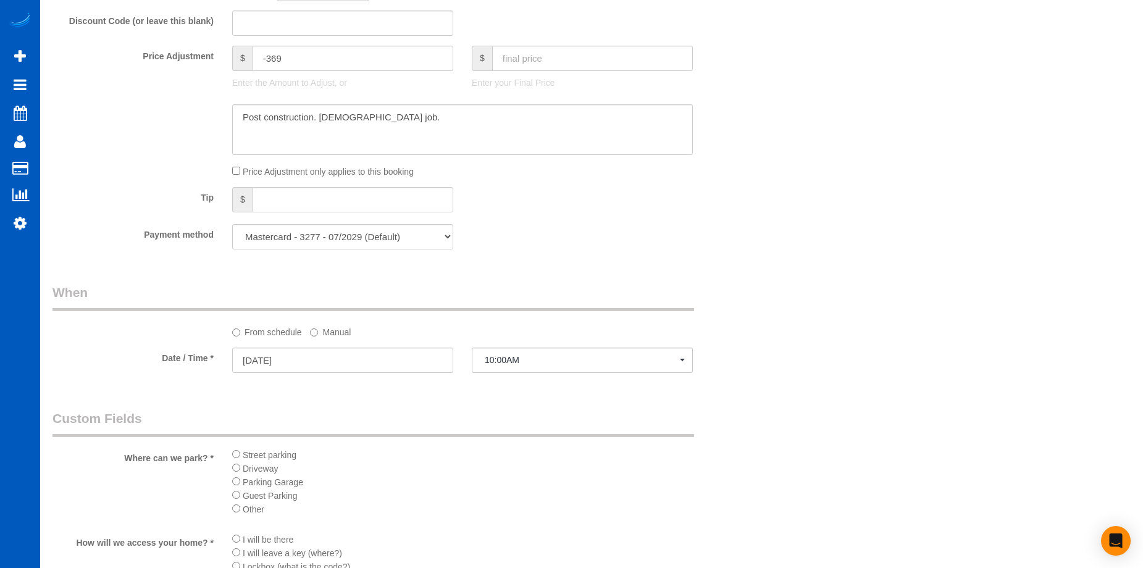
scroll to position [1235, 0]
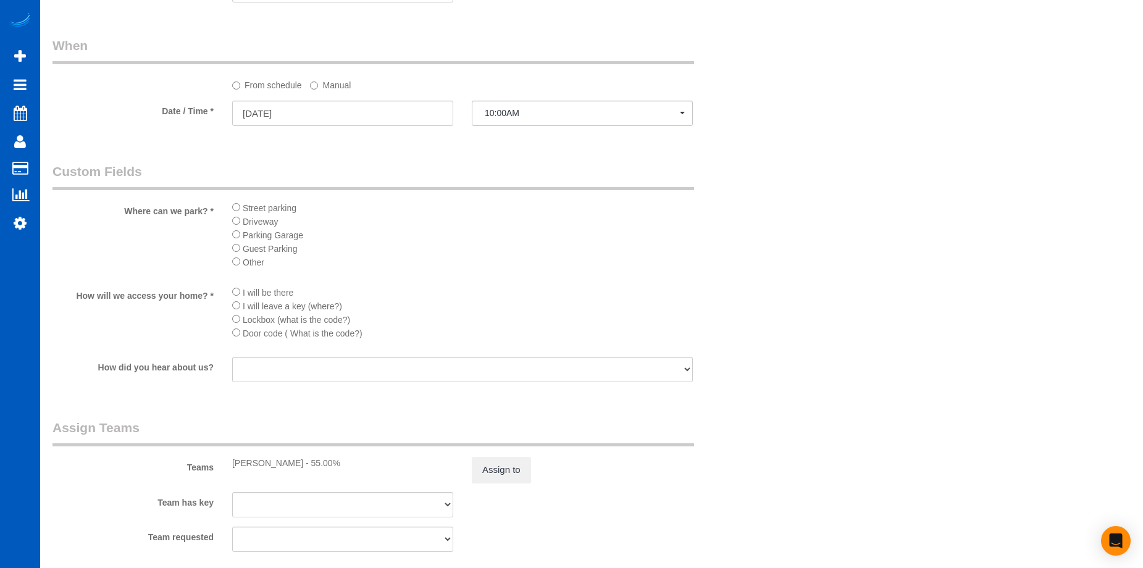
type textarea "Booked by Aaron. DO NOT COME ALONE! Post construction hourly job. Lots of dust.…"
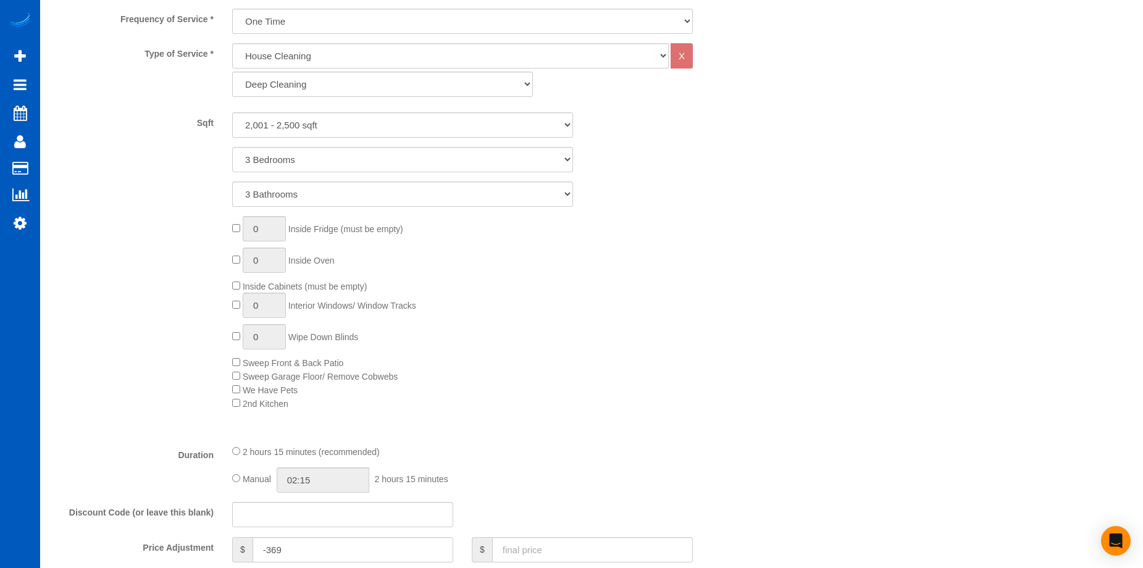
scroll to position [494, 0]
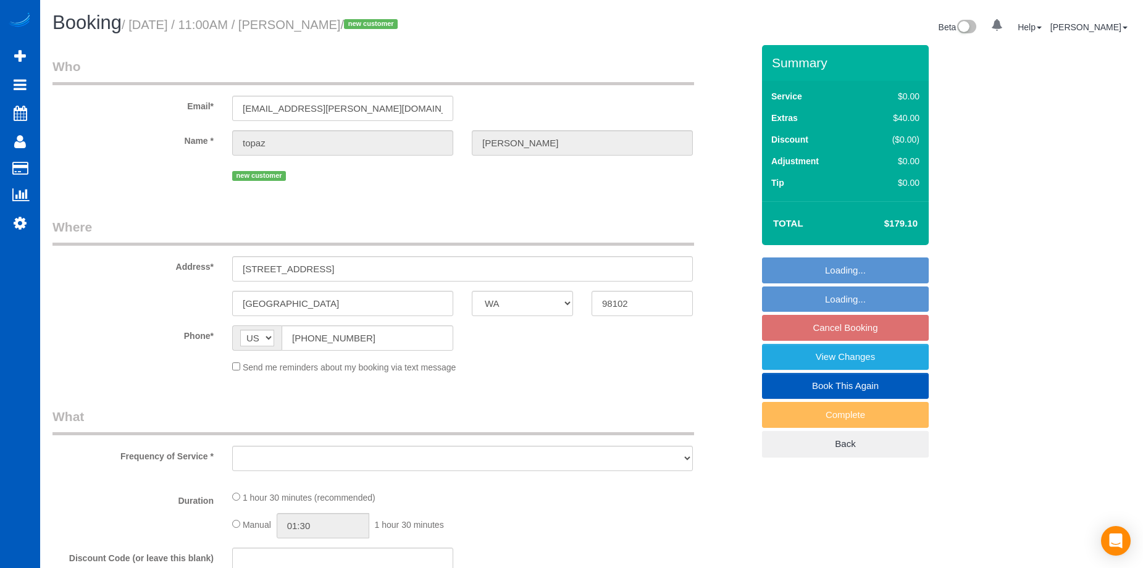
select select "WA"
select select "object:1051"
select select "199"
select select "2"
select select "number:8"
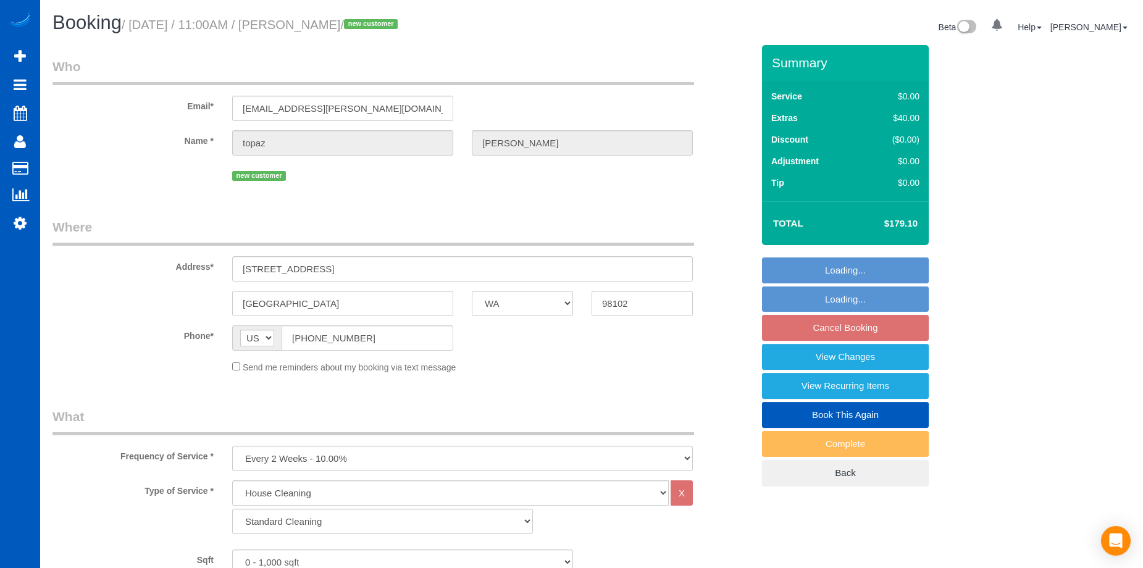
select select "spot2"
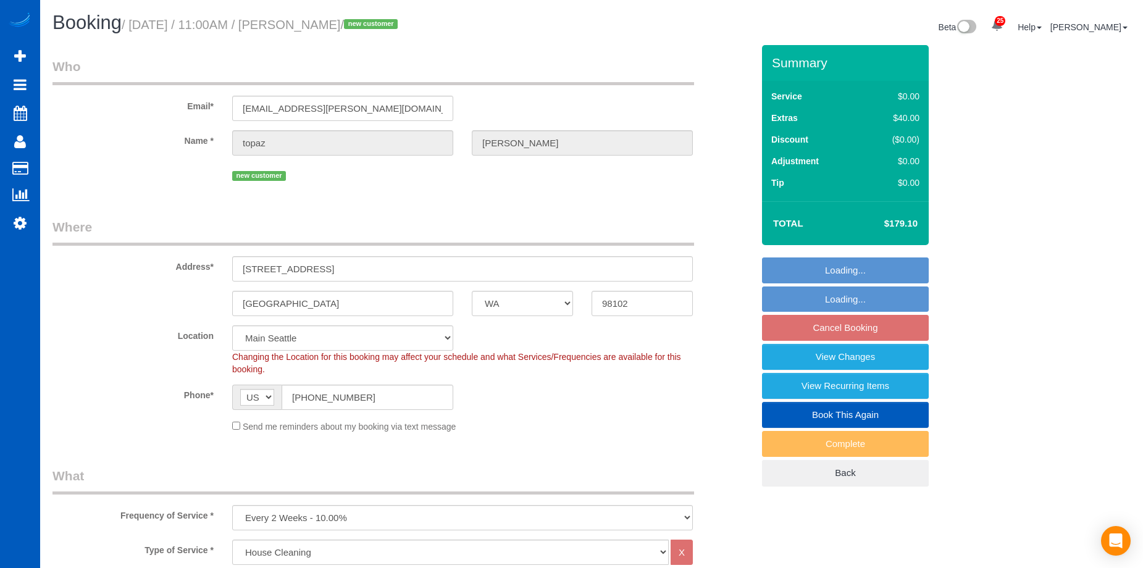
select select "object:1159"
select select "2"
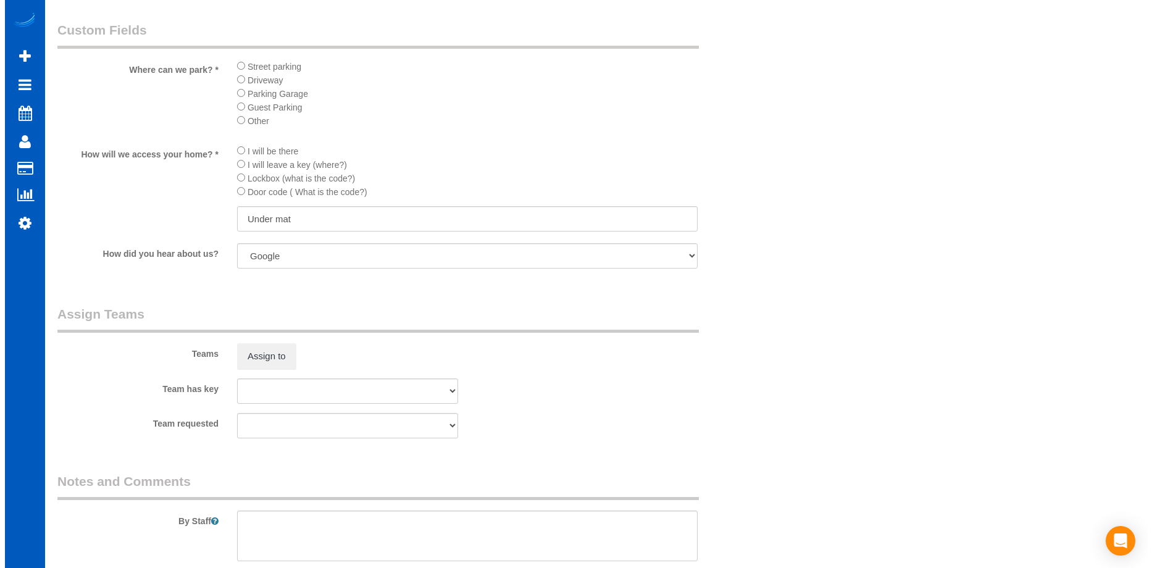
scroll to position [1482, 0]
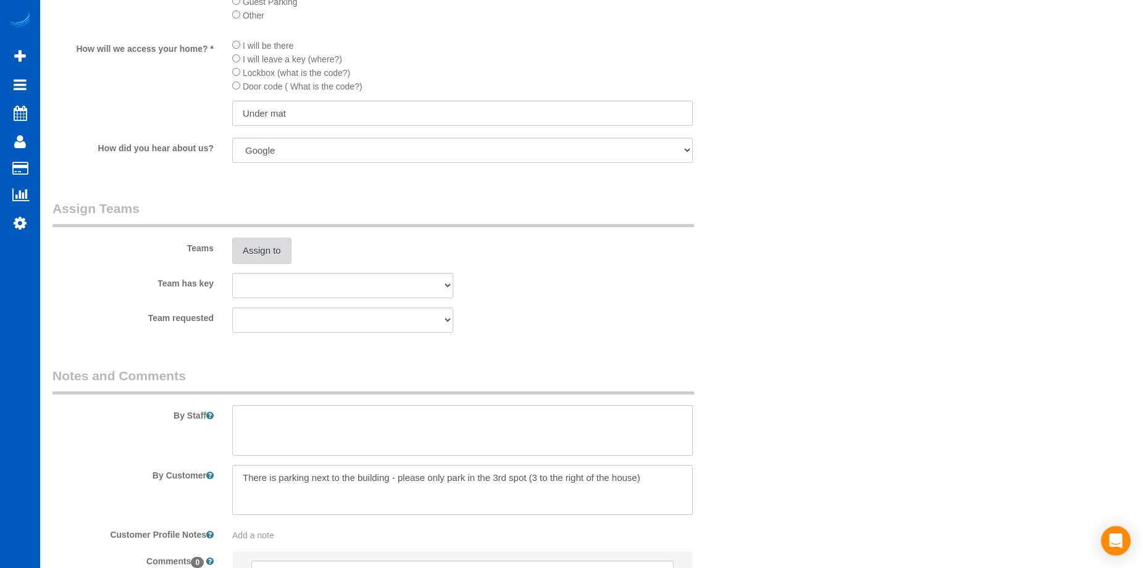
click at [282, 241] on button "Assign to" at bounding box center [261, 251] width 59 height 26
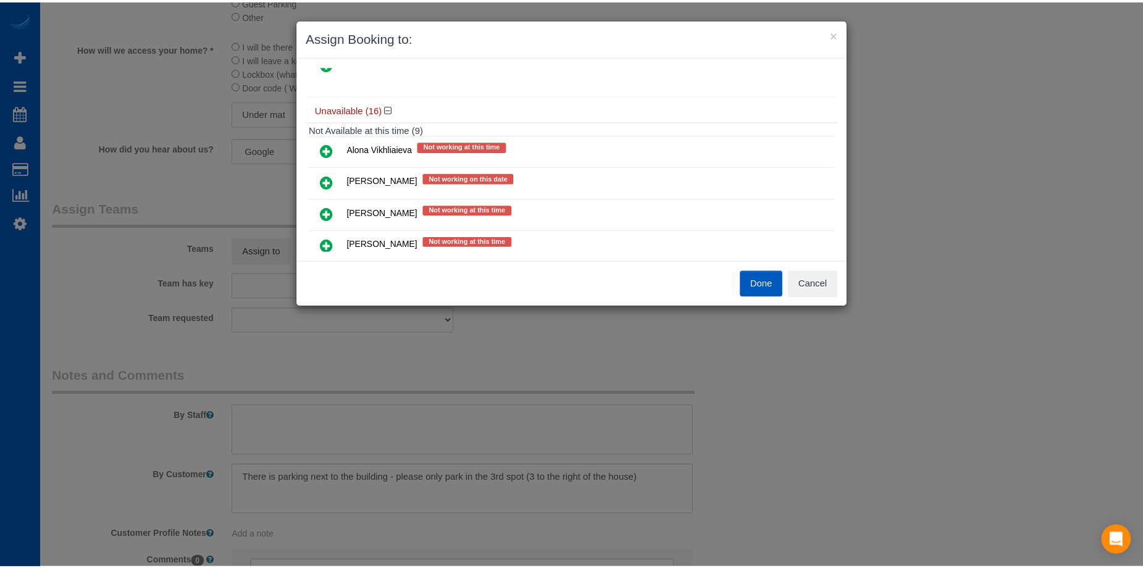
scroll to position [0, 0]
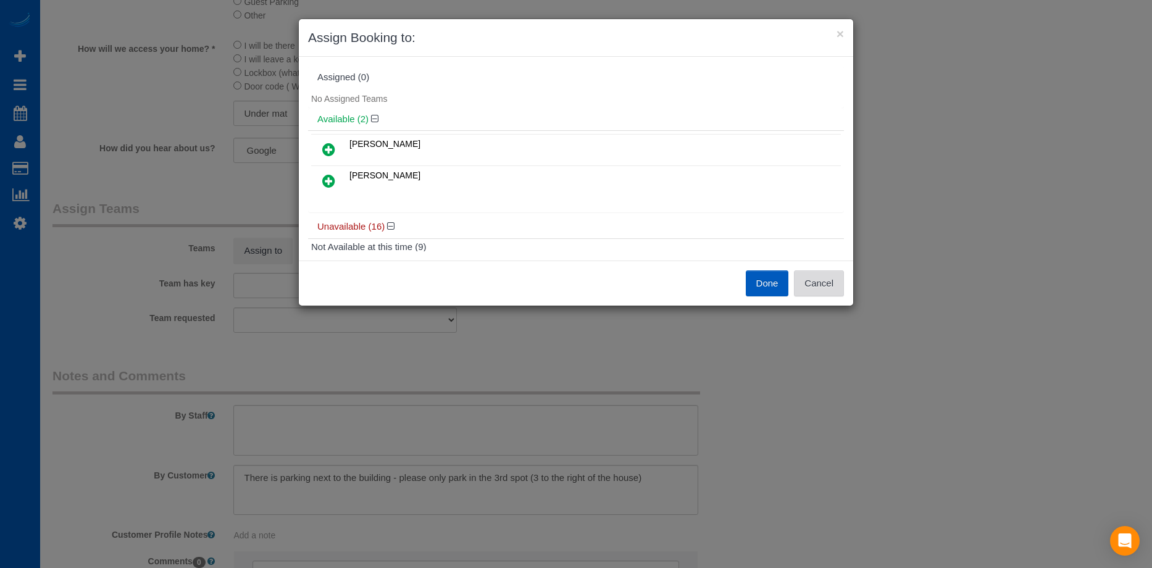
click at [838, 276] on button "Cancel" at bounding box center [819, 283] width 50 height 26
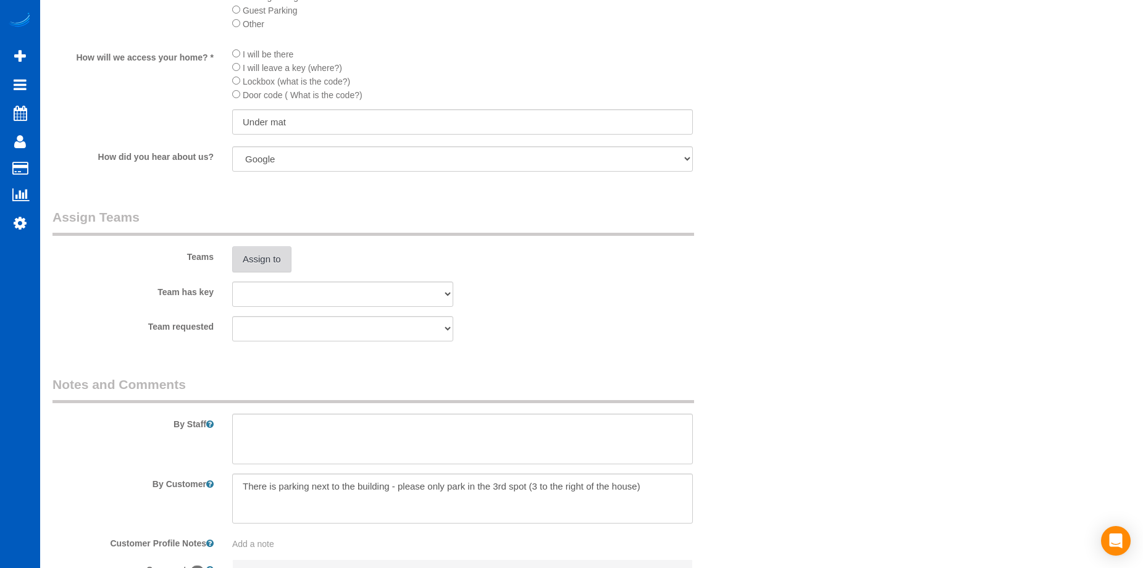
scroll to position [1612, 0]
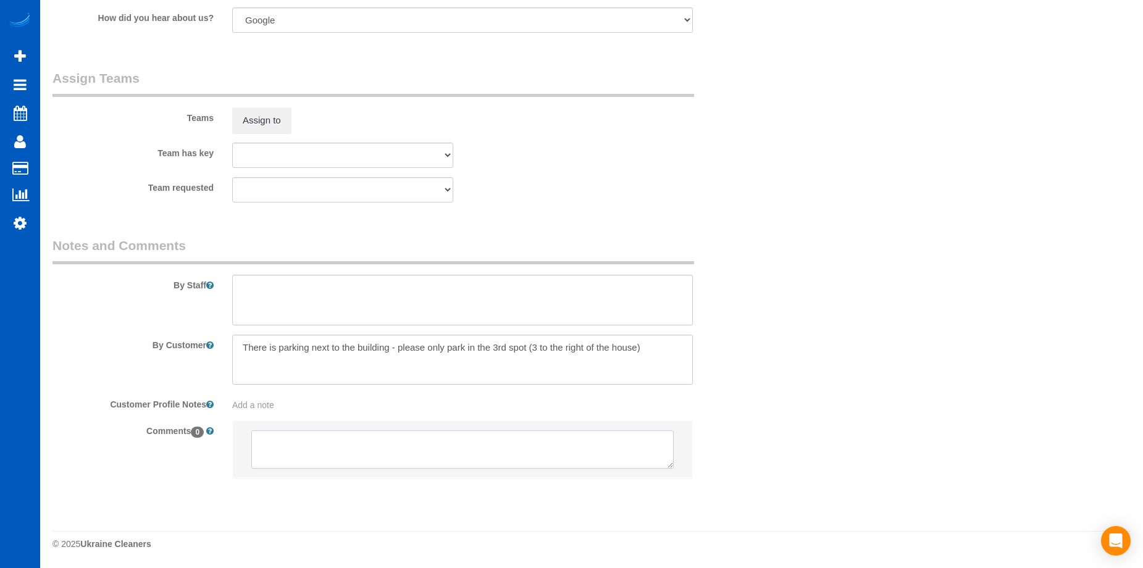
click at [306, 446] on textarea at bounding box center [462, 449] width 422 height 38
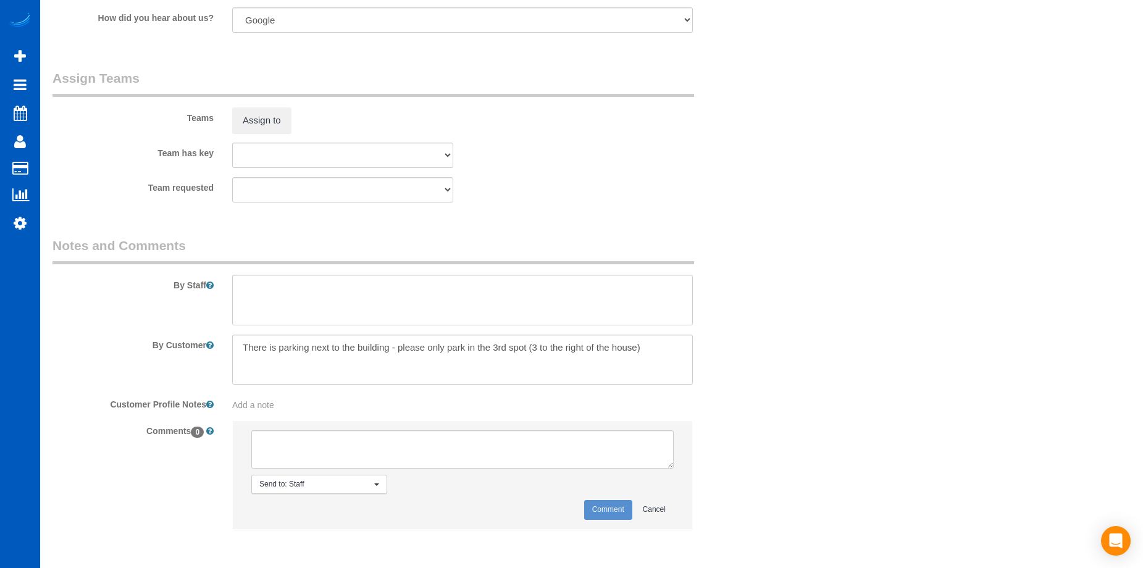
click at [351, 482] on span "Send to: Staff" at bounding box center [315, 484] width 112 height 10
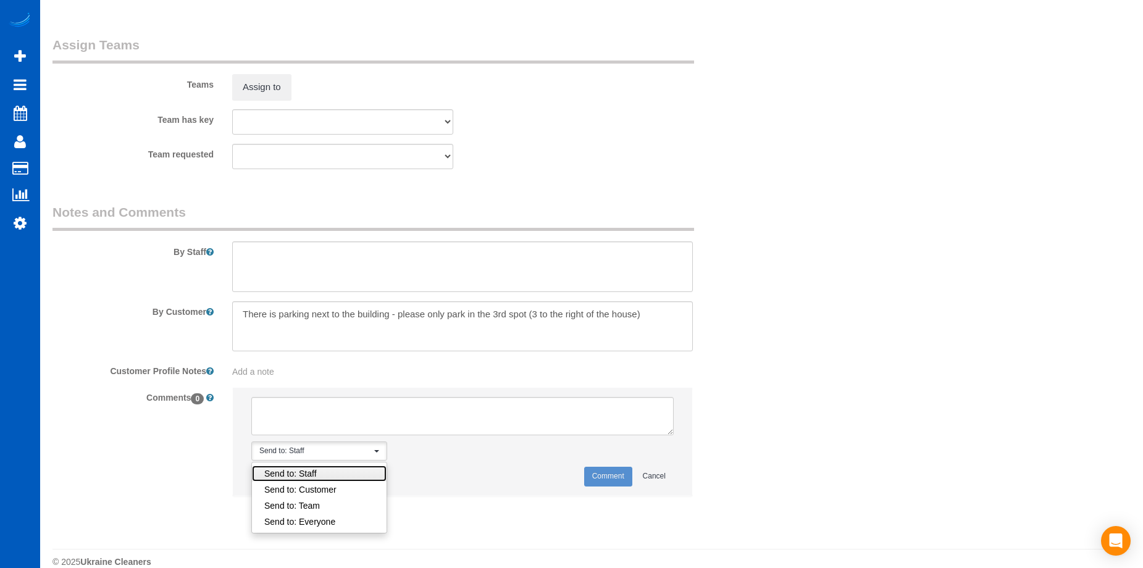
scroll to position [1664, 0]
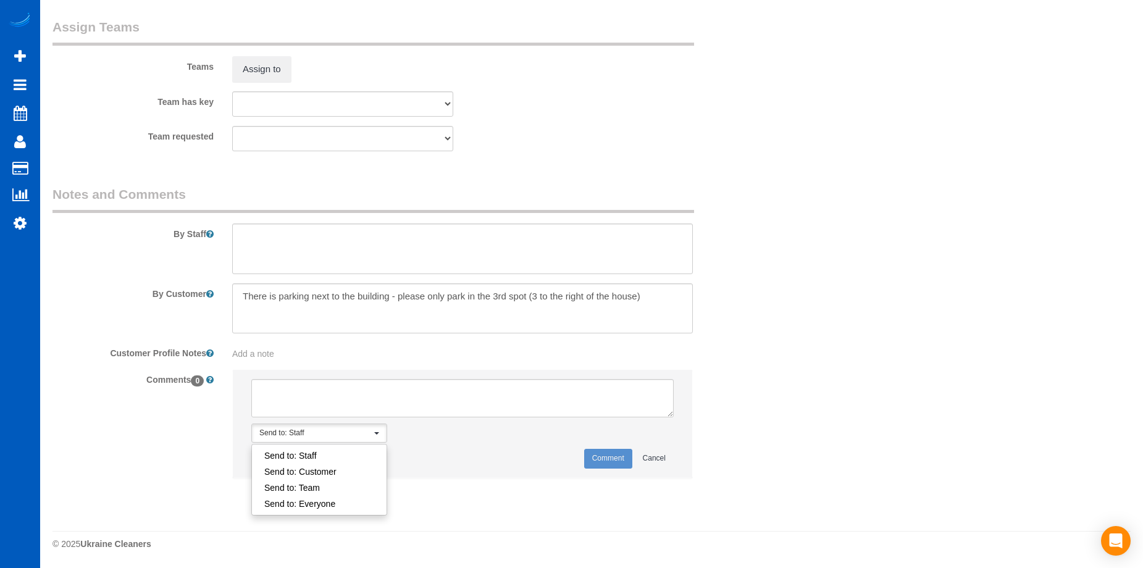
click at [362, 436] on span "Send to: Staff" at bounding box center [315, 433] width 112 height 10
click at [368, 393] on textarea at bounding box center [462, 398] width 422 height 38
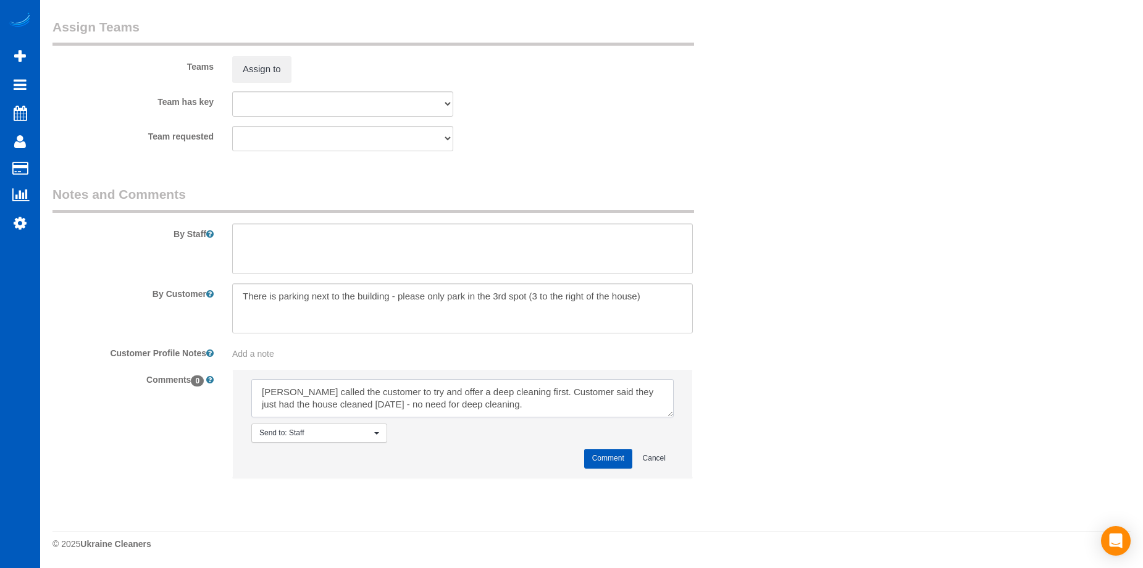
drag, startPoint x: 378, startPoint y: 405, endPoint x: 597, endPoint y: 385, distance: 220.2
click at [607, 403] on textarea at bounding box center [462, 398] width 422 height 38
type textarea "Jade called the customer to try and offer a deep cleaning first. Customer said …"
click at [542, 259] on textarea at bounding box center [462, 249] width 461 height 51
click at [535, 413] on textarea at bounding box center [462, 398] width 422 height 38
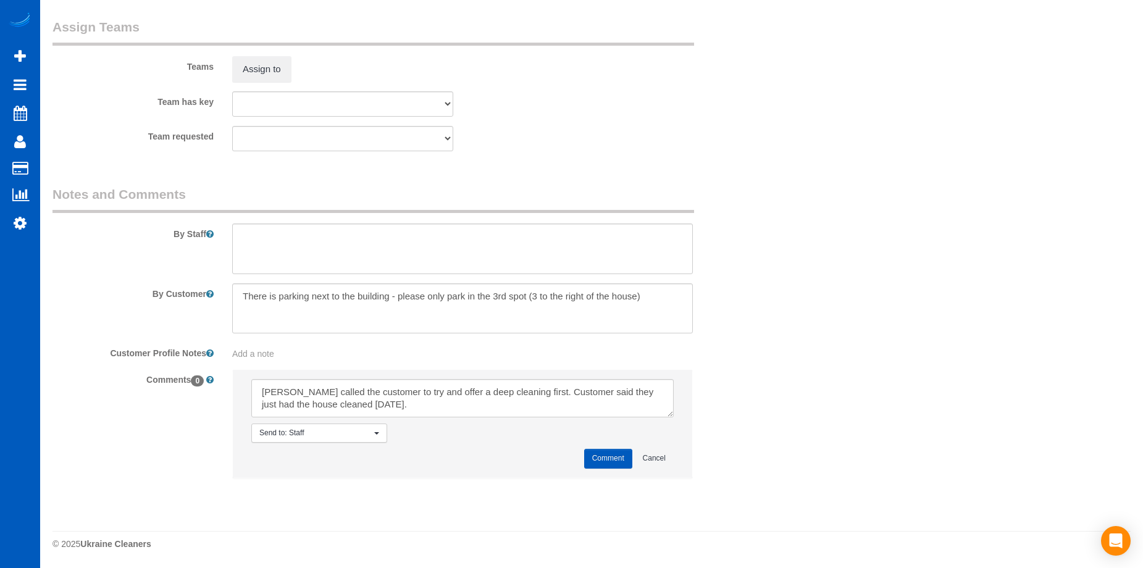
click at [614, 456] on button "Comment" at bounding box center [608, 458] width 48 height 19
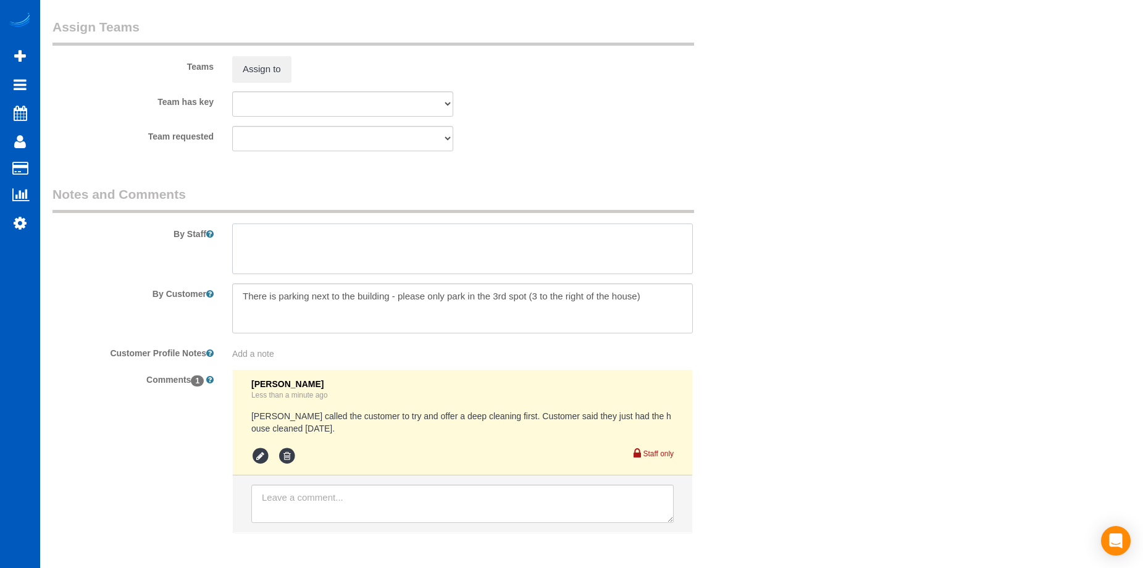
click at [554, 258] on textarea at bounding box center [462, 249] width 461 height 51
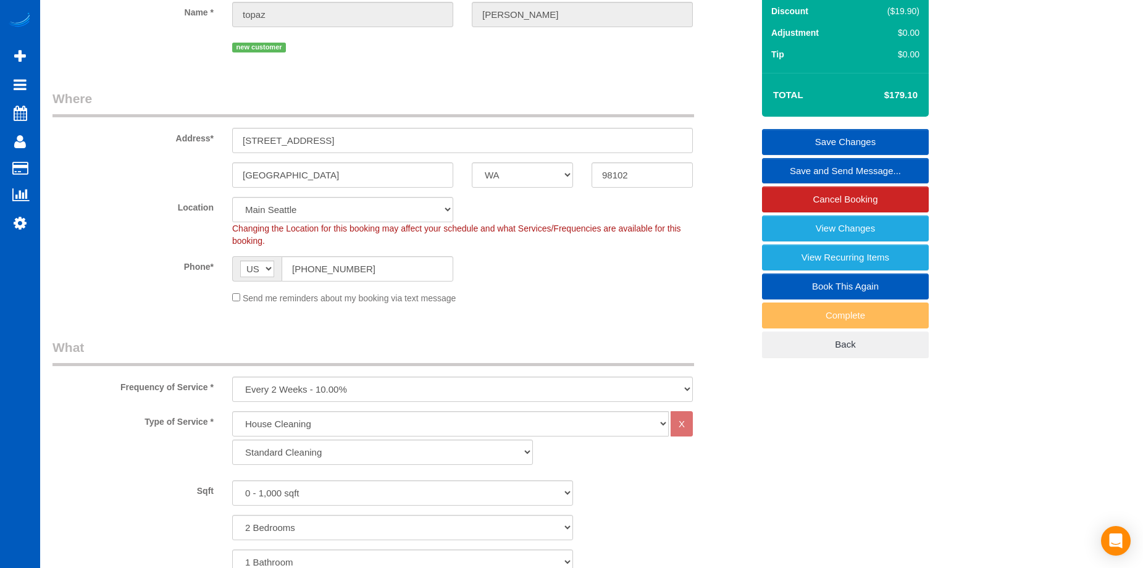
scroll to position [0, 0]
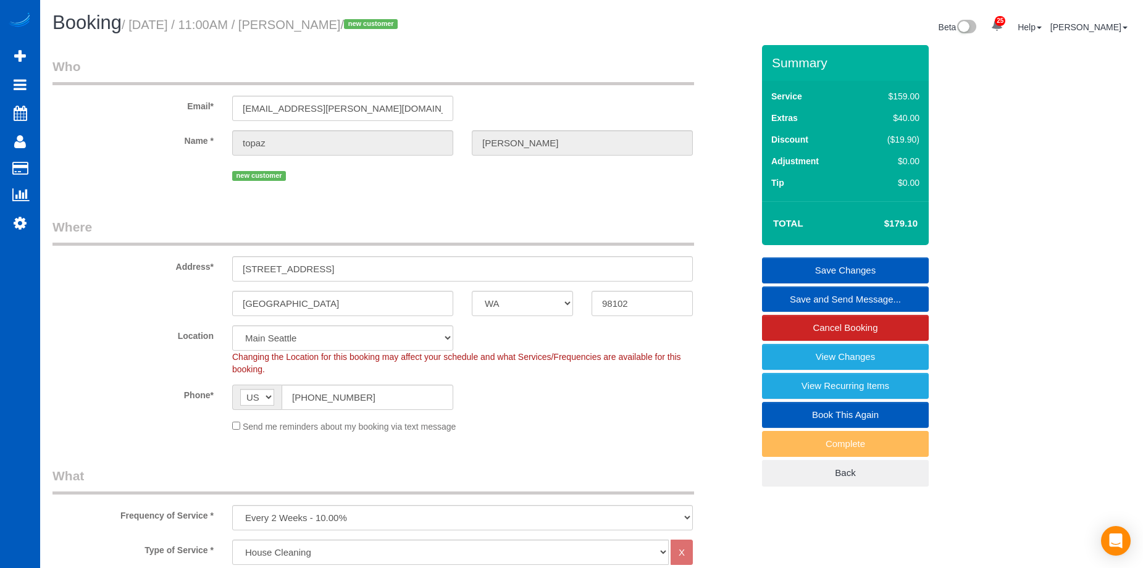
type textarea "Areas of focus are desks and dust."
click at [803, 268] on link "Save Changes" at bounding box center [845, 271] width 167 height 26
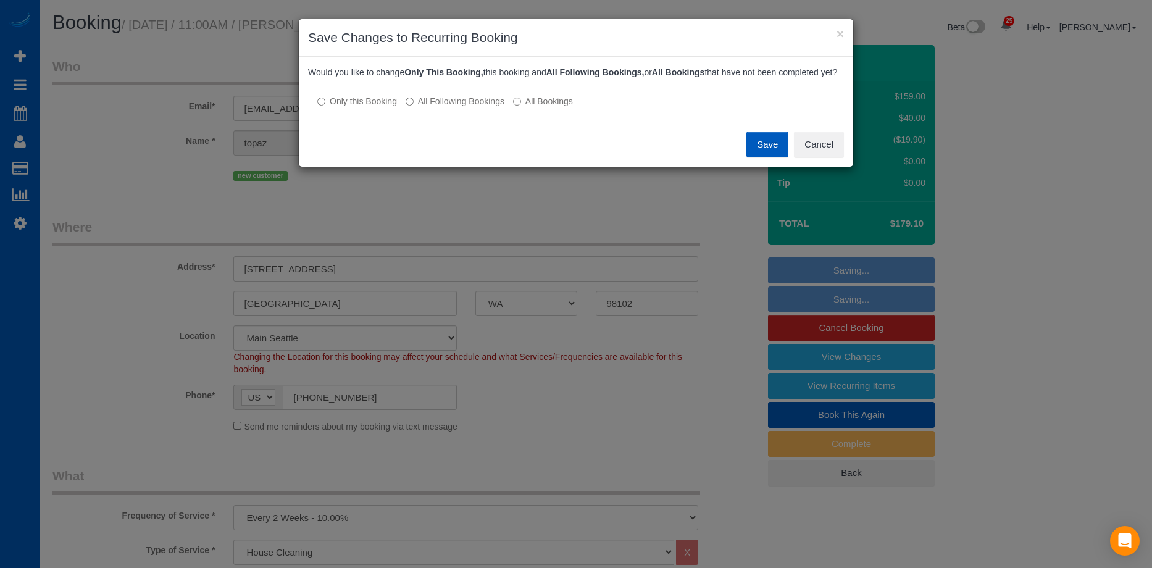
click at [441, 107] on label "All Following Bookings" at bounding box center [455, 101] width 99 height 12
click at [378, 107] on label "Only this Booking" at bounding box center [357, 101] width 80 height 12
click at [763, 154] on button "Save" at bounding box center [768, 145] width 42 height 26
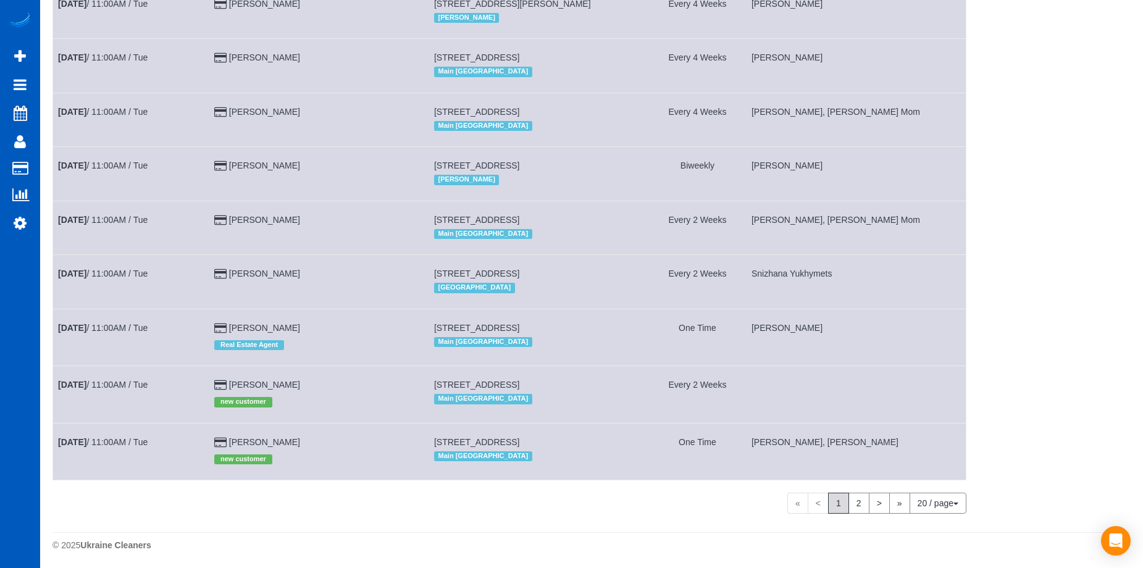
scroll to position [739, 0]
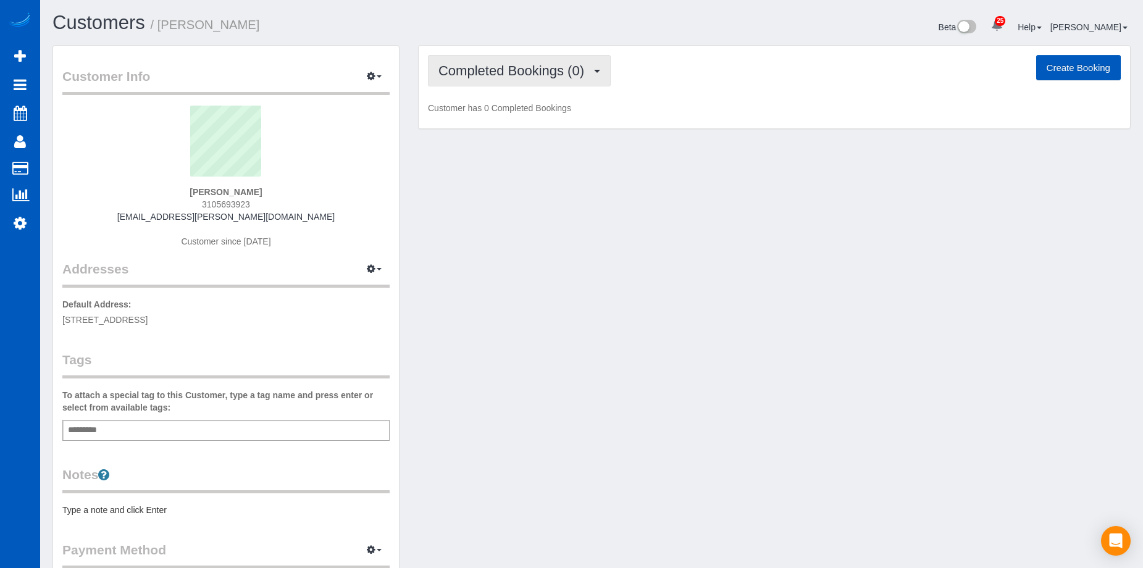
click at [528, 81] on button "Completed Bookings (0)" at bounding box center [519, 70] width 183 height 31
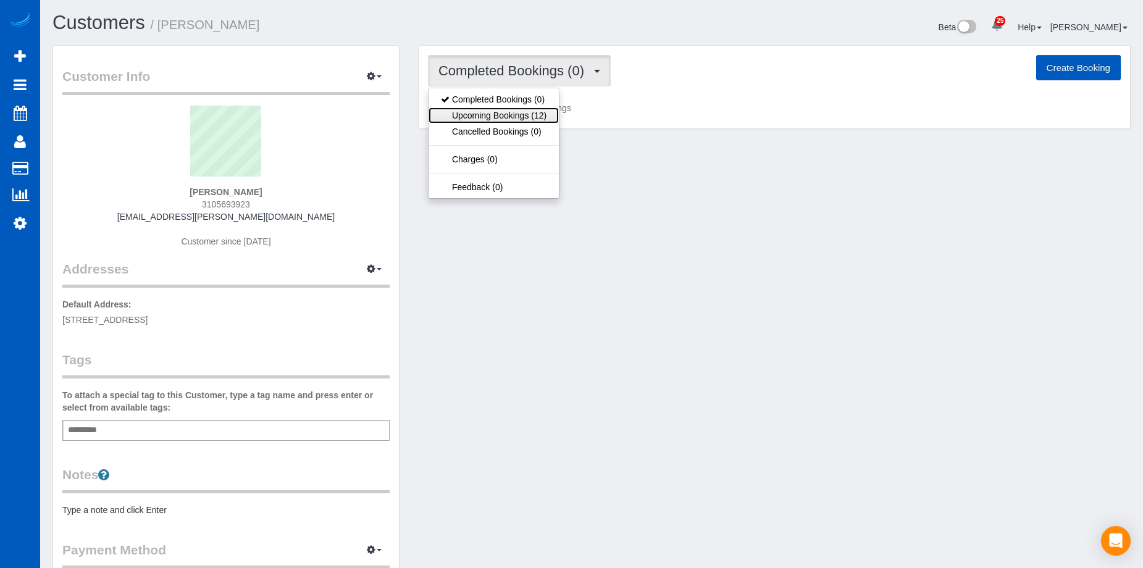
click at [507, 113] on link "Upcoming Bookings (12)" at bounding box center [494, 115] width 130 height 16
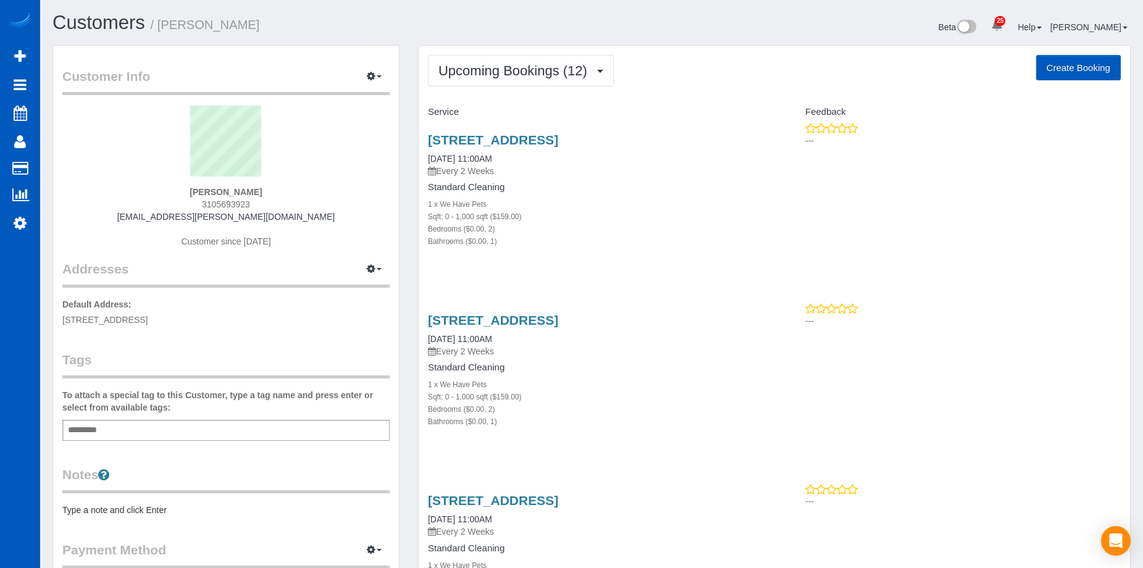
click at [522, 130] on div "[STREET_ADDRESS] [DATE] 11:00AM Every 2 Weeks Standard Cleaning 1 x We Have Pet…" at bounding box center [597, 196] width 356 height 149
click at [522, 133] on link "[STREET_ADDRESS]" at bounding box center [493, 140] width 130 height 14
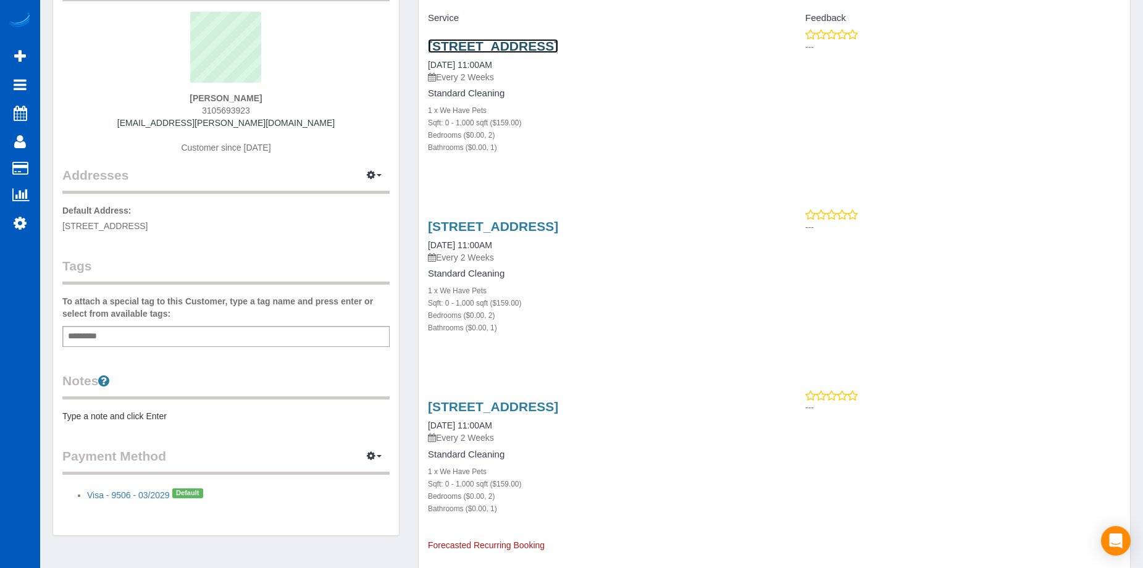
scroll to position [247, 0]
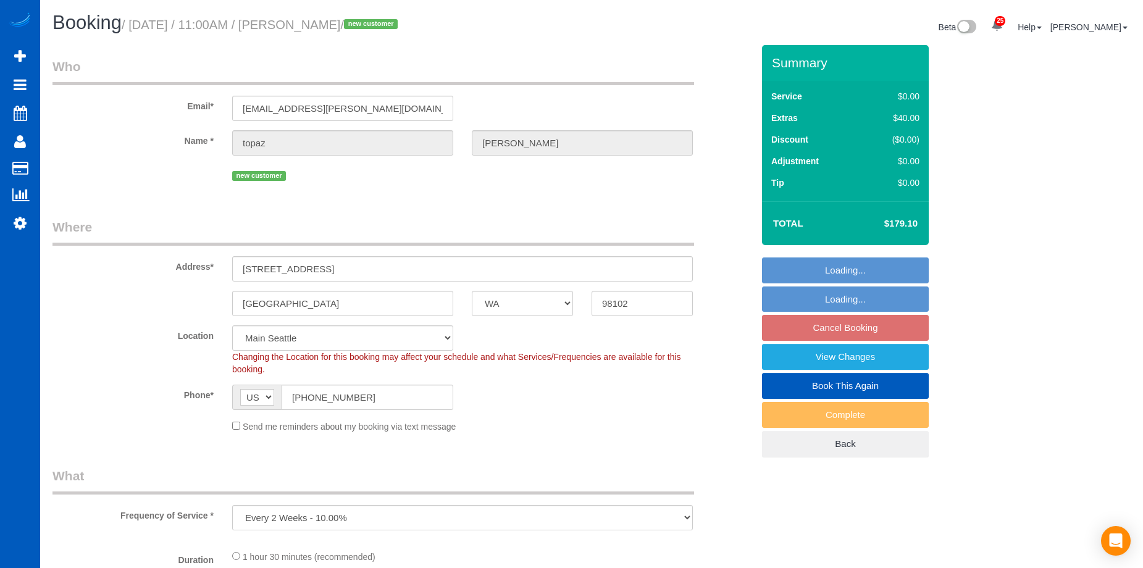
select select "WA"
select select "number:8"
select select "object:917"
select select "199"
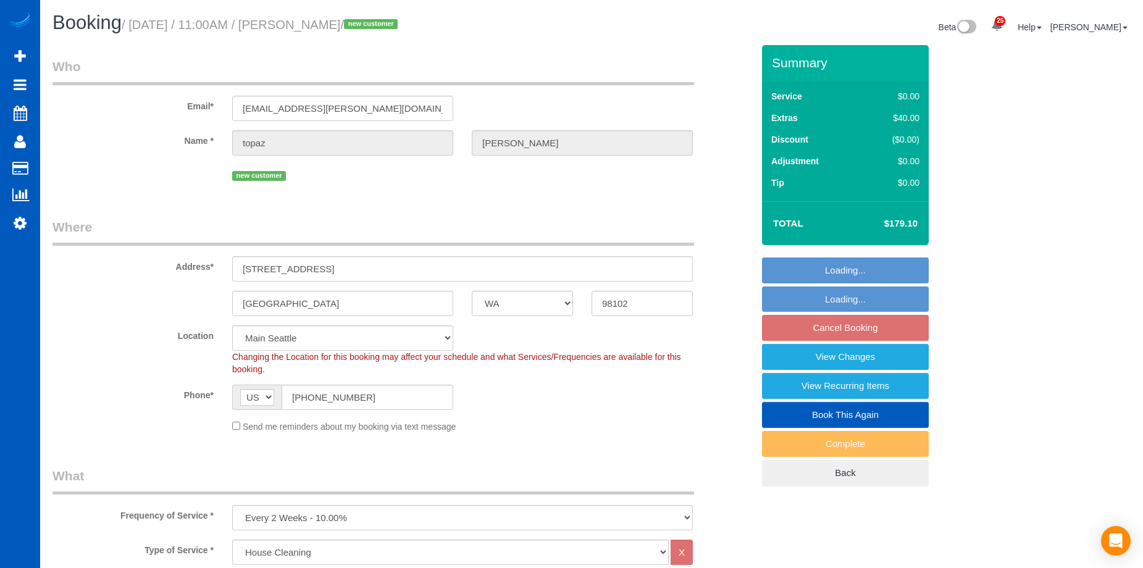
select select "spot2"
select select "2"
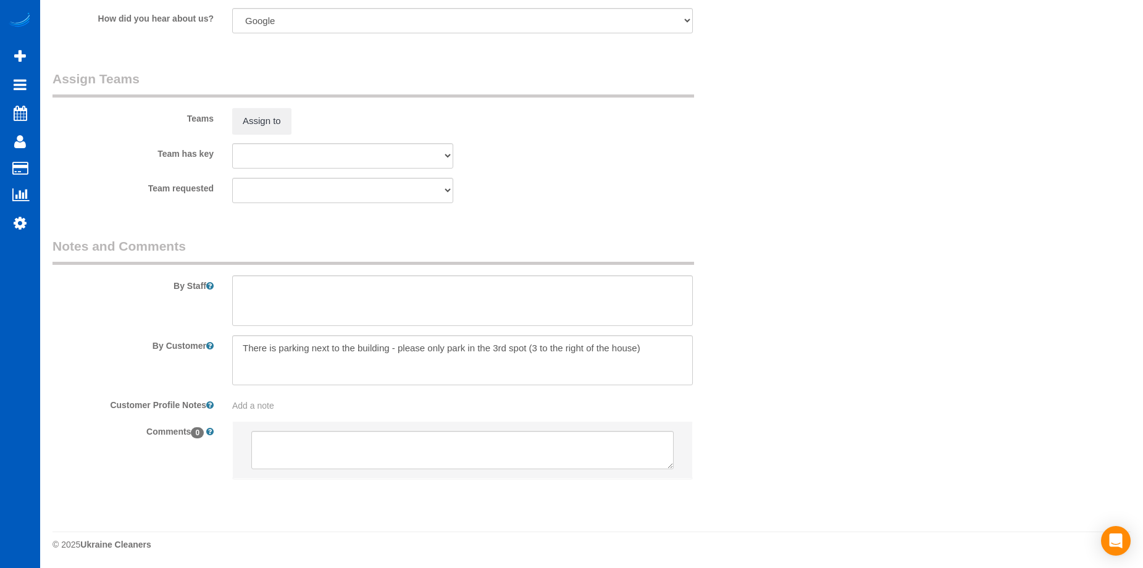
scroll to position [1612, 0]
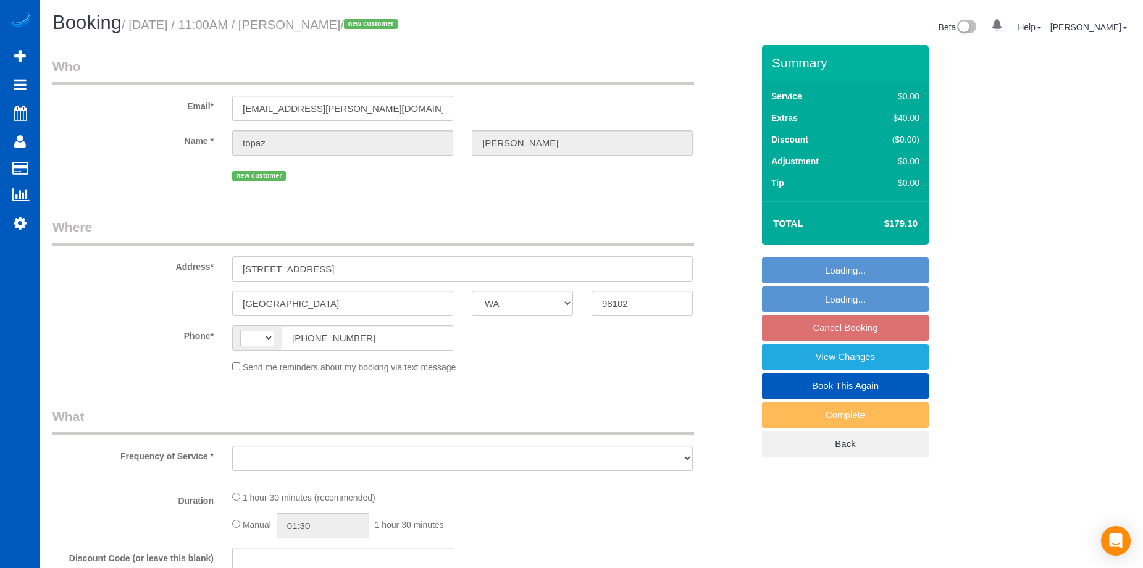
select select "WA"
select select "number:8"
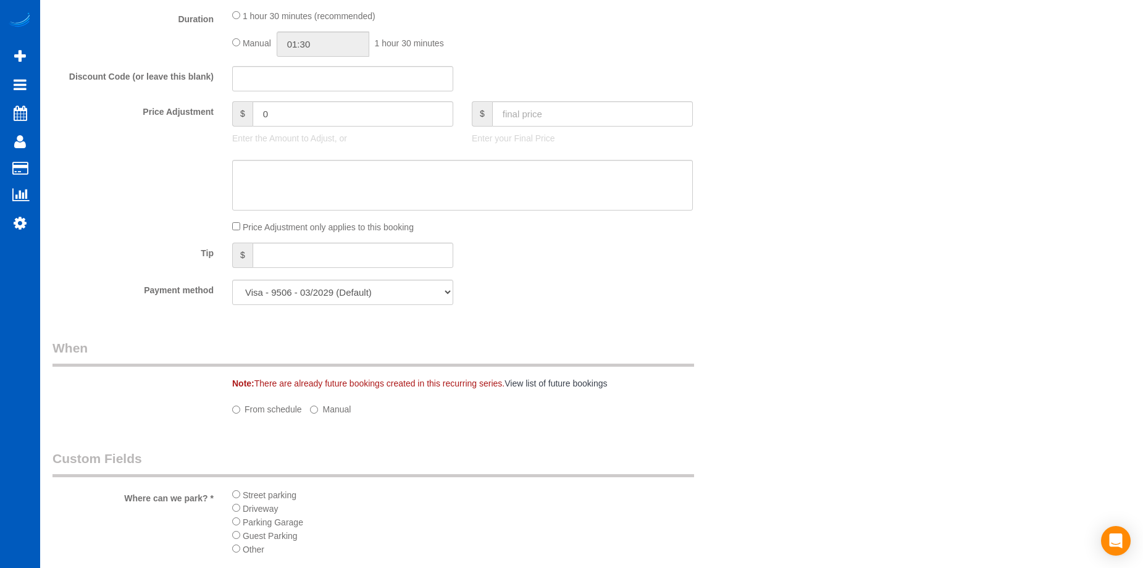
select select "string:[GEOGRAPHIC_DATA]"
select select "object:937"
select select "199"
select select "2"
select select "spot2"
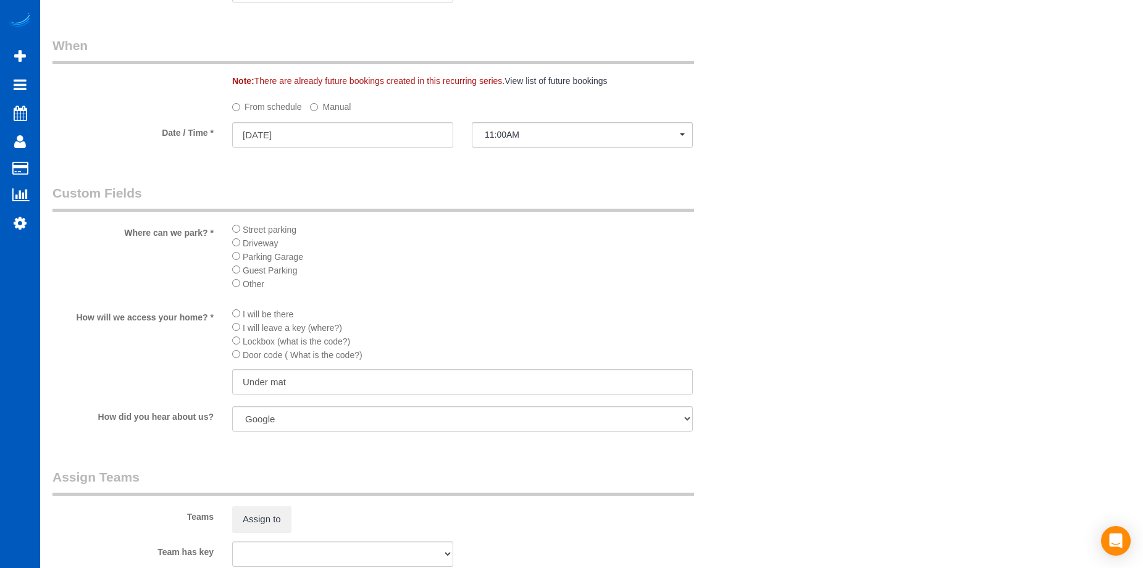
select select "object:1183"
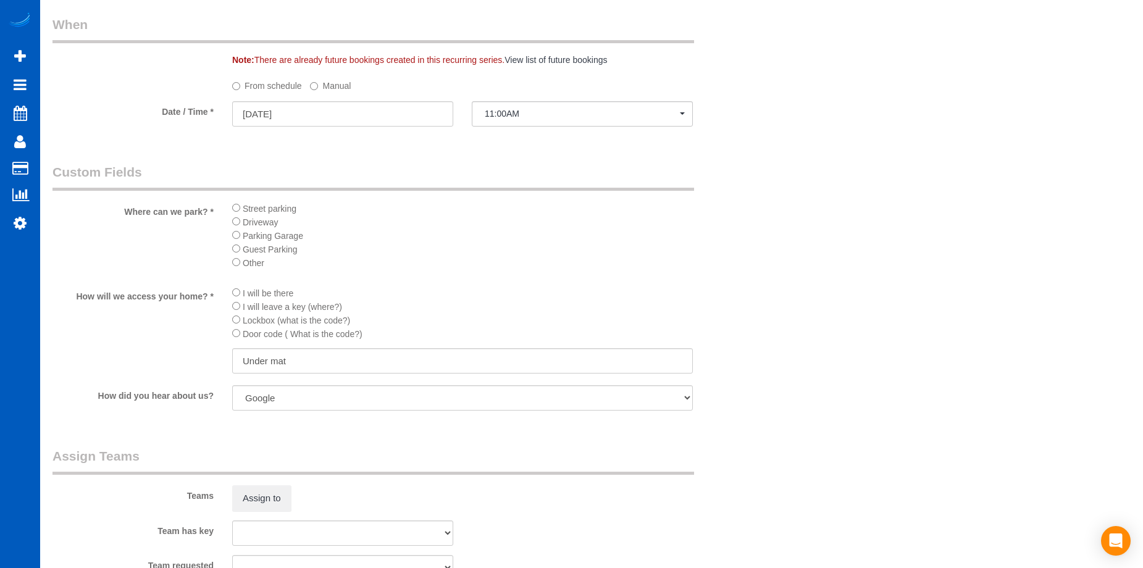
select select "2"
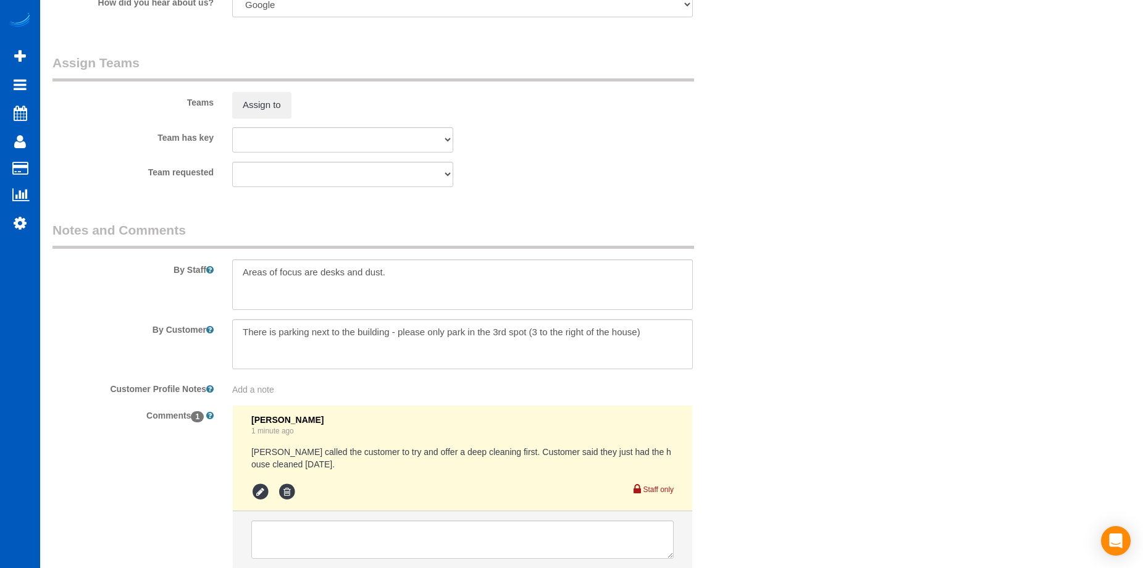
scroll to position [1740, 0]
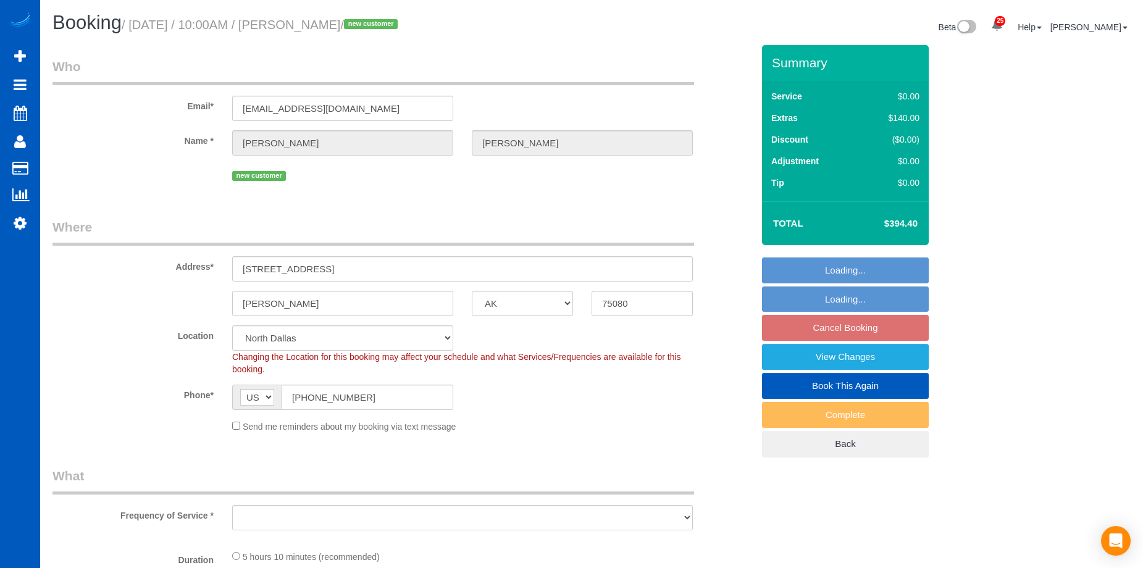
select select "[GEOGRAPHIC_DATA]"
select select "object:938"
select select "199"
select select "1501"
select select "3"
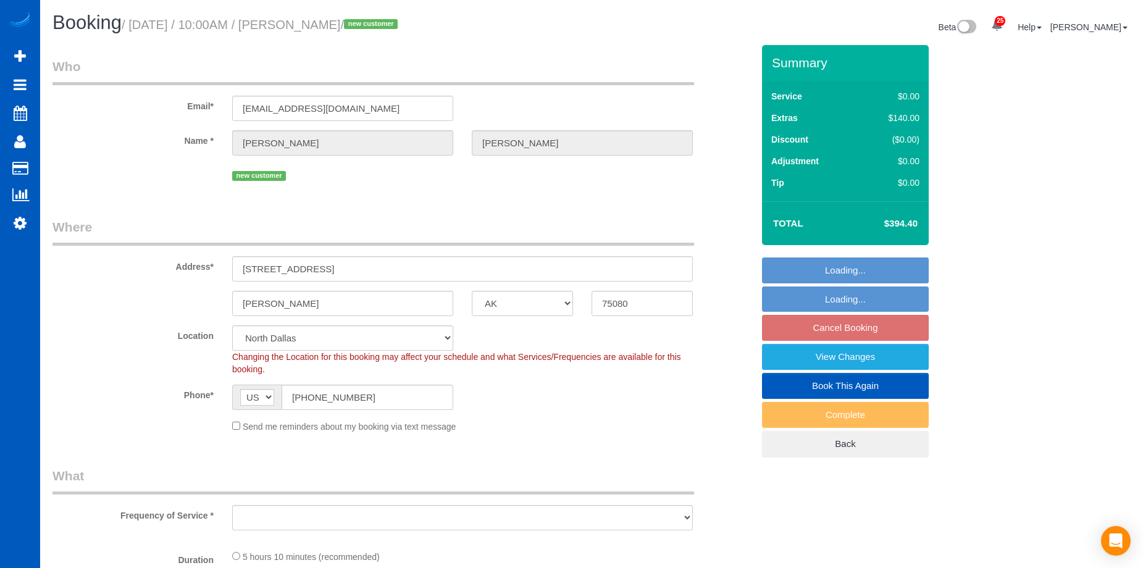
select select "3"
select select "spot1"
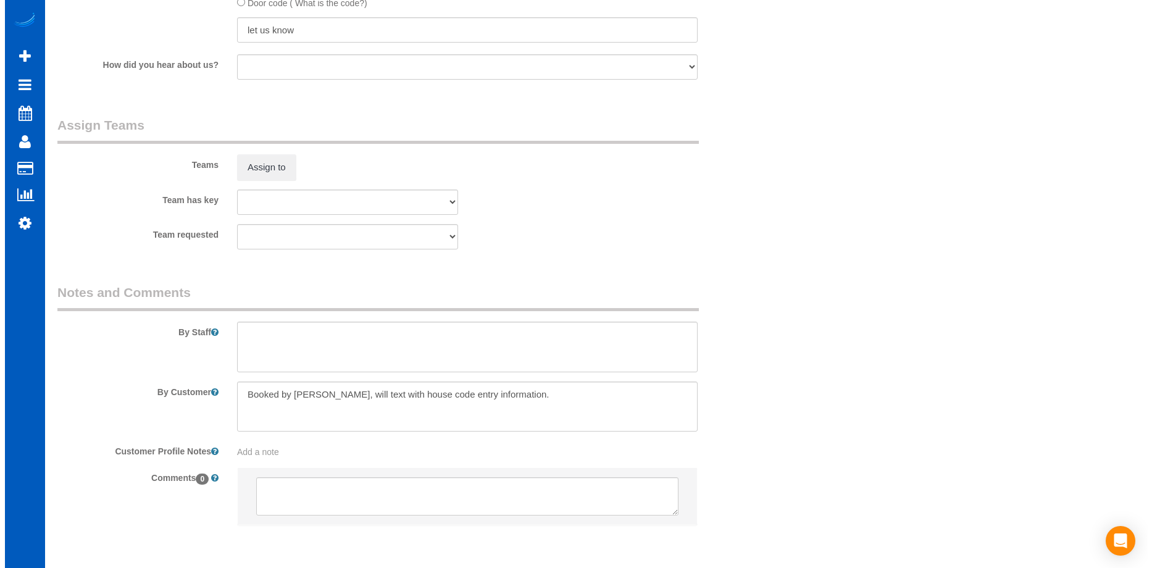
scroll to position [1544, 0]
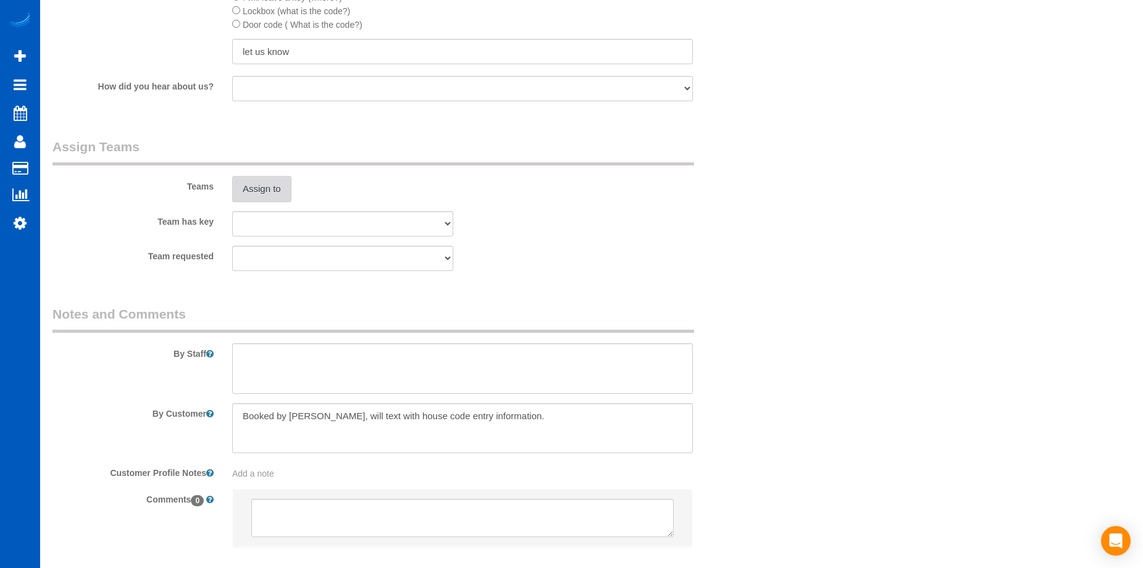
click at [268, 186] on button "Assign to" at bounding box center [261, 189] width 59 height 26
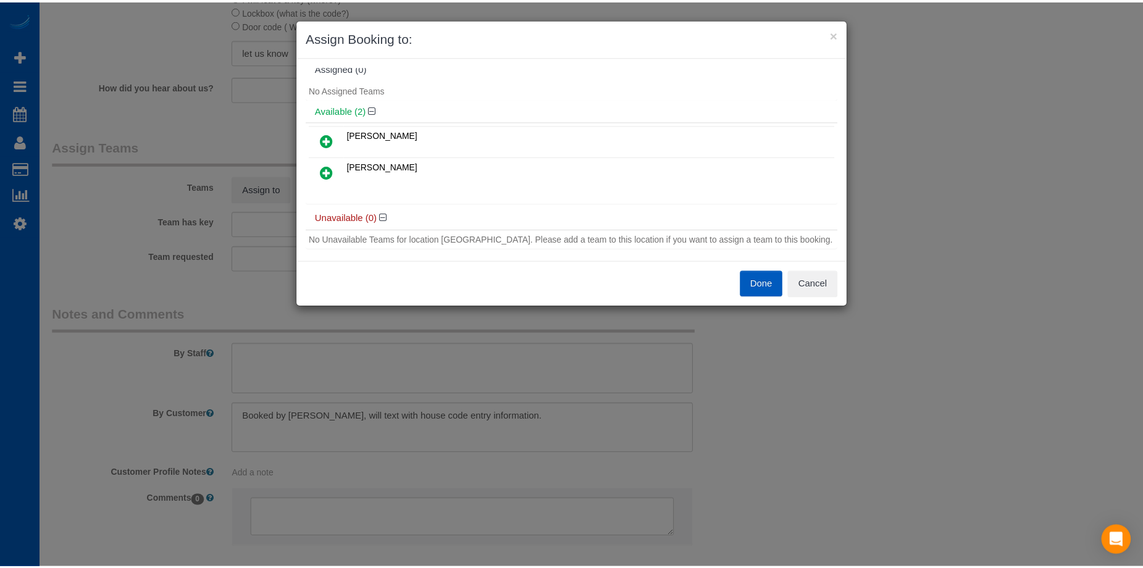
scroll to position [19, 0]
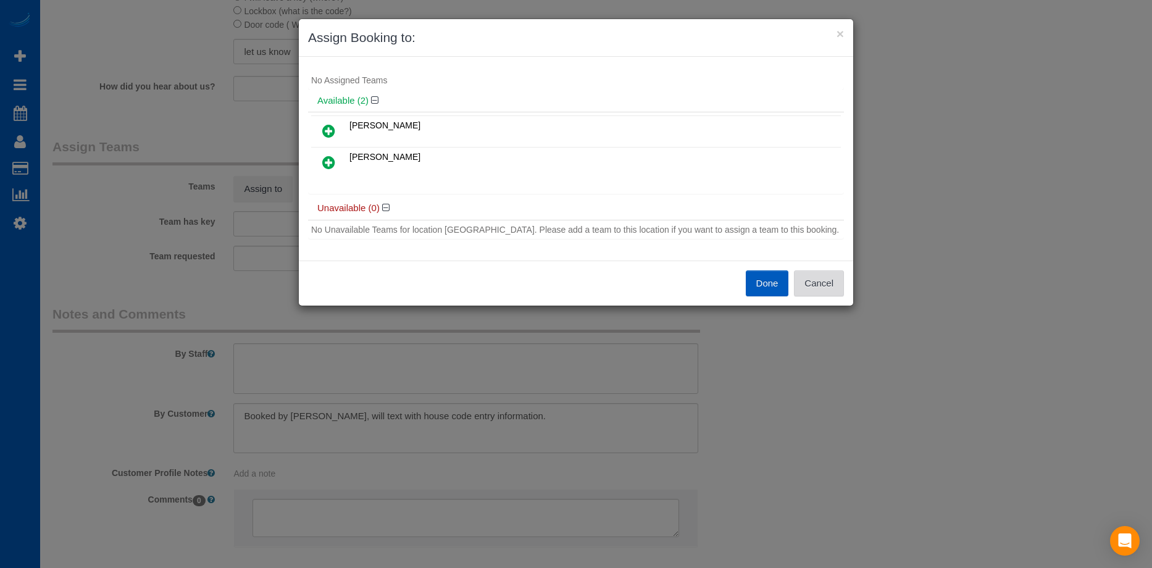
click at [836, 284] on button "Cancel" at bounding box center [819, 283] width 50 height 26
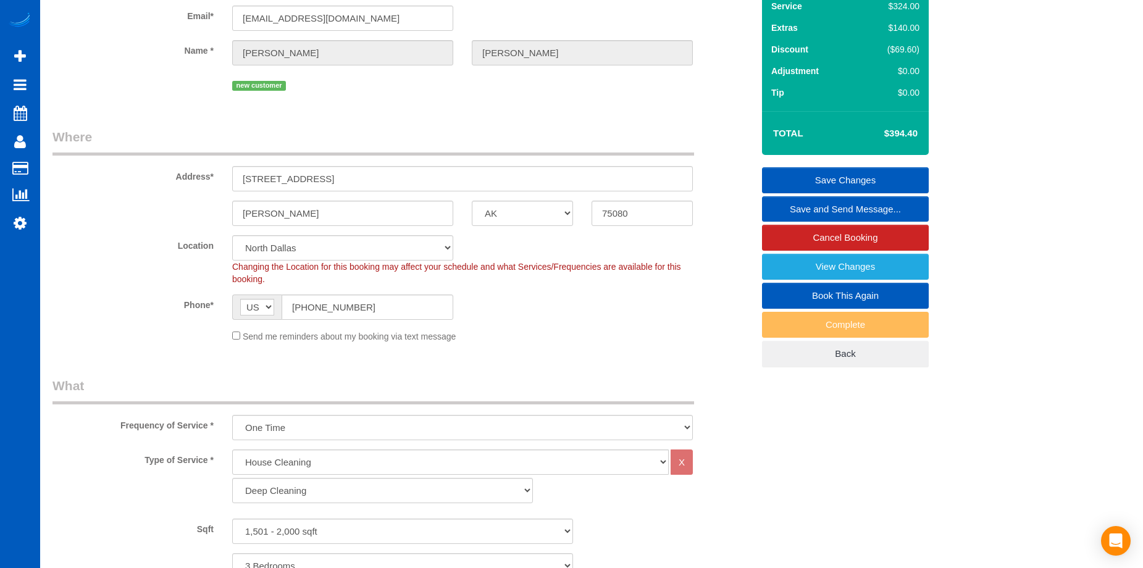
scroll to position [0, 0]
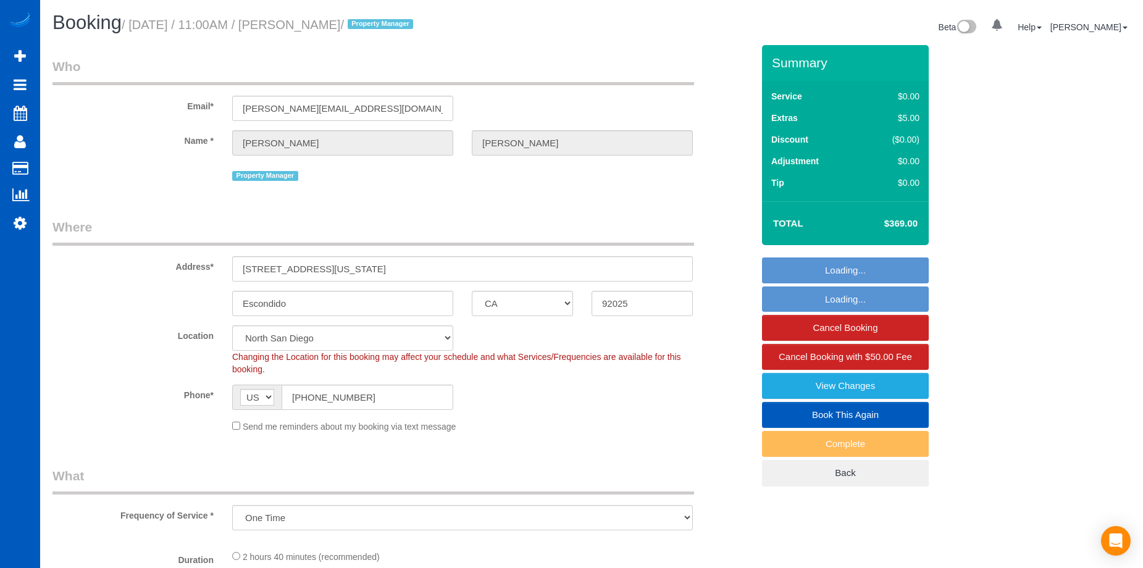
select select "CA"
select select "object:815"
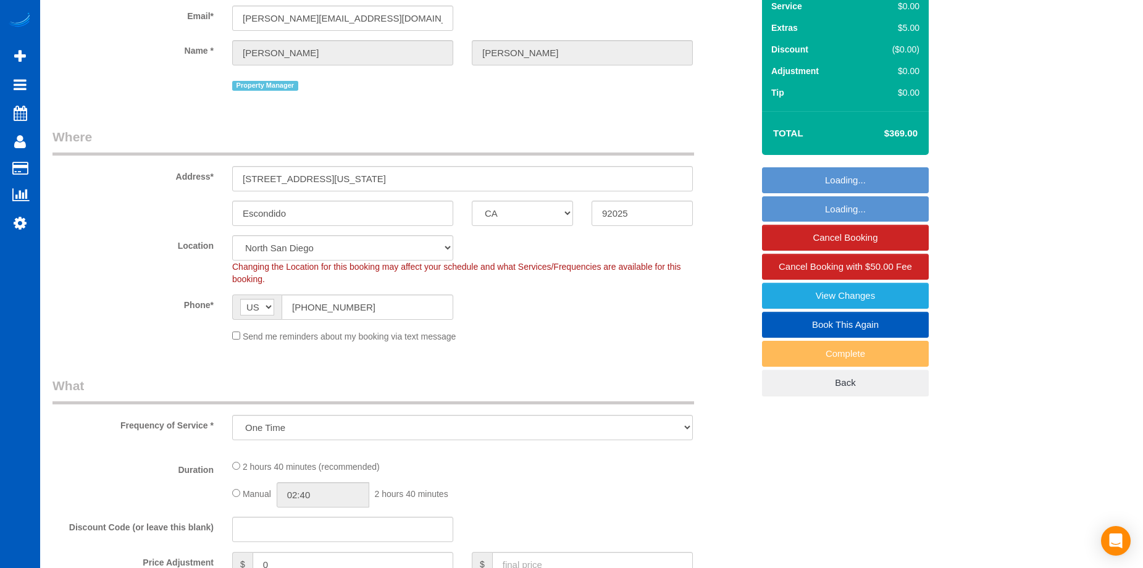
select select "spot1"
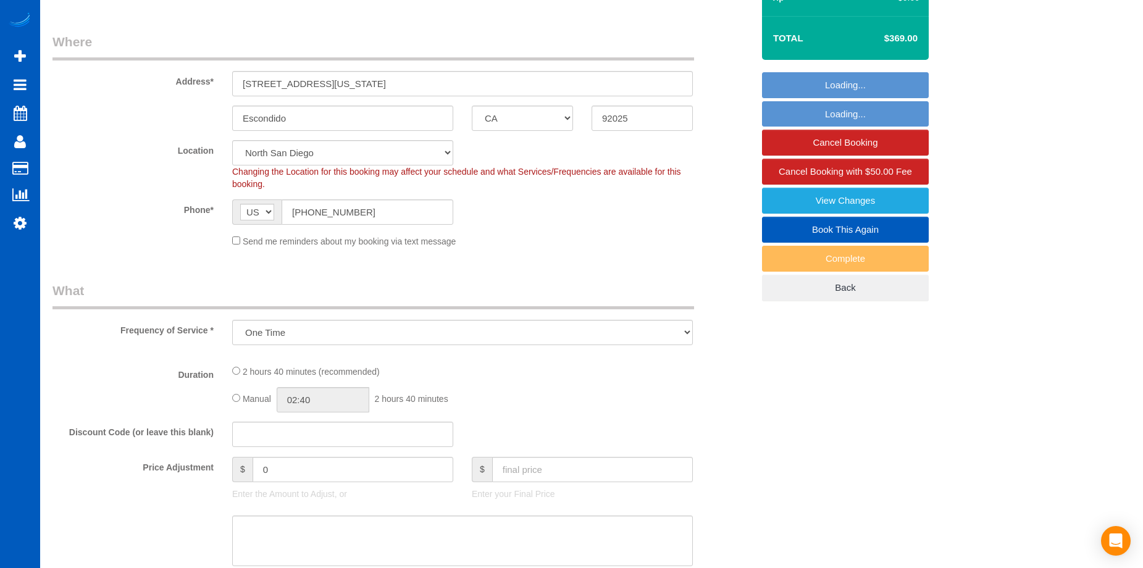
select select "199"
